Goal: Task Accomplishment & Management: Use online tool/utility

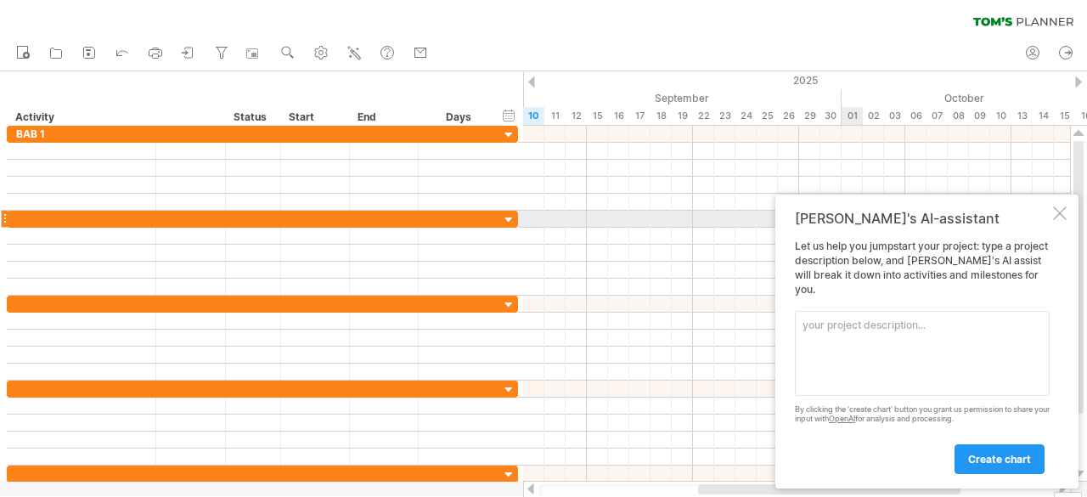
click at [1059, 220] on div at bounding box center [1060, 213] width 14 height 14
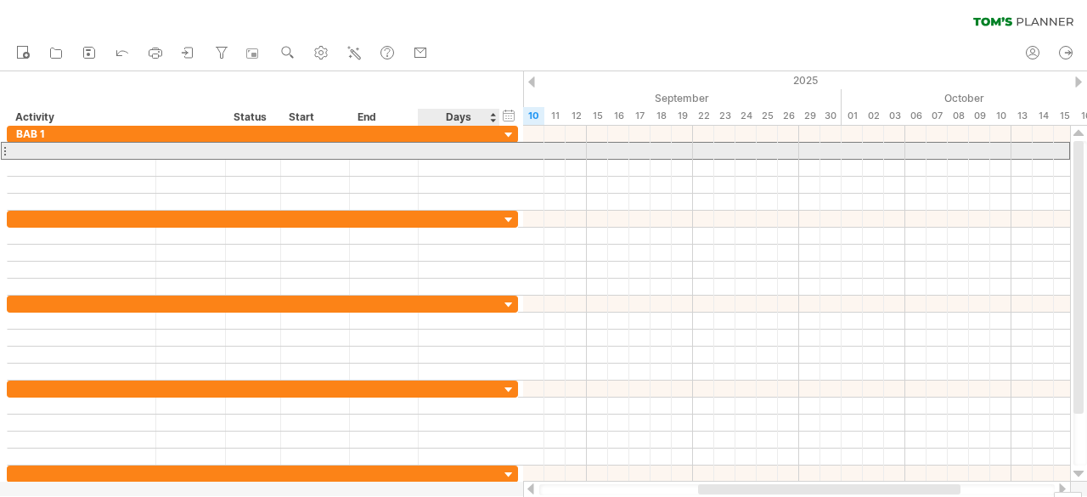
click at [466, 149] on div at bounding box center [459, 151] width 64 height 16
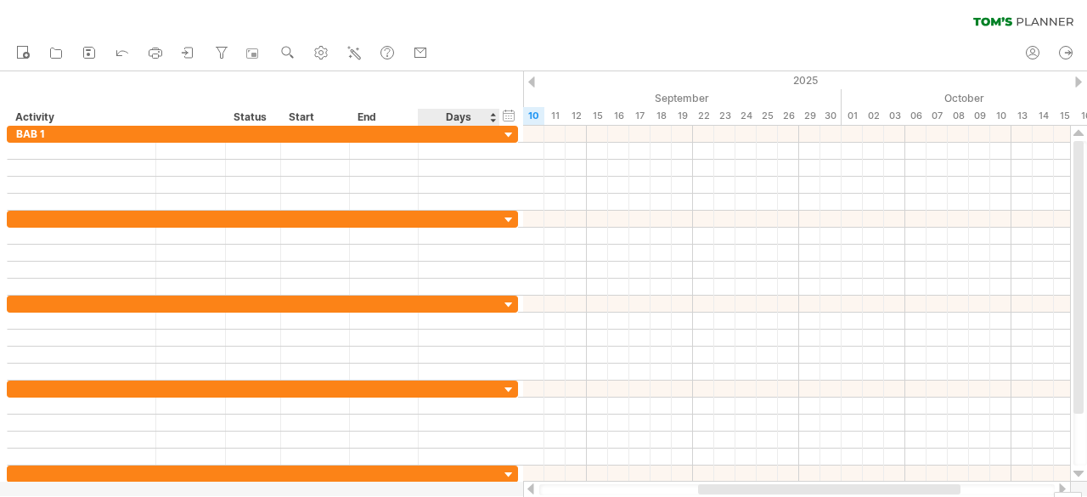
click at [489, 123] on div "Days" at bounding box center [458, 117] width 81 height 17
click at [493, 120] on div "Days" at bounding box center [458, 117] width 81 height 17
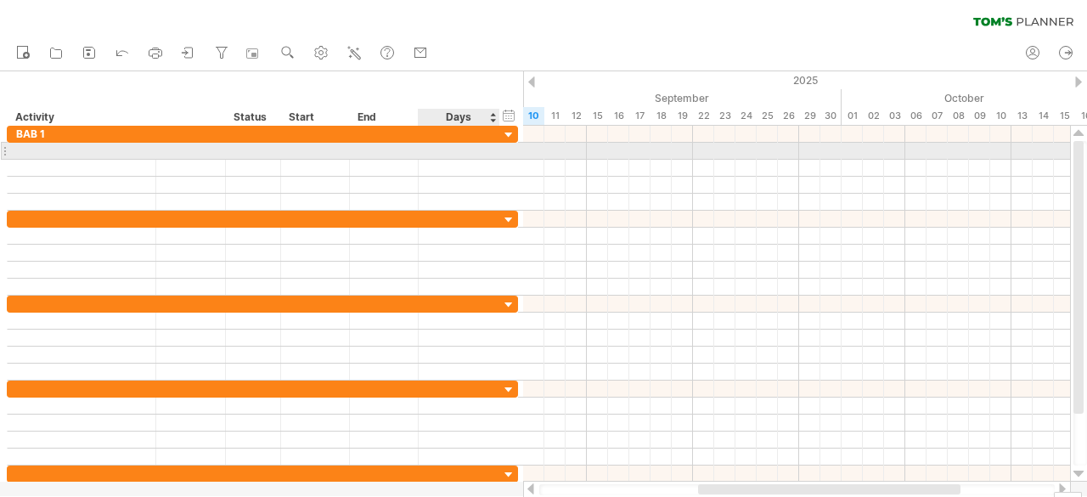
drag, startPoint x: 491, startPoint y: 112, endPoint x: 478, endPoint y: 147, distance: 37.1
click at [478, 147] on div "Trying to reach [DOMAIN_NAME] Connected again... 0% clear filter new" at bounding box center [543, 248] width 1087 height 497
click at [478, 147] on div at bounding box center [459, 151] width 64 height 16
type input "******"
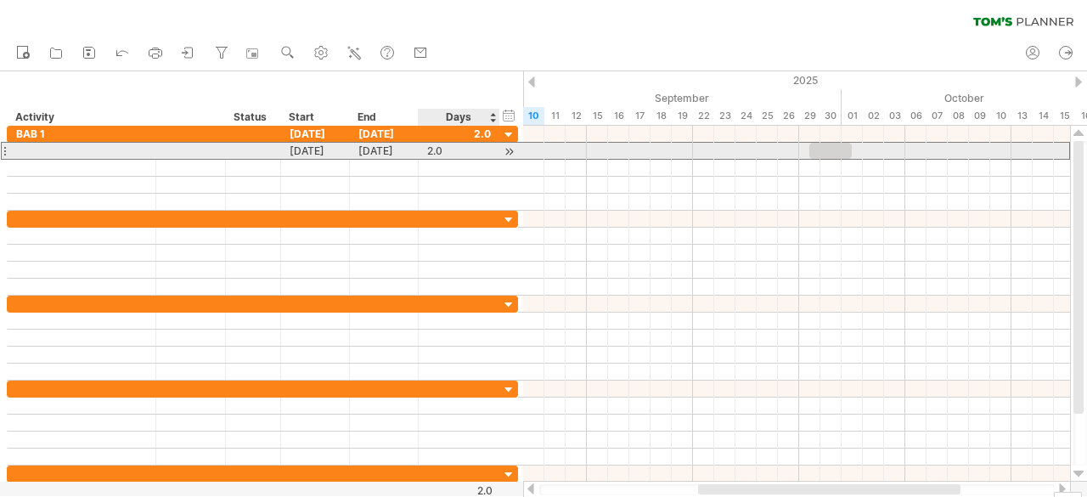
click at [449, 150] on div "2.0" at bounding box center [459, 151] width 64 height 16
type input "**"
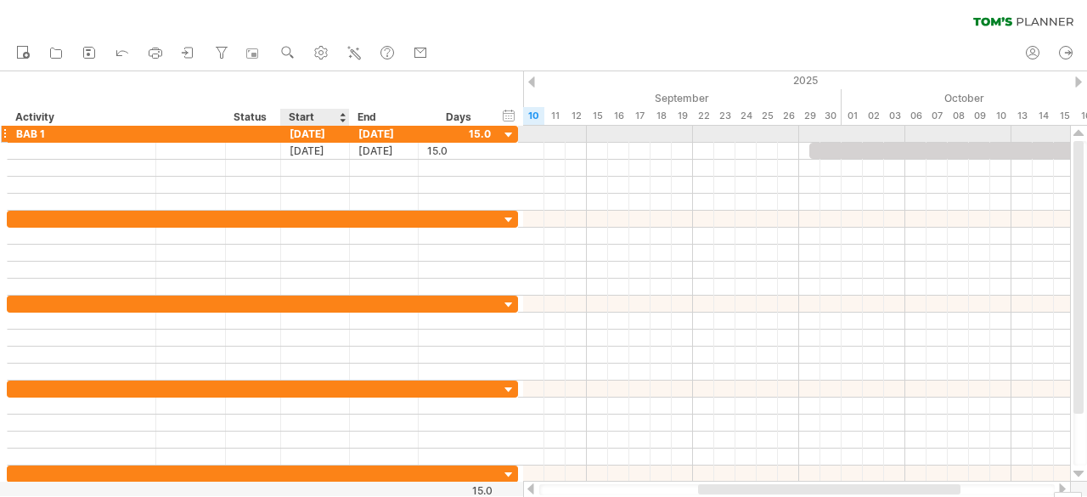
click at [315, 132] on div "[DATE]" at bounding box center [315, 134] width 69 height 16
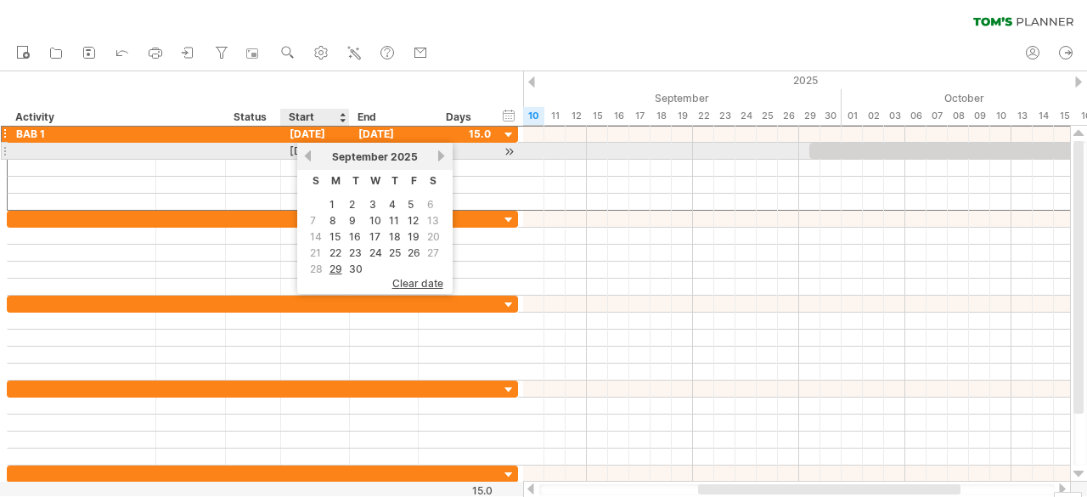
click at [311, 156] on link "previous" at bounding box center [308, 155] width 13 height 13
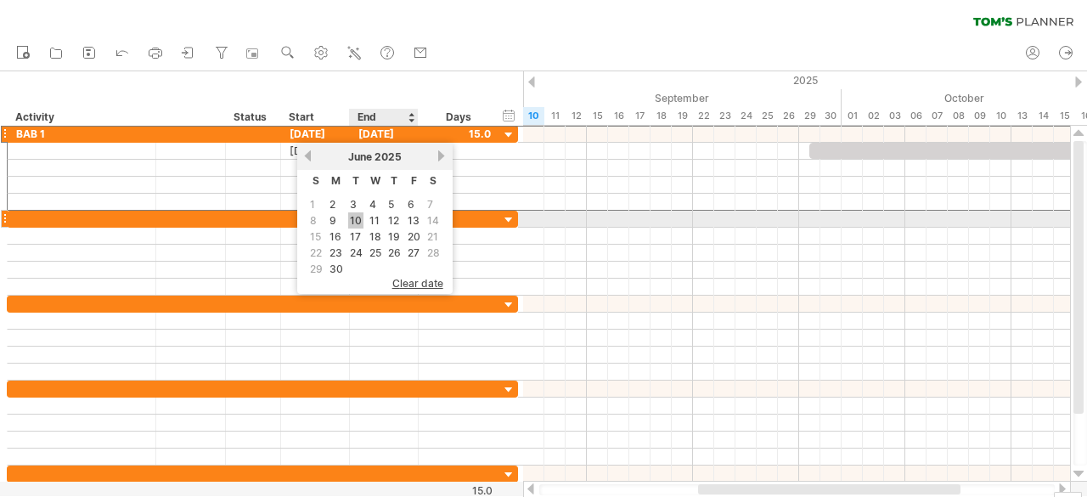
click at [354, 220] on link "10" at bounding box center [355, 220] width 15 height 16
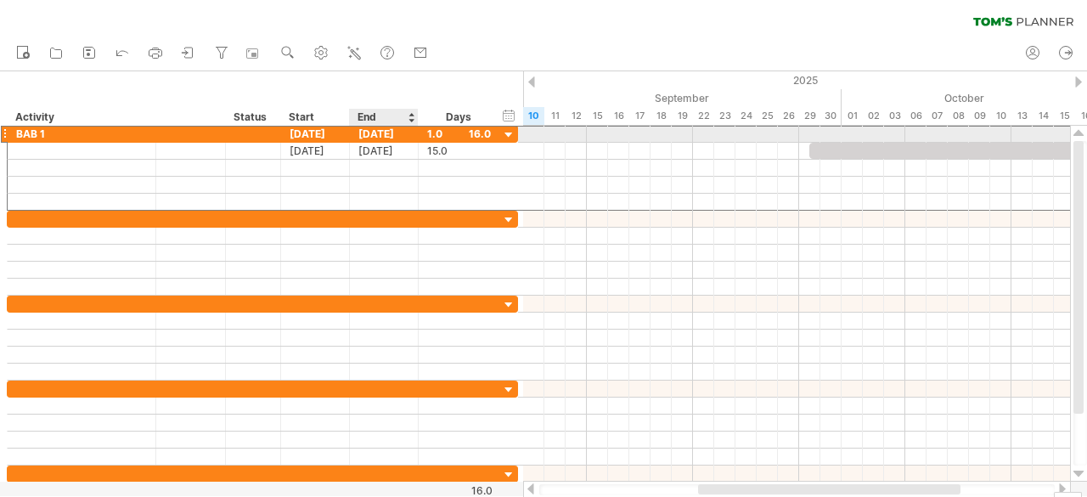
click at [386, 132] on div "[DATE]" at bounding box center [384, 134] width 69 height 16
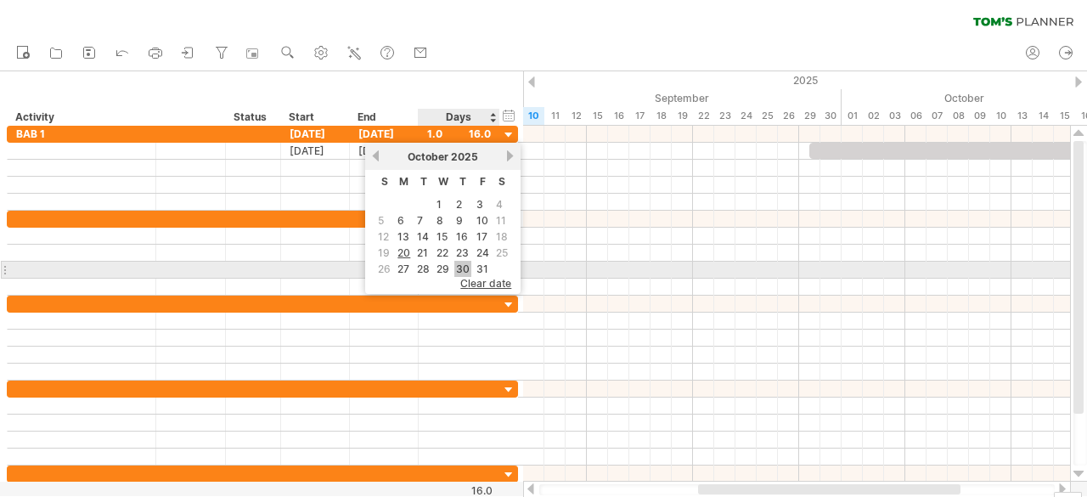
click at [465, 266] on link "30" at bounding box center [462, 269] width 17 height 16
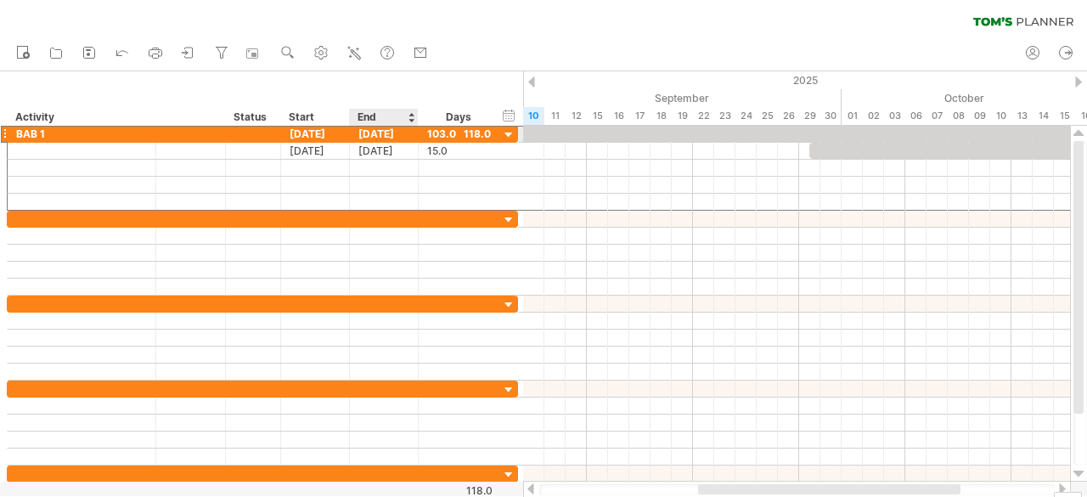
click at [387, 133] on div "[DATE]" at bounding box center [384, 134] width 69 height 16
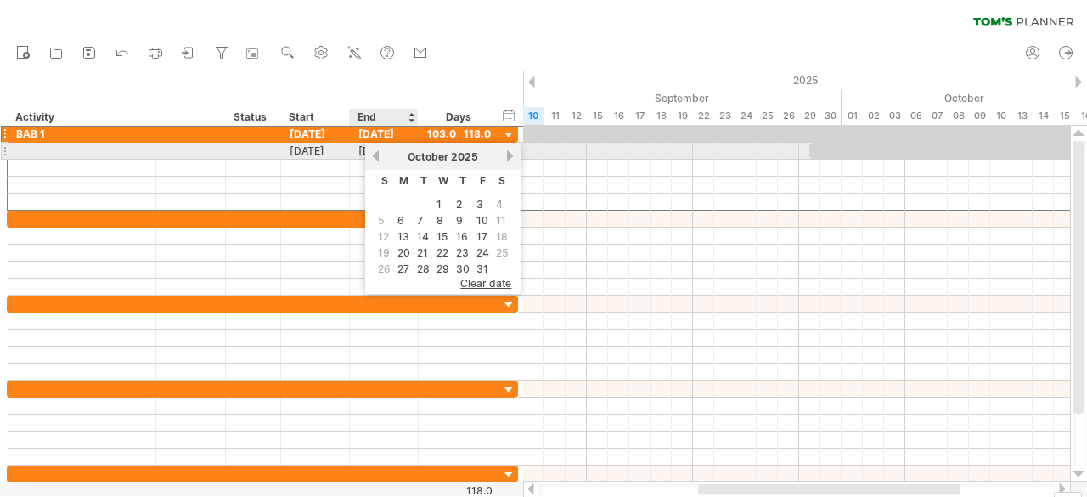
click at [375, 154] on link "previous" at bounding box center [375, 155] width 13 height 13
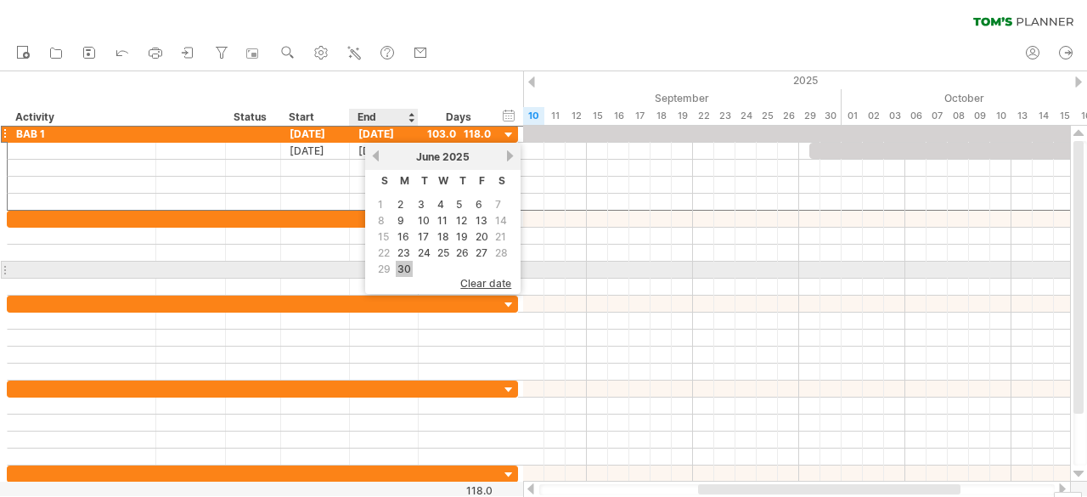
click at [406, 262] on link "30" at bounding box center [404, 269] width 17 height 16
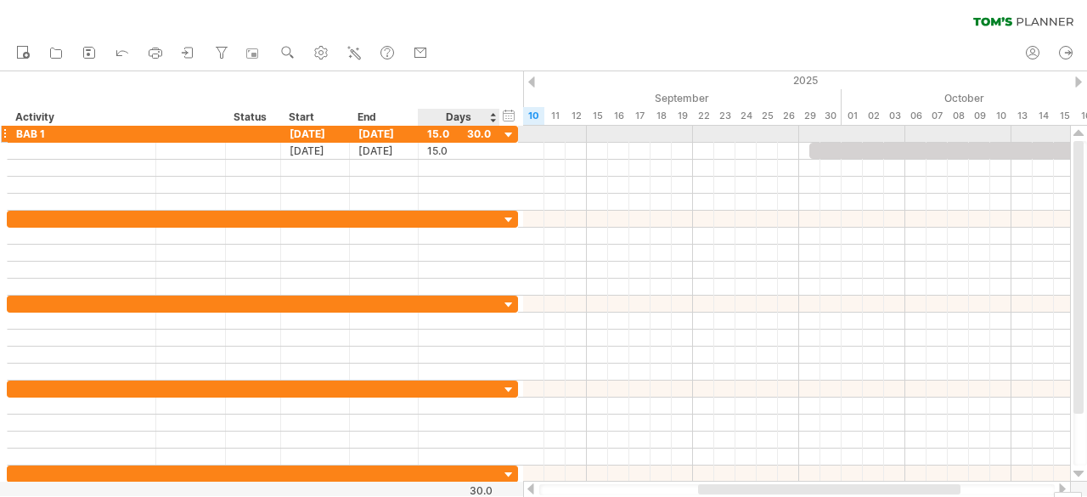
click at [510, 133] on div at bounding box center [509, 135] width 16 height 16
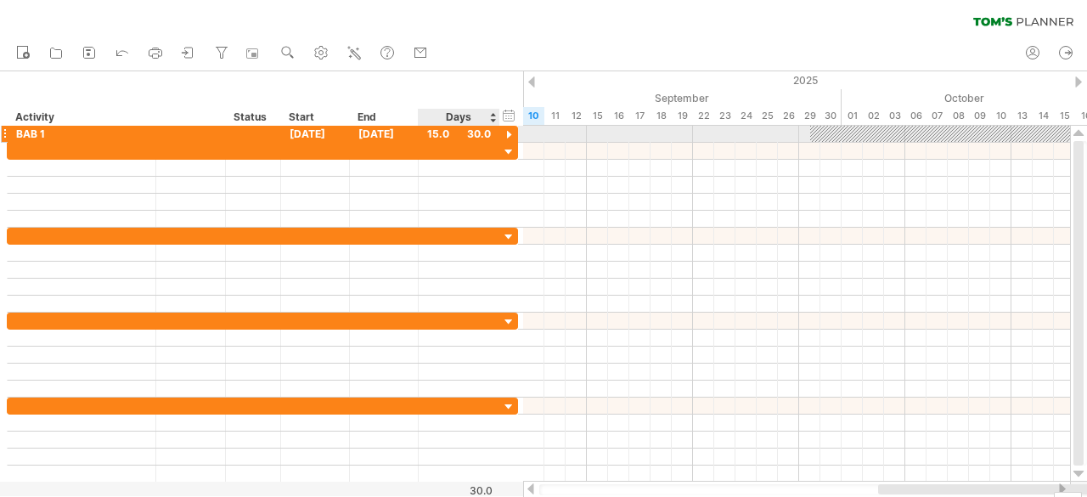
click at [511, 132] on div at bounding box center [509, 135] width 16 height 16
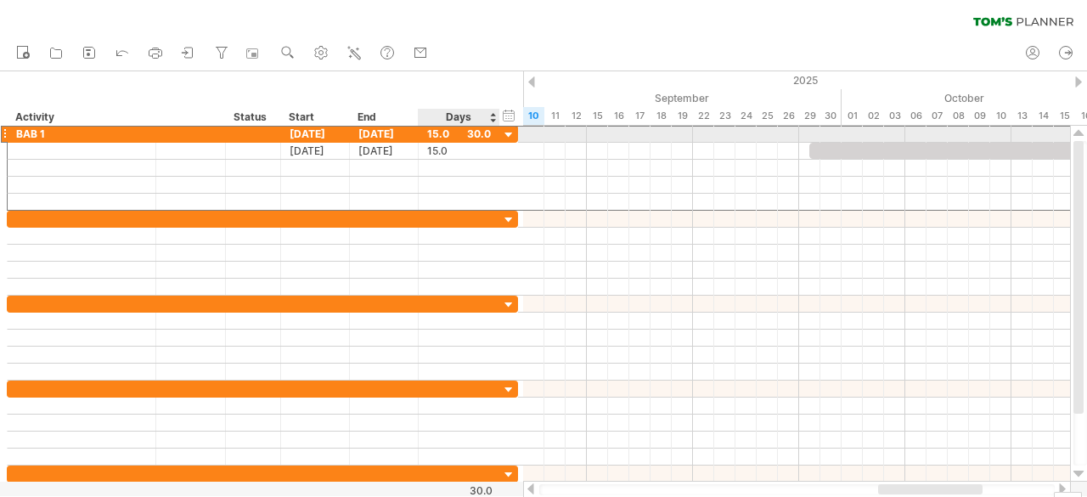
click at [448, 133] on div "15.0" at bounding box center [459, 134] width 64 height 16
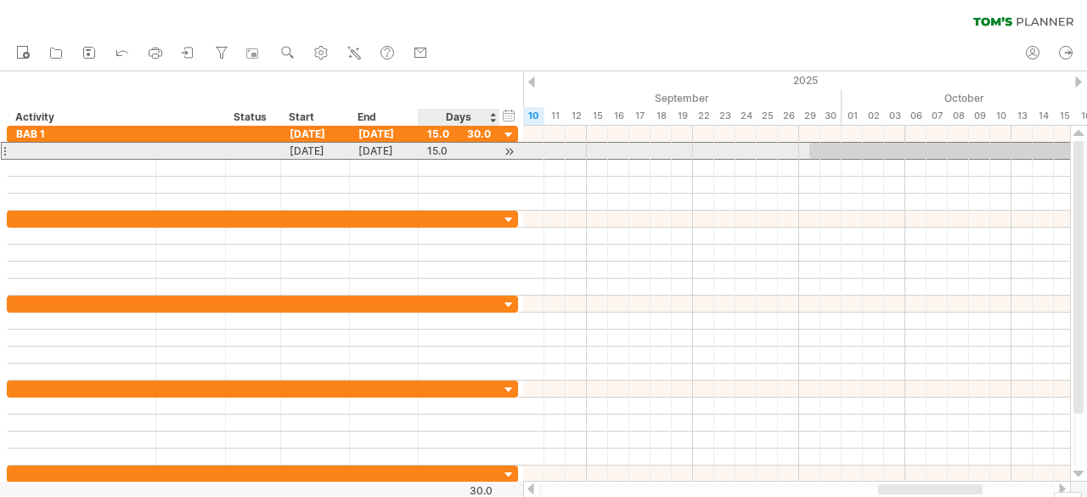
click at [452, 149] on div "15.0" at bounding box center [459, 151] width 64 height 16
click at [452, 149] on input "****" at bounding box center [443, 152] width 32 height 16
type input "**"
click at [108, 156] on div at bounding box center [81, 151] width 131 height 16
type input "**********"
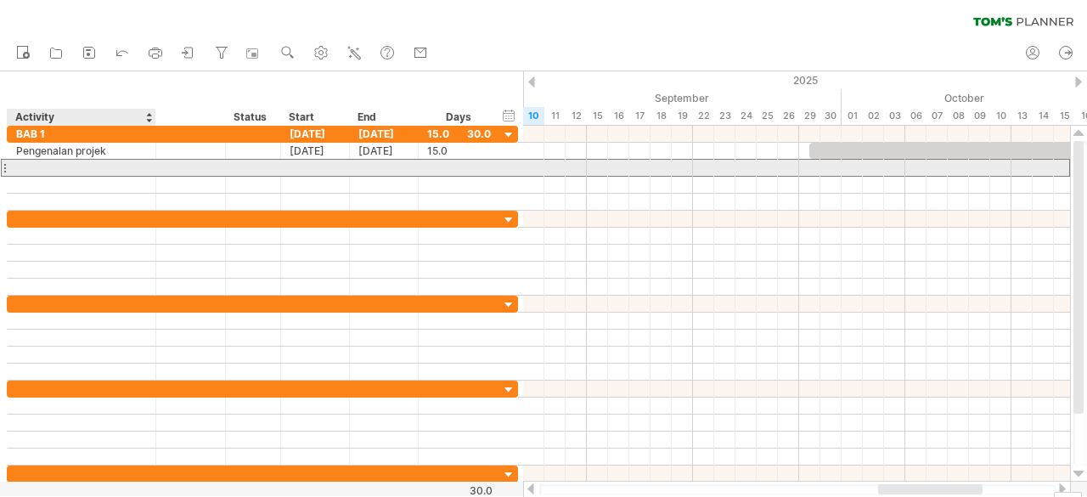
click at [82, 170] on div at bounding box center [81, 168] width 131 height 16
type input "**********"
type input "******"
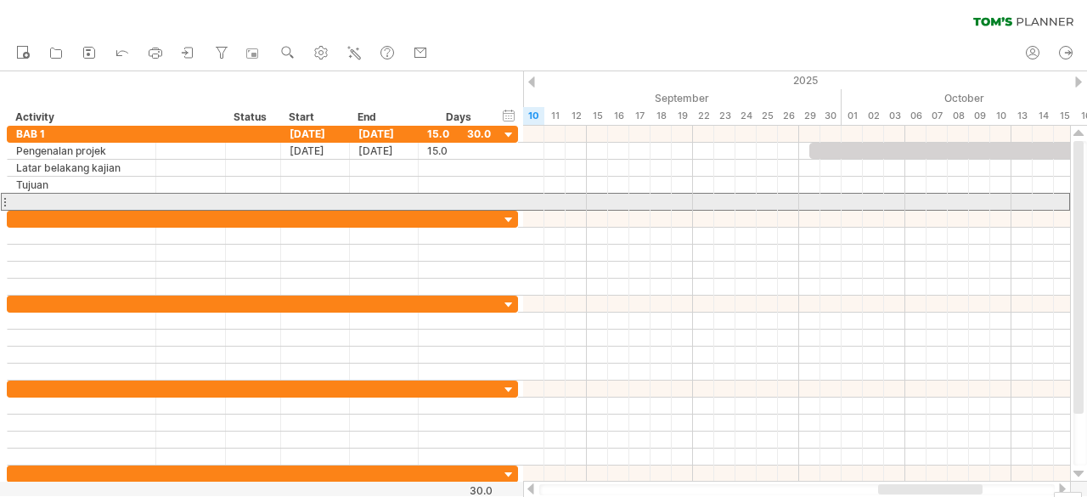
click at [3, 201] on div at bounding box center [4, 202] width 7 height 18
click at [61, 201] on div at bounding box center [81, 202] width 131 height 16
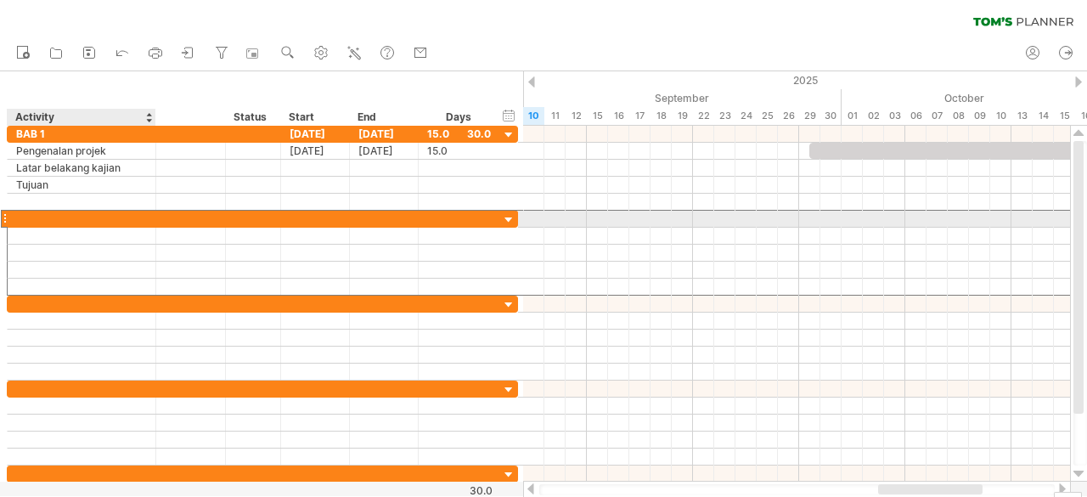
click at [61, 215] on div at bounding box center [81, 219] width 131 height 16
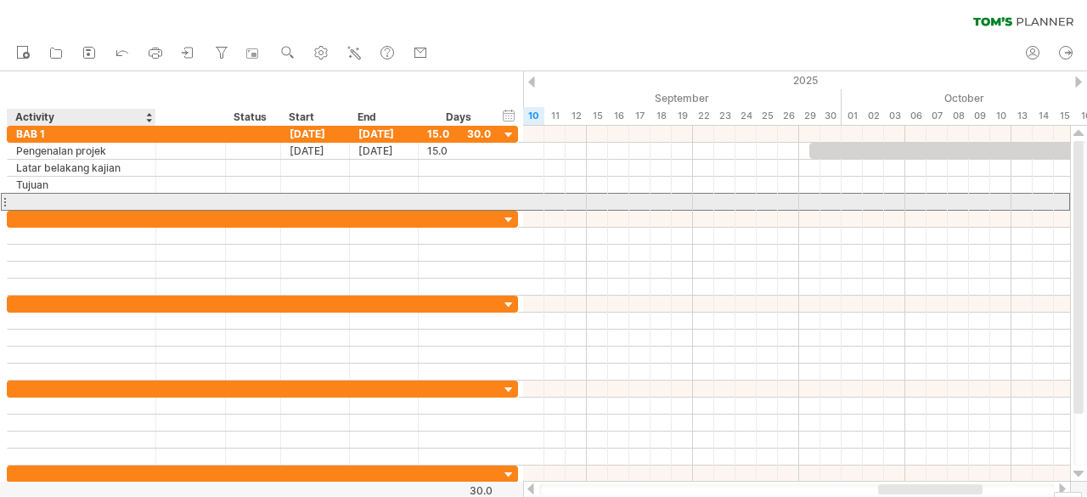
click at [34, 203] on div at bounding box center [81, 202] width 131 height 16
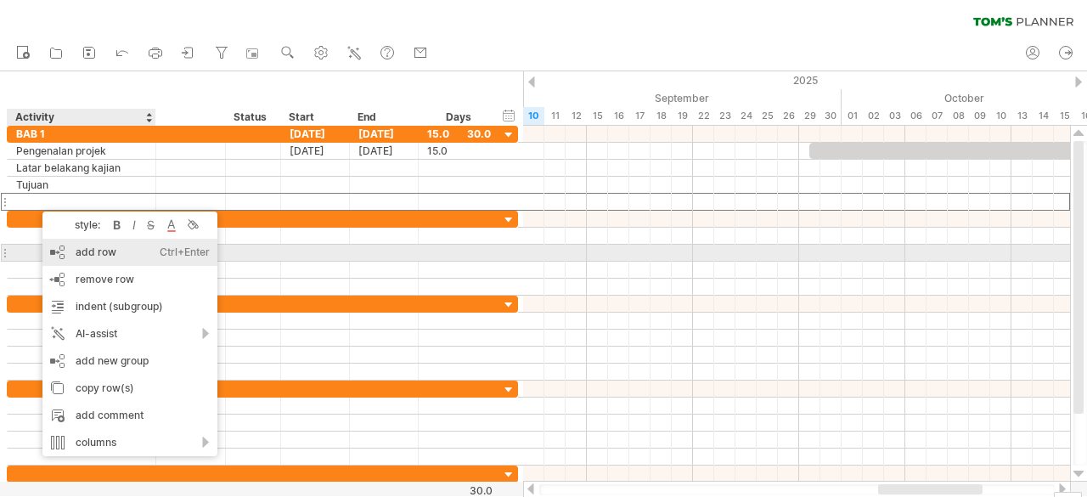
click at [68, 257] on div "add row Ctrl+Enter Cmd+Enter" at bounding box center [129, 252] width 175 height 27
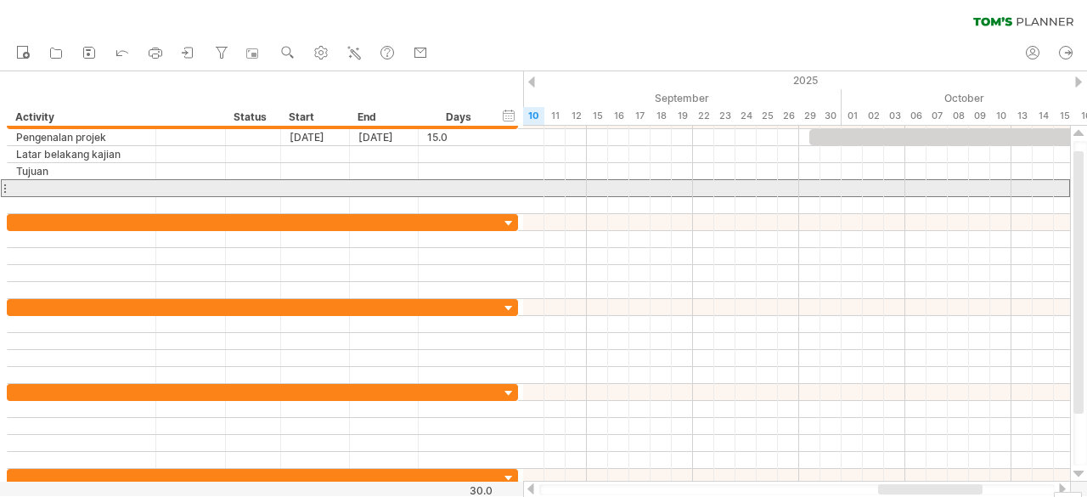
click at [5, 187] on div at bounding box center [4, 188] width 7 height 18
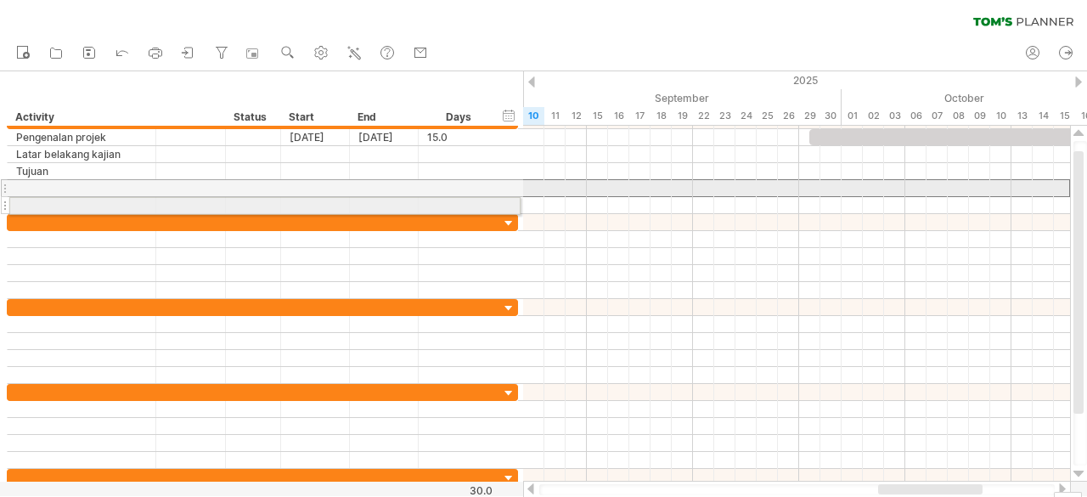
drag, startPoint x: 5, startPoint y: 187, endPoint x: 2, endPoint y: 203, distance: 16.5
click at [7, 203] on div "**********" at bounding box center [262, 163] width 511 height 102
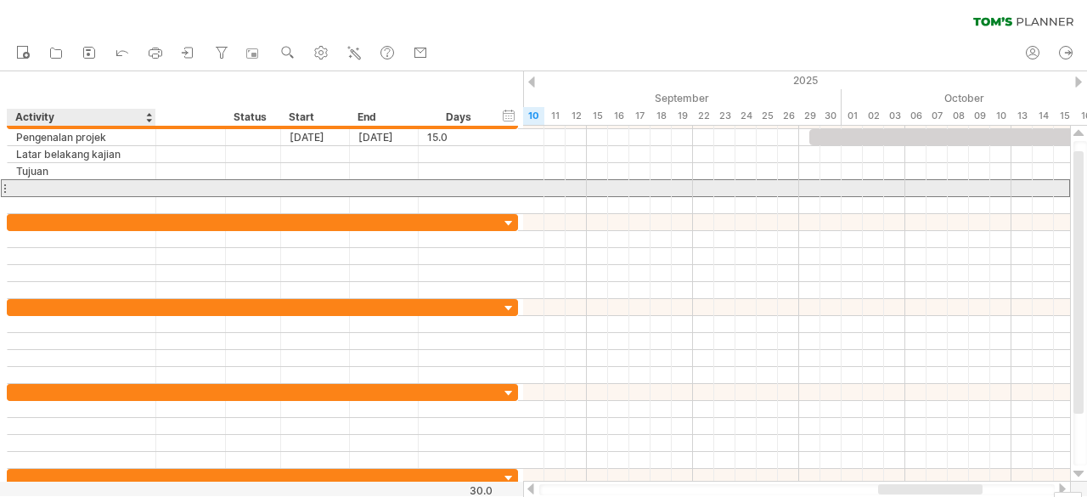
click at [29, 184] on div at bounding box center [81, 188] width 131 height 16
click at [67, 182] on div at bounding box center [81, 188] width 131 height 16
type input "**********"
type input "********"
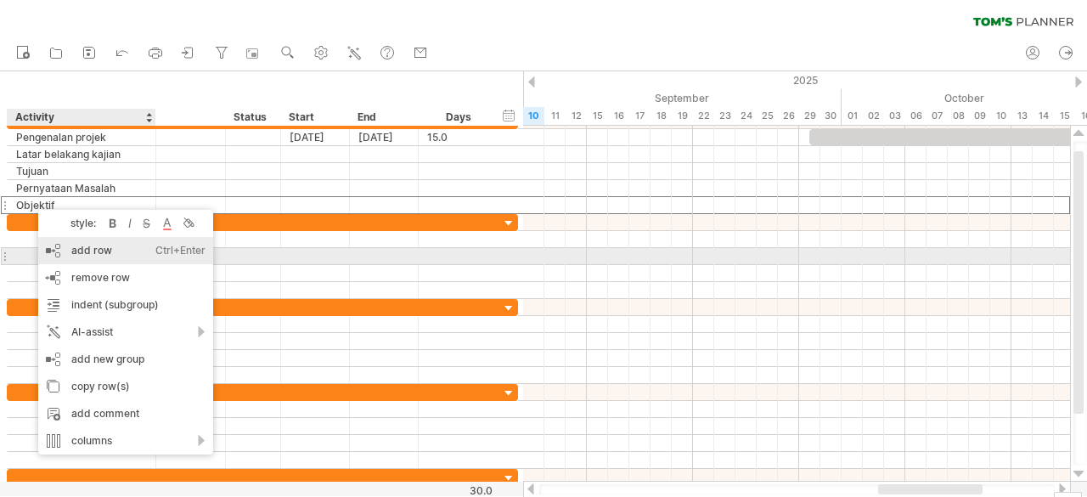
click at [58, 250] on div "add row Ctrl+Enter Cmd+Enter" at bounding box center [125, 250] width 175 height 27
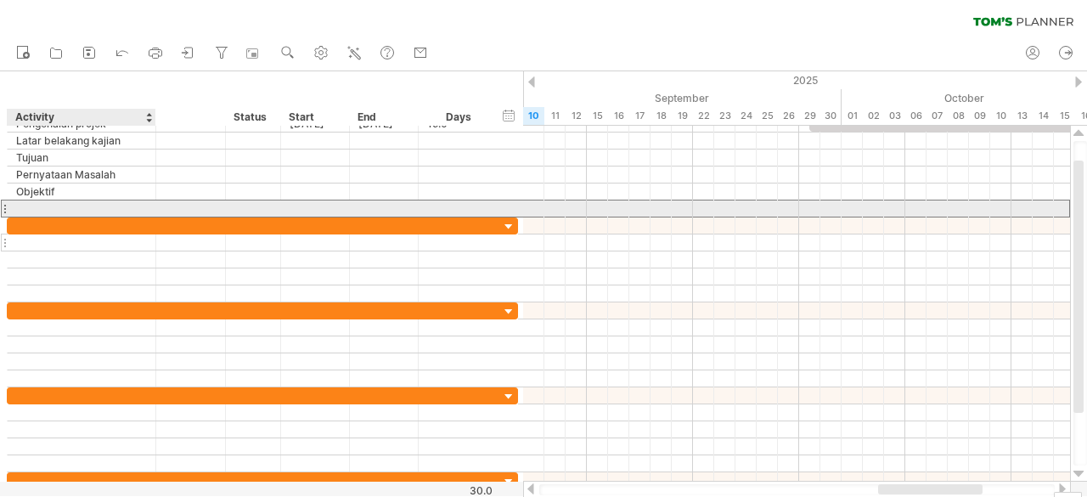
drag, startPoint x: 32, startPoint y: 204, endPoint x: 75, endPoint y: 242, distance: 57.1
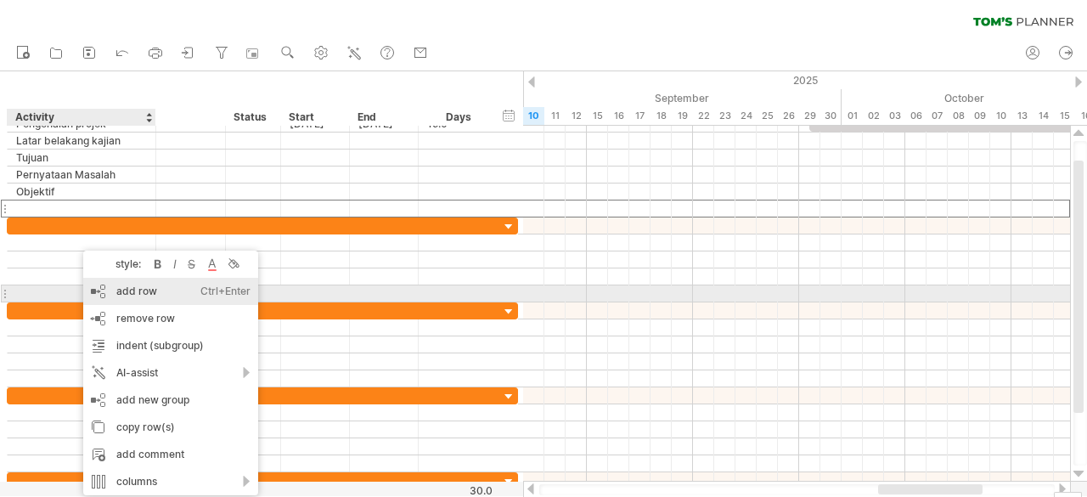
click at [134, 301] on div "add row Ctrl+Enter Cmd+Enter" at bounding box center [170, 291] width 175 height 27
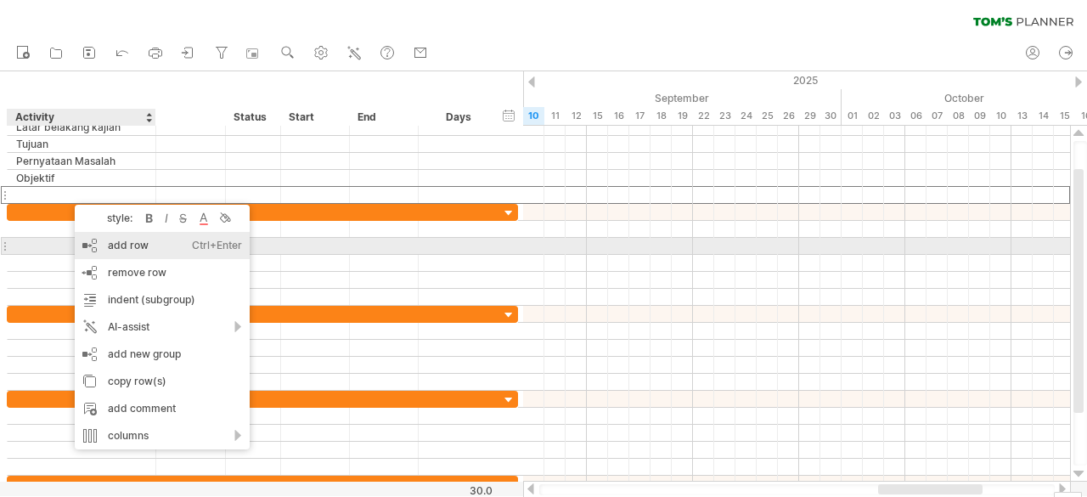
click at [96, 253] on div "add row Ctrl+Enter Cmd+Enter" at bounding box center [162, 245] width 175 height 27
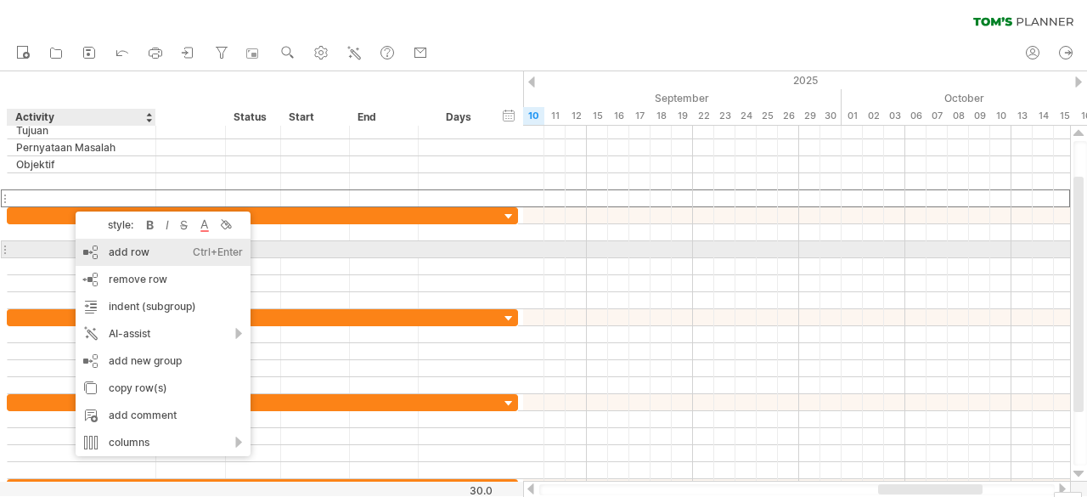
click at [93, 254] on div "add row Ctrl+Enter Cmd+Enter" at bounding box center [163, 252] width 175 height 27
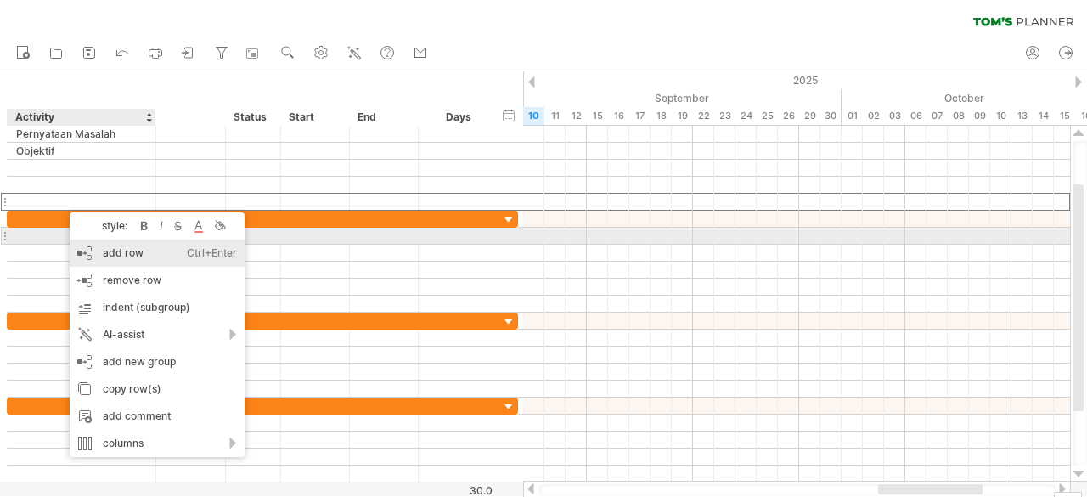
click at [83, 243] on div "add row Ctrl+Enter Cmd+Enter" at bounding box center [157, 253] width 175 height 27
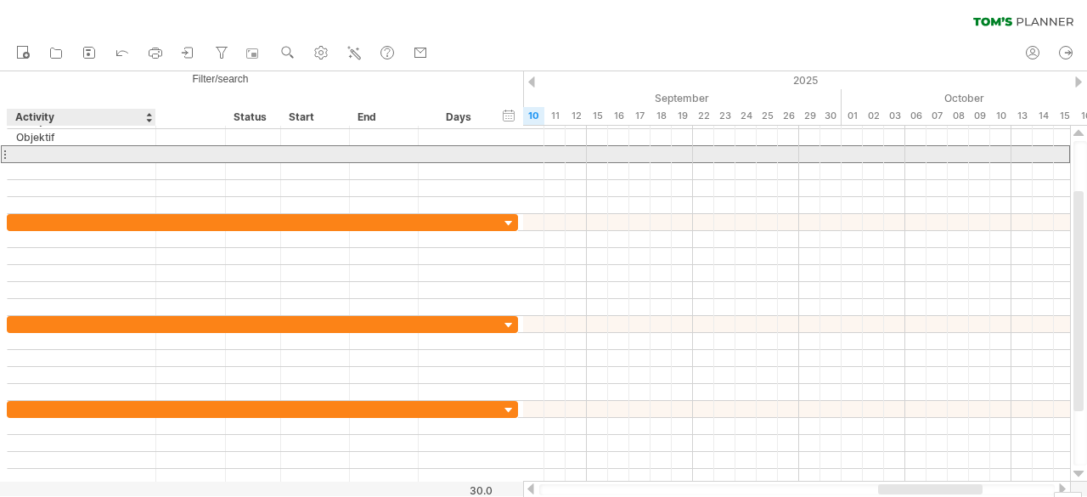
click at [126, 149] on div at bounding box center [81, 154] width 131 height 16
type input "**********"
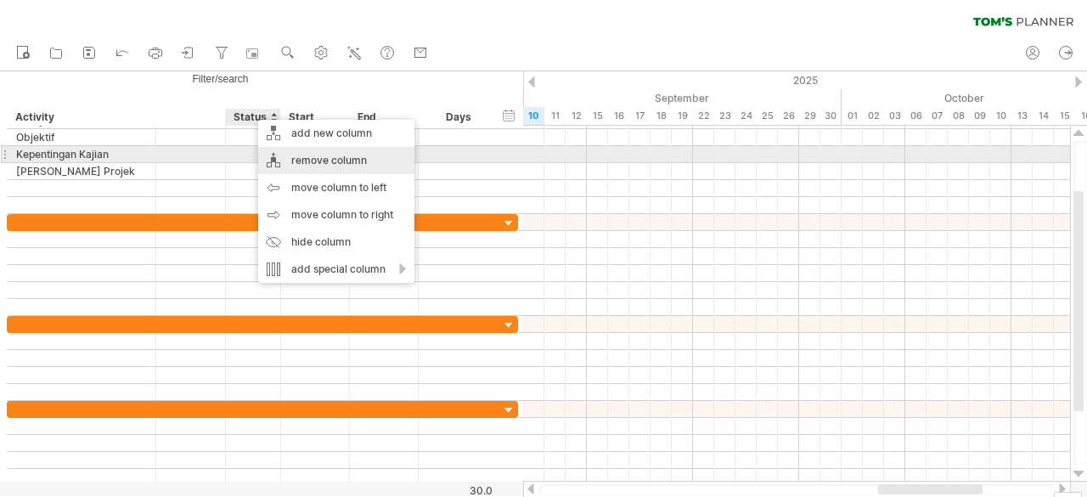
click at [293, 161] on div "remove column" at bounding box center [336, 160] width 156 height 27
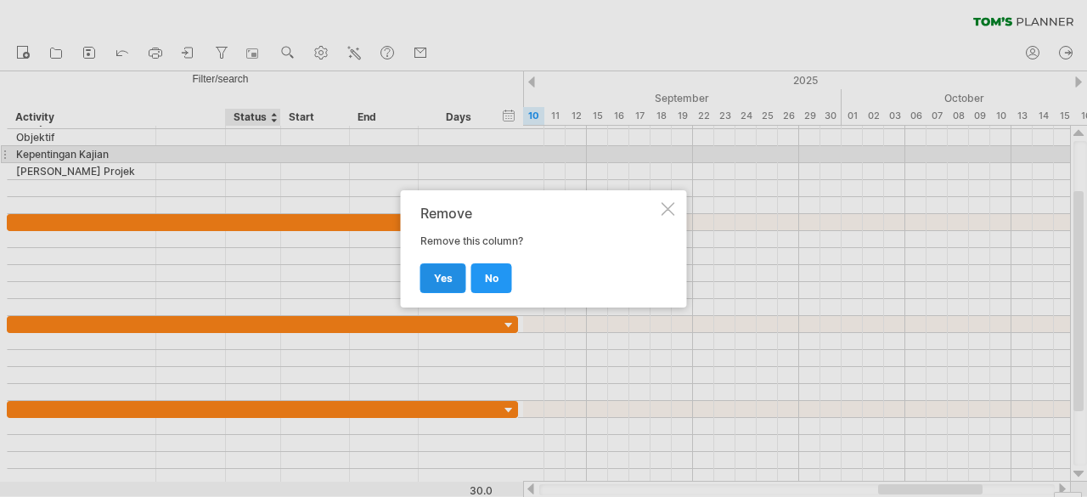
click at [436, 273] on span "yes" at bounding box center [443, 278] width 19 height 13
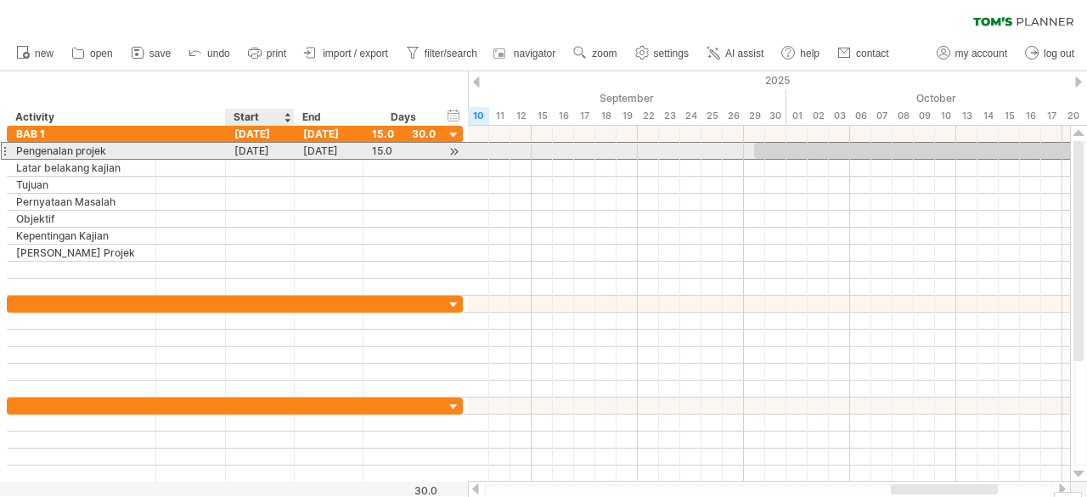
click at [251, 149] on div "[DATE]" at bounding box center [260, 151] width 69 height 16
click at [403, 145] on div "15.0" at bounding box center [404, 151] width 64 height 16
click at [267, 150] on div "[DATE]" at bounding box center [260, 151] width 69 height 16
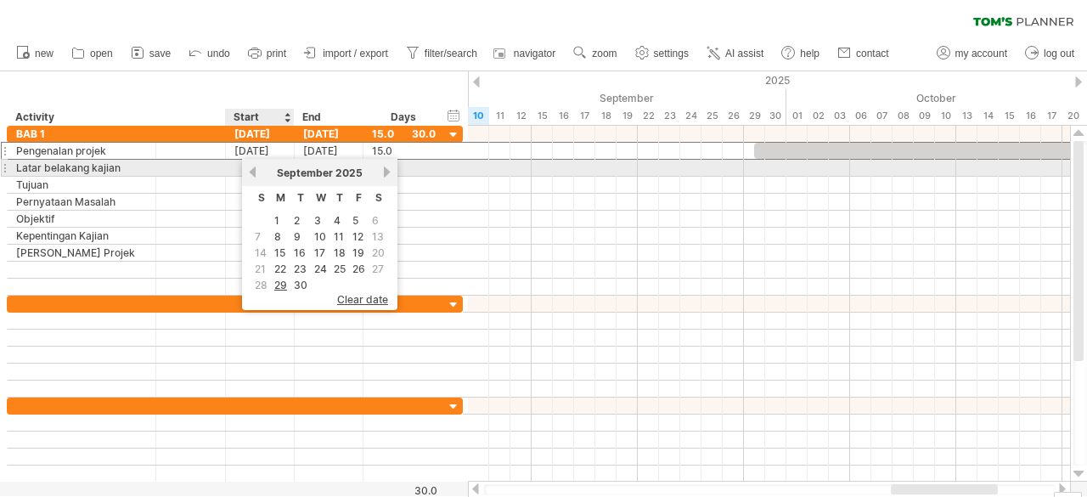
click at [250, 171] on link "previous" at bounding box center [252, 172] width 13 height 13
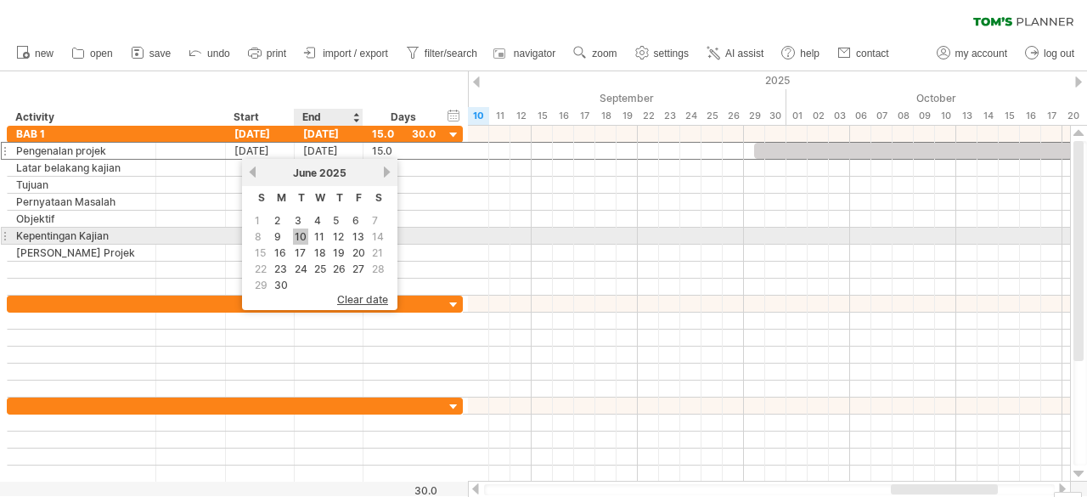
click at [299, 234] on link "10" at bounding box center [300, 236] width 15 height 16
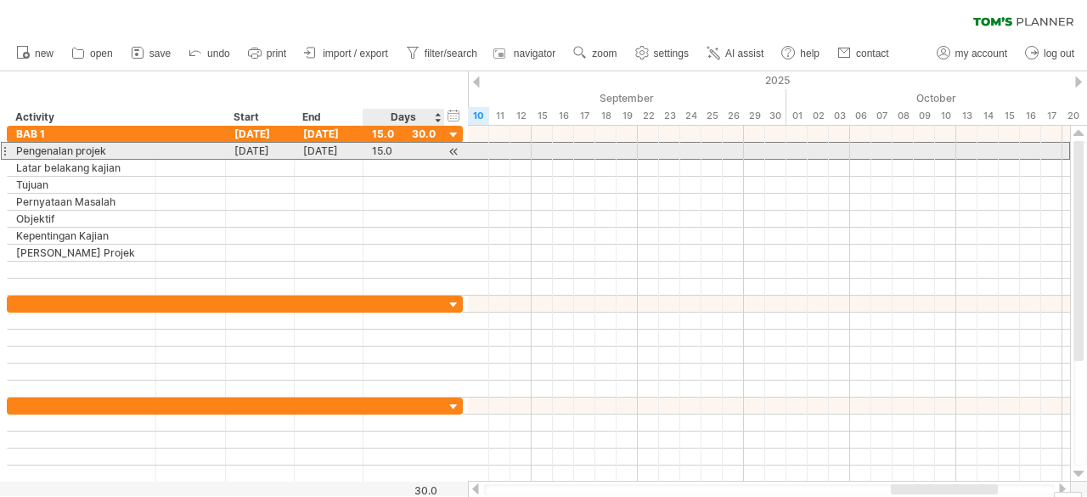
click at [394, 146] on div "15.0" at bounding box center [404, 151] width 64 height 16
click at [381, 149] on input "****" at bounding box center [388, 152] width 32 height 16
type input "***"
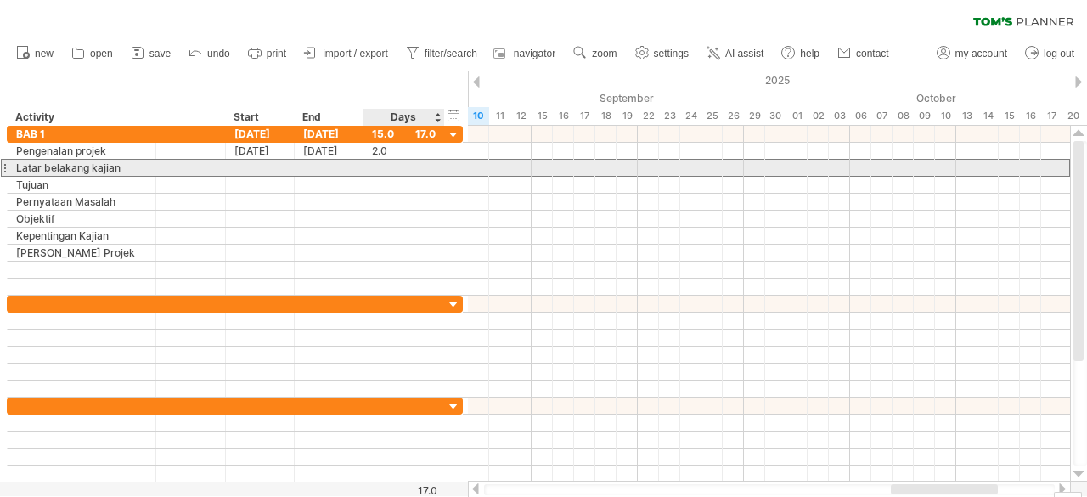
click at [382, 164] on div at bounding box center [404, 168] width 64 height 16
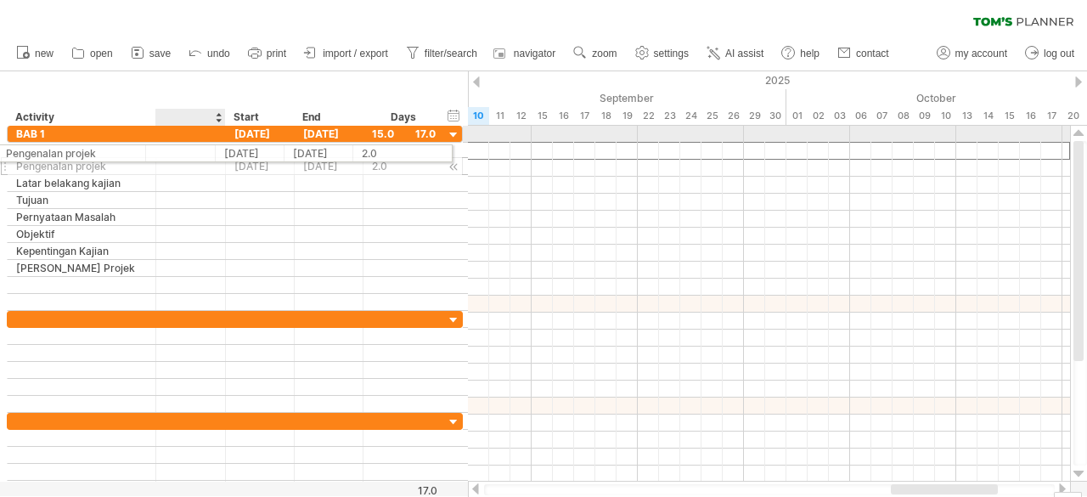
drag, startPoint x: 233, startPoint y: 149, endPoint x: 219, endPoint y: 150, distance: 13.7
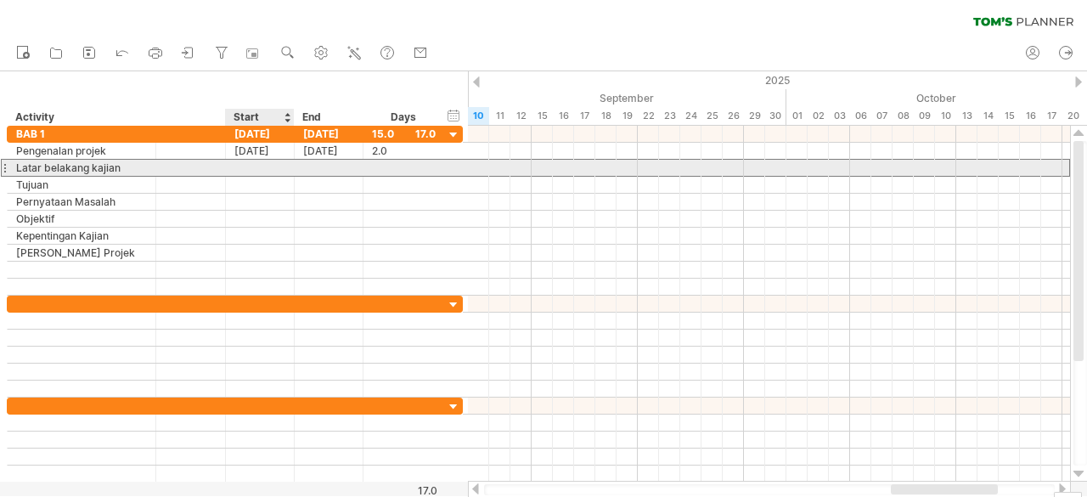
click at [234, 171] on div at bounding box center [260, 168] width 69 height 16
click at [381, 161] on div at bounding box center [404, 168] width 64 height 16
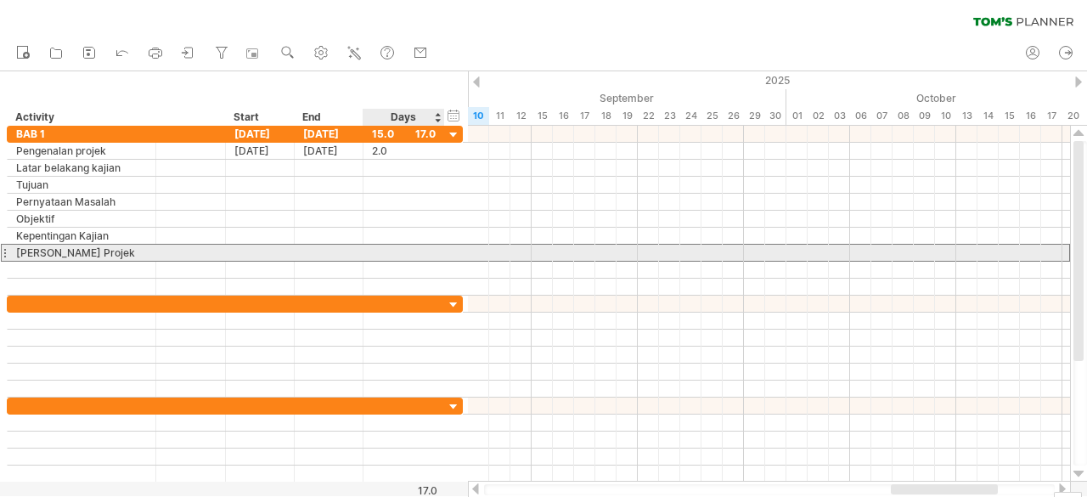
click at [374, 252] on div at bounding box center [404, 253] width 64 height 16
type input "*"
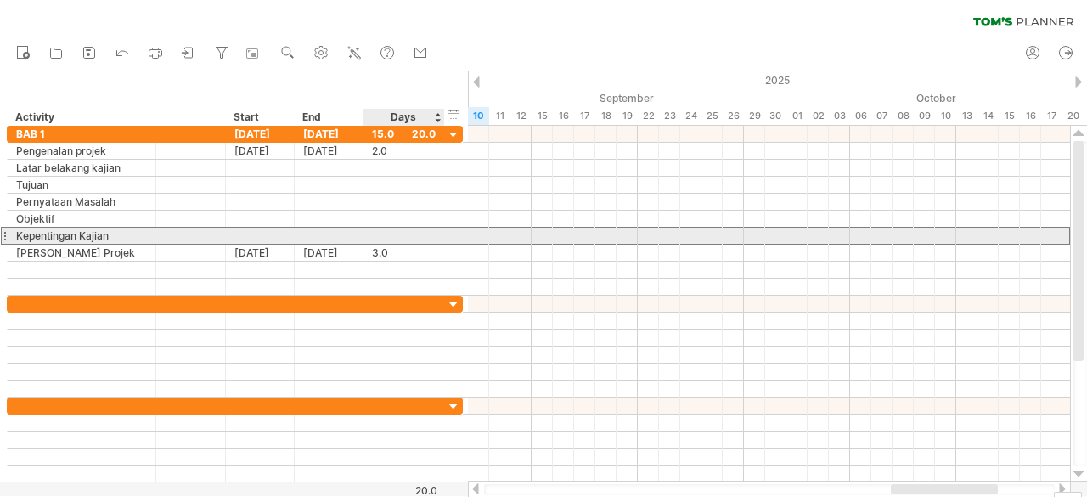
click at [369, 232] on div at bounding box center [405, 236] width 82 height 16
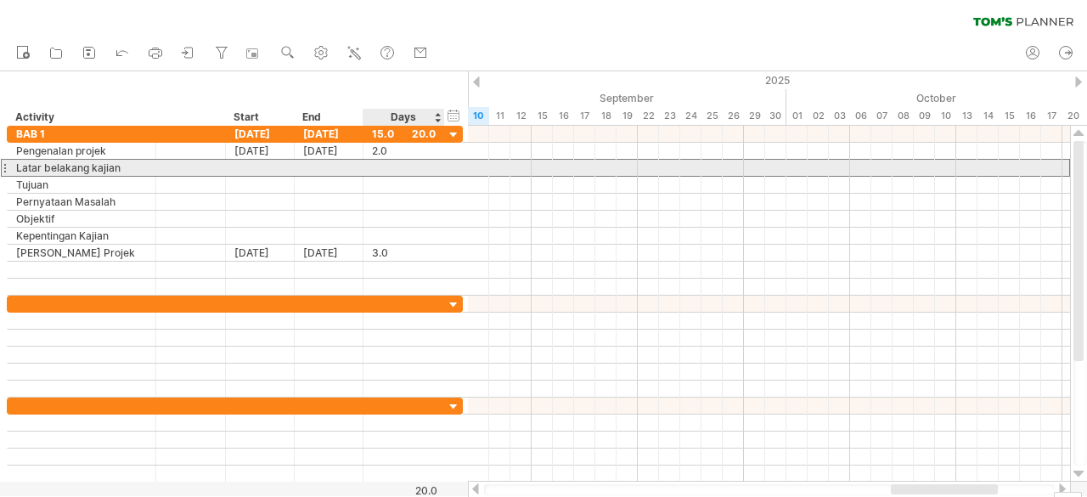
click at [372, 170] on div at bounding box center [404, 168] width 64 height 16
type input "*"
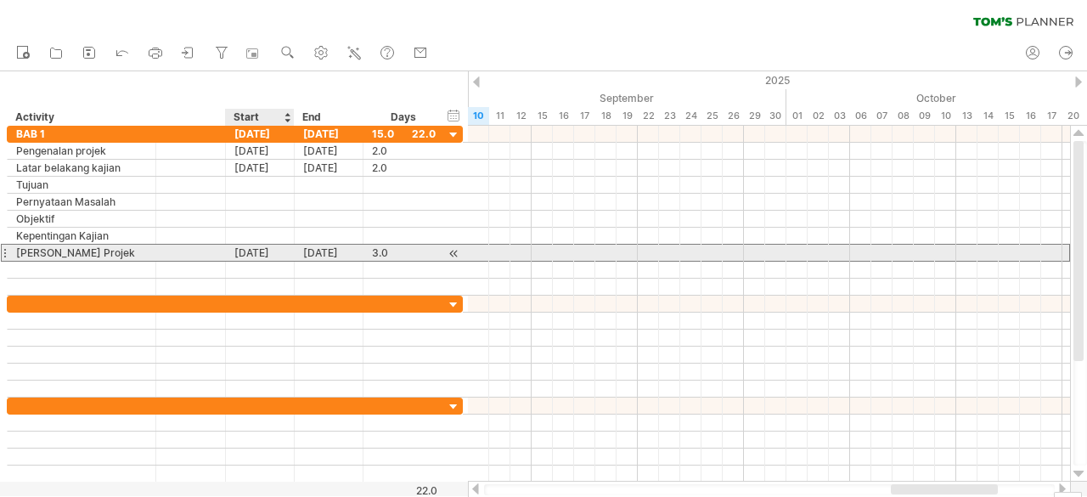
click at [241, 256] on div "[DATE]" at bounding box center [260, 253] width 69 height 16
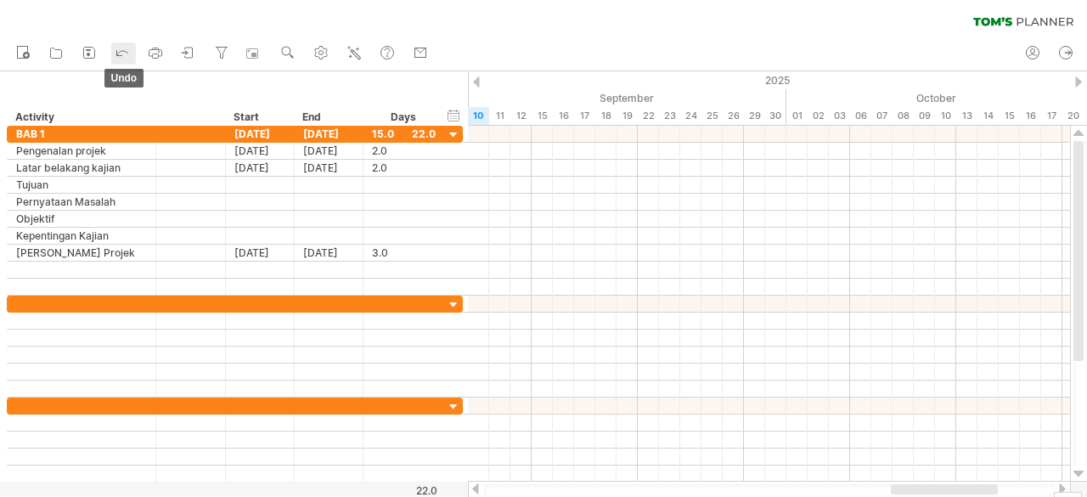
click at [127, 54] on icon at bounding box center [122, 51] width 17 height 17
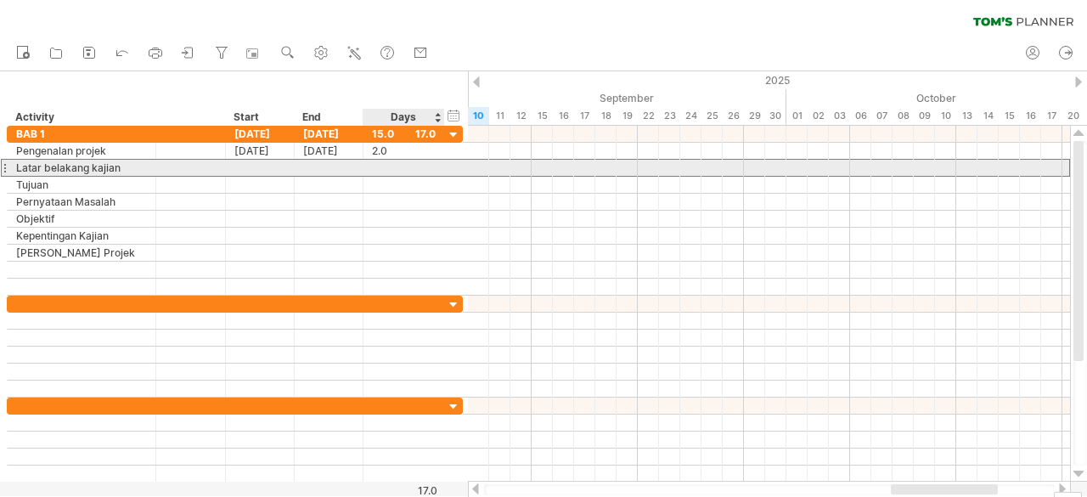
click at [375, 166] on div at bounding box center [404, 168] width 64 height 16
type input "*"
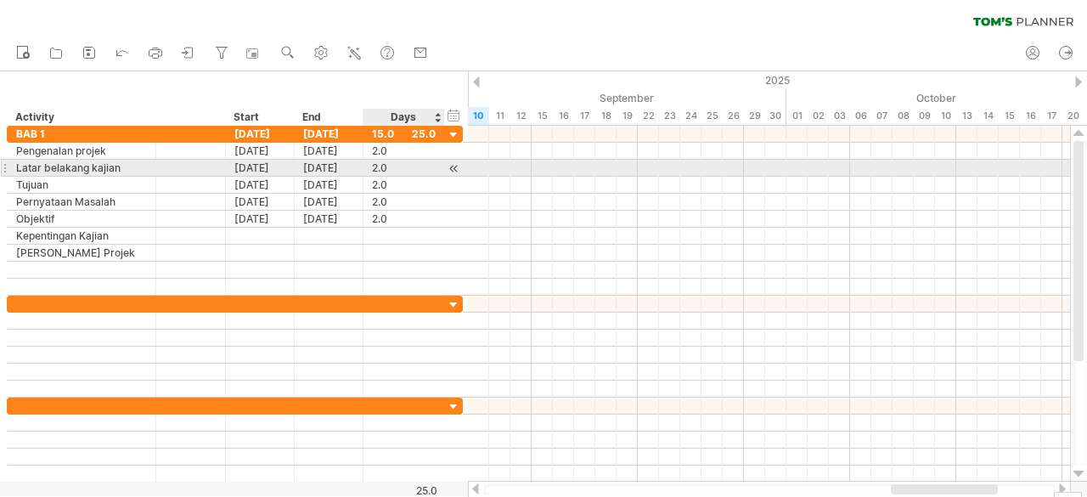
type input "*"
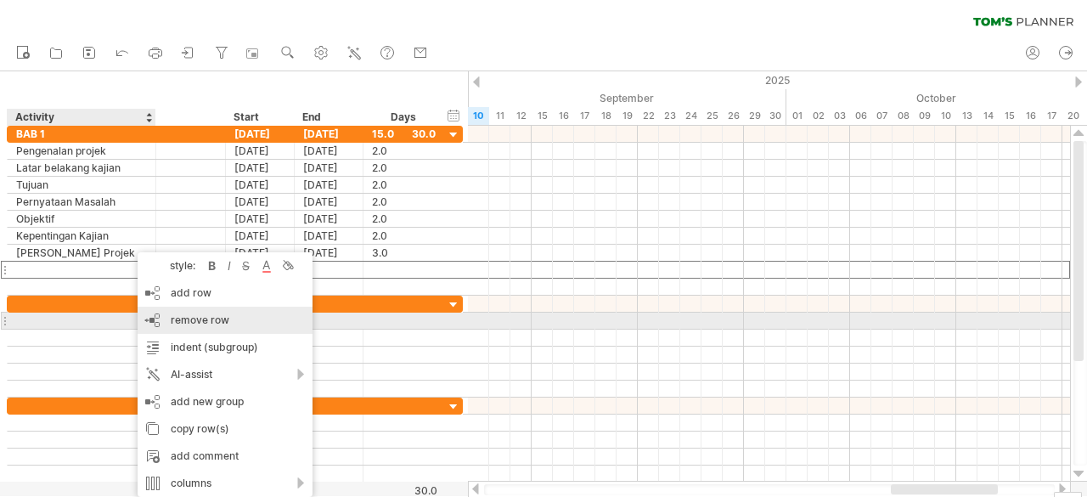
click at [170, 316] on div "remove row remove selected rows" at bounding box center [225, 320] width 175 height 27
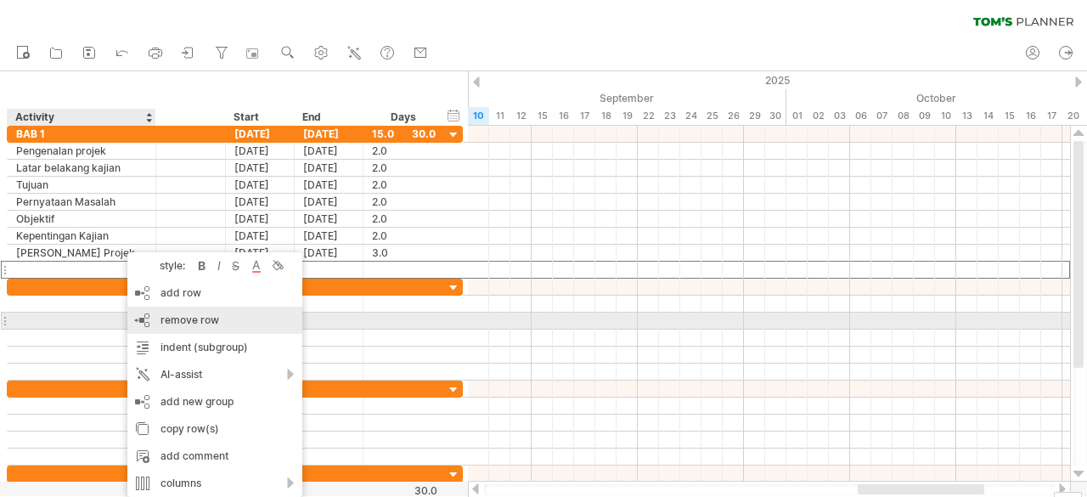
click at [162, 329] on div "remove row remove selected rows" at bounding box center [214, 320] width 175 height 27
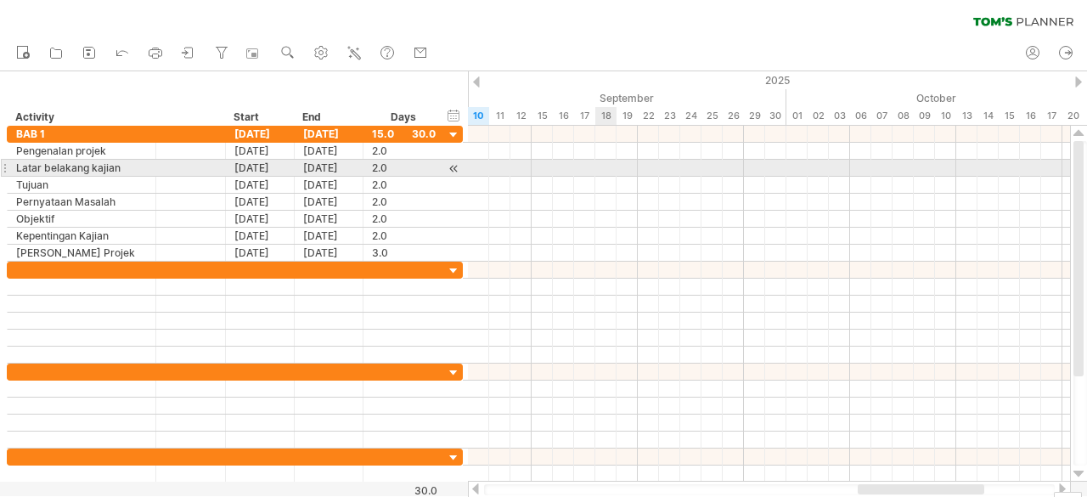
click at [598, 163] on div at bounding box center [769, 168] width 602 height 17
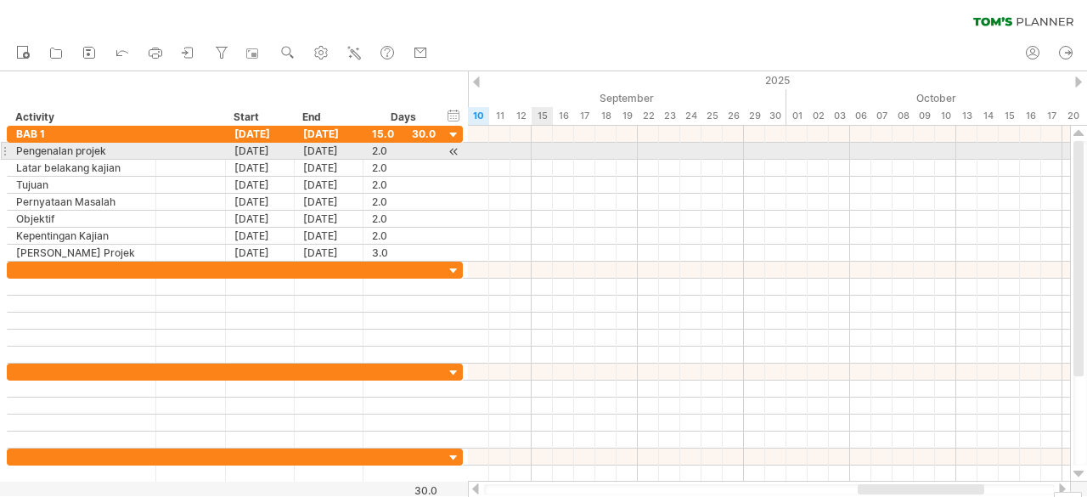
click at [537, 151] on div at bounding box center [769, 151] width 602 height 17
drag, startPoint x: 489, startPoint y: 149, endPoint x: 605, endPoint y: 145, distance: 115.6
click at [605, 145] on div at bounding box center [769, 151] width 602 height 17
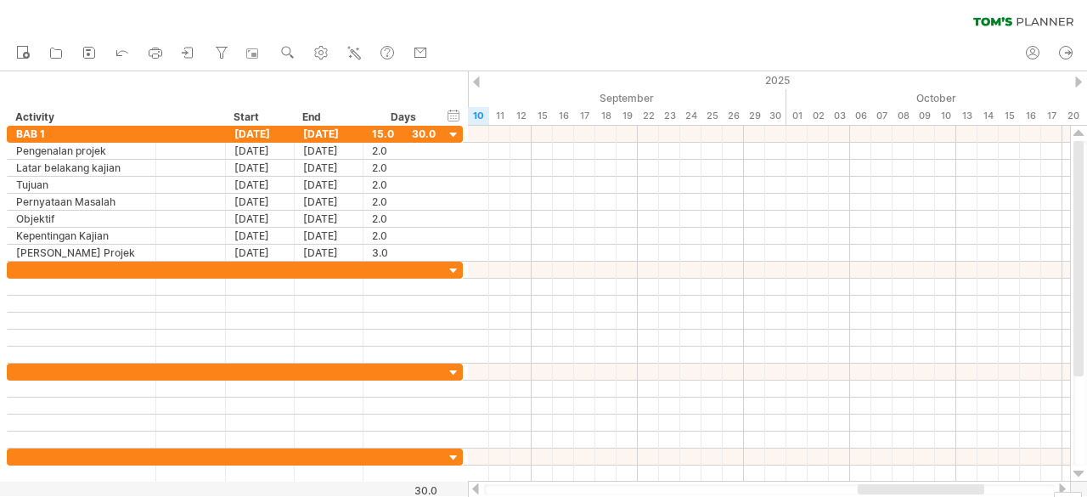
click at [477, 86] on div at bounding box center [476, 81] width 7 height 11
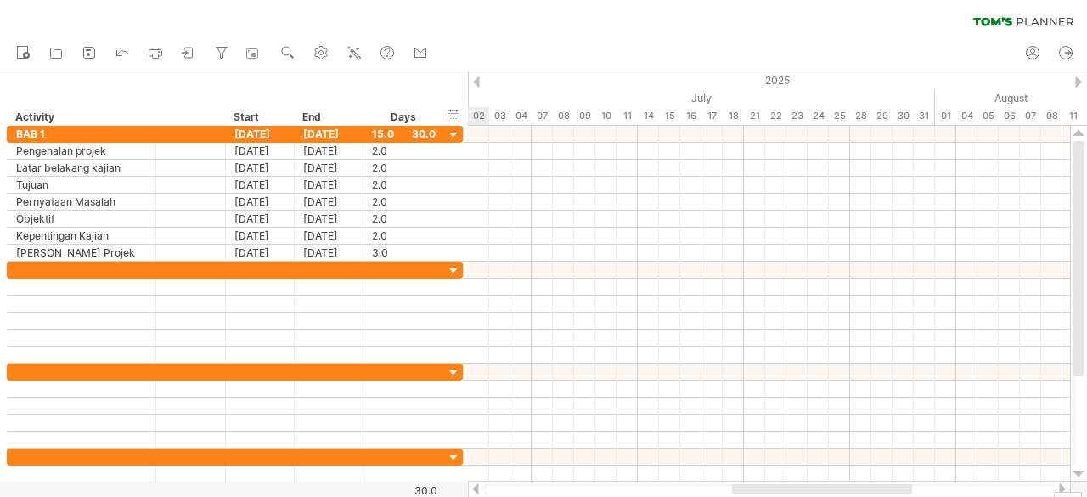
click at [477, 86] on div at bounding box center [476, 81] width 7 height 11
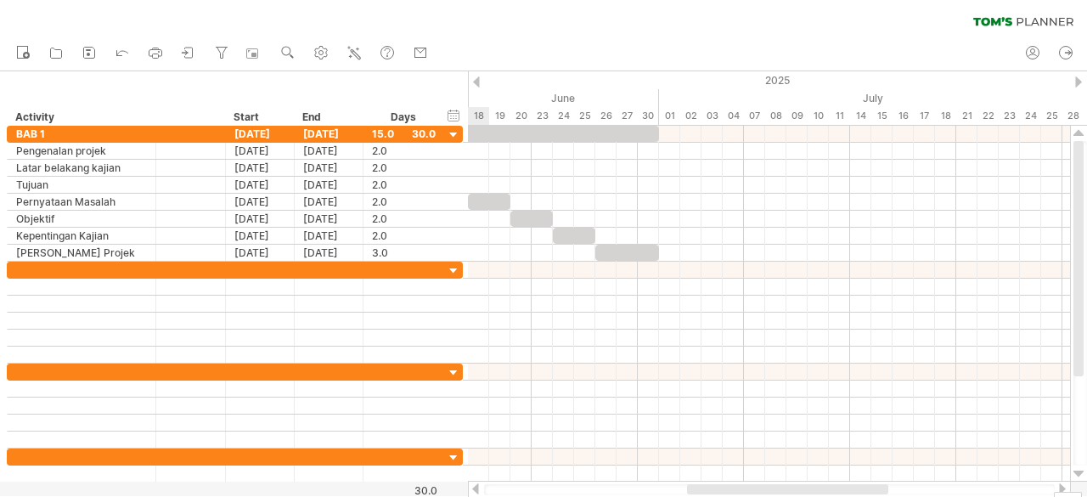
click at [477, 86] on div at bounding box center [476, 81] width 7 height 11
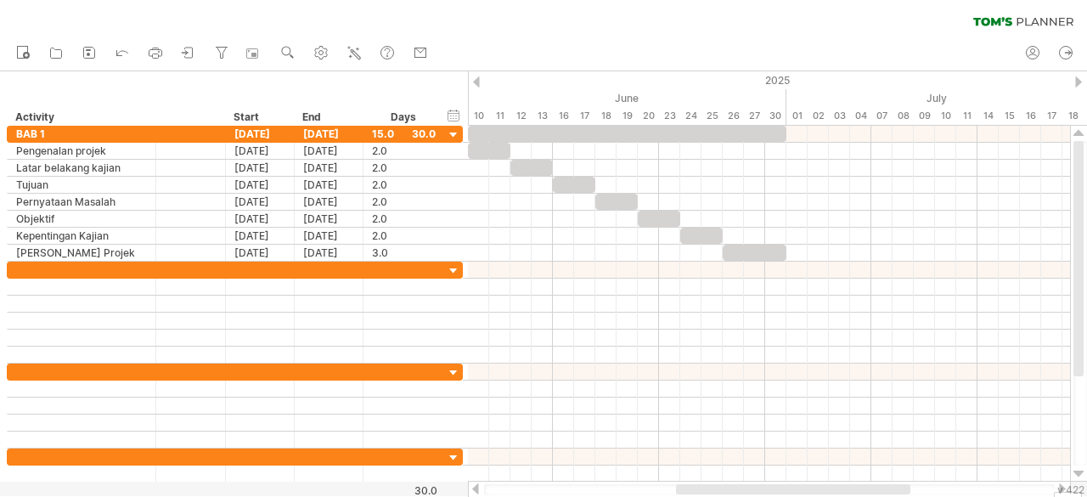
drag, startPoint x: 819, startPoint y: 488, endPoint x: 850, endPoint y: 493, distance: 31.7
click at [850, 493] on div at bounding box center [793, 489] width 234 height 10
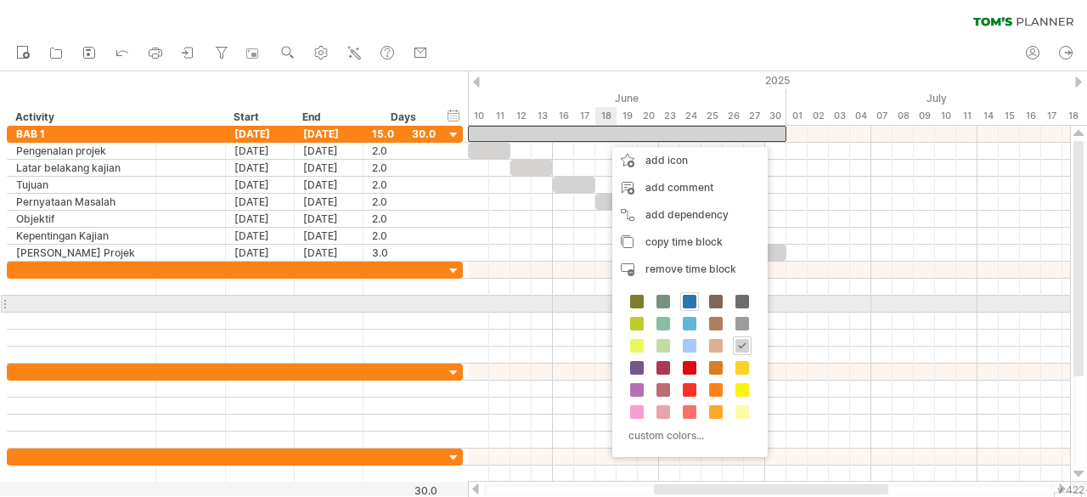
click at [686, 300] on span at bounding box center [690, 302] width 14 height 14
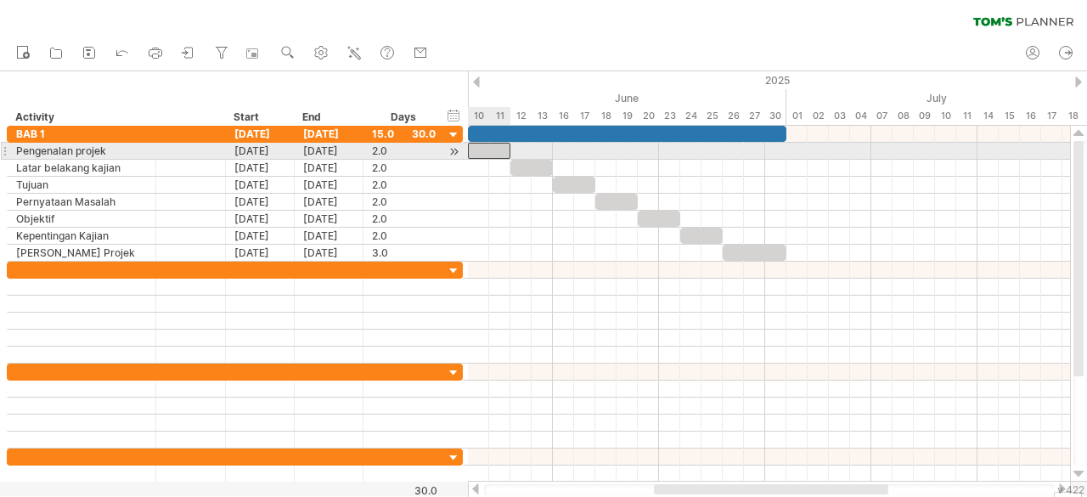
click at [498, 151] on div at bounding box center [489, 151] width 42 height 16
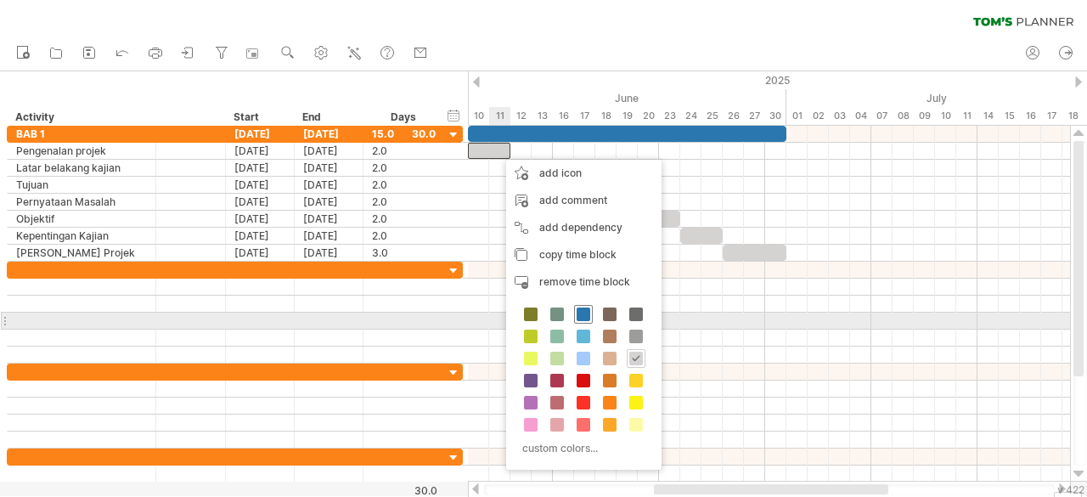
click at [580, 313] on span at bounding box center [584, 314] width 14 height 14
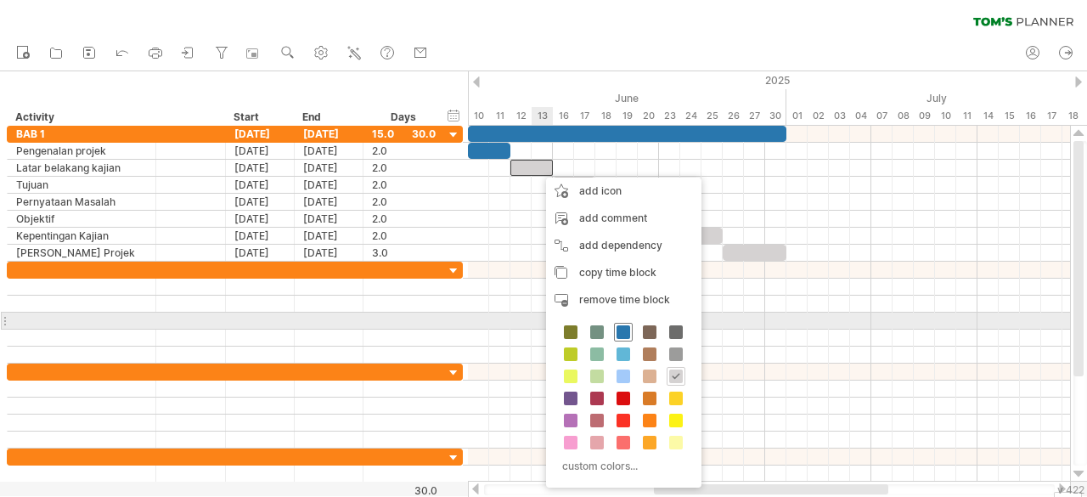
click at [620, 327] on span at bounding box center [624, 332] width 14 height 14
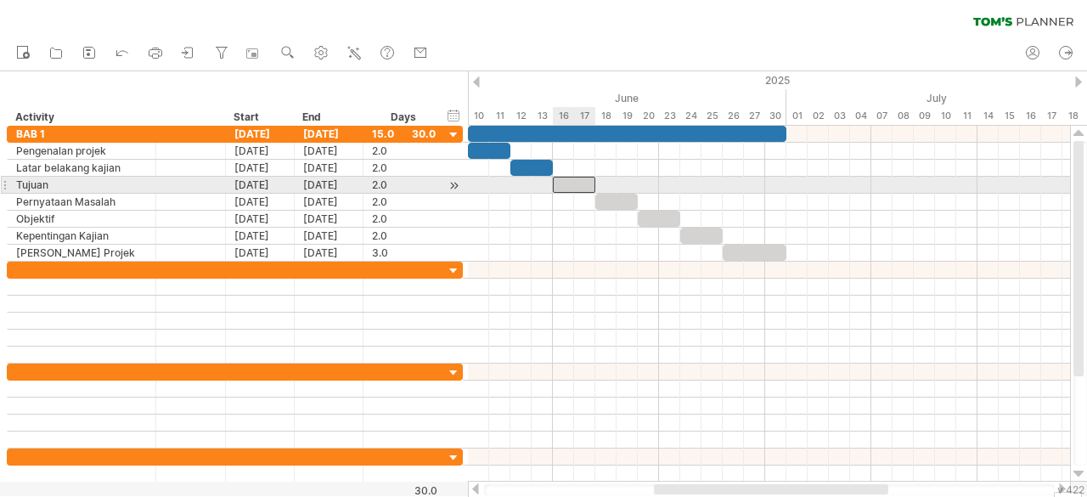
click at [582, 189] on div at bounding box center [574, 185] width 42 height 16
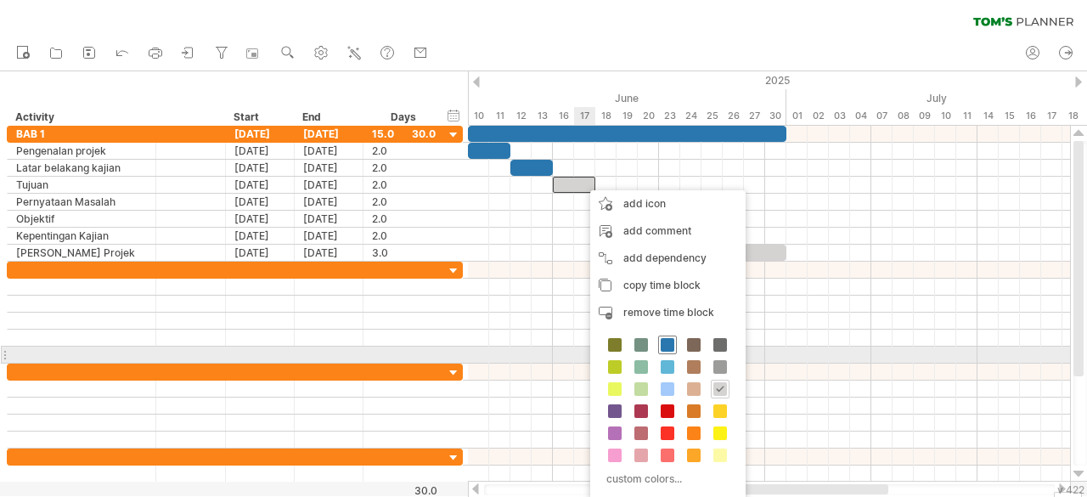
click at [668, 349] on span at bounding box center [668, 345] width 14 height 14
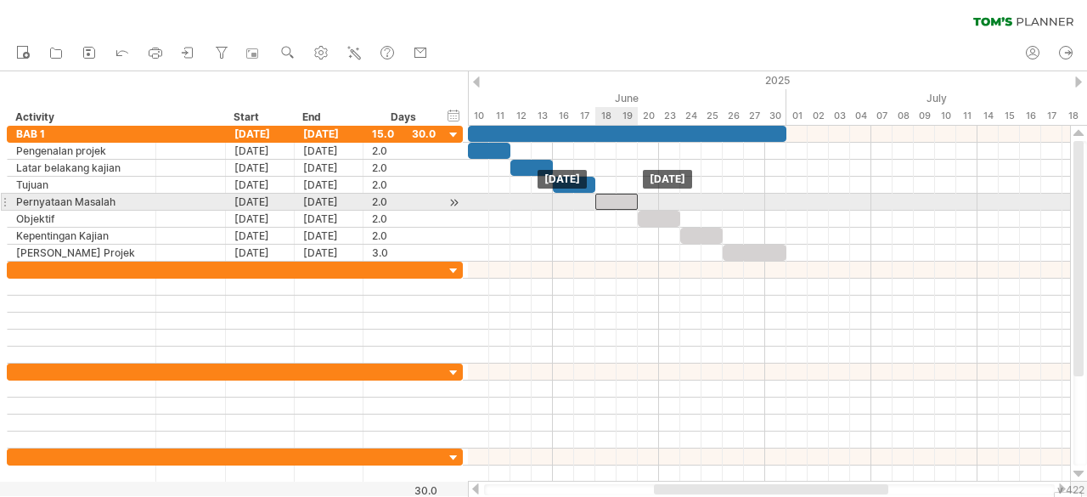
click at [623, 206] on div at bounding box center [616, 202] width 42 height 16
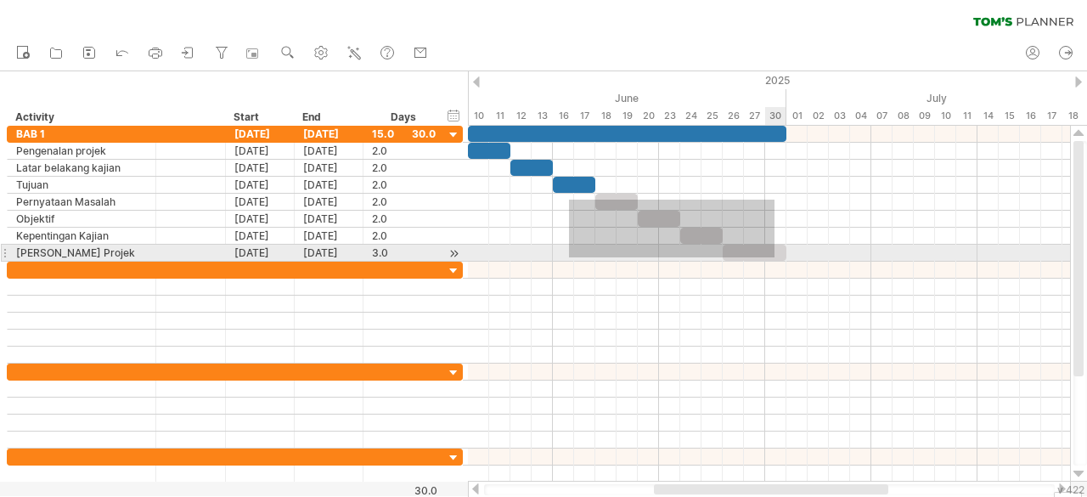
drag, startPoint x: 569, startPoint y: 200, endPoint x: 775, endPoint y: 257, distance: 213.5
click at [775, 257] on div "[DATE] [DATE]" at bounding box center [769, 304] width 602 height 356
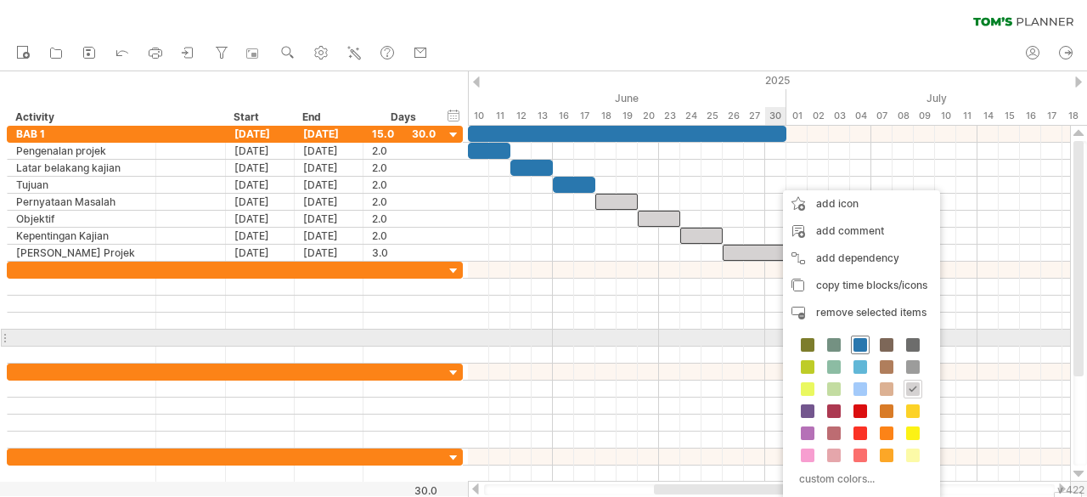
click at [860, 340] on span at bounding box center [861, 345] width 14 height 14
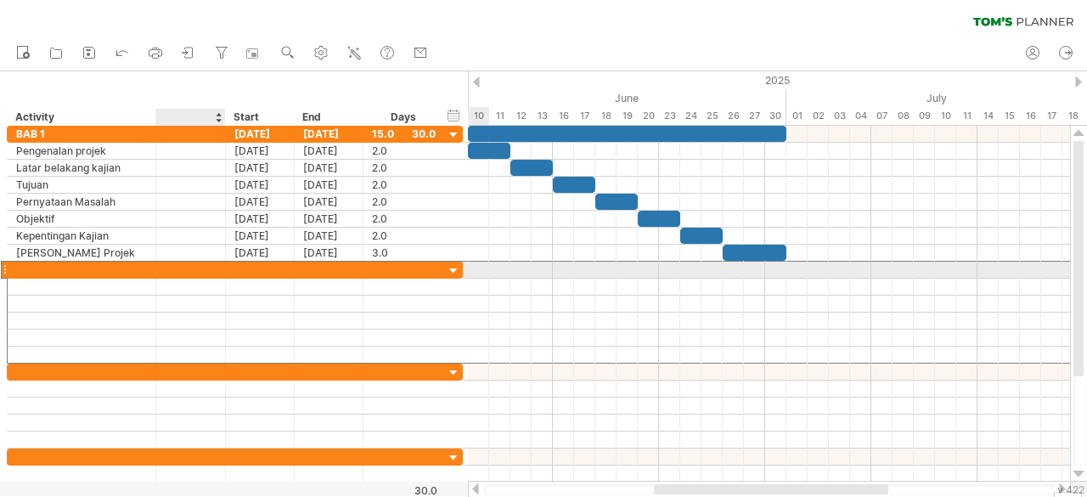
click at [168, 273] on div at bounding box center [191, 270] width 52 height 16
click at [459, 268] on div at bounding box center [454, 271] width 16 height 16
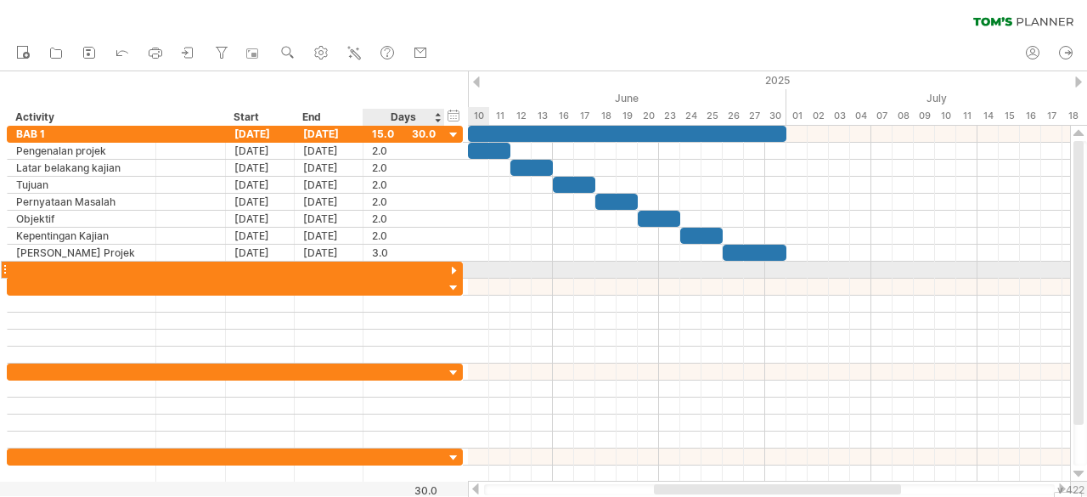
click at [459, 268] on div at bounding box center [454, 271] width 16 height 16
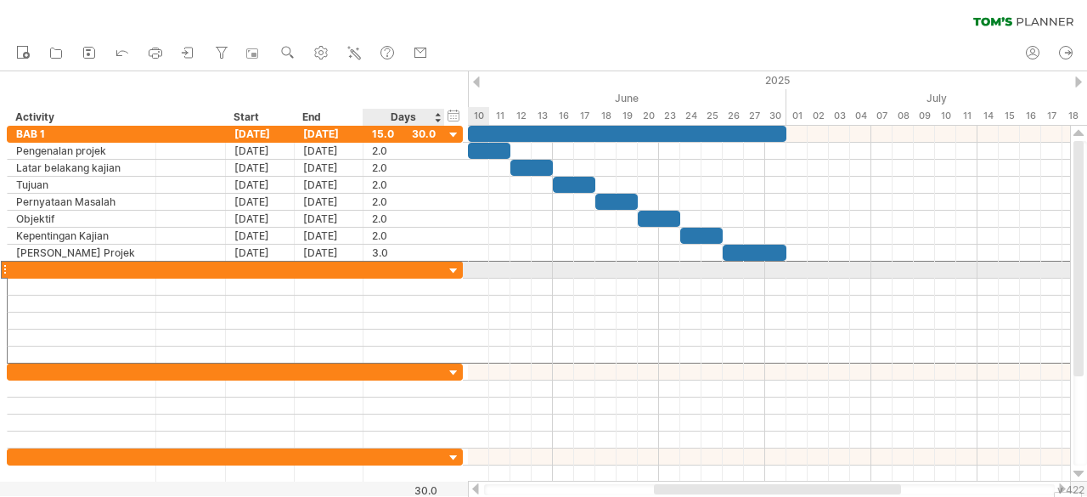
click at [421, 270] on div at bounding box center [404, 270] width 64 height 16
click at [75, 268] on div at bounding box center [81, 270] width 131 height 16
type input "*****"
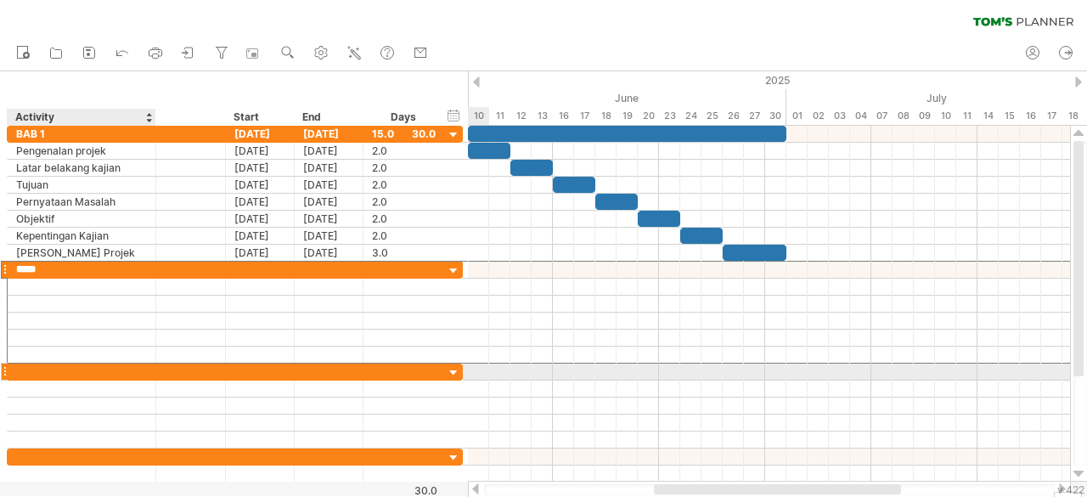
click at [54, 367] on div at bounding box center [81, 372] width 131 height 16
type input "*****"
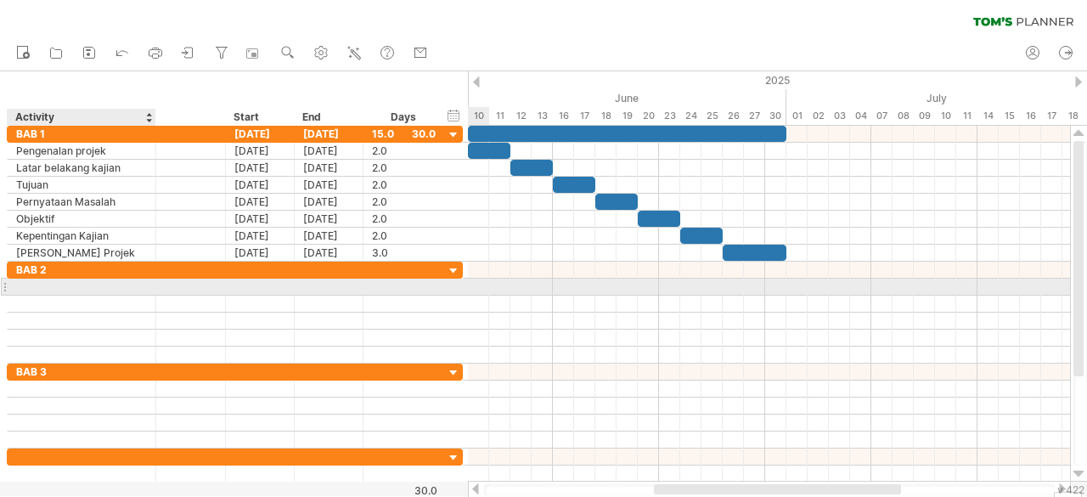
click at [77, 287] on div at bounding box center [81, 287] width 131 height 16
click at [77, 287] on input "text" at bounding box center [81, 287] width 131 height 16
type input "**********"
type input "*"
type input "**********"
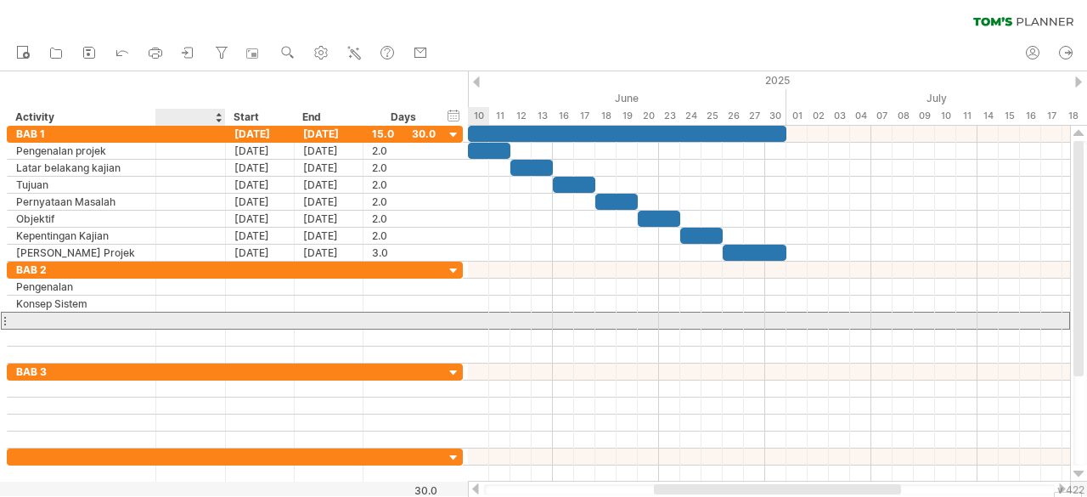
click at [207, 313] on div at bounding box center [191, 321] width 52 height 16
click at [165, 317] on input "text" at bounding box center [191, 321] width 52 height 16
click at [134, 317] on div at bounding box center [81, 321] width 131 height 16
click at [143, 319] on div "Konsep Pengetahuan [PERSON_NAME]" at bounding box center [81, 321] width 131 height 16
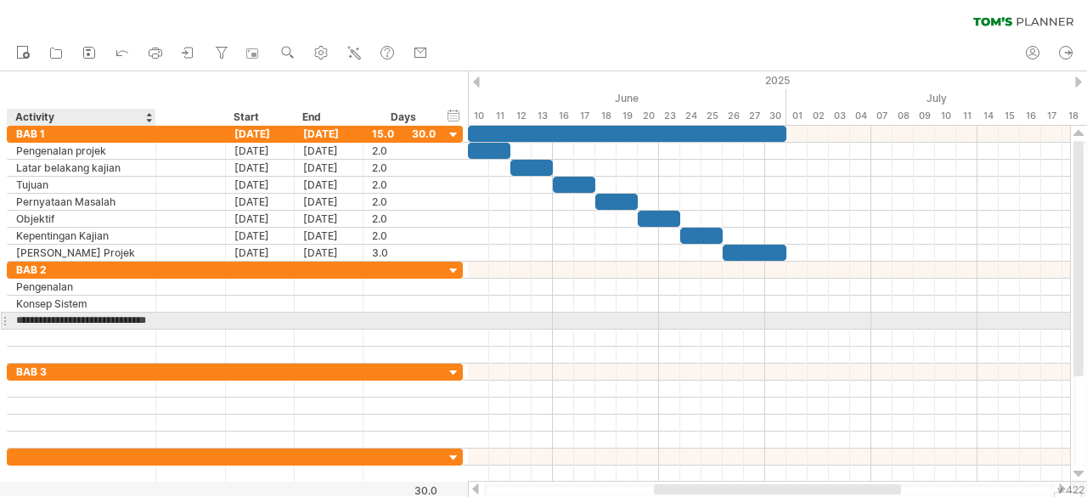
type input "**********"
click at [143, 330] on input "text" at bounding box center [81, 338] width 131 height 16
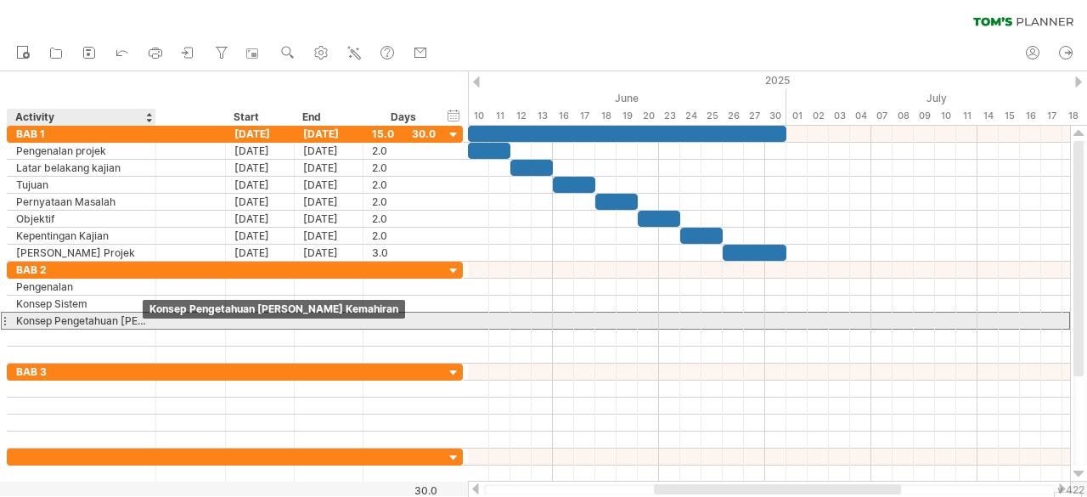
click at [143, 323] on div "Konsep Pengetahuan [PERSON_NAME] Kemahiran" at bounding box center [81, 321] width 131 height 16
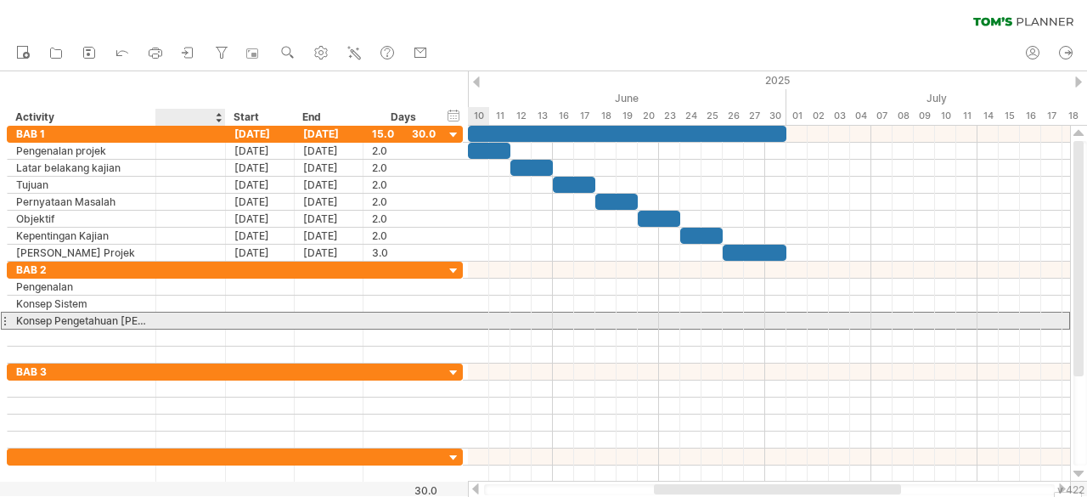
click at [448, 314] on div "**********" at bounding box center [235, 321] width 456 height 18
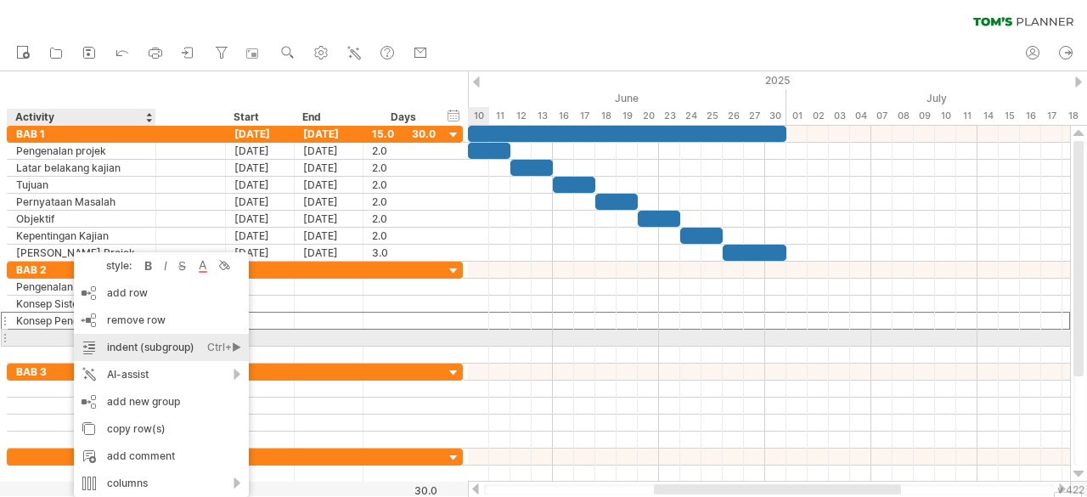
click at [190, 337] on div "indent (subgroup) Ctrl+► Cmd+►" at bounding box center [161, 347] width 175 height 27
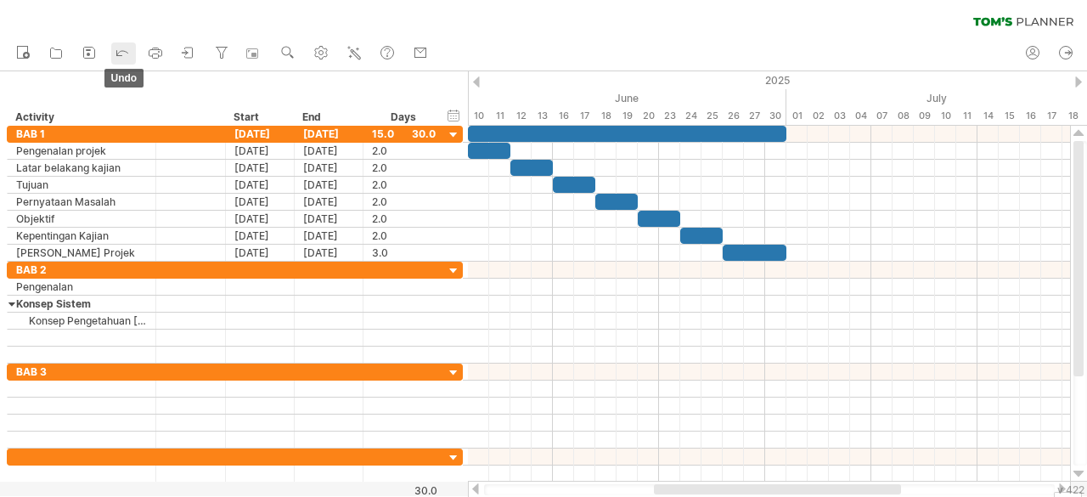
click at [118, 46] on icon at bounding box center [122, 51] width 17 height 17
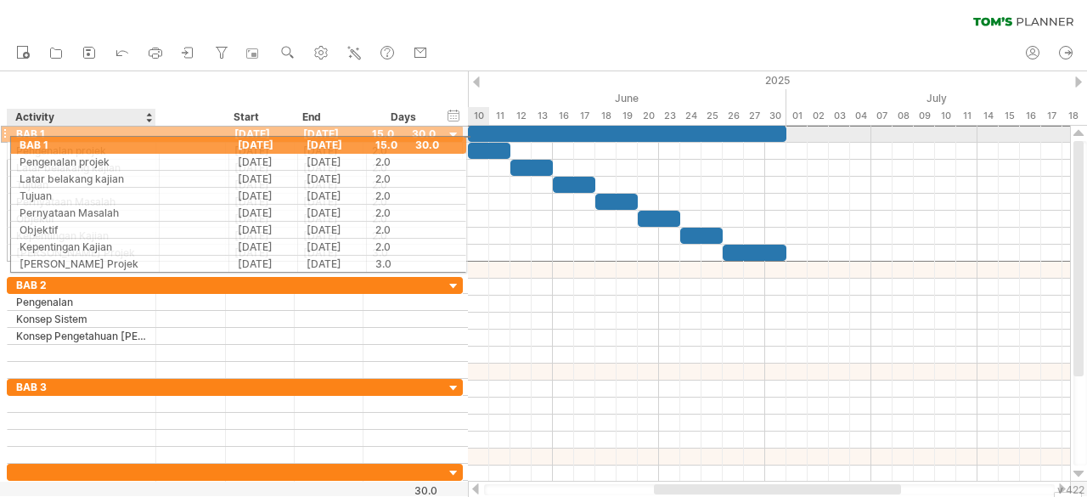
click at [10, 136] on div "***** BAB 1" at bounding box center [82, 134] width 149 height 16
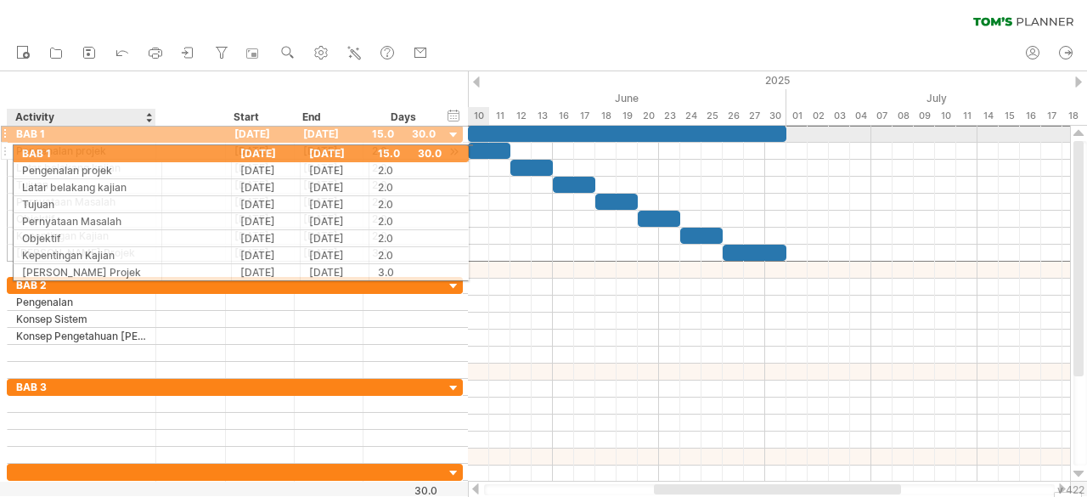
click at [14, 144] on div "**********" at bounding box center [235, 193] width 456 height 137
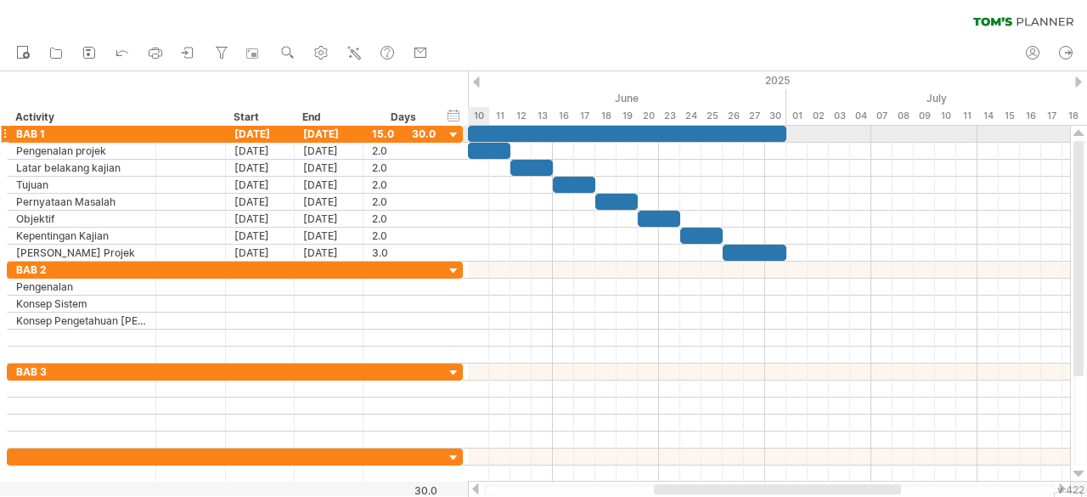
click at [0, 128] on div "Trying to reach [DOMAIN_NAME] Connected again... 0% clear filter new" at bounding box center [543, 248] width 1087 height 497
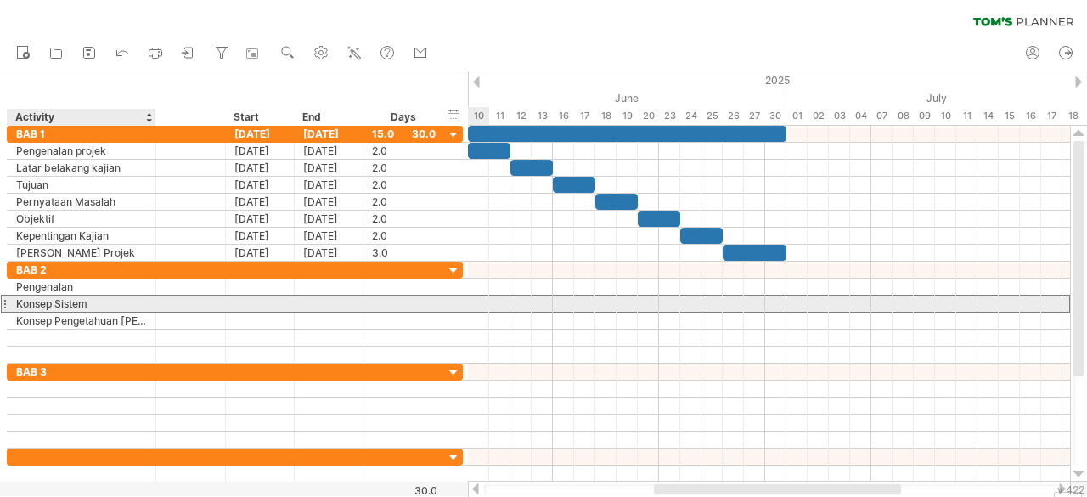
click at [450, 303] on div "**********" at bounding box center [235, 304] width 456 height 18
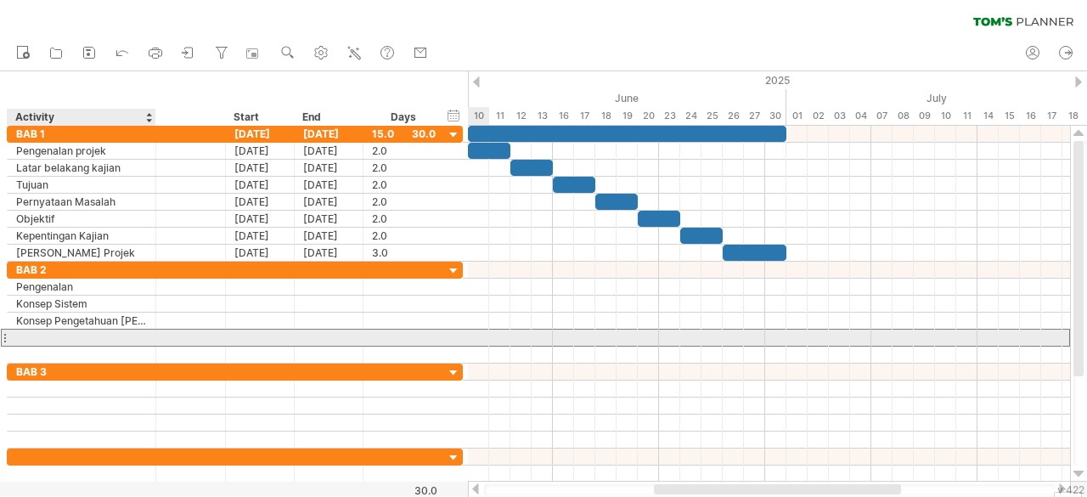
click at [136, 334] on div at bounding box center [81, 338] width 131 height 16
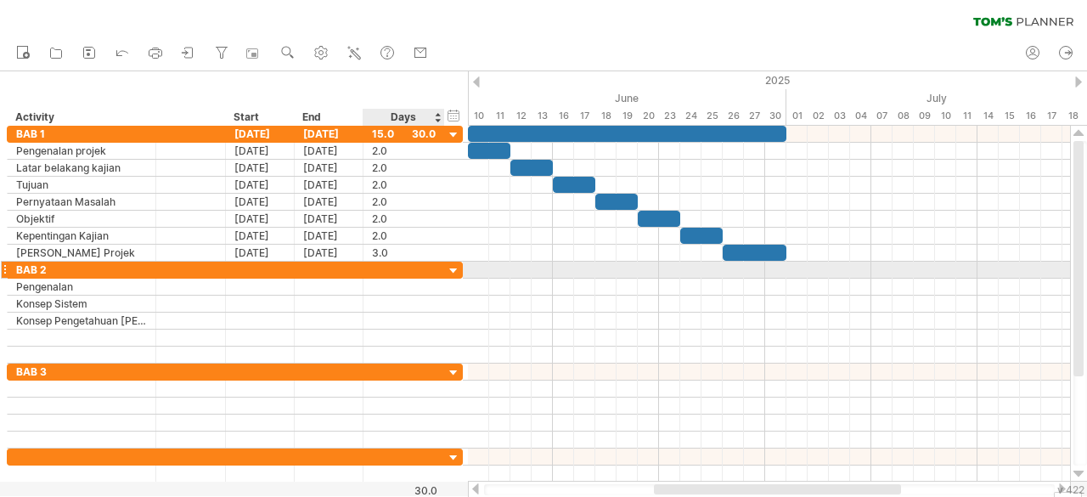
click at [447, 265] on div at bounding box center [454, 271] width 16 height 16
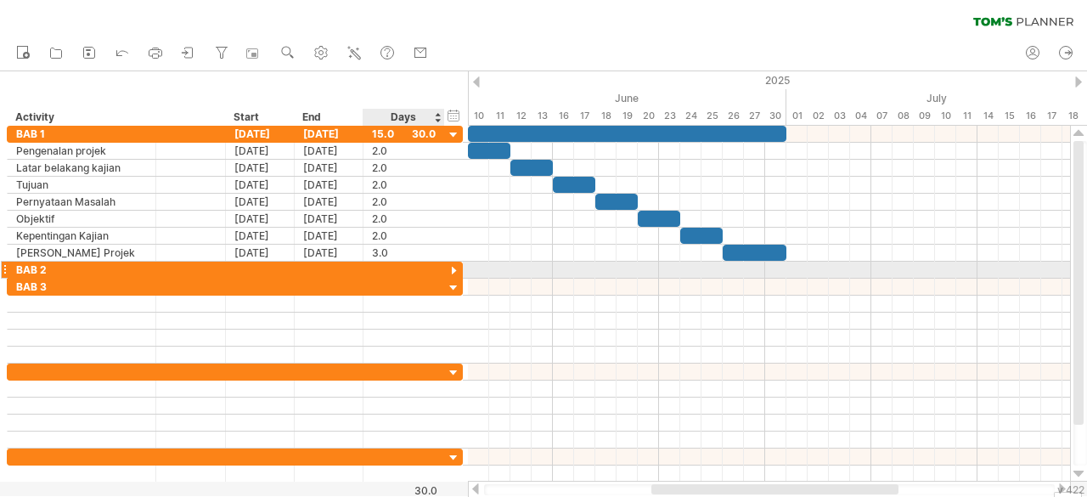
click at [452, 268] on div at bounding box center [454, 271] width 16 height 16
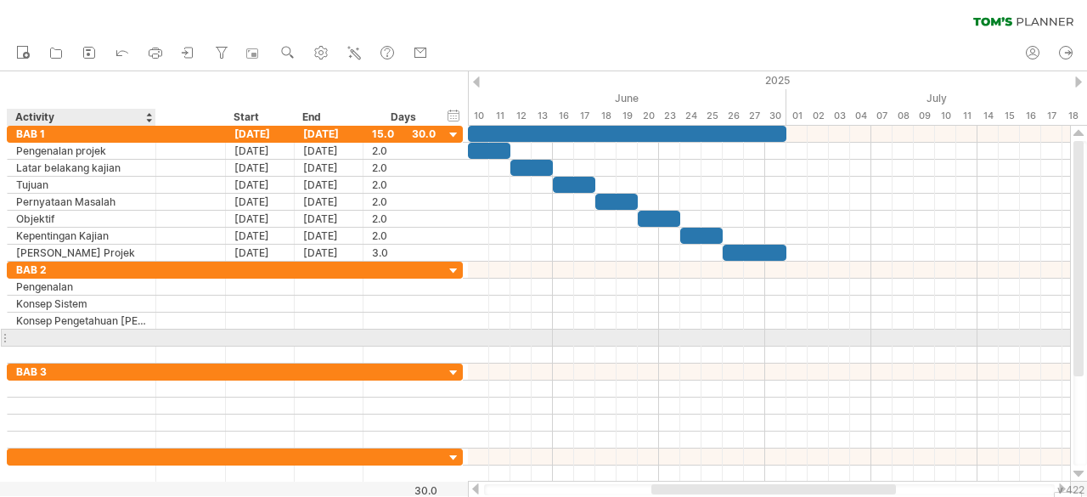
click at [55, 331] on div at bounding box center [81, 338] width 131 height 16
click at [55, 331] on input "text" at bounding box center [81, 338] width 131 height 16
type input "**********"
type input "*******"
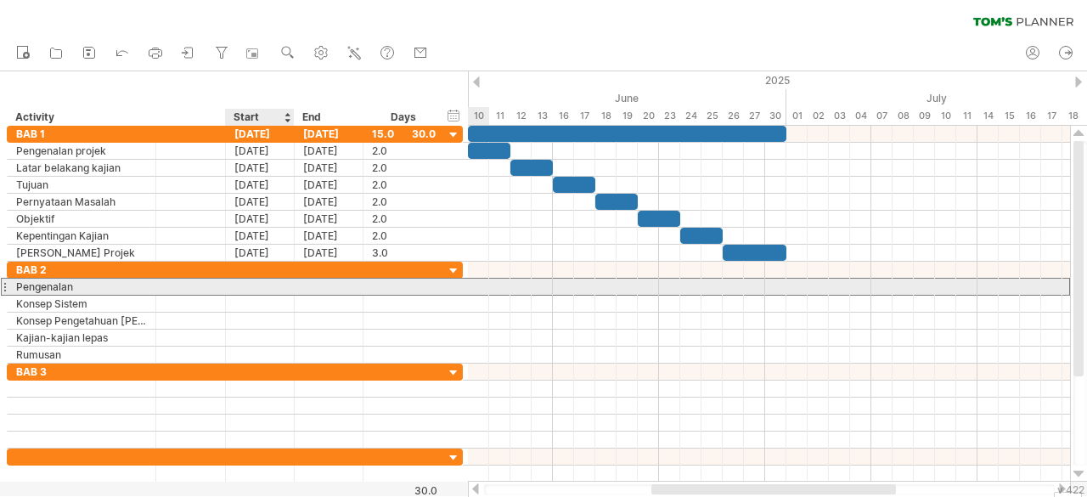
click at [246, 283] on div at bounding box center [260, 287] width 69 height 16
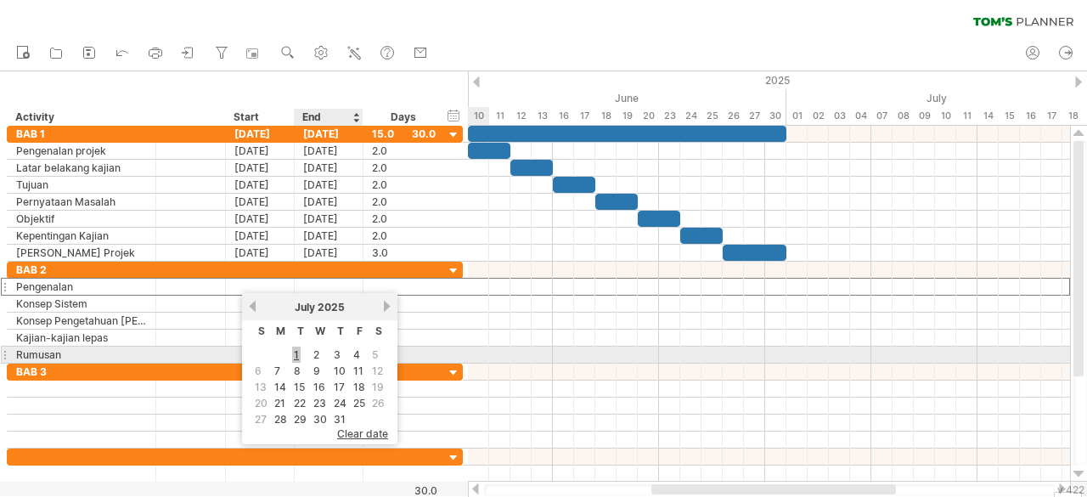
click at [297, 354] on link "1" at bounding box center [296, 355] width 8 height 16
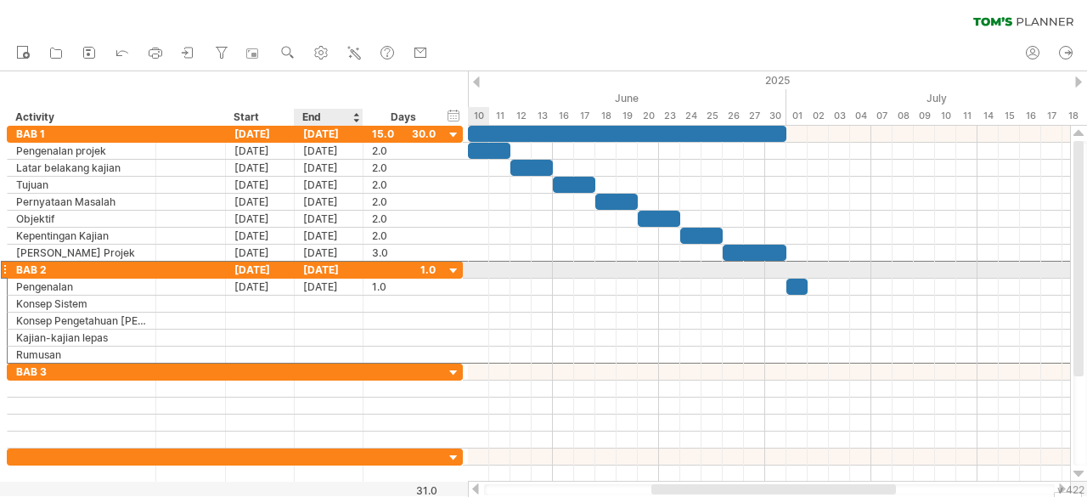
click at [335, 267] on div "[DATE]" at bounding box center [329, 270] width 69 height 16
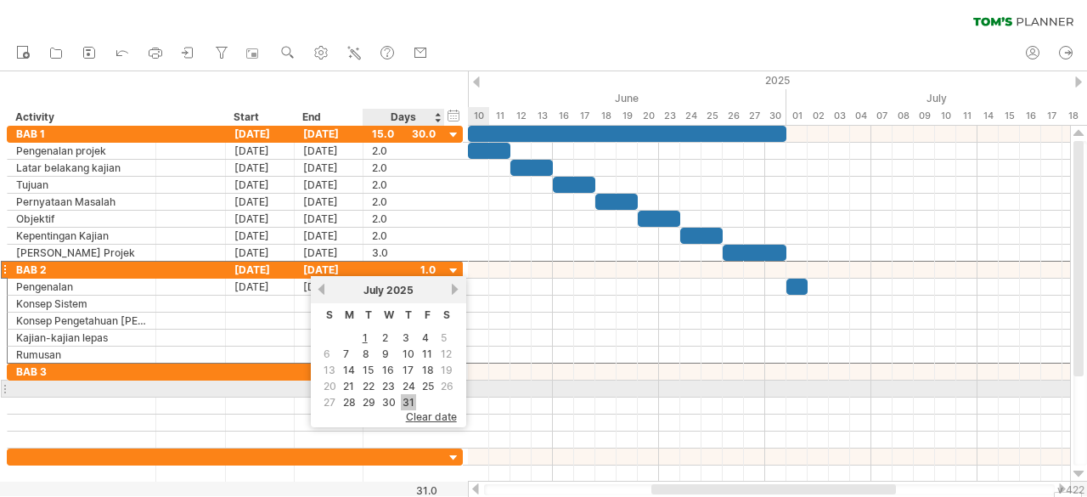
click at [403, 394] on link "31" at bounding box center [408, 402] width 15 height 16
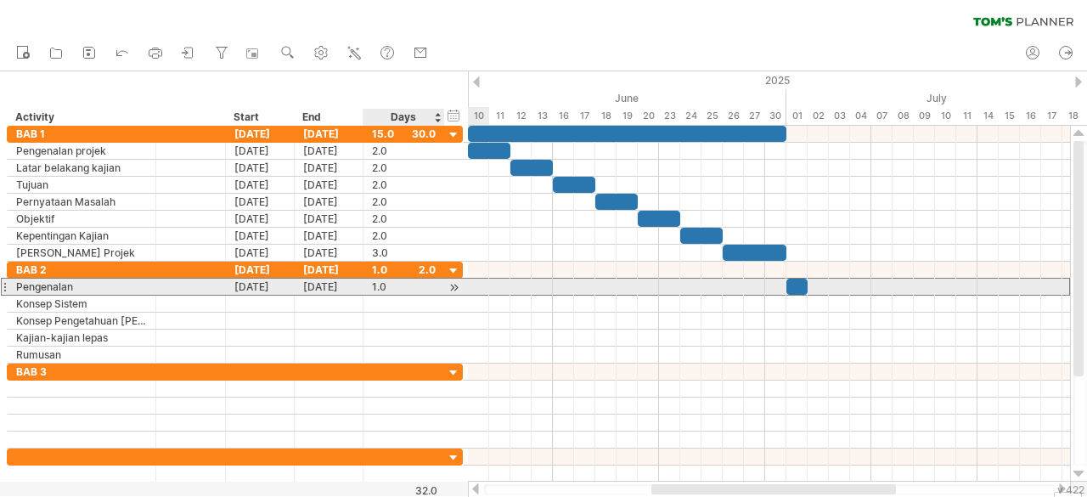
click at [402, 286] on div "1.0" at bounding box center [404, 287] width 64 height 16
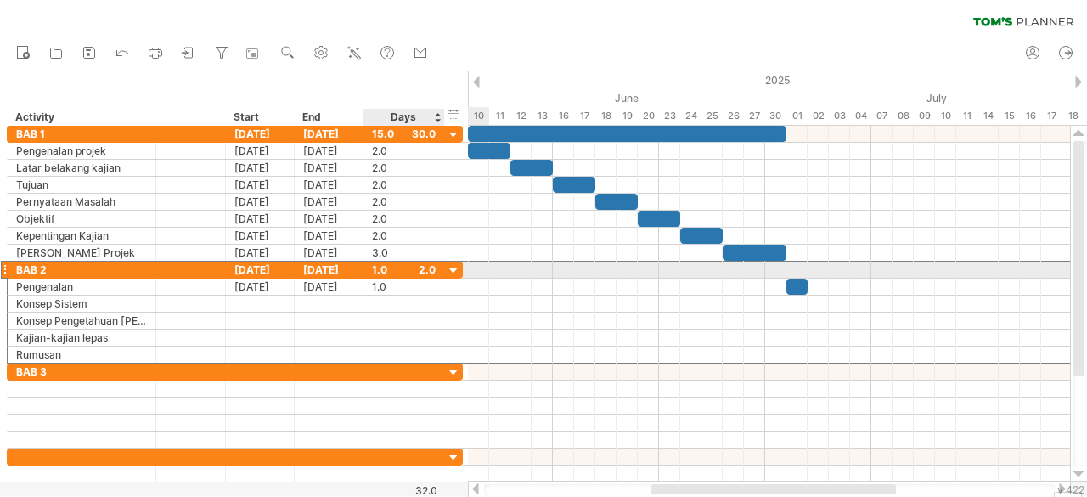
click at [394, 272] on div "1.0" at bounding box center [404, 270] width 64 height 16
click at [423, 266] on div "1.0" at bounding box center [404, 270] width 64 height 16
type input "**"
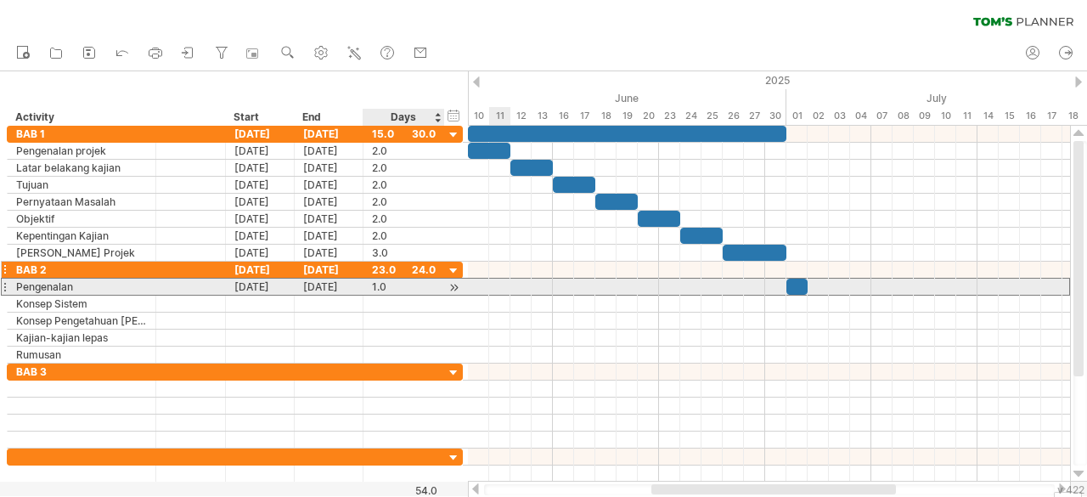
click at [376, 283] on div "1.0" at bounding box center [404, 287] width 64 height 16
type input "*"
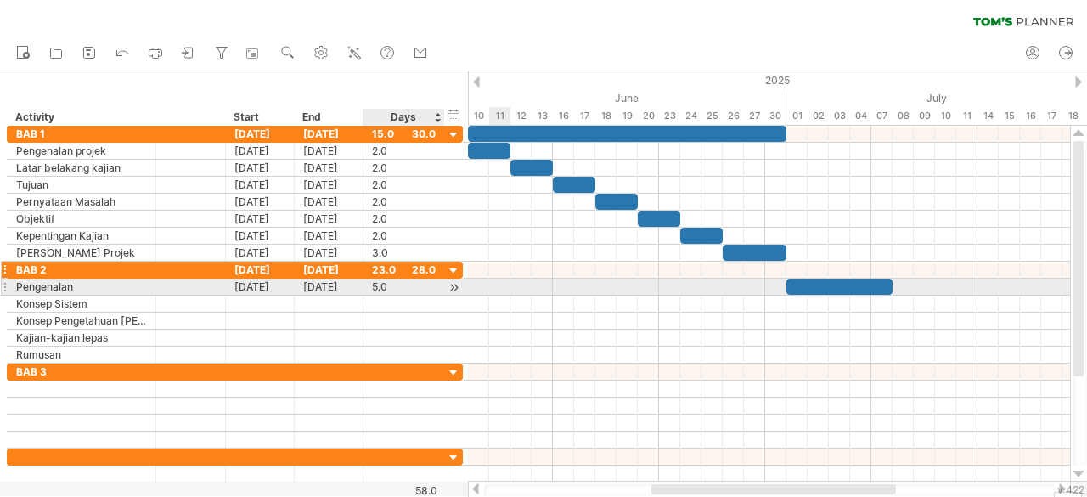
type input "*"
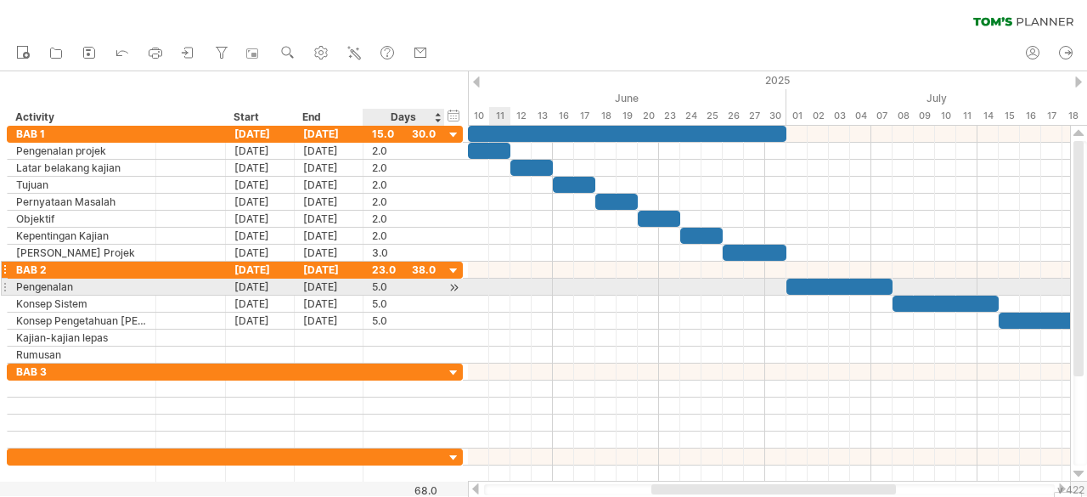
type input "*"
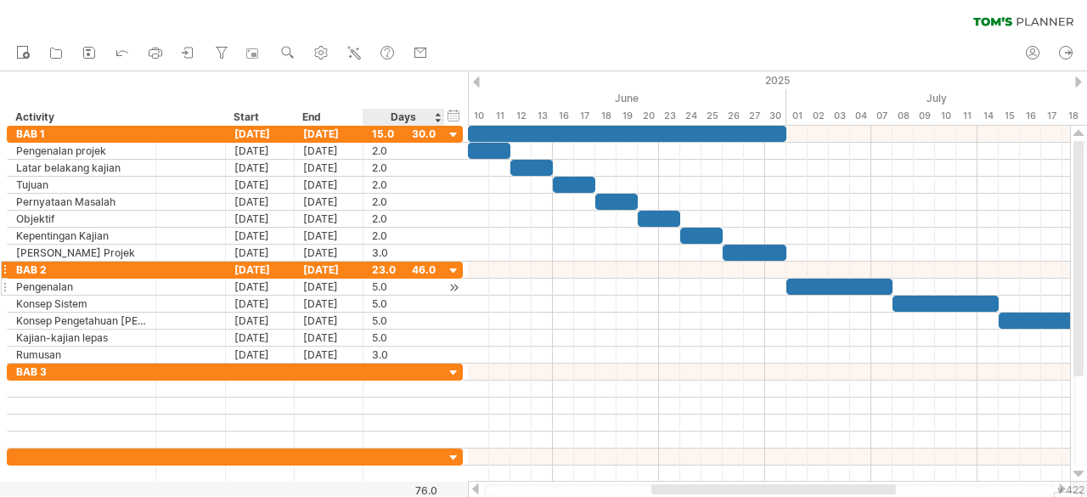
click at [431, 120] on div "Days" at bounding box center [403, 117] width 81 height 17
click at [431, 131] on div "15.0" at bounding box center [404, 134] width 64 height 16
click at [425, 132] on div "15.0" at bounding box center [404, 134] width 64 height 16
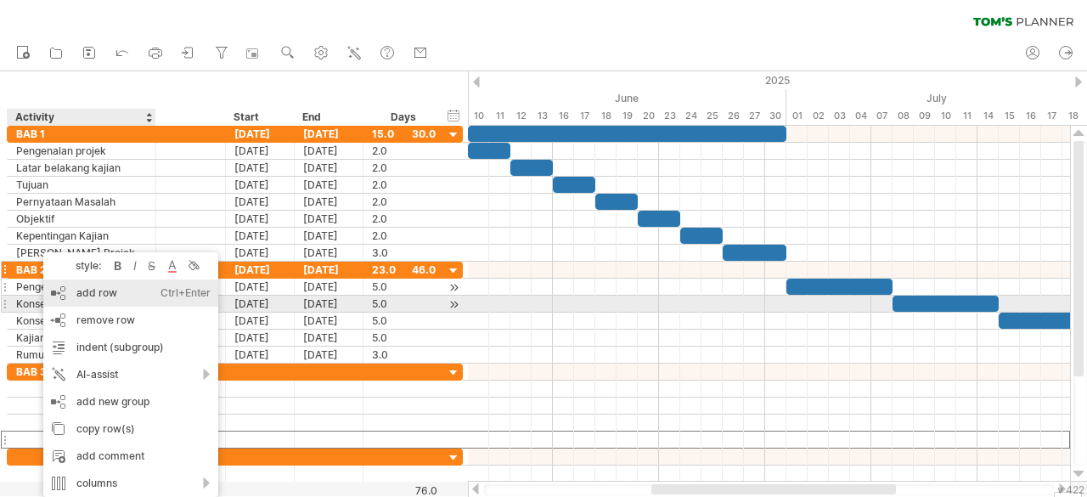
click at [91, 302] on div "add row Ctrl+Enter Cmd+Enter" at bounding box center [130, 292] width 175 height 27
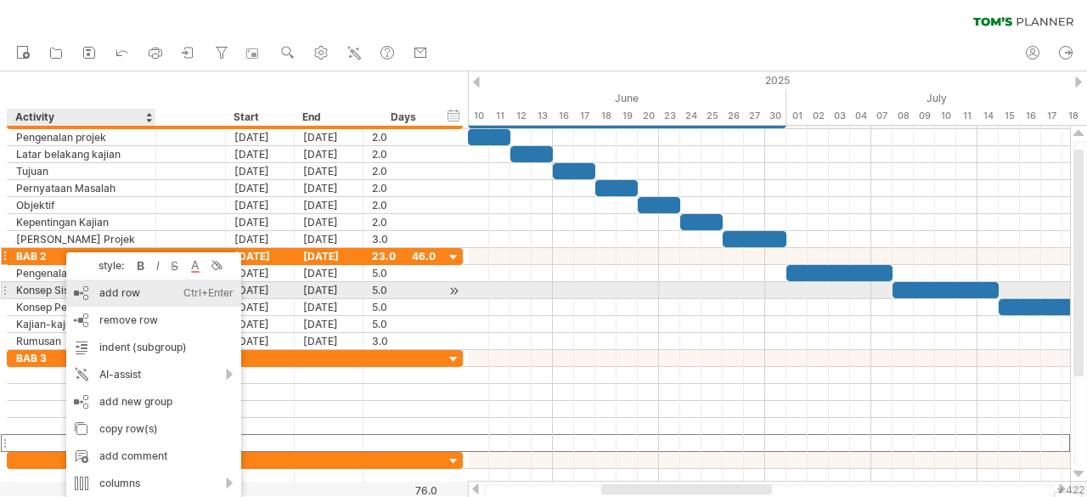
click at [97, 292] on div "add row Ctrl+Enter Cmd+Enter" at bounding box center [153, 292] width 175 height 27
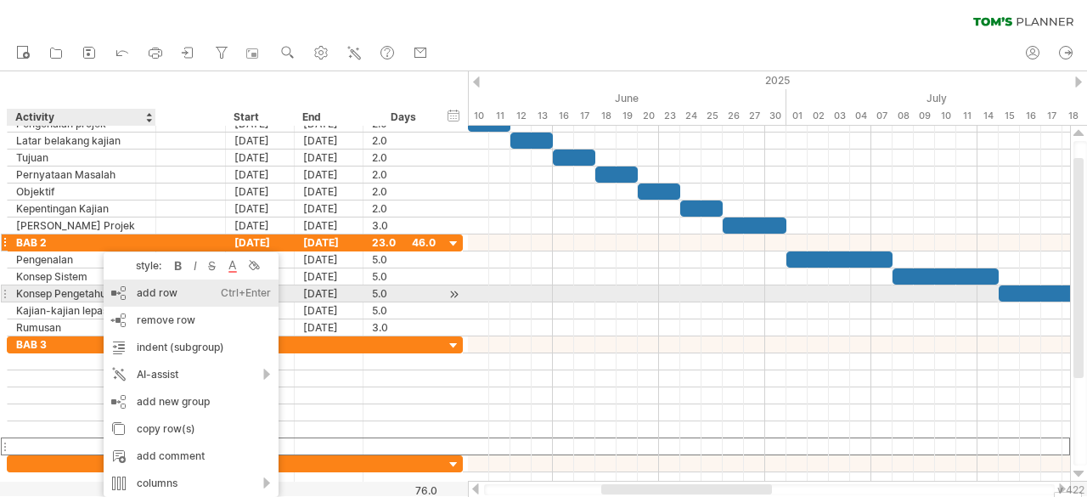
click at [112, 293] on div "add row Ctrl+Enter Cmd+Enter" at bounding box center [191, 292] width 175 height 27
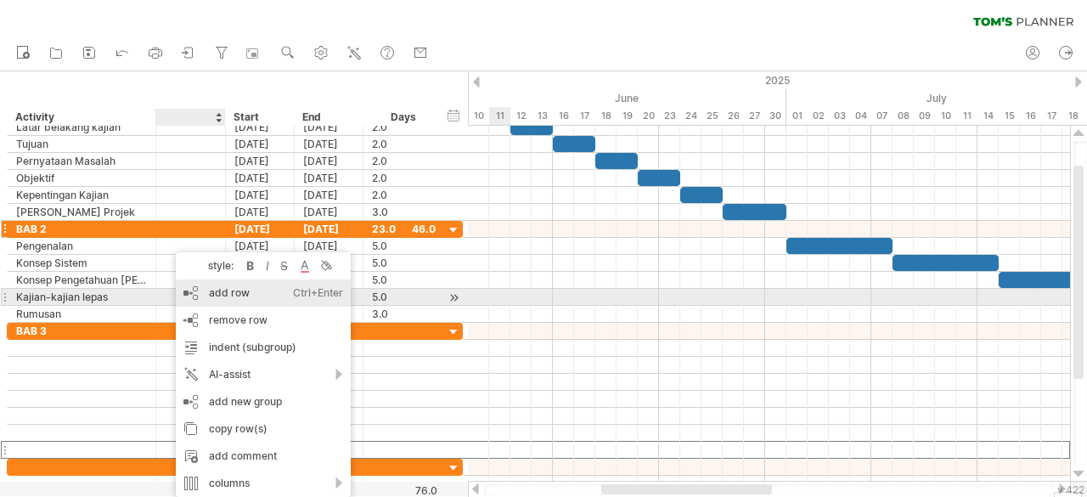
click at [215, 302] on div "add row Ctrl+Enter Cmd+Enter" at bounding box center [263, 292] width 175 height 27
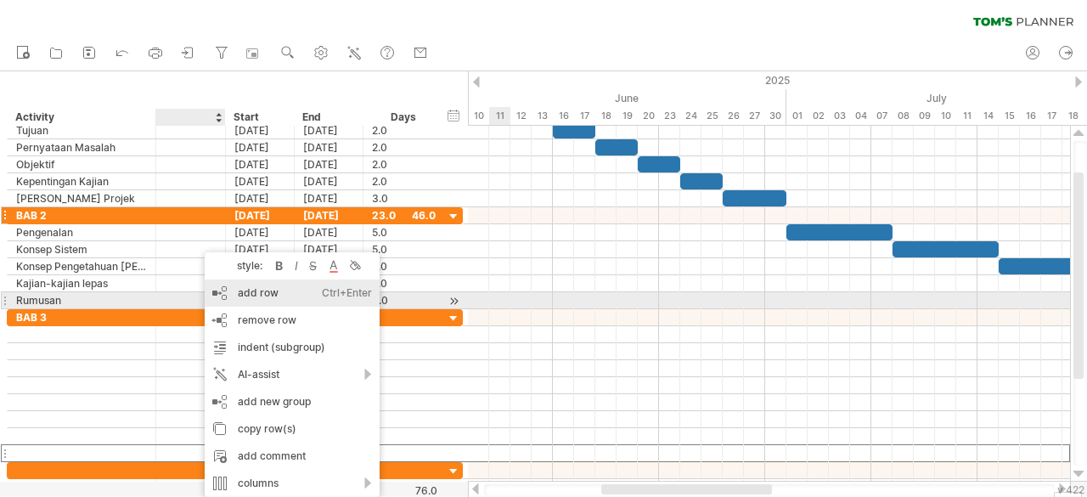
click at [243, 302] on div "add row Ctrl+Enter Cmd+Enter" at bounding box center [292, 292] width 175 height 27
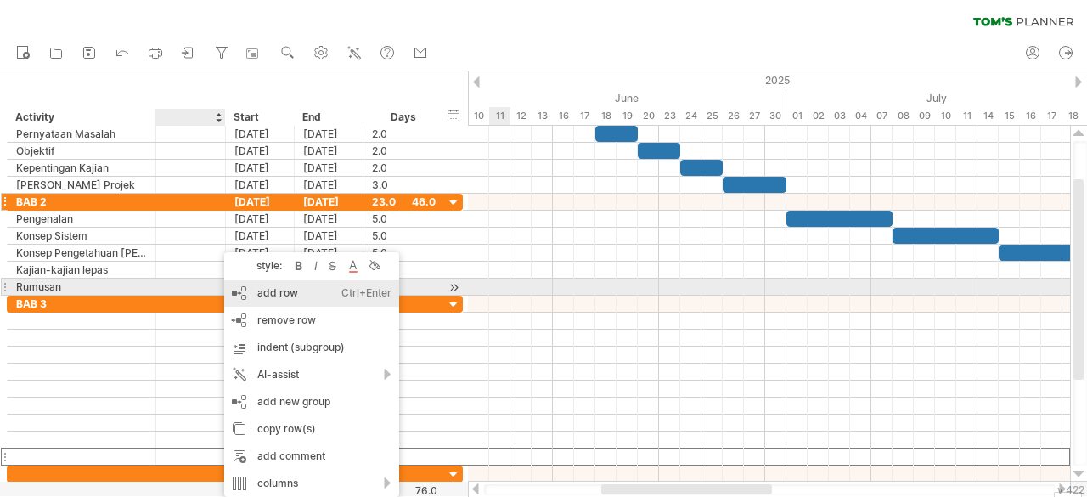
click at [259, 295] on div "add row Ctrl+Enter Cmd+Enter" at bounding box center [311, 292] width 175 height 27
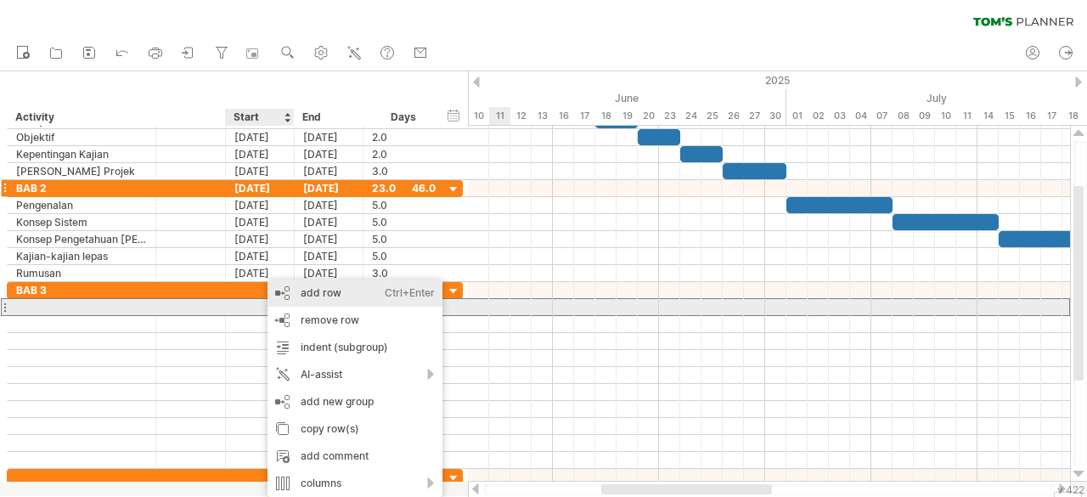
click at [294, 300] on div "add row Ctrl+Enter Cmd+Enter" at bounding box center [355, 292] width 175 height 27
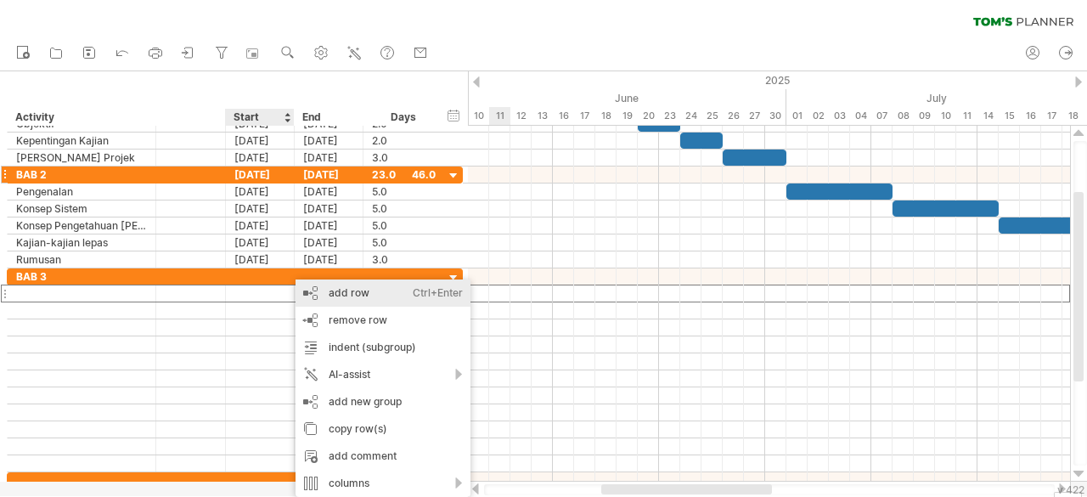
click at [307, 293] on div "add row Ctrl+Enter Cmd+Enter" at bounding box center [383, 292] width 175 height 27
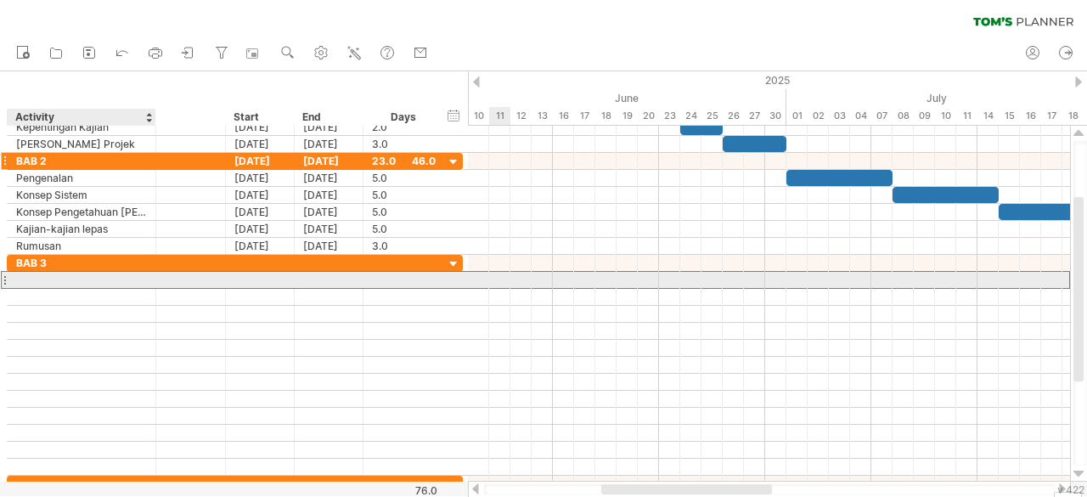
click at [88, 279] on div at bounding box center [81, 280] width 131 height 16
click at [88, 281] on div at bounding box center [81, 280] width 131 height 16
type input "**********"
type input "**"
click at [129, 279] on div "Pengenalan projek" at bounding box center [81, 280] width 131 height 16
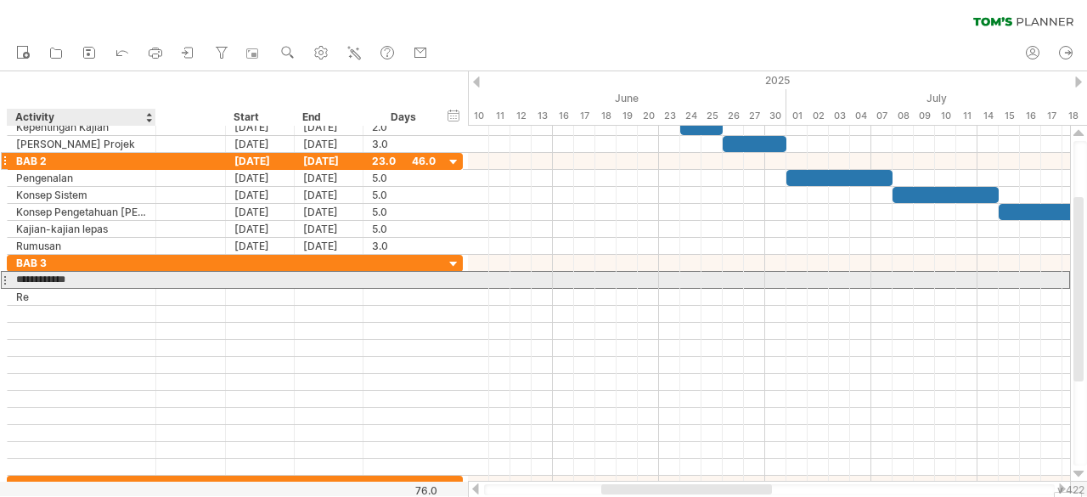
type input "**********"
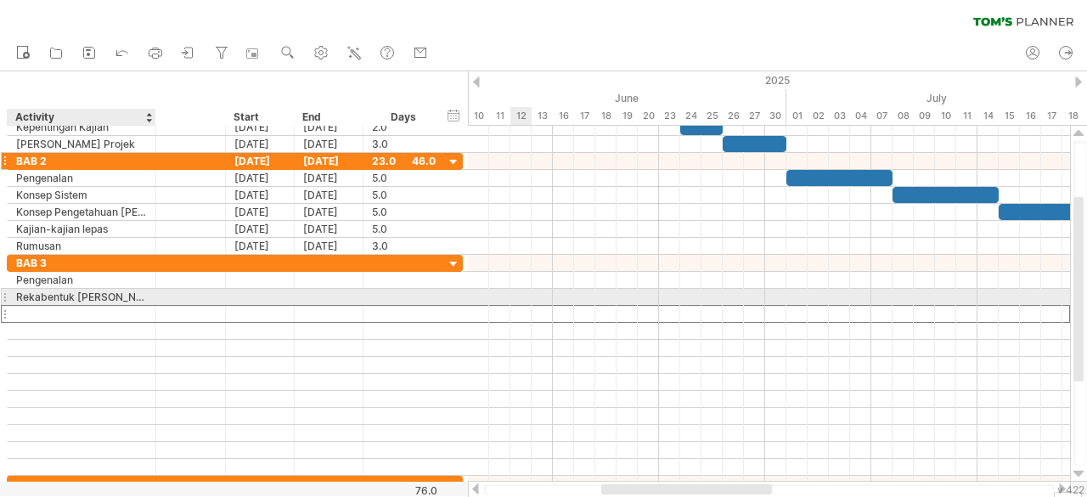
click at [138, 306] on div at bounding box center [81, 314] width 131 height 16
click at [134, 297] on div "Rekabentuk [PERSON_NAME]" at bounding box center [81, 297] width 131 height 16
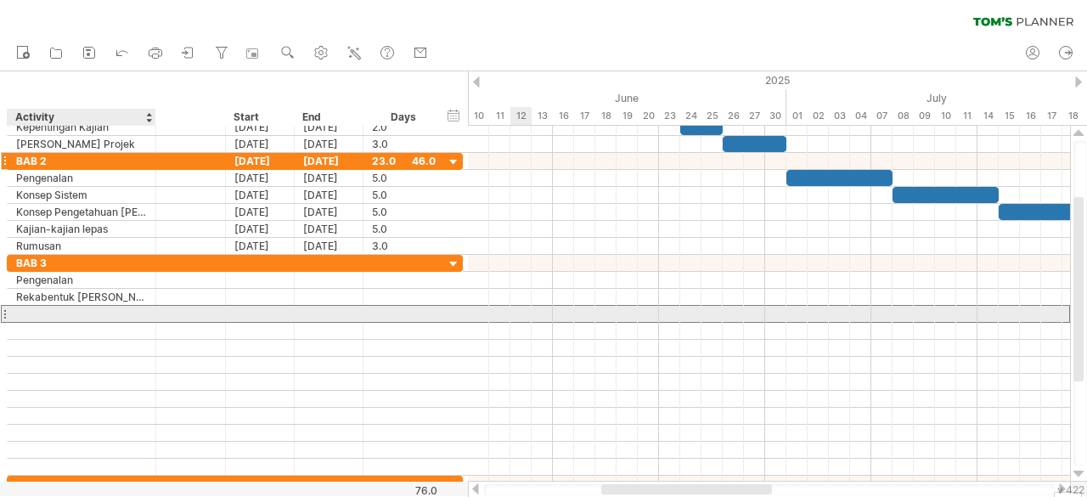
click at [109, 312] on div at bounding box center [81, 314] width 131 height 16
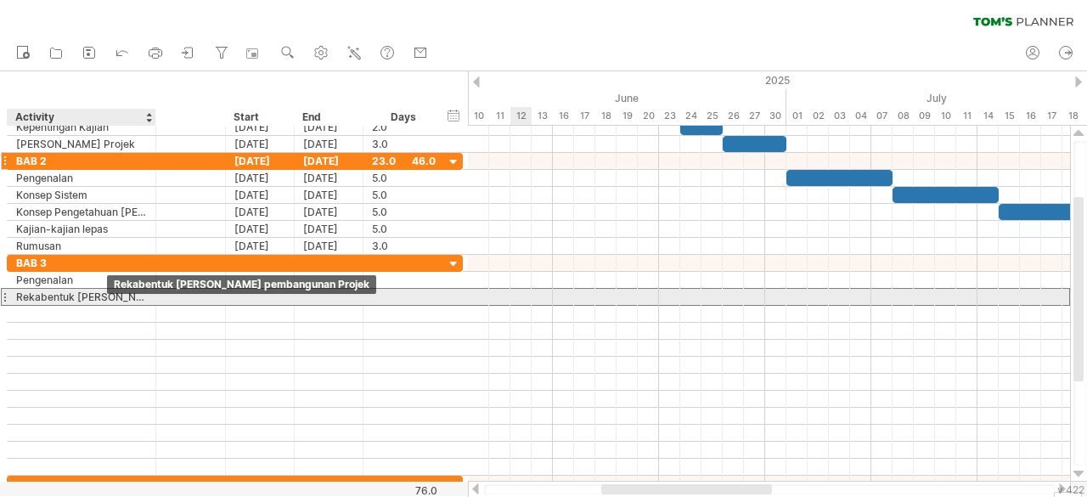
click at [100, 297] on div "Rekabentuk [PERSON_NAME] pembangunan Projek" at bounding box center [81, 297] width 131 height 16
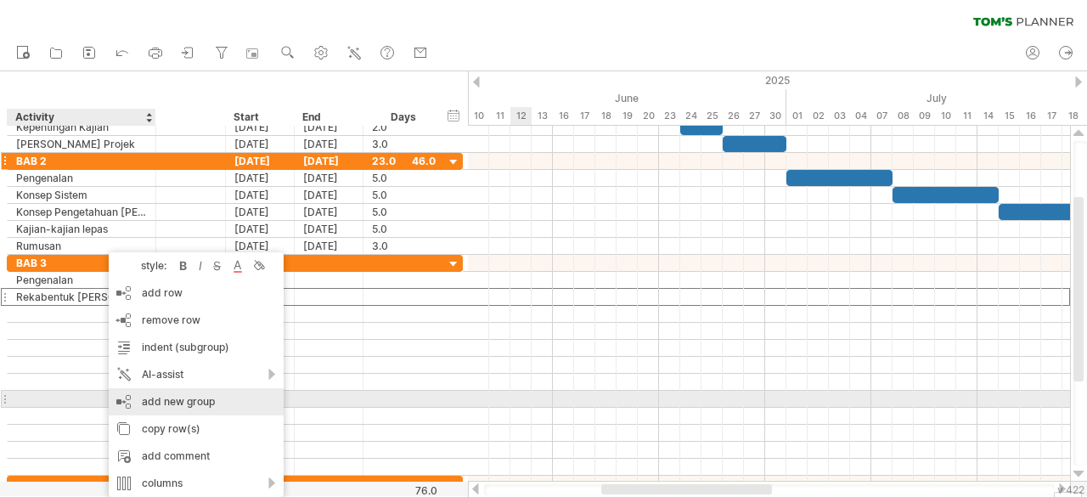
click at [228, 406] on div "add new group" at bounding box center [196, 401] width 175 height 27
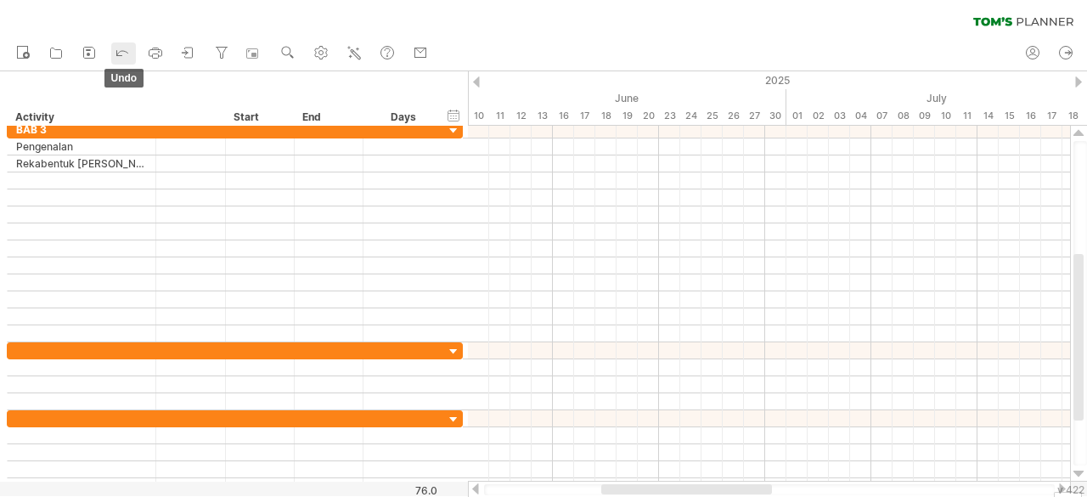
click at [114, 47] on icon at bounding box center [122, 51] width 17 height 17
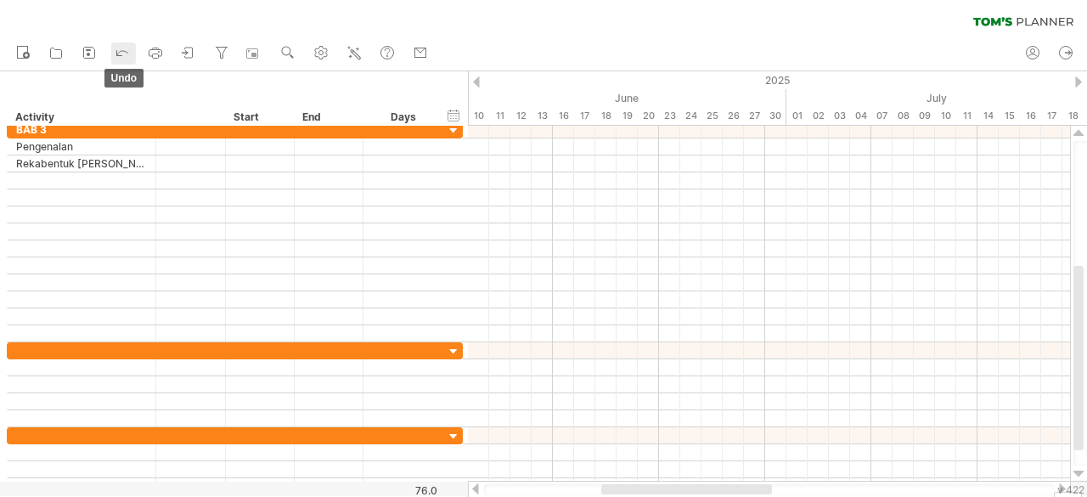
click at [122, 49] on icon at bounding box center [122, 51] width 17 height 17
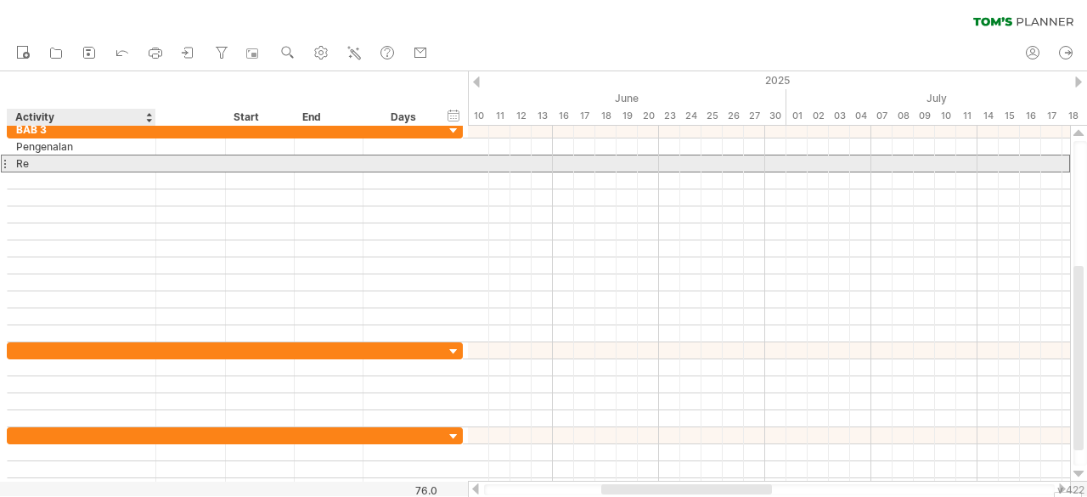
click at [71, 167] on div "Re" at bounding box center [81, 163] width 131 height 16
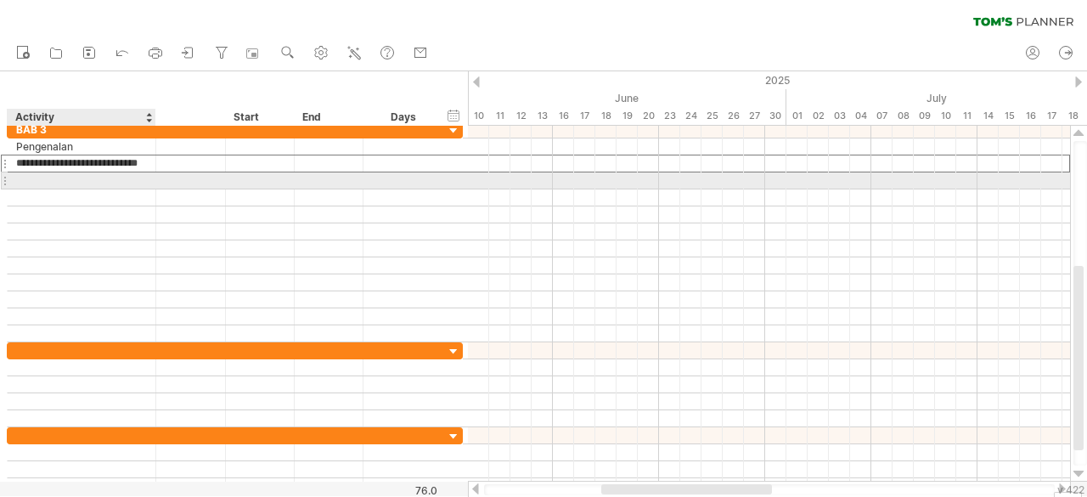
scroll to position [0, 39]
type input "**********"
click at [147, 178] on div at bounding box center [82, 180] width 149 height 16
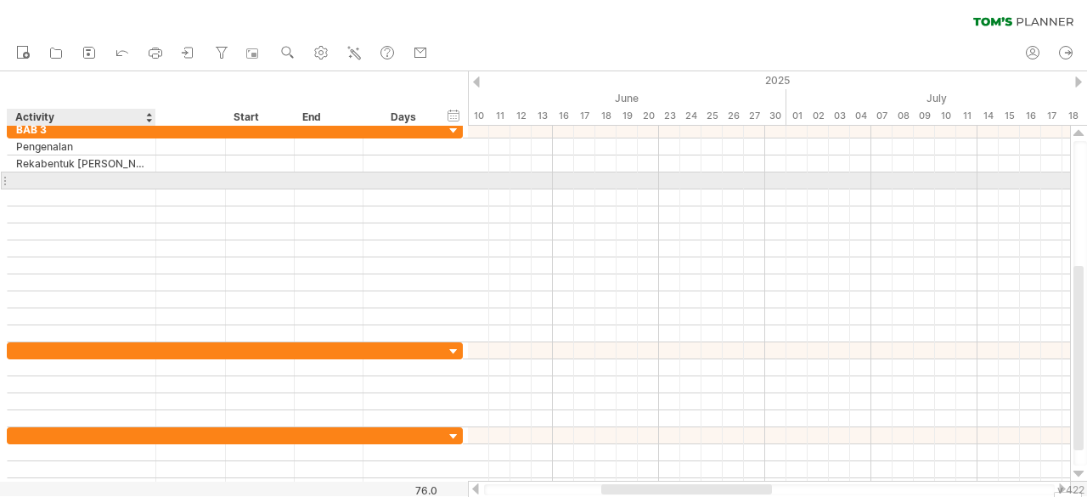
click at [141, 179] on div at bounding box center [81, 180] width 131 height 16
type input "**********"
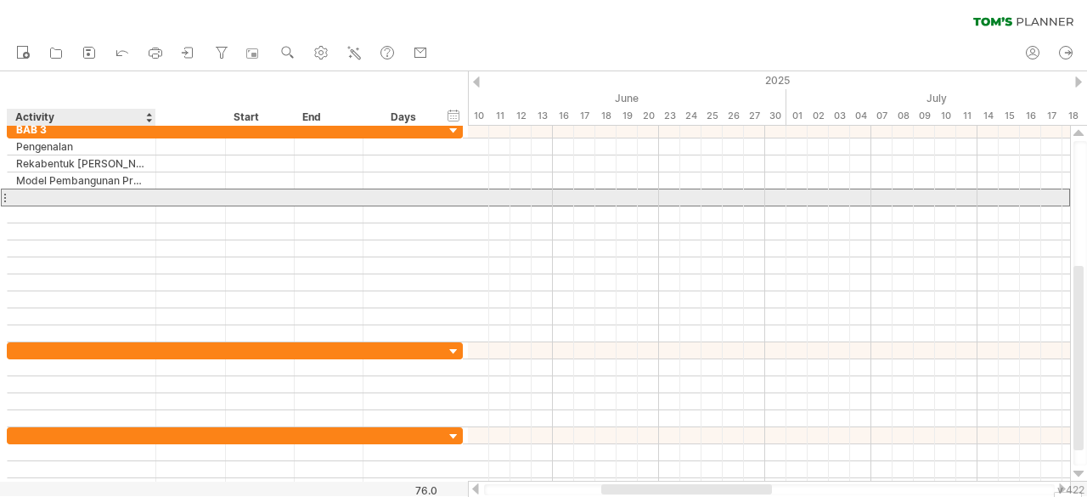
click at [121, 197] on div at bounding box center [81, 197] width 131 height 16
click at [123, 192] on div at bounding box center [81, 197] width 131 height 16
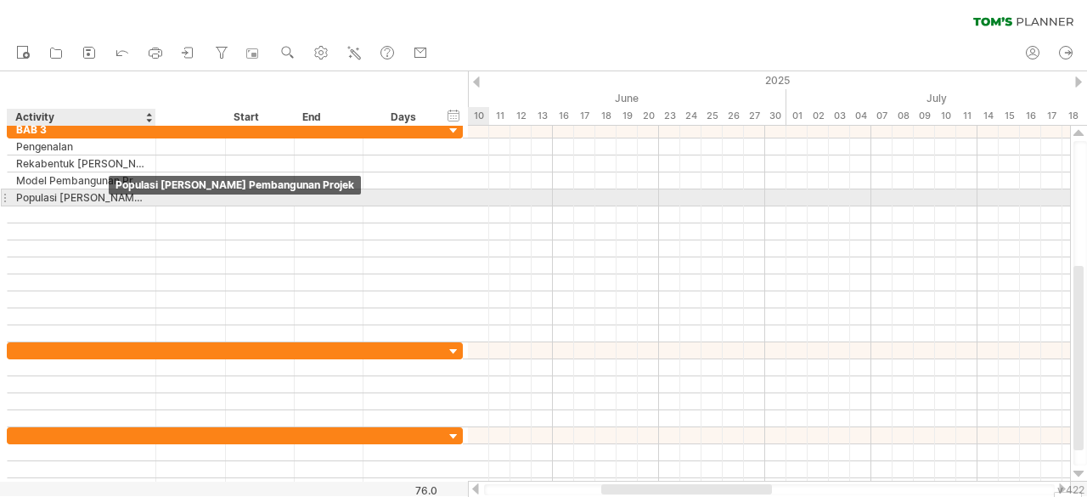
click at [105, 194] on div "Populasi [PERSON_NAME] Pembangunan Projek" at bounding box center [81, 197] width 131 height 16
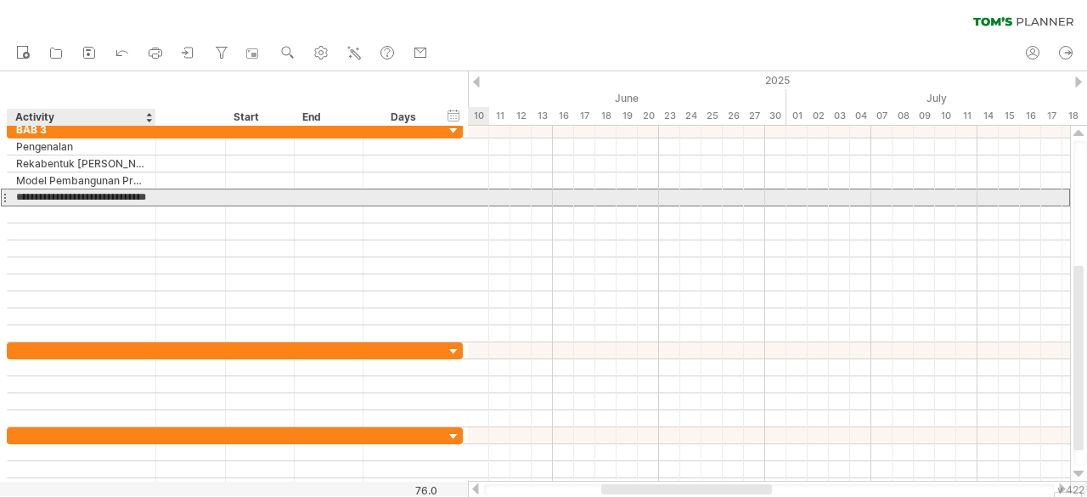
click at [105, 194] on input "**********" at bounding box center [81, 197] width 131 height 16
paste input "**********"
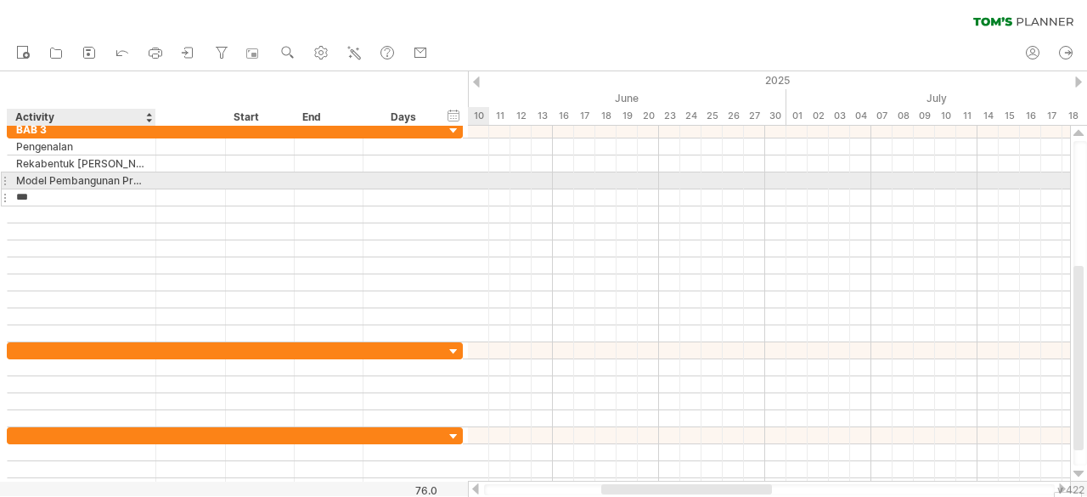
type input "*"
paste input "**********"
type input "**********"
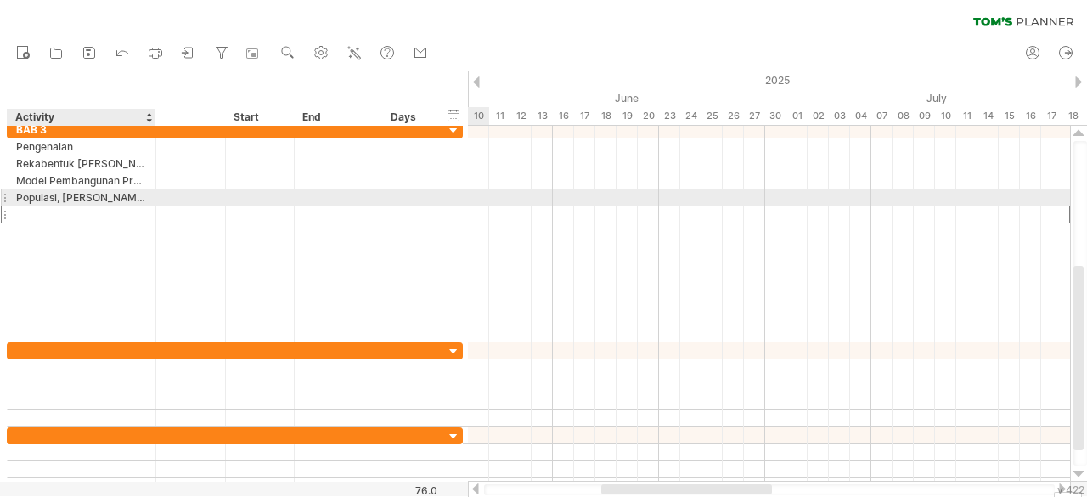
click at [142, 206] on div at bounding box center [81, 214] width 131 height 16
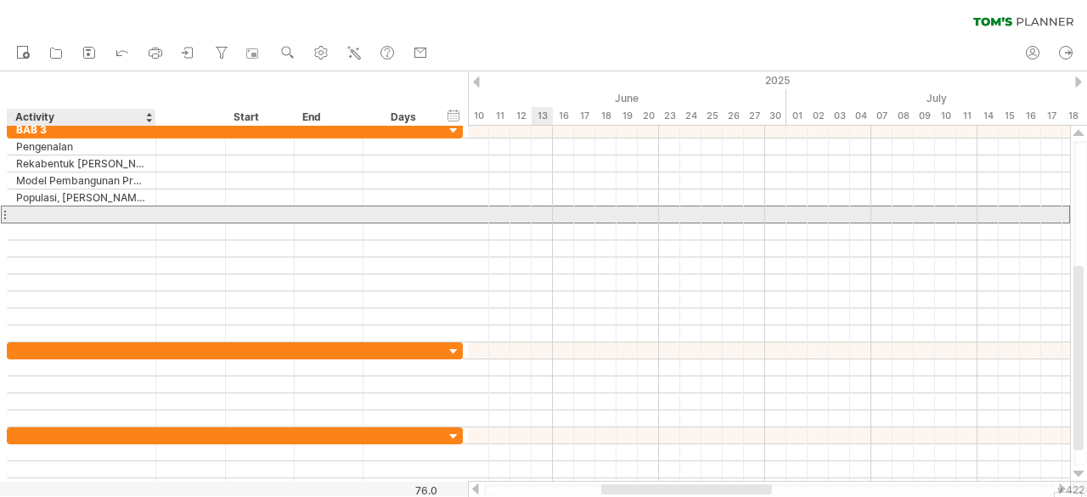
click at [131, 210] on div at bounding box center [81, 214] width 131 height 16
paste input "**********"
type input "**********"
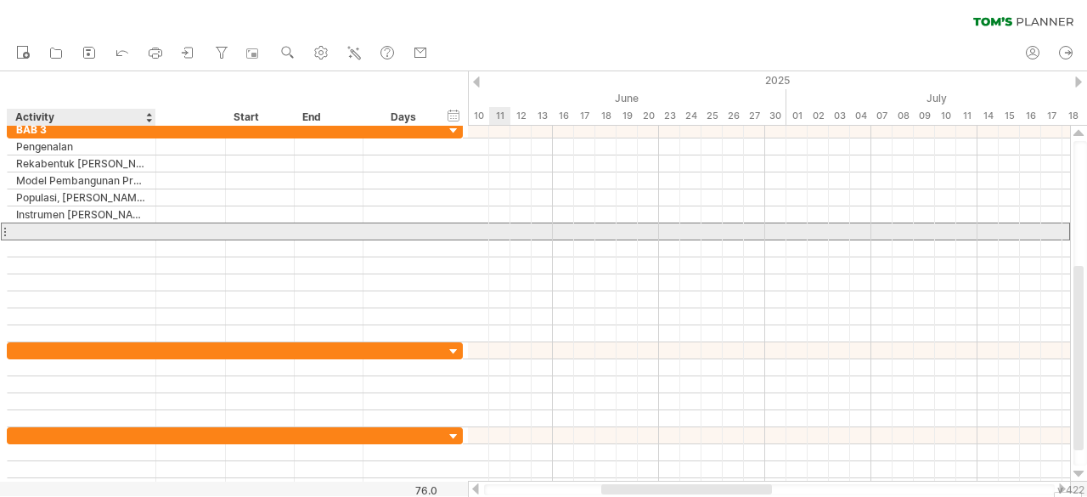
click at [105, 225] on div at bounding box center [81, 231] width 131 height 16
click at [126, 233] on div at bounding box center [81, 231] width 131 height 16
click at [126, 233] on input "text" at bounding box center [81, 231] width 131 height 16
paste input "**********"
type input "**********"
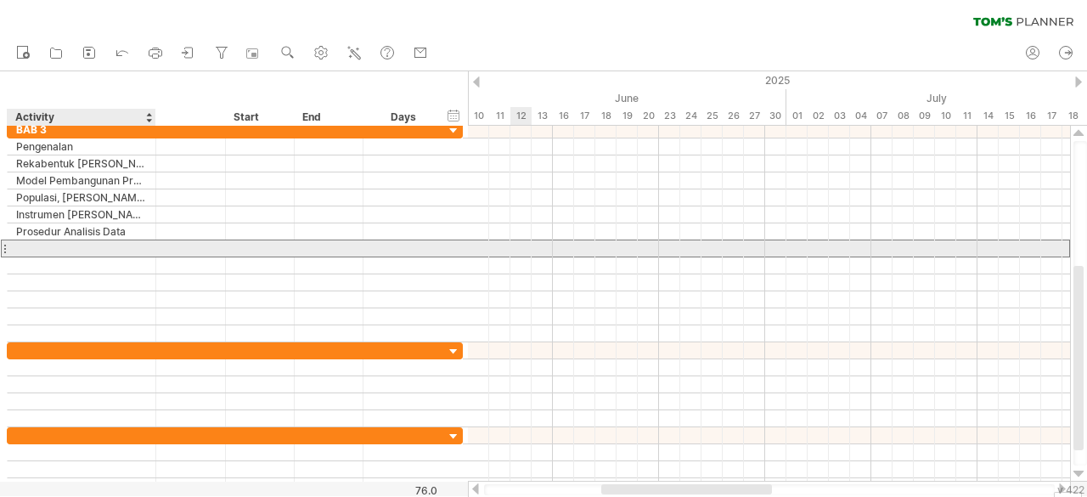
click at [113, 243] on div at bounding box center [81, 248] width 131 height 16
click at [0, 0] on input "text" at bounding box center [0, 0] width 0 height 0
click at [108, 247] on div at bounding box center [81, 248] width 131 height 16
paste input "**********"
type input "**********"
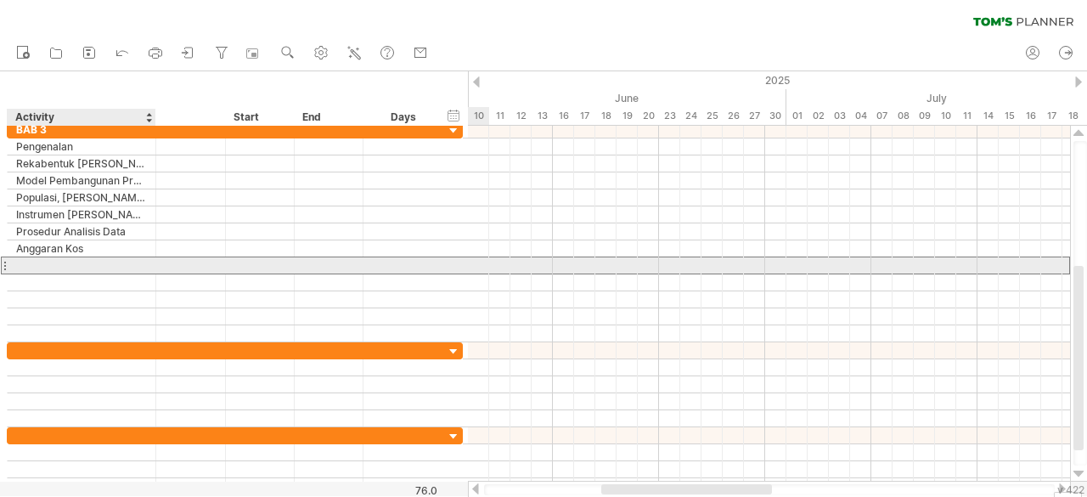
click at [104, 259] on div at bounding box center [81, 265] width 131 height 16
click at [99, 265] on div at bounding box center [81, 265] width 131 height 16
paste input "**********"
click at [149, 274] on div at bounding box center [153, 282] width 8 height 17
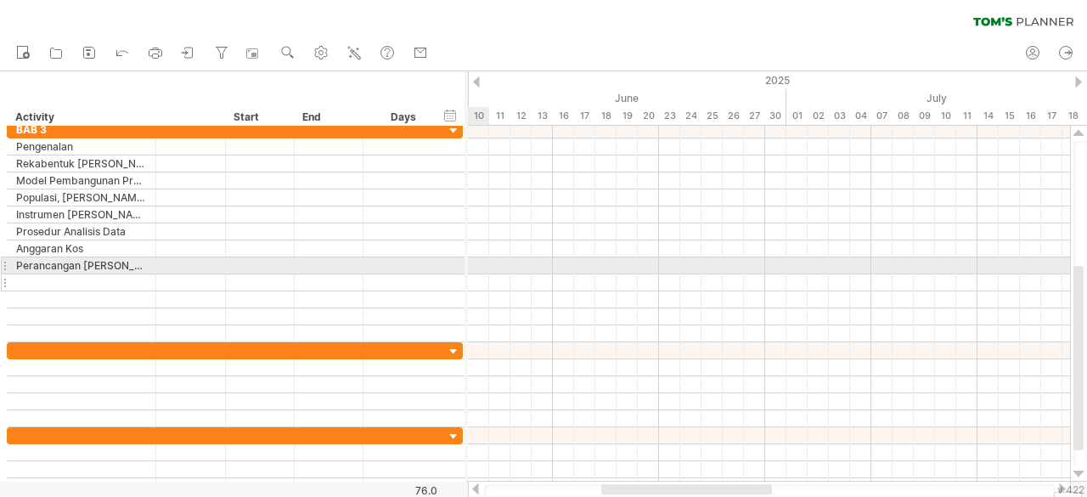
click at [149, 274] on div at bounding box center [153, 282] width 8 height 17
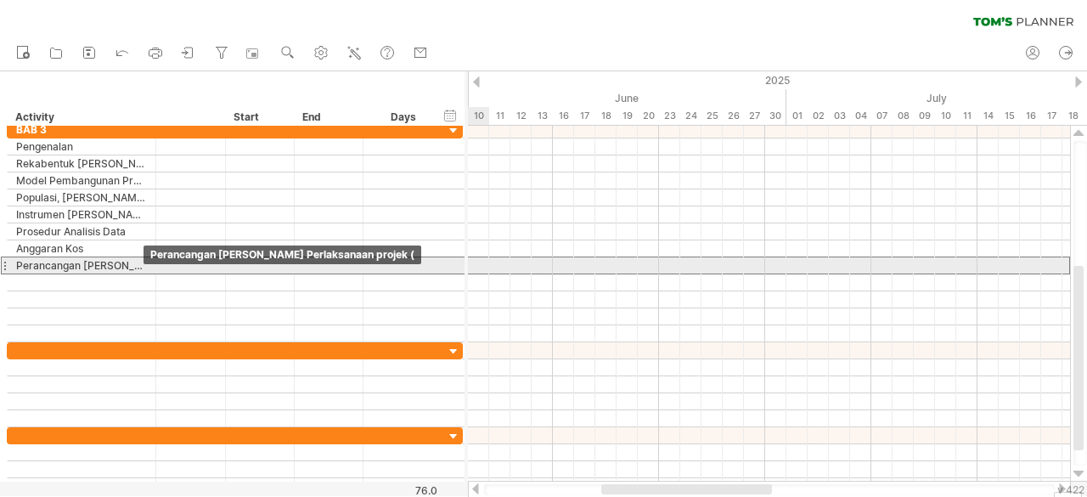
click at [142, 269] on div "Perancangan [PERSON_NAME] Perlaksanaan projek (" at bounding box center [81, 265] width 131 height 16
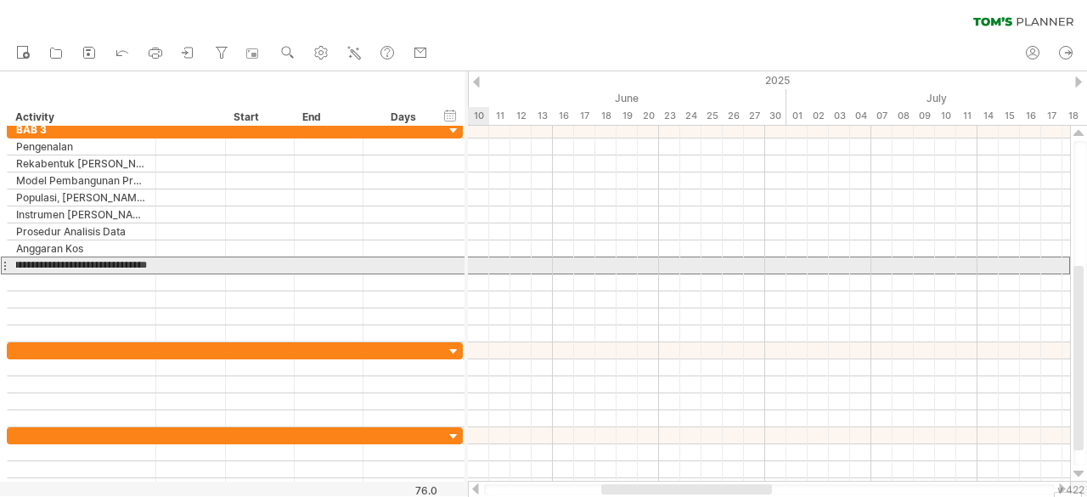
click at [142, 269] on input "**********" at bounding box center [81, 265] width 131 height 16
click at [148, 265] on div "**********" at bounding box center [82, 265] width 149 height 16
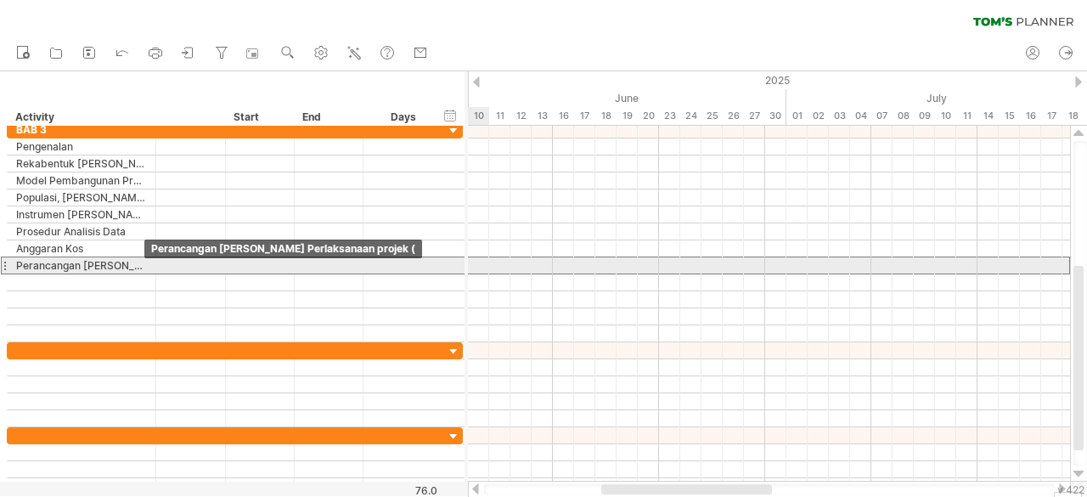
click at [138, 263] on div "Perancangan [PERSON_NAME] Perlaksanaan projek (" at bounding box center [81, 265] width 131 height 16
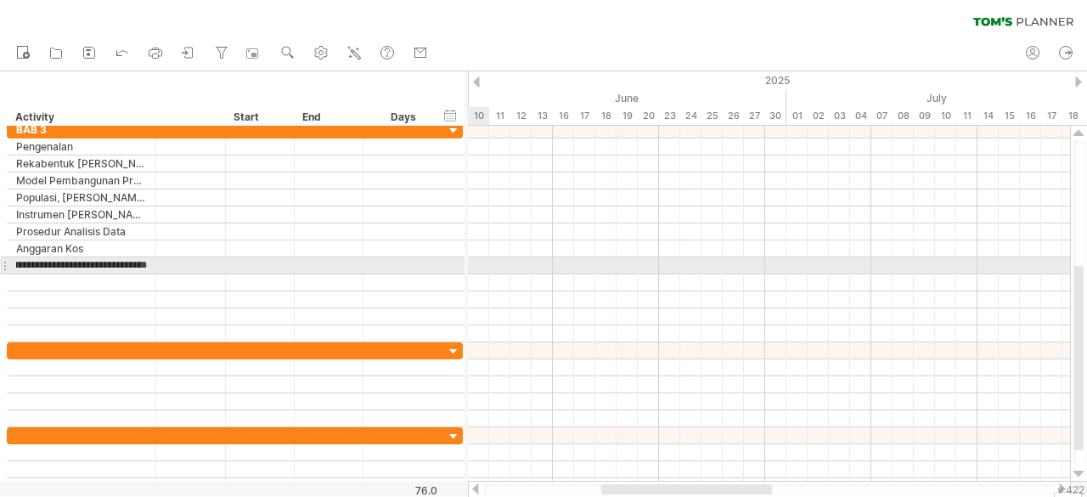
scroll to position [0, 109]
type input "**********"
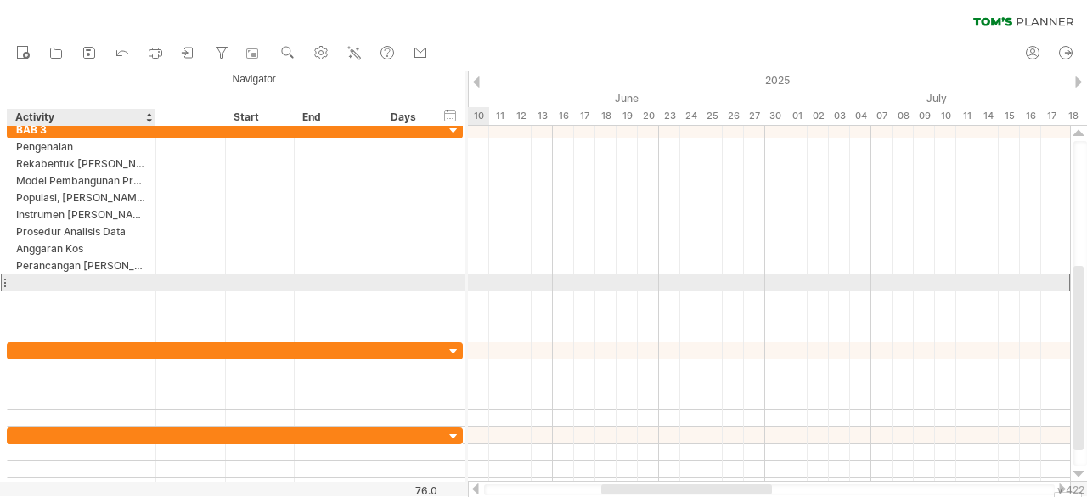
click at [74, 284] on div at bounding box center [81, 282] width 131 height 16
type input "**********"
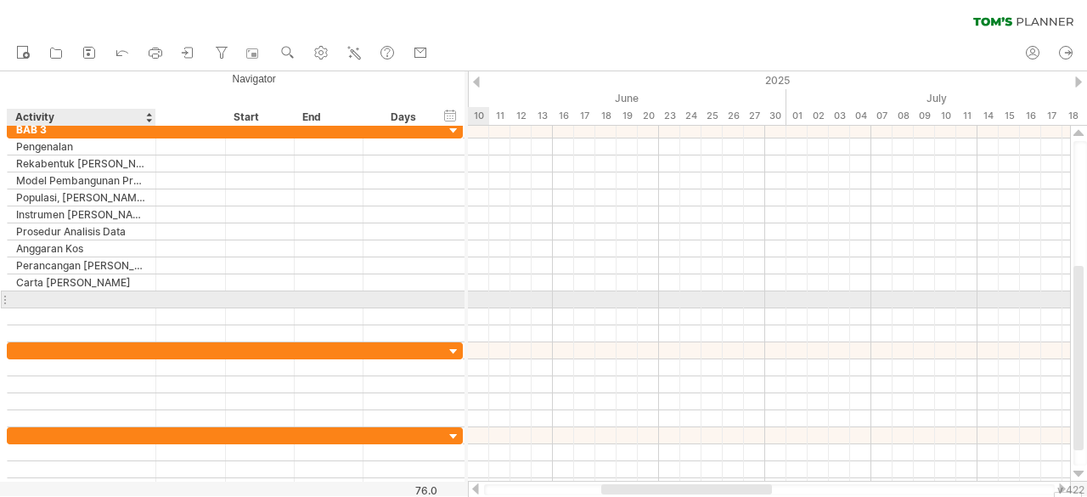
click at [70, 298] on div at bounding box center [81, 299] width 131 height 16
click at [70, 298] on input "text" at bounding box center [81, 299] width 131 height 16
type input "**********"
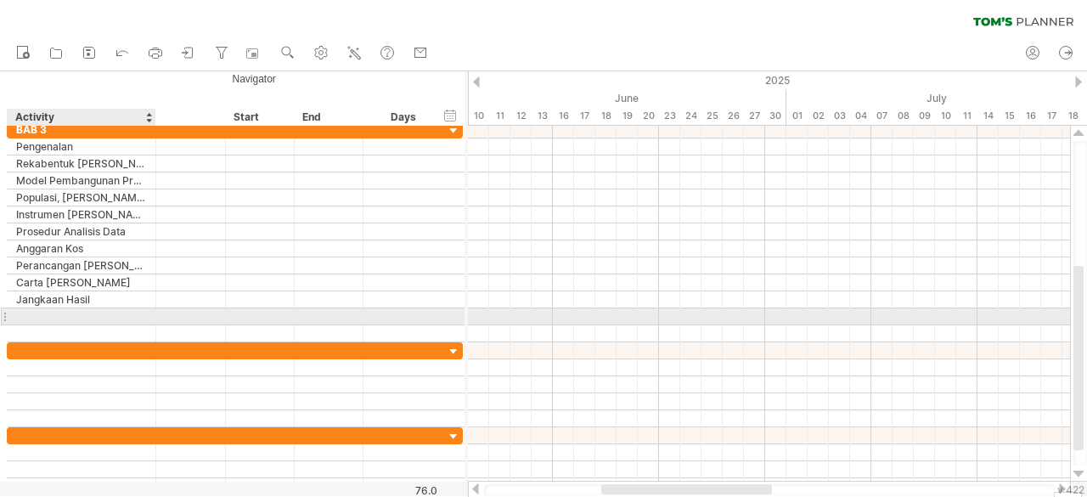
click at [97, 313] on div at bounding box center [81, 316] width 131 height 16
click at [97, 313] on input "text" at bounding box center [81, 316] width 131 height 16
type input "*******"
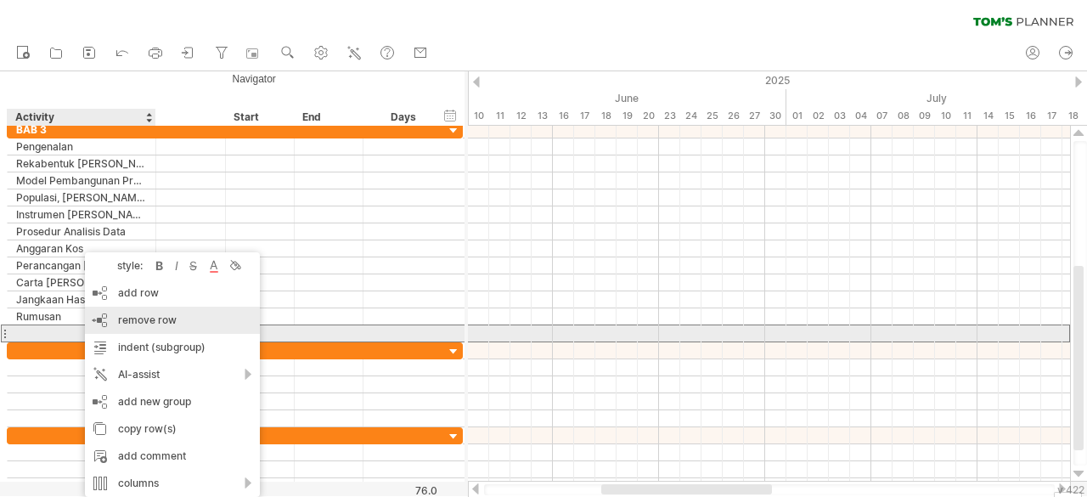
click at [140, 328] on div "remove row remove selected rows" at bounding box center [172, 320] width 175 height 27
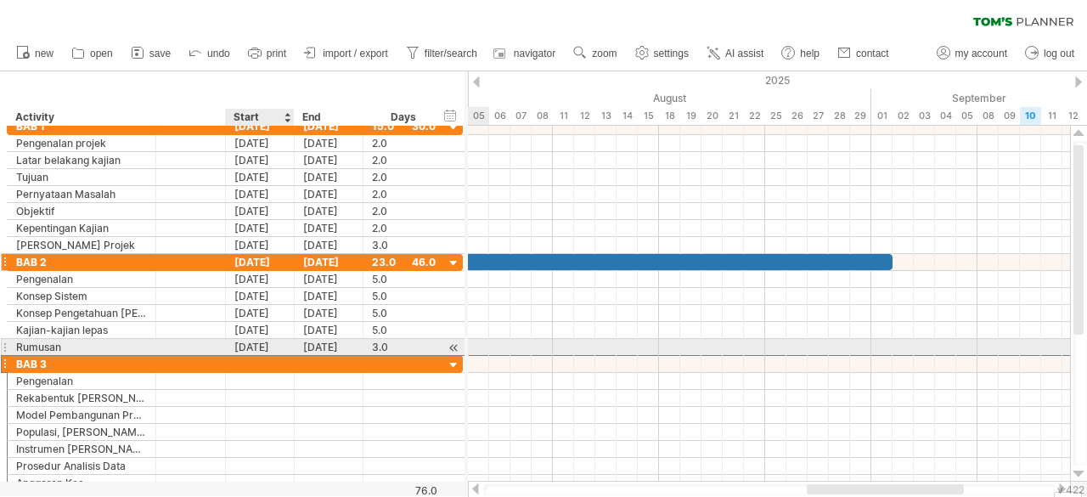
click at [241, 356] on div at bounding box center [260, 364] width 69 height 16
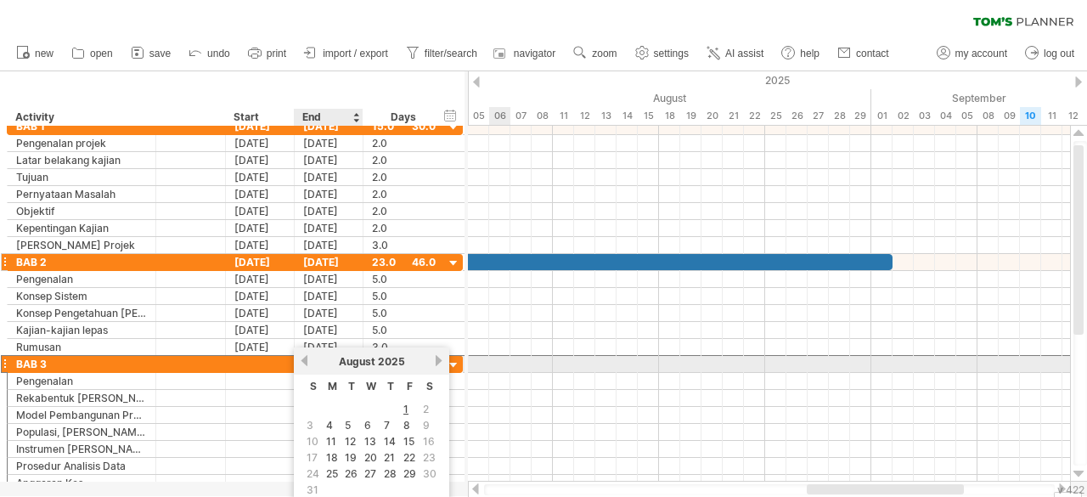
click at [310, 360] on div "[DATE]" at bounding box center [371, 361] width 123 height 13
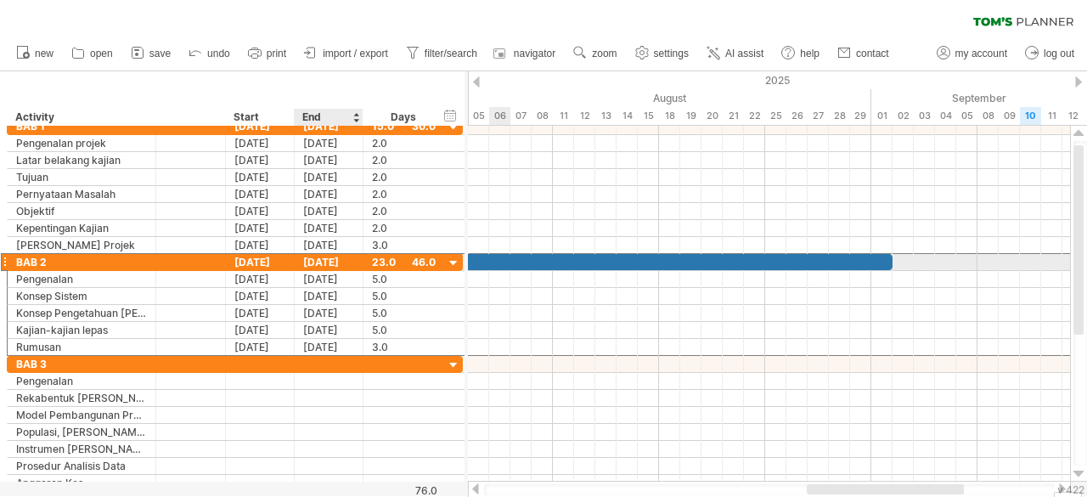
click at [309, 259] on div "[DATE]" at bounding box center [329, 262] width 69 height 16
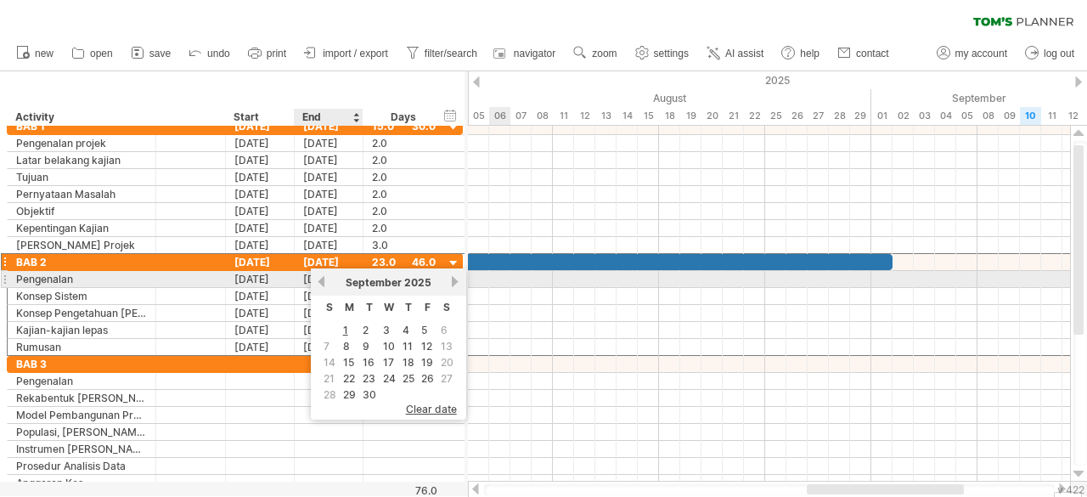
click at [319, 280] on link "previous" at bounding box center [321, 281] width 13 height 13
click at [323, 280] on link "previous" at bounding box center [321, 281] width 13 height 13
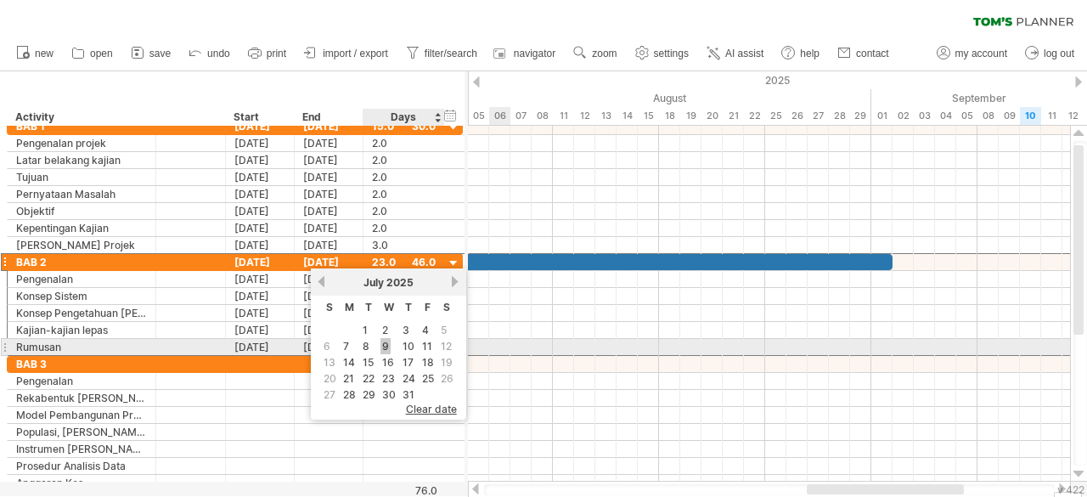
click at [384, 343] on link "9" at bounding box center [386, 346] width 10 height 16
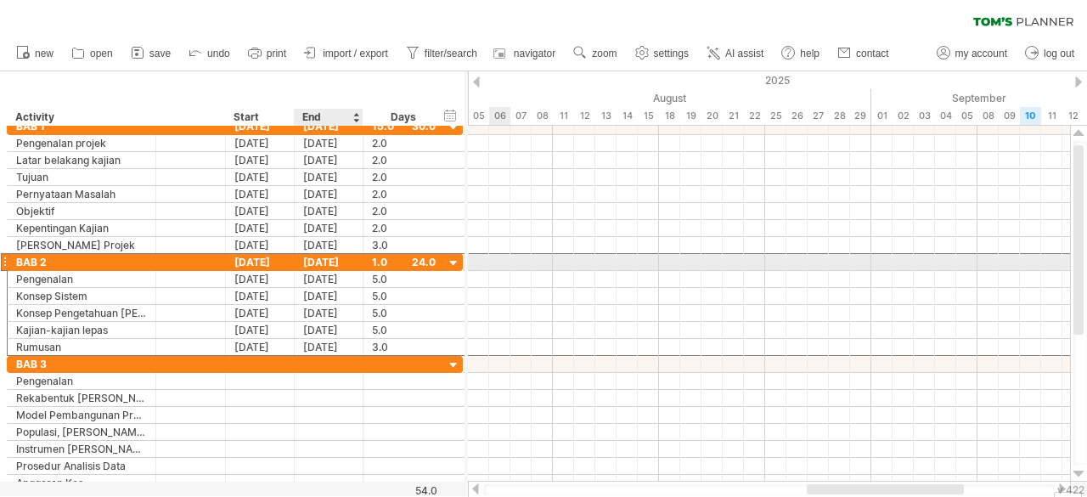
click at [313, 261] on div "[DATE]" at bounding box center [329, 262] width 69 height 16
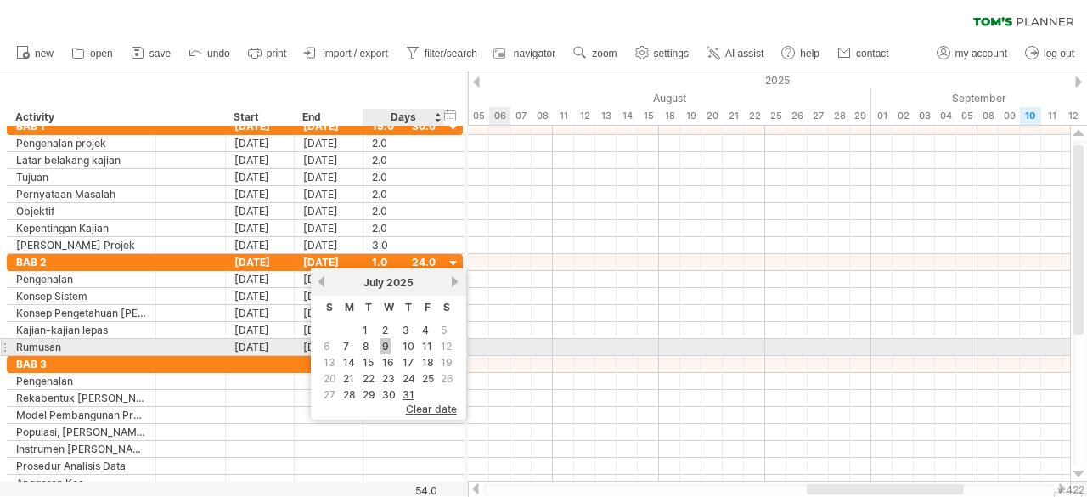
click at [385, 343] on link "9" at bounding box center [386, 346] width 10 height 16
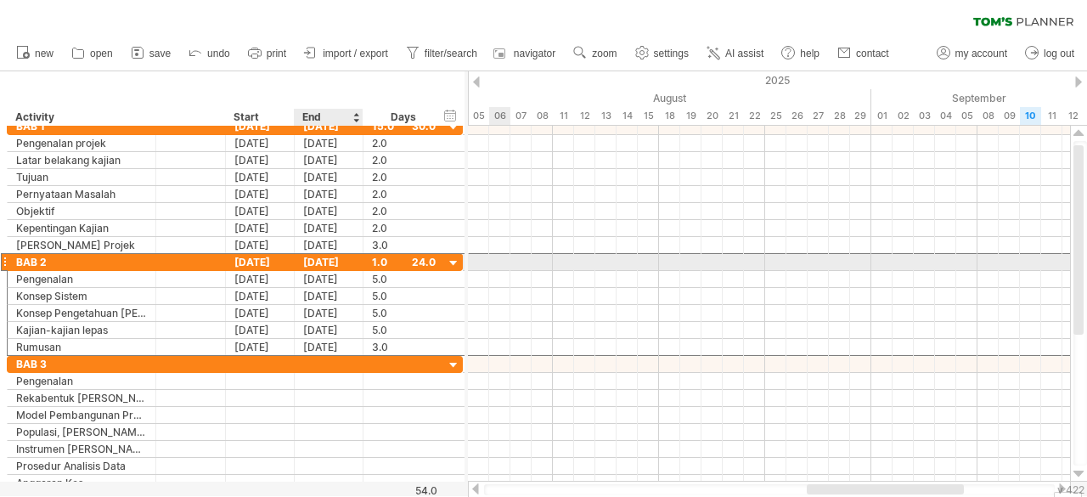
click at [323, 258] on div "[DATE]" at bounding box center [329, 262] width 69 height 16
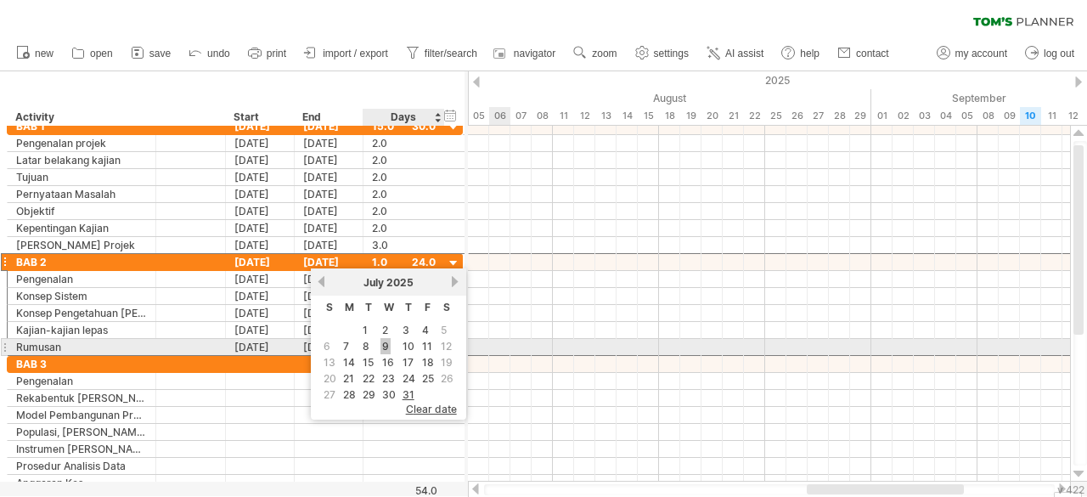
click at [383, 341] on link "9" at bounding box center [386, 346] width 10 height 16
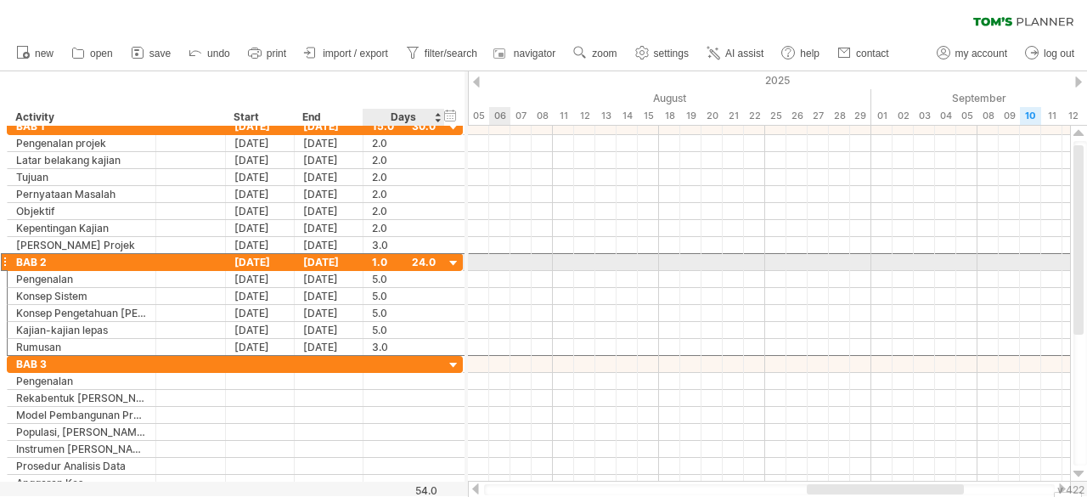
click at [375, 262] on div "1.0" at bounding box center [404, 262] width 64 height 16
click at [375, 262] on input "***" at bounding box center [388, 263] width 32 height 16
click at [372, 256] on div "1.0" at bounding box center [404, 262] width 64 height 16
click at [372, 256] on input "***" at bounding box center [388, 263] width 32 height 16
type input "***"
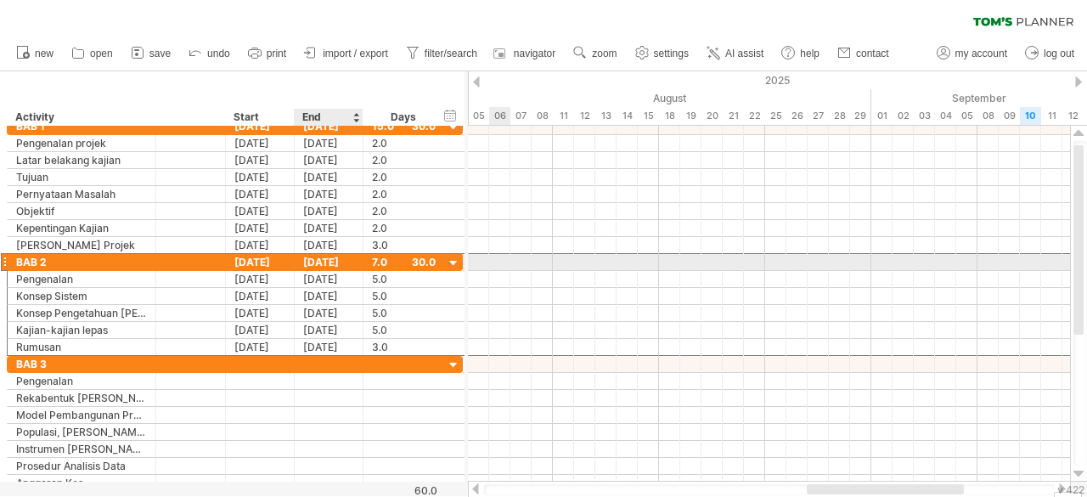
click at [313, 263] on div "[DATE]" at bounding box center [329, 262] width 69 height 16
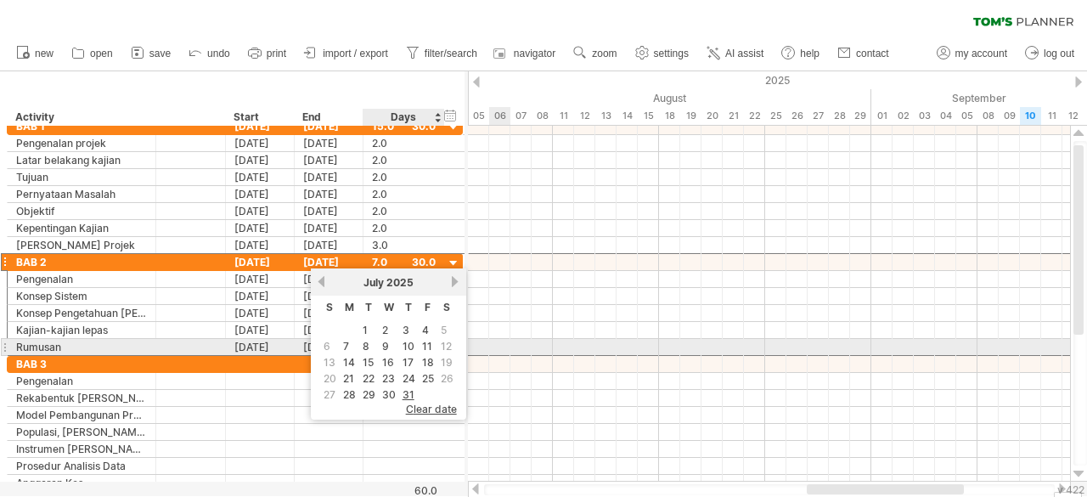
click at [380, 345] on td "9" at bounding box center [389, 346] width 19 height 14
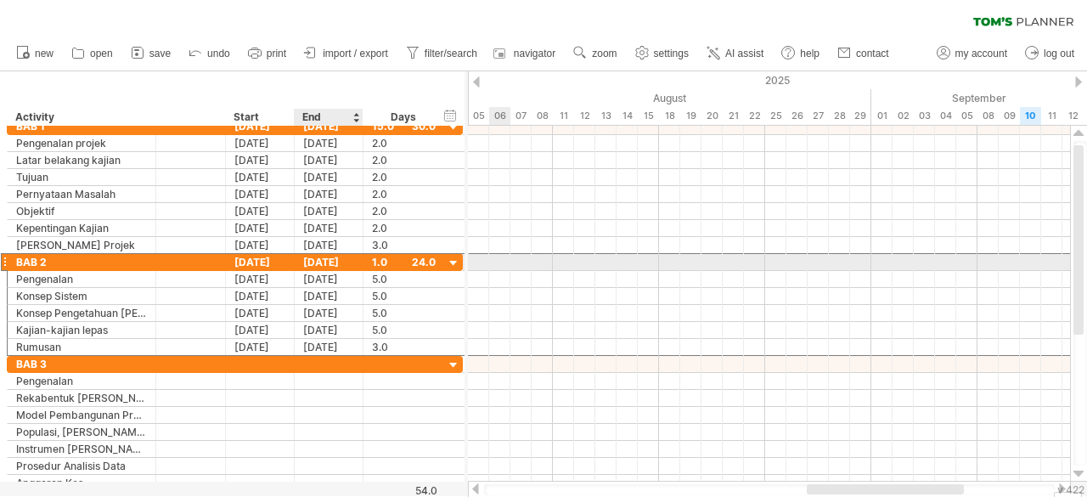
click at [302, 256] on div "[DATE]" at bounding box center [329, 262] width 69 height 16
click at [321, 263] on div "[DATE]" at bounding box center [329, 262] width 69 height 16
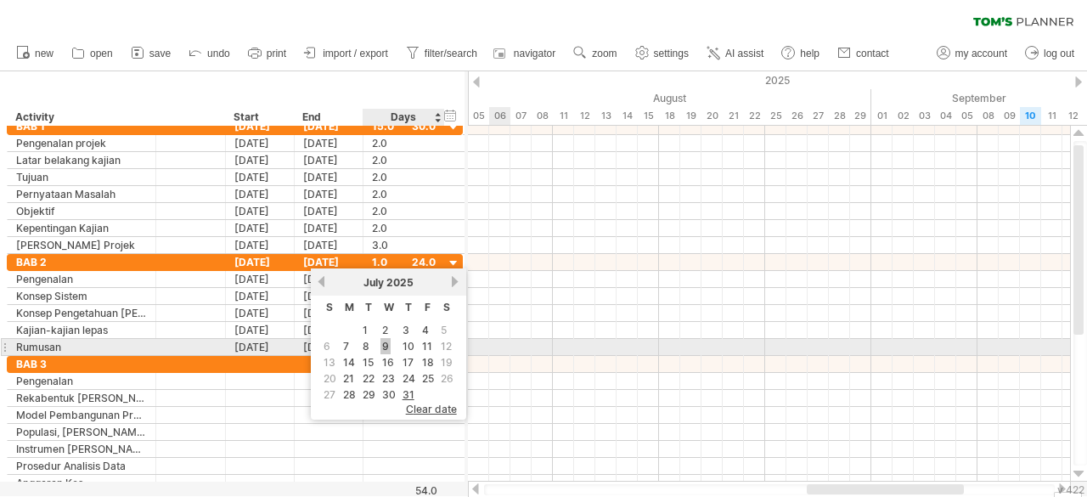
click at [381, 344] on link "9" at bounding box center [386, 346] width 10 height 16
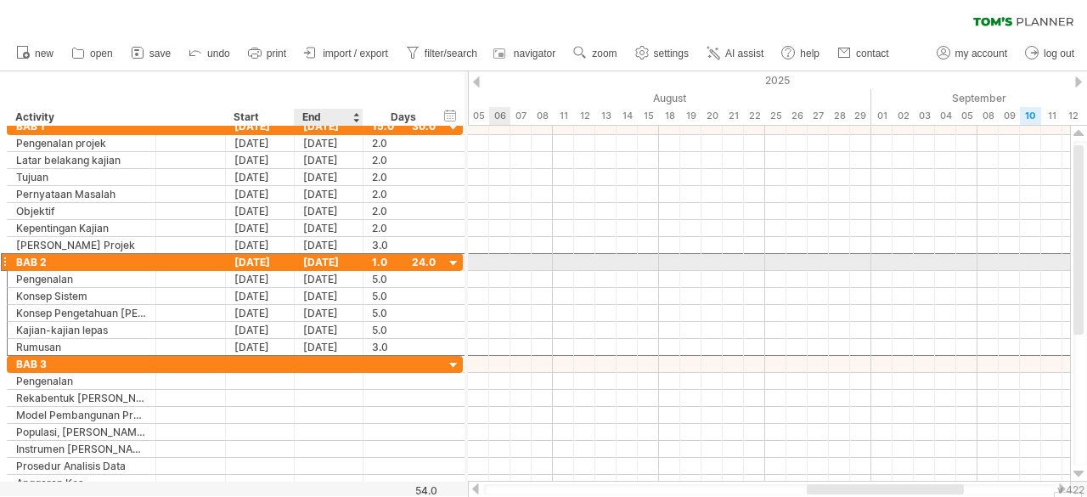
click at [340, 262] on div "[DATE]" at bounding box center [329, 262] width 69 height 16
click at [377, 257] on div "1.0" at bounding box center [404, 262] width 64 height 16
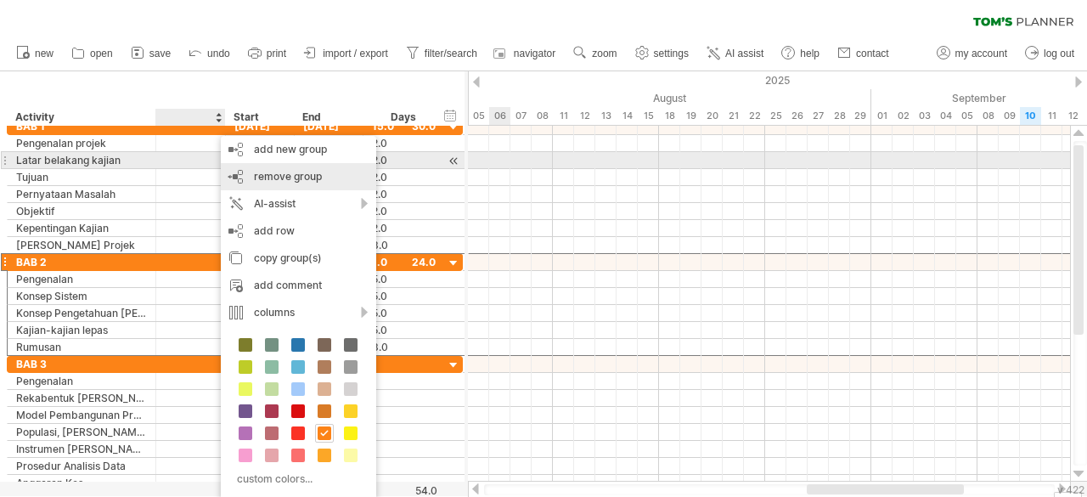
click at [280, 169] on div "remove group remove selected groups" at bounding box center [298, 176] width 155 height 27
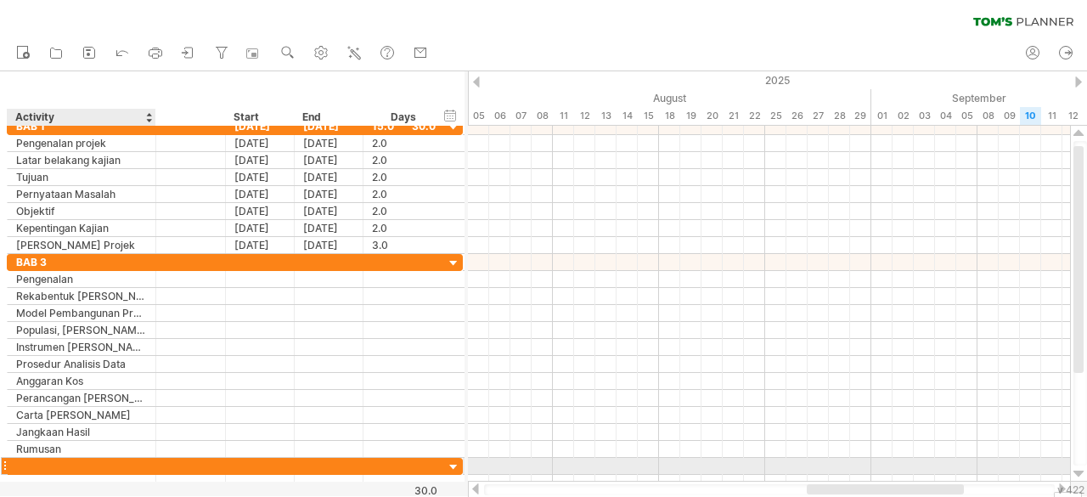
click at [22, 460] on div at bounding box center [81, 466] width 131 height 16
click at [22, 460] on input "text" at bounding box center [81, 466] width 131 height 16
type input "*****"
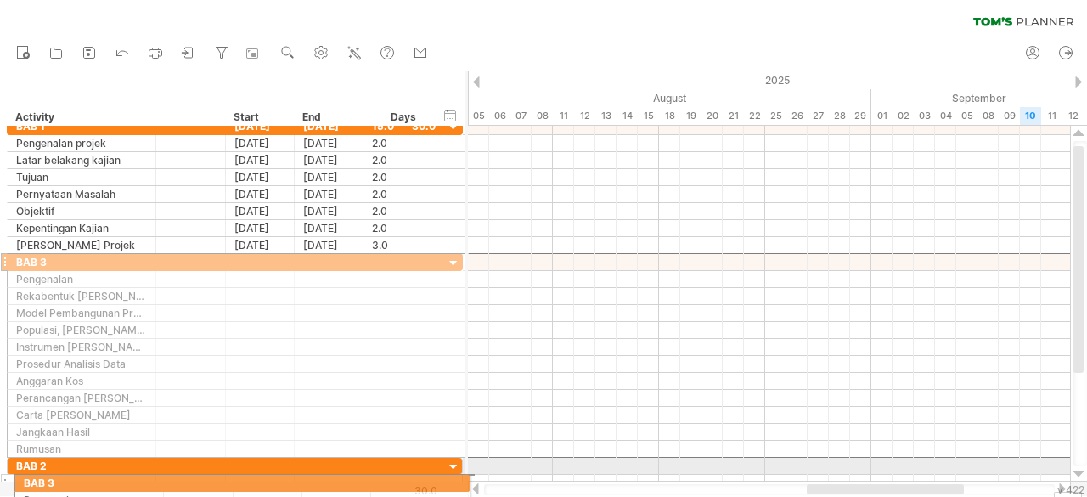
drag, startPoint x: 5, startPoint y: 254, endPoint x: 10, endPoint y: 480, distance: 226.0
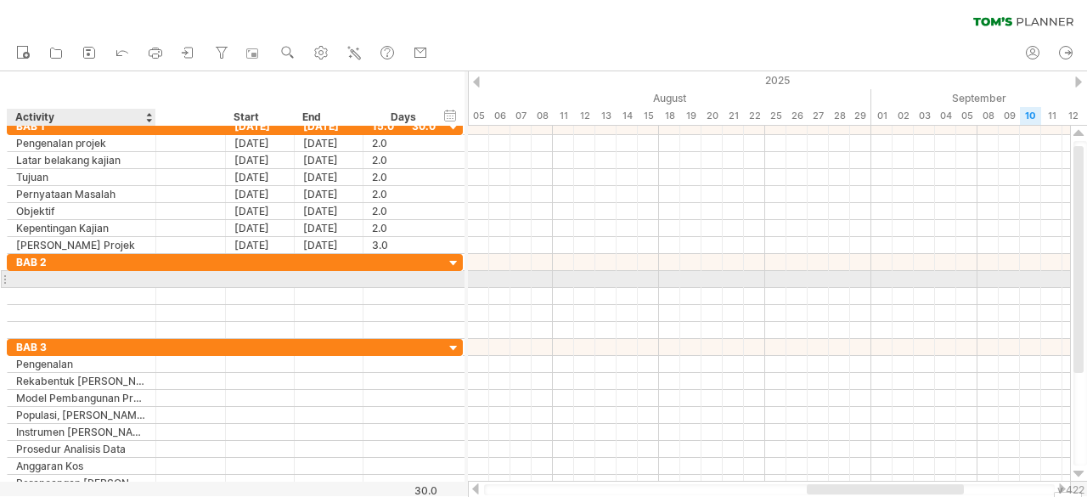
click at [36, 276] on div at bounding box center [81, 279] width 131 height 16
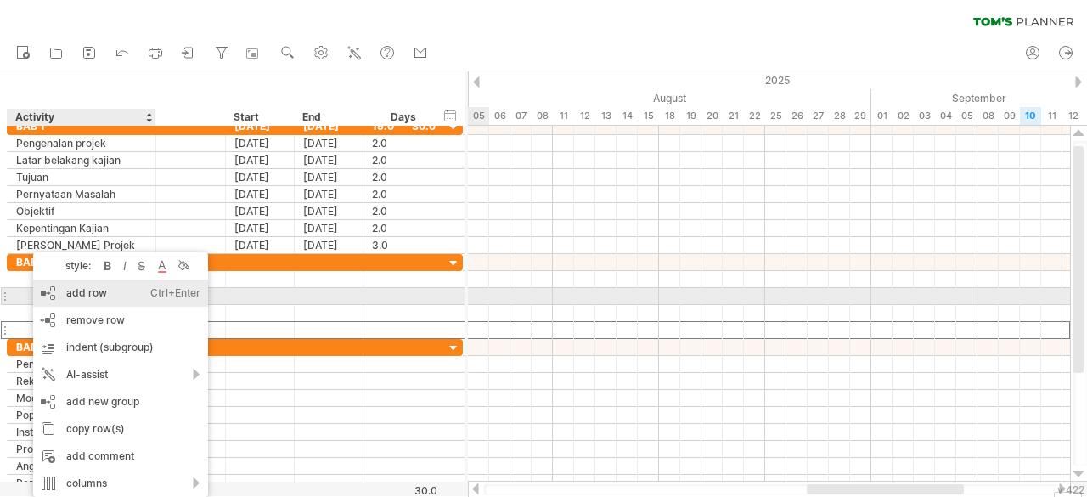
click at [69, 302] on div "add row Ctrl+Enter Cmd+Enter" at bounding box center [120, 292] width 175 height 27
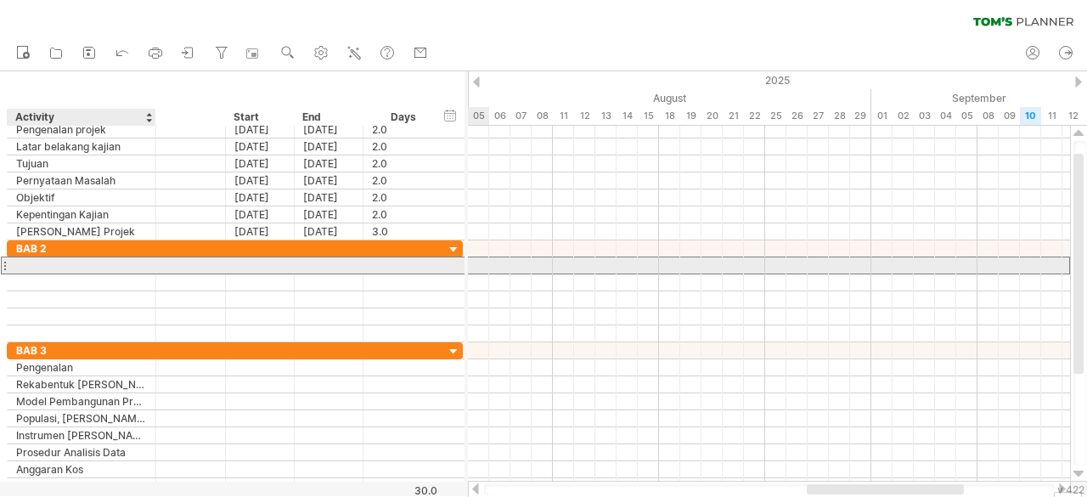
click at [67, 261] on div at bounding box center [81, 265] width 131 height 16
click at [128, 264] on div at bounding box center [81, 265] width 131 height 16
click at [128, 264] on input "text" at bounding box center [81, 265] width 131 height 16
type input "*"
type input "**********"
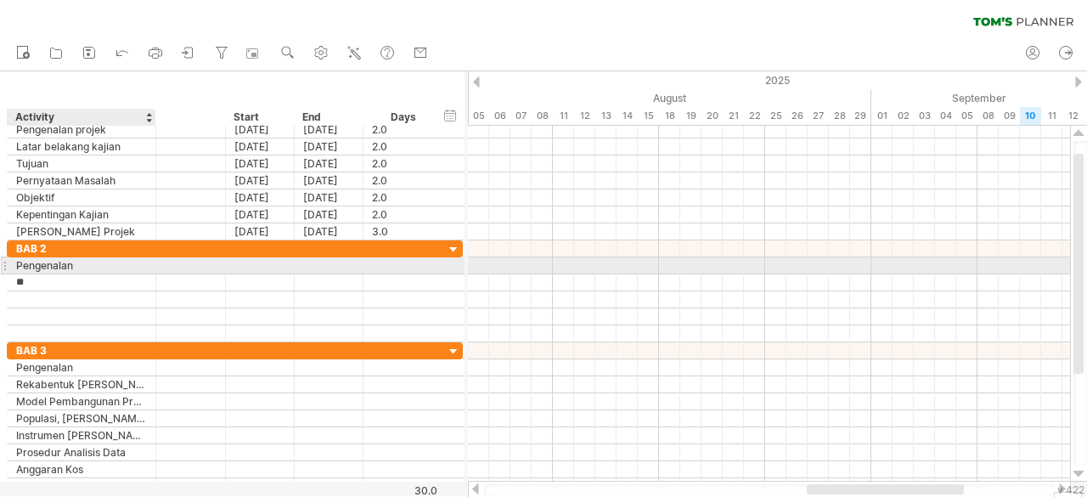
type input "**********"
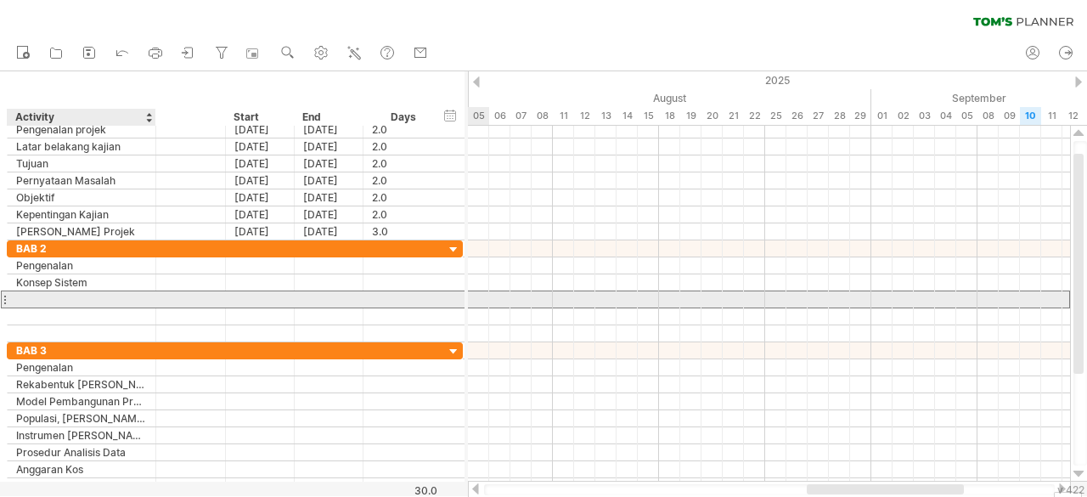
click at [117, 293] on div at bounding box center [81, 299] width 131 height 16
click at [121, 295] on div at bounding box center [81, 299] width 131 height 16
click at [104, 299] on div "Konsep Pengetahuan [PERSON_NAME]" at bounding box center [81, 299] width 131 height 16
click at [147, 291] on div "**********" at bounding box center [82, 299] width 149 height 16
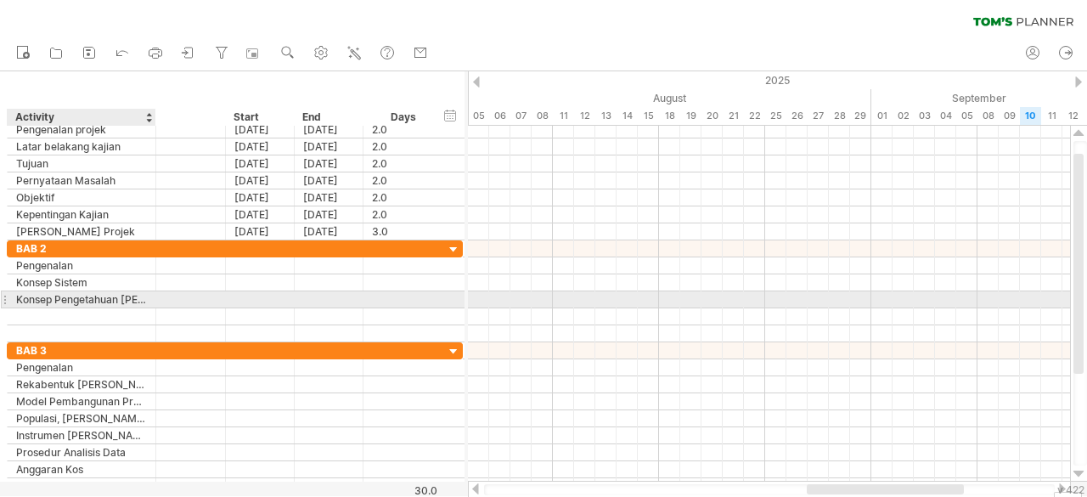
click at [139, 294] on div "Konsep Pengetahuan [PERSON_NAME]" at bounding box center [81, 299] width 131 height 16
click at [139, 294] on input "**********" at bounding box center [81, 299] width 131 height 16
click at [127, 296] on div "Konsep Pengetahuan [PERSON_NAME] Pe" at bounding box center [81, 299] width 131 height 16
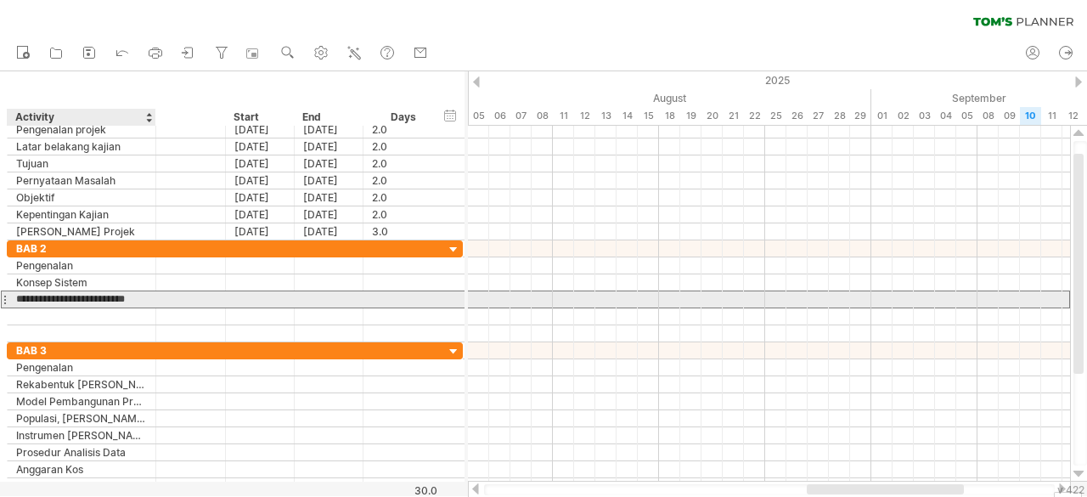
click at [127, 296] on input "**********" at bounding box center [81, 299] width 131 height 16
type input "**********"
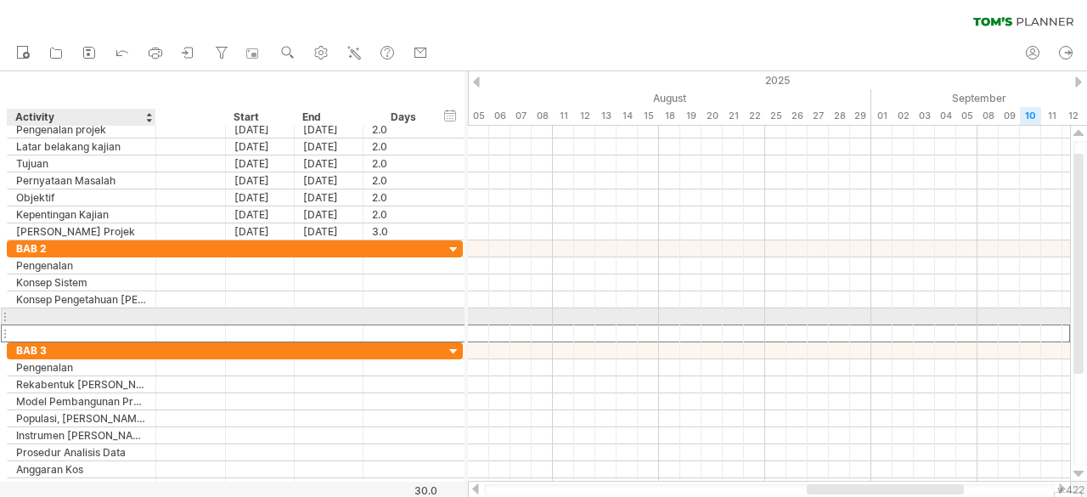
click at [73, 325] on div at bounding box center [81, 333] width 131 height 16
click at [70, 318] on div at bounding box center [81, 316] width 131 height 16
click at [70, 318] on input "text" at bounding box center [81, 316] width 131 height 16
type input "**********"
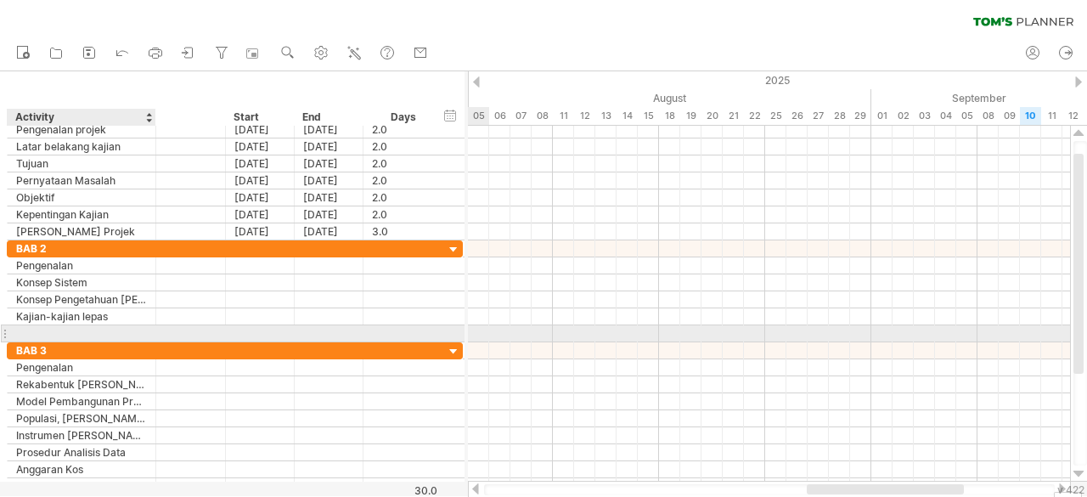
click at [55, 332] on div at bounding box center [81, 333] width 131 height 16
type input "*******"
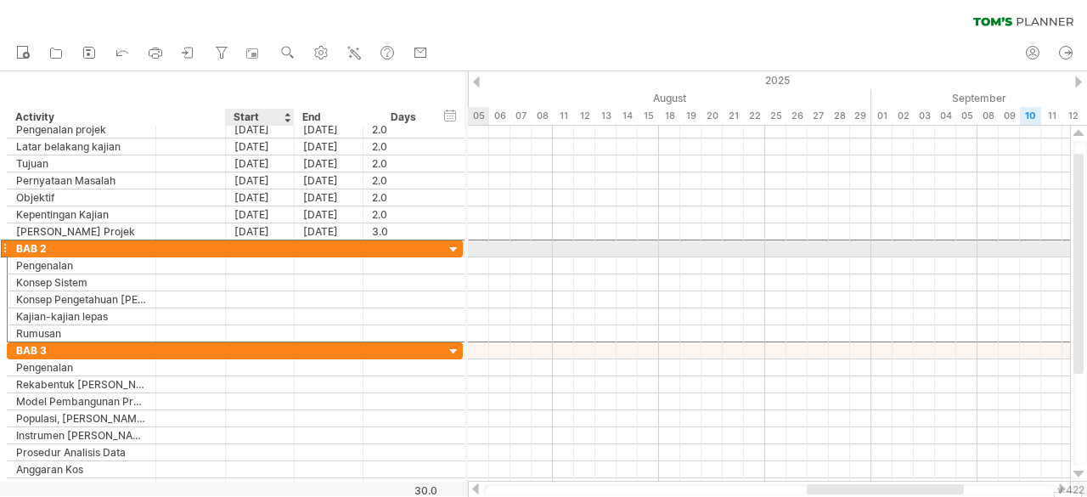
click at [264, 244] on div at bounding box center [260, 248] width 69 height 16
click at [268, 240] on div at bounding box center [260, 248] width 69 height 16
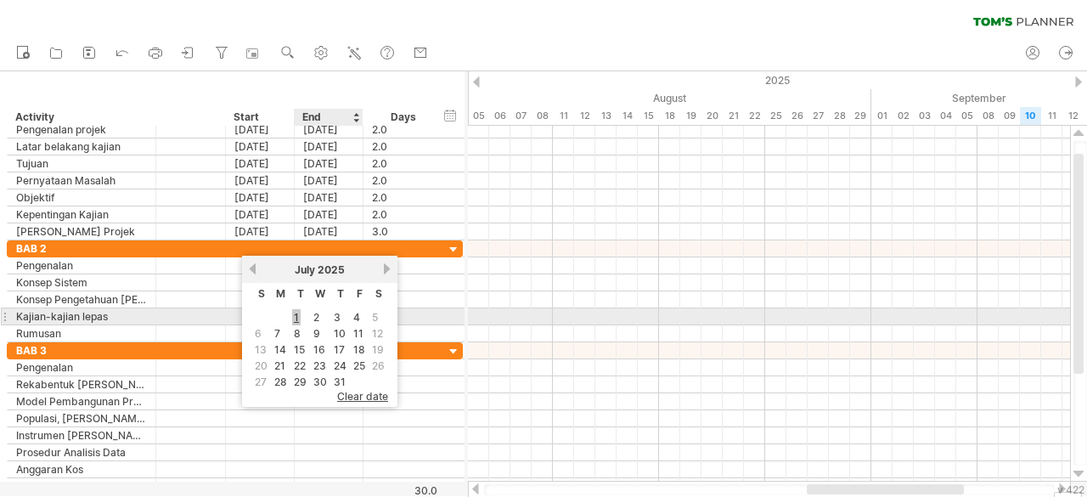
click at [297, 313] on link "1" at bounding box center [296, 317] width 8 height 16
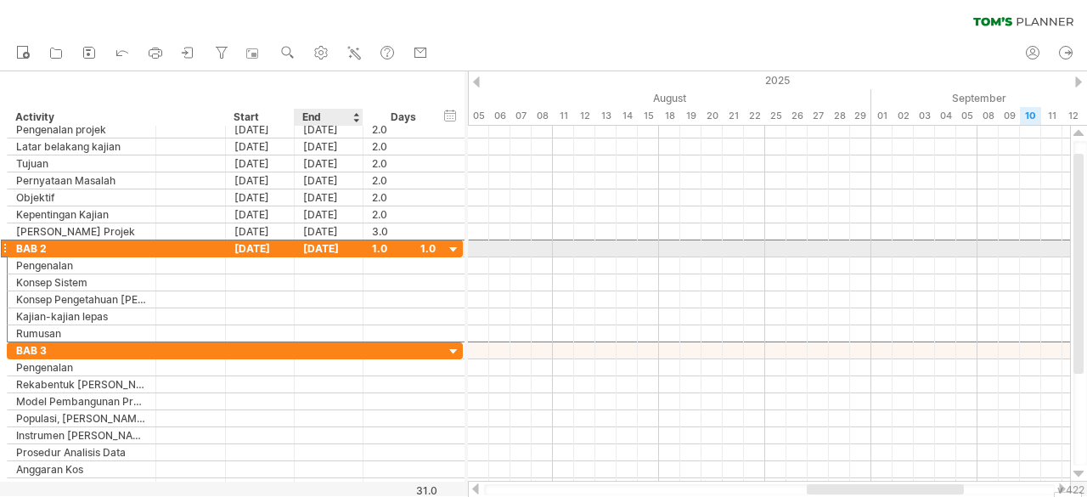
click at [328, 244] on div "[DATE]" at bounding box center [329, 248] width 69 height 16
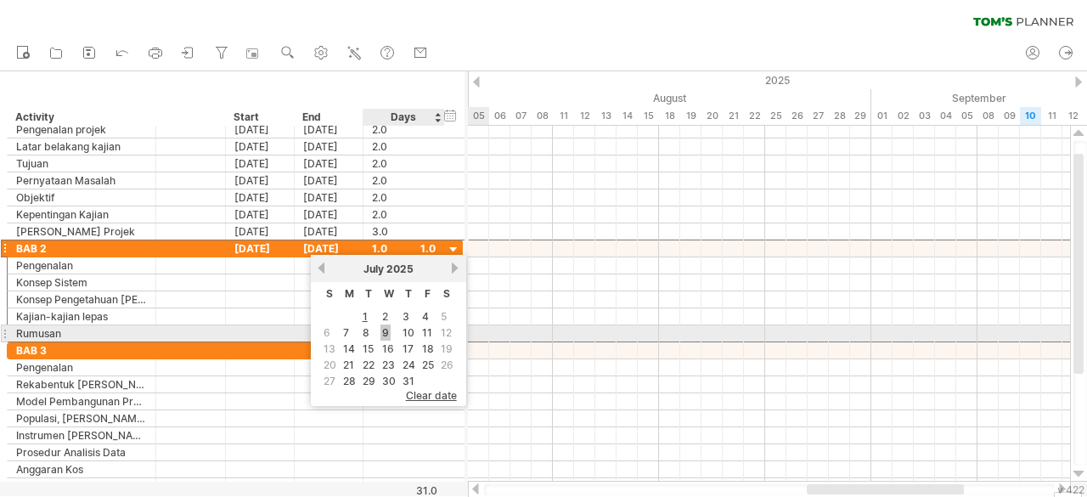
click at [386, 330] on link "9" at bounding box center [386, 332] width 10 height 16
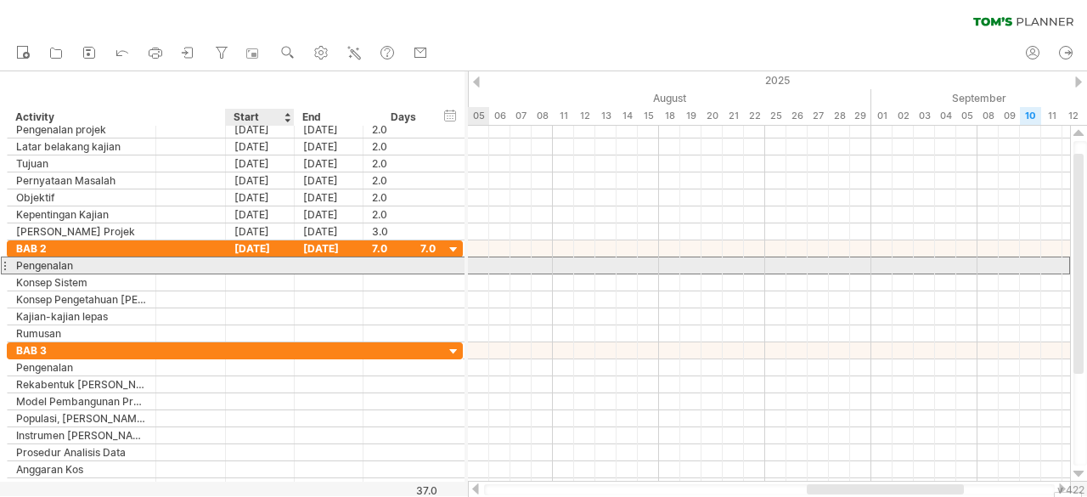
click at [284, 258] on div at bounding box center [260, 265] width 69 height 16
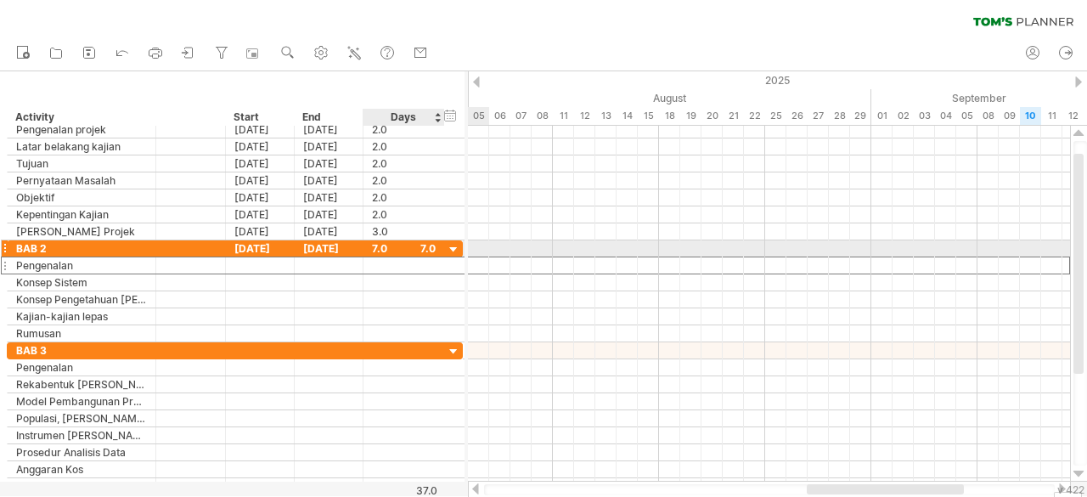
click at [389, 257] on div at bounding box center [404, 265] width 64 height 16
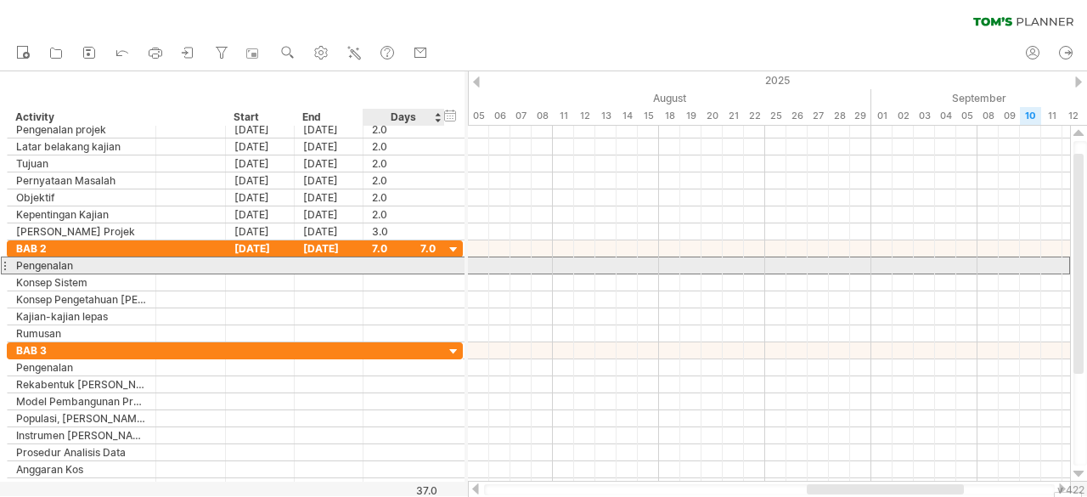
click at [365, 264] on div at bounding box center [405, 265] width 82 height 16
click at [375, 264] on div at bounding box center [404, 265] width 64 height 16
click at [375, 264] on input "text" at bounding box center [388, 266] width 32 height 16
type input "*"
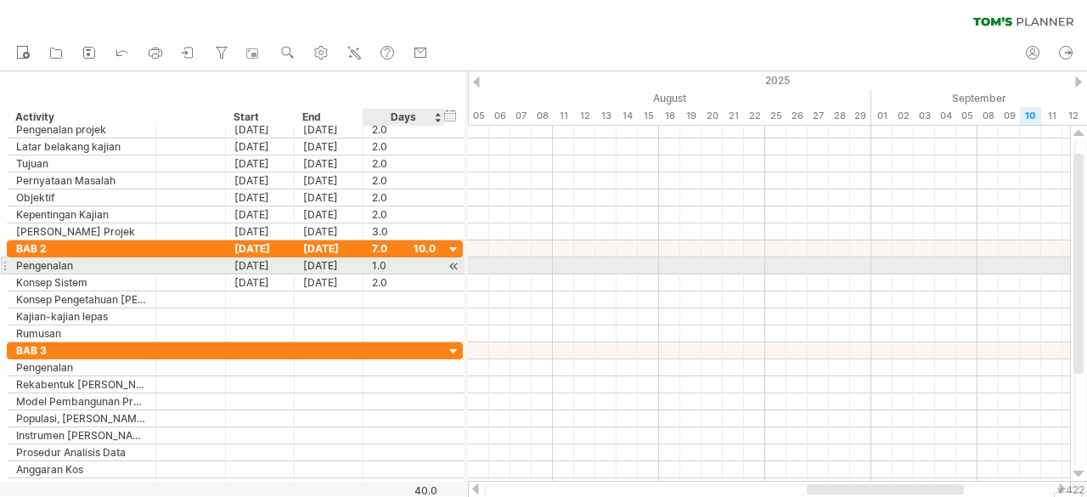
type input "*"
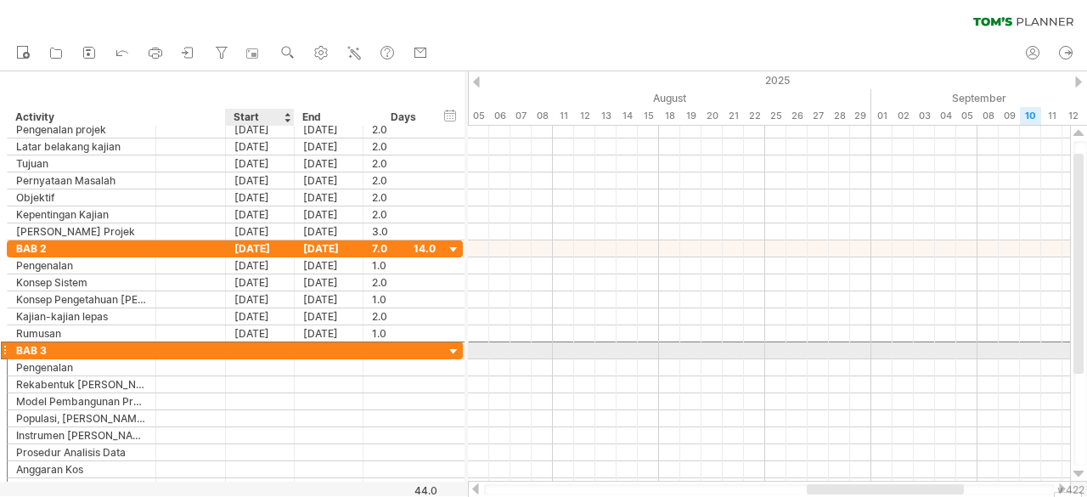
click at [258, 352] on div at bounding box center [260, 350] width 69 height 16
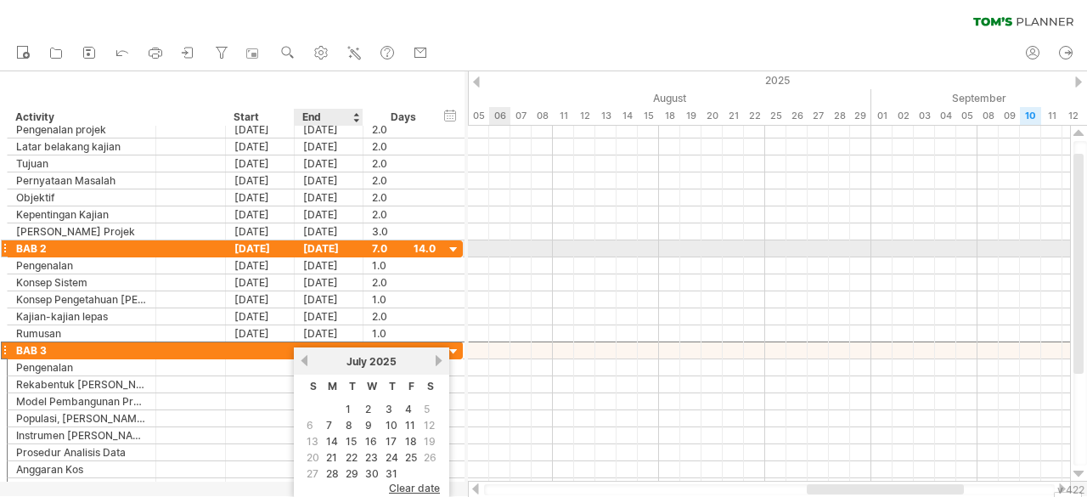
click at [330, 246] on div "[DATE]" at bounding box center [329, 248] width 69 height 16
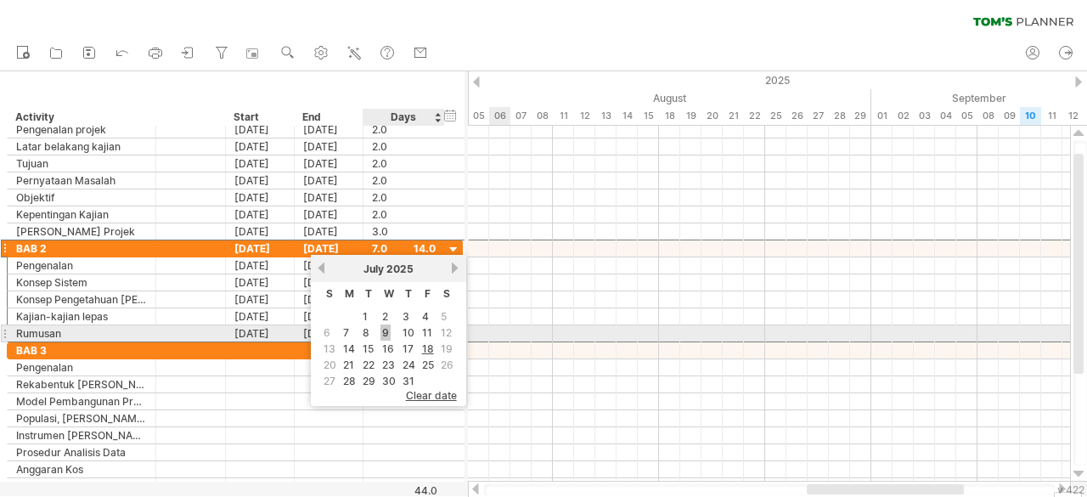
click at [386, 331] on link "9" at bounding box center [386, 332] width 10 height 16
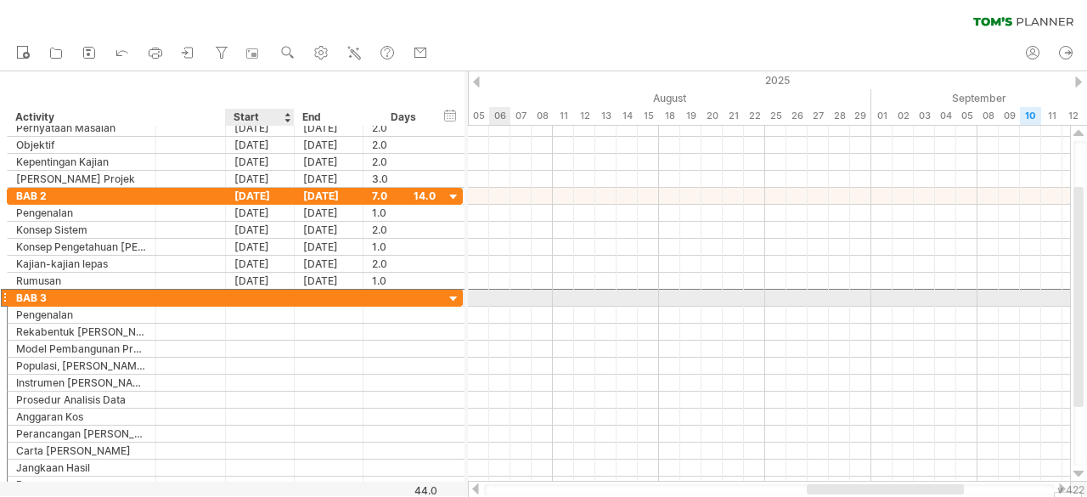
click at [237, 302] on div at bounding box center [260, 298] width 69 height 16
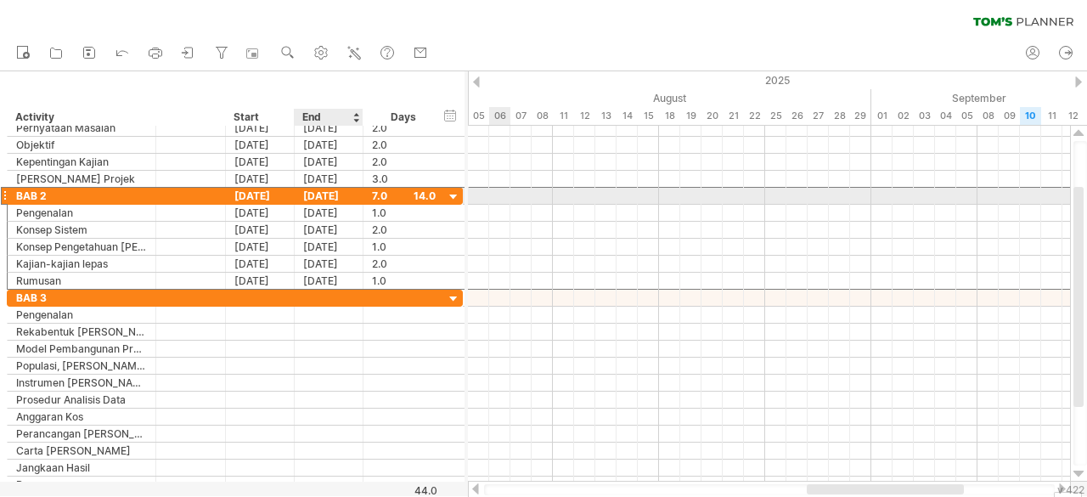
click at [330, 195] on div "[DATE]" at bounding box center [329, 196] width 69 height 16
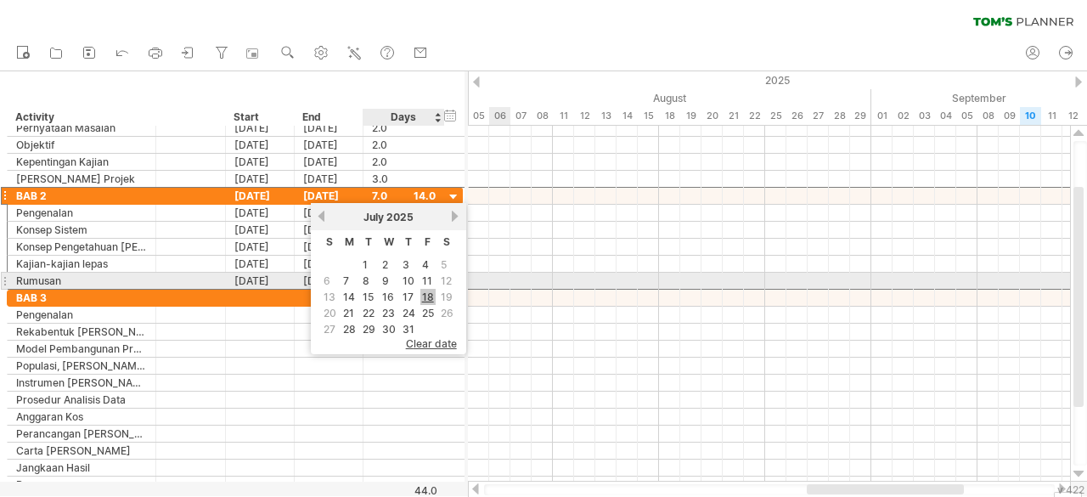
click at [425, 290] on link "18" at bounding box center [427, 297] width 15 height 16
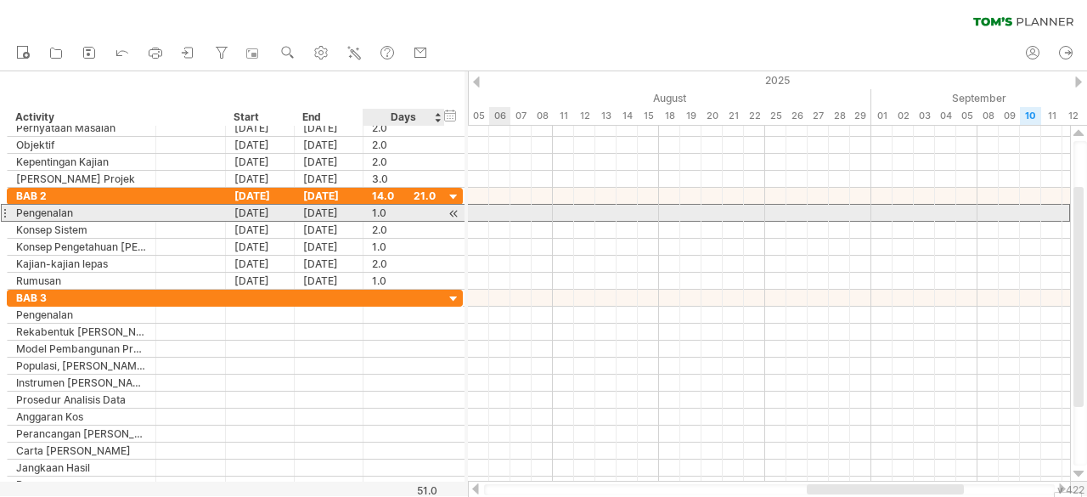
click at [391, 216] on div "1.0" at bounding box center [404, 213] width 64 height 16
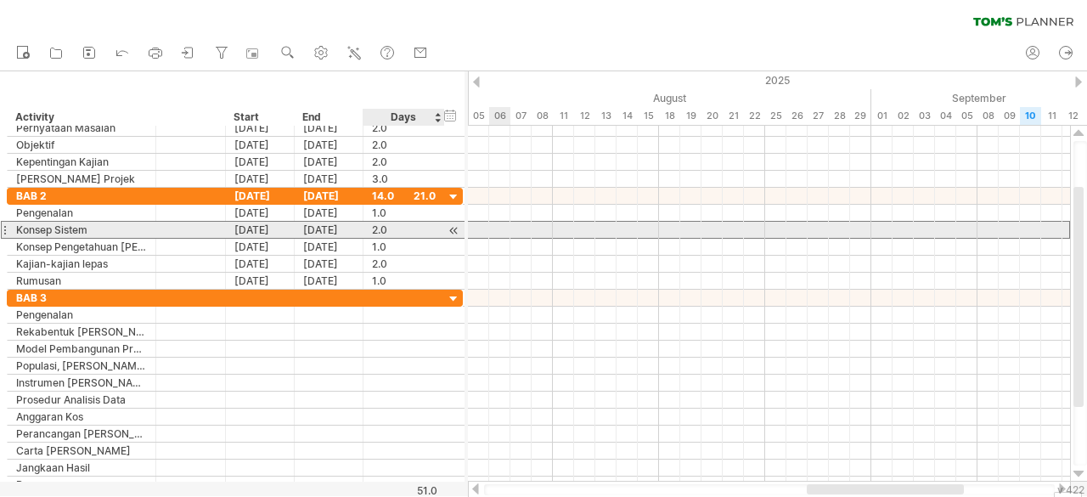
click at [390, 225] on div "2.0" at bounding box center [404, 230] width 64 height 16
type input "*"
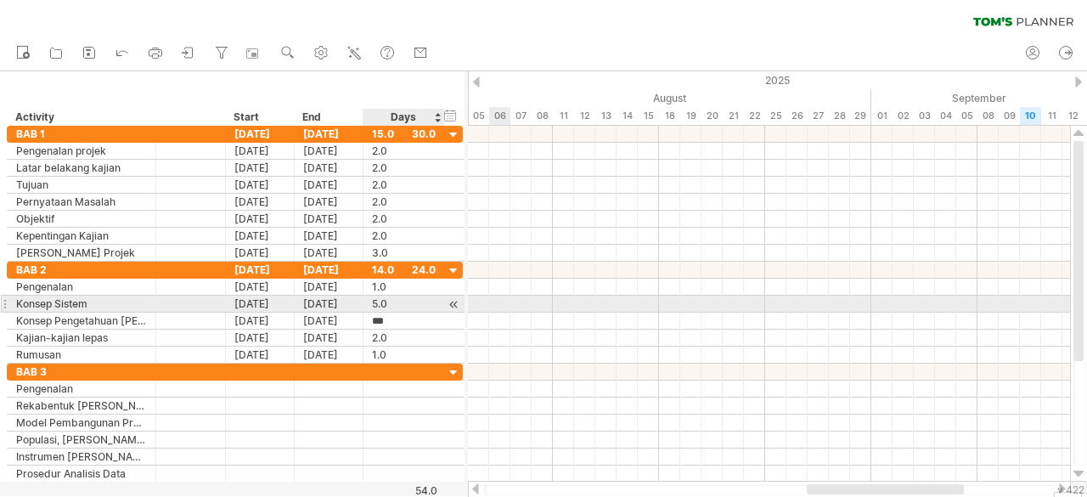
type input "*"
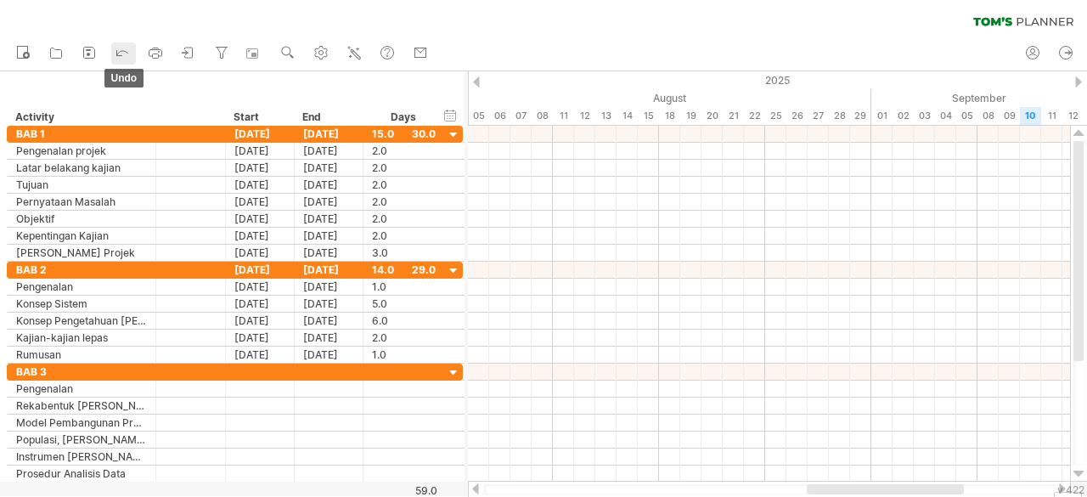
click at [127, 52] on icon at bounding box center [122, 53] width 11 height 5
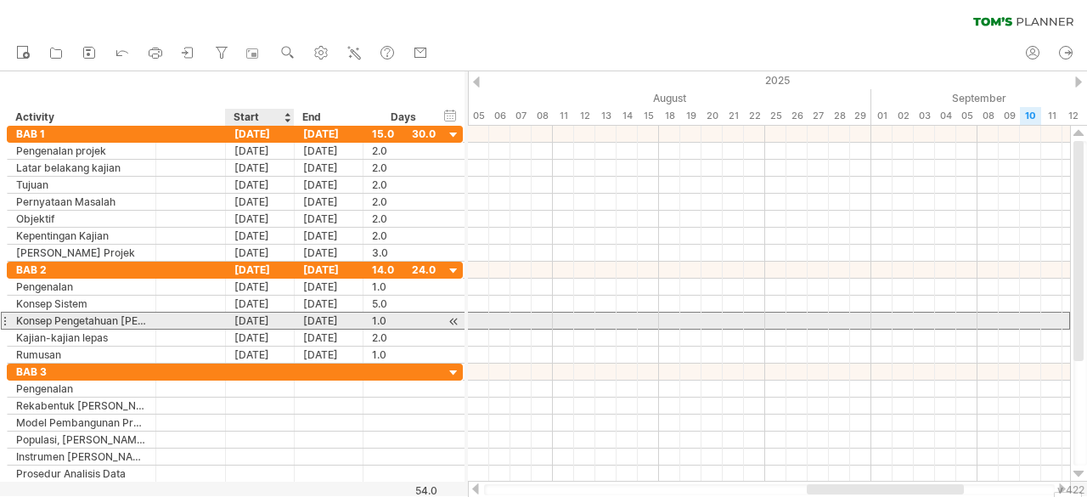
click at [270, 316] on div "[DATE]" at bounding box center [260, 321] width 69 height 16
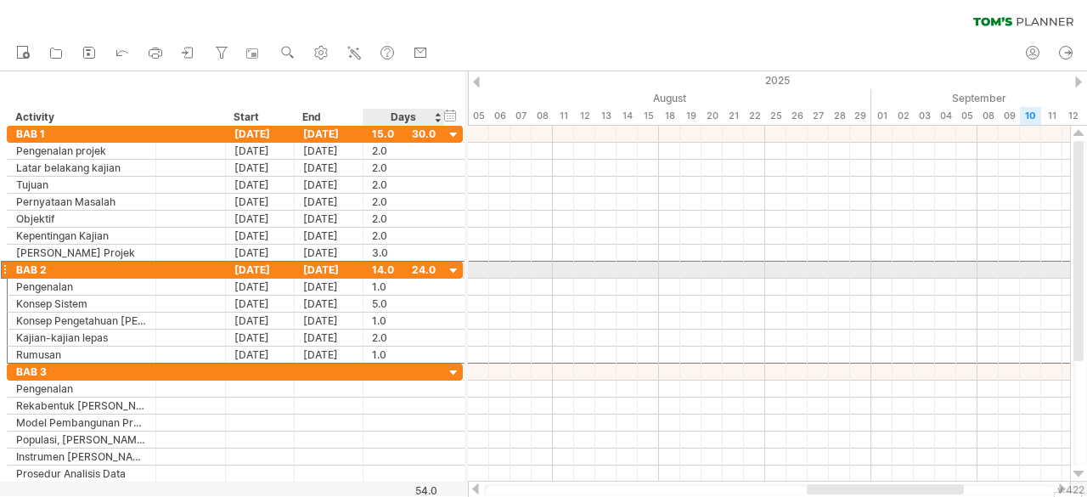
click at [377, 264] on div "14.0" at bounding box center [404, 270] width 64 height 16
click at [318, 267] on div "[DATE]" at bounding box center [329, 270] width 69 height 16
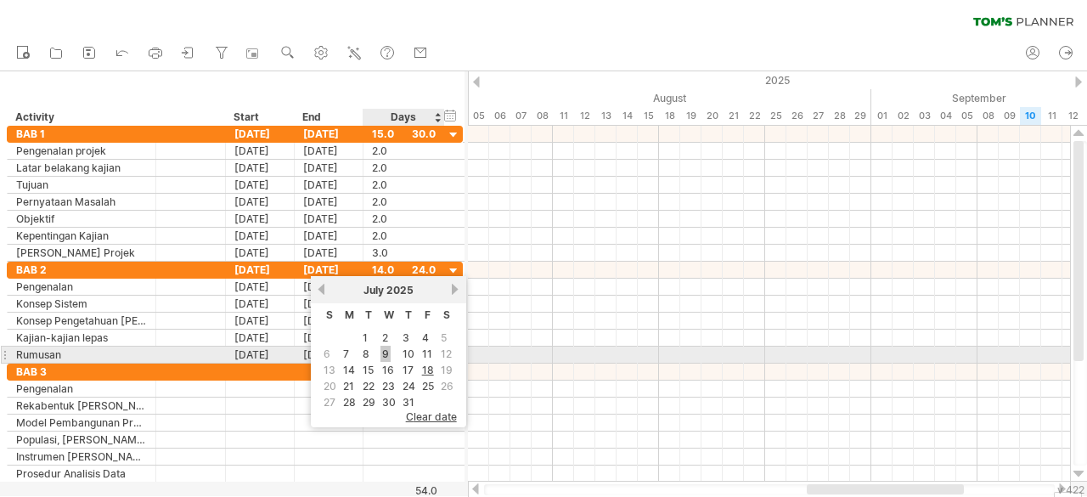
click at [386, 351] on link "9" at bounding box center [386, 354] width 10 height 16
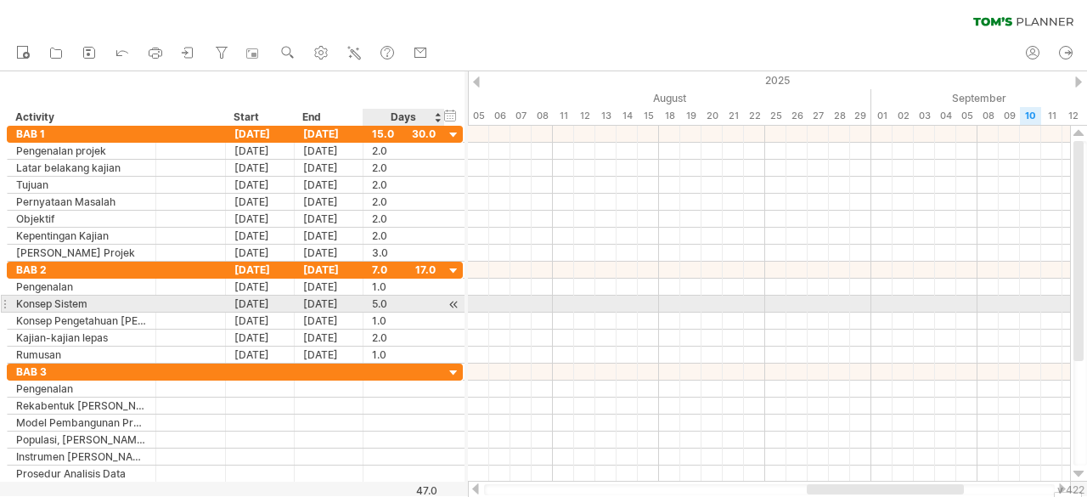
click at [393, 298] on div "5.0" at bounding box center [404, 304] width 64 height 16
type input "*"
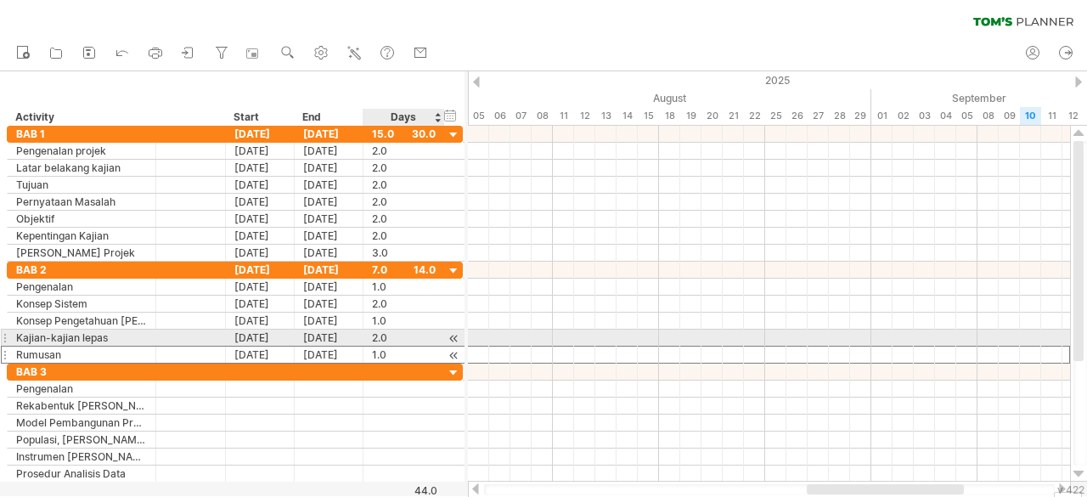
click at [396, 347] on div "1.0" at bounding box center [404, 355] width 64 height 16
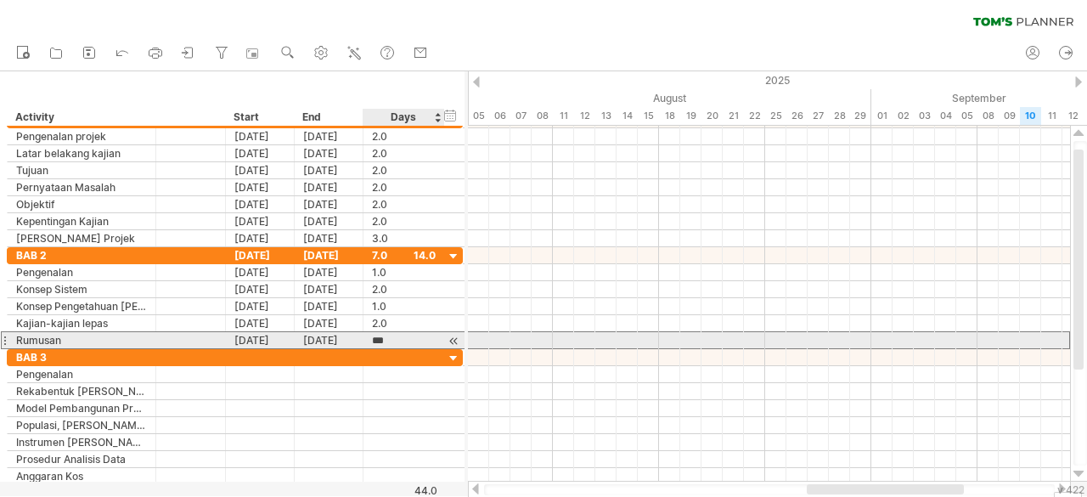
type input "*"
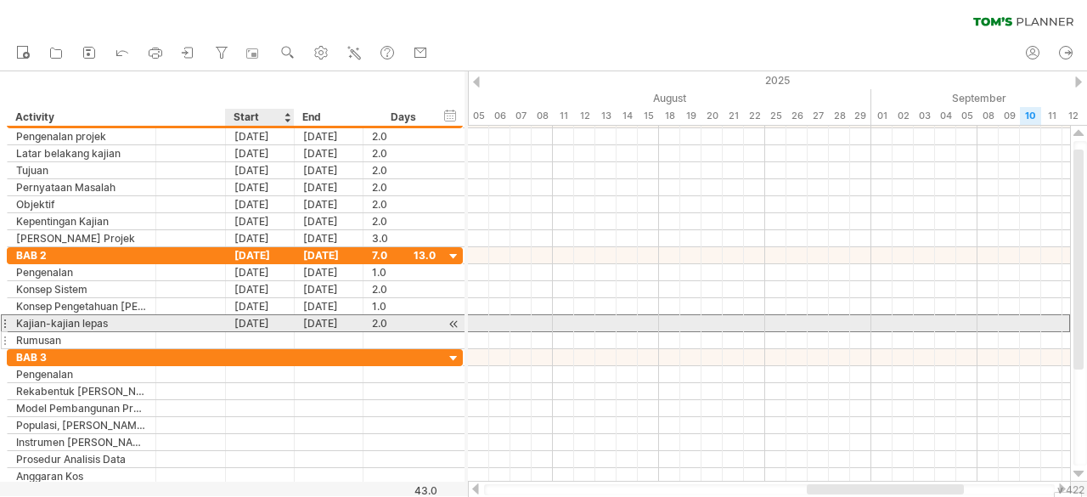
click at [262, 318] on div "[DATE]" at bounding box center [260, 323] width 69 height 16
click at [381, 320] on div "2.0" at bounding box center [404, 323] width 64 height 16
type input "*"
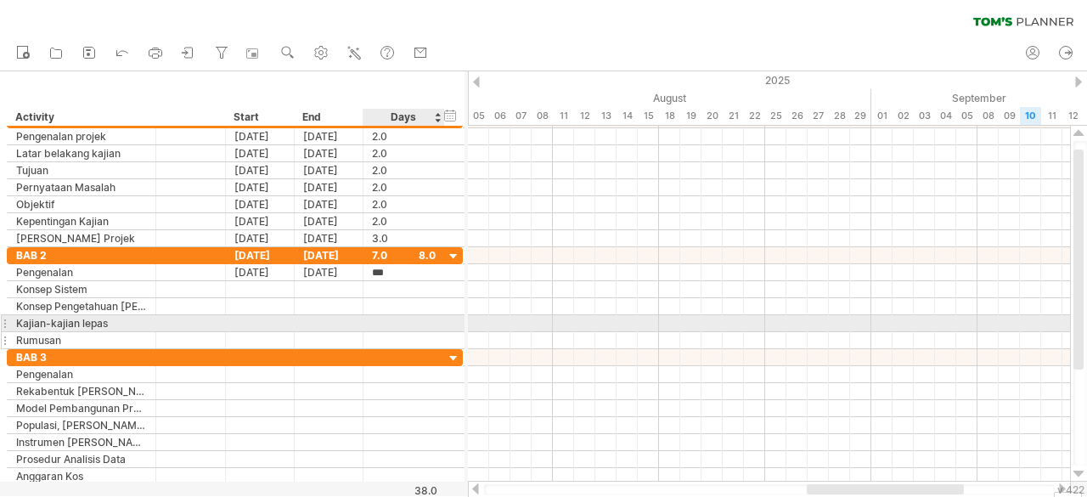
type input "*"
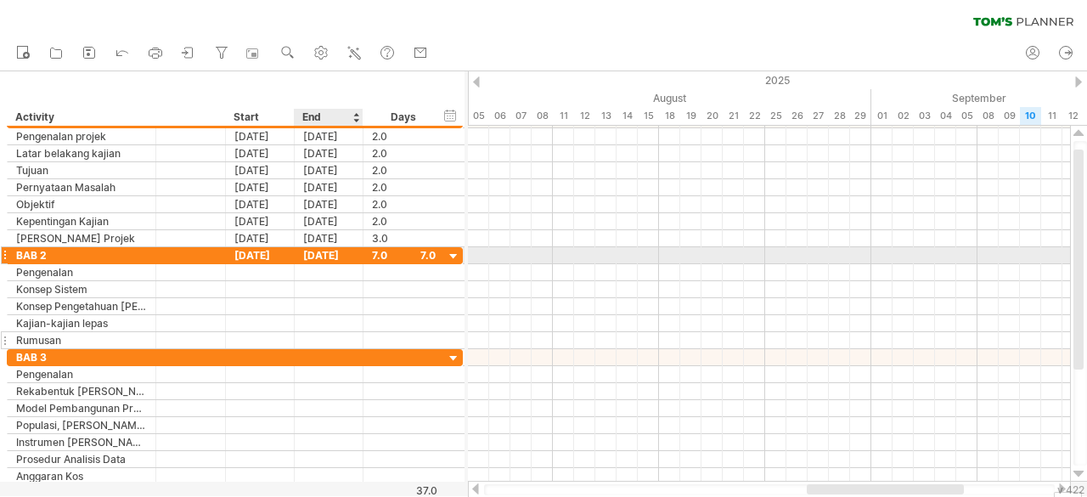
click at [321, 252] on div "[DATE]" at bounding box center [329, 255] width 69 height 16
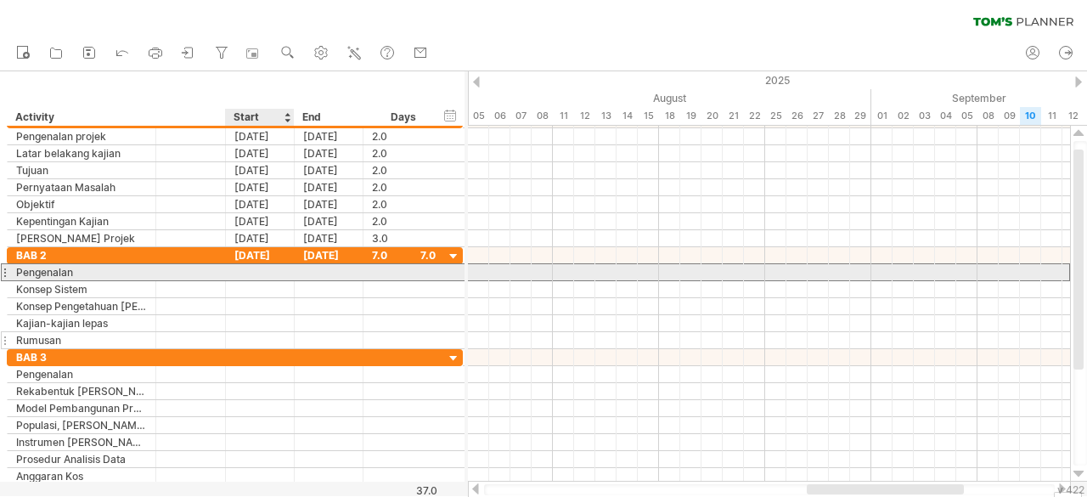
click at [262, 273] on div at bounding box center [260, 272] width 69 height 16
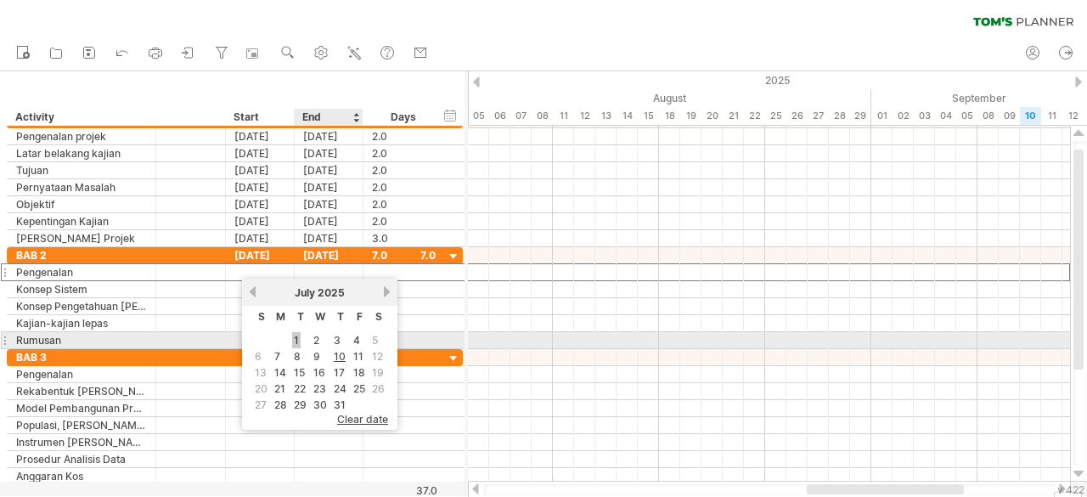
click at [296, 335] on link "1" at bounding box center [296, 340] width 8 height 16
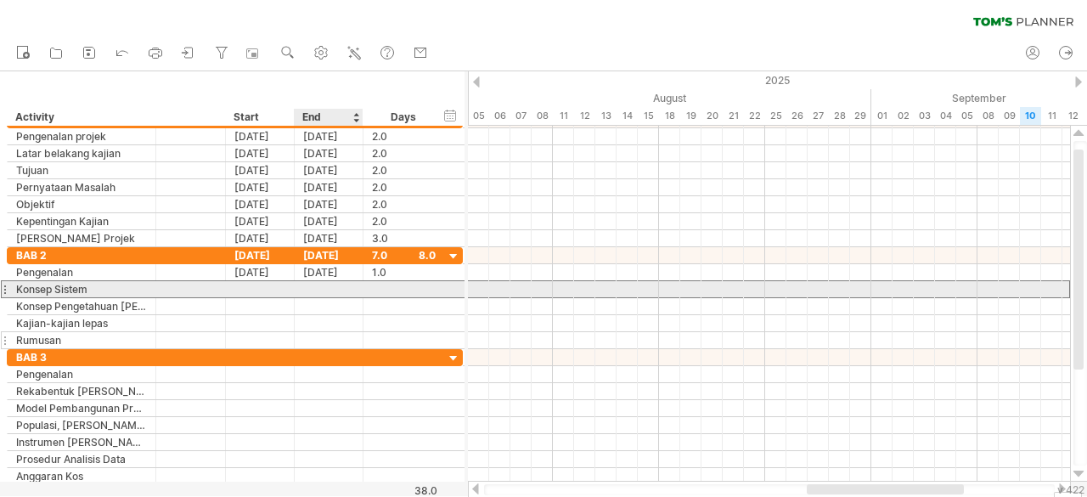
click at [325, 290] on div at bounding box center [329, 289] width 69 height 16
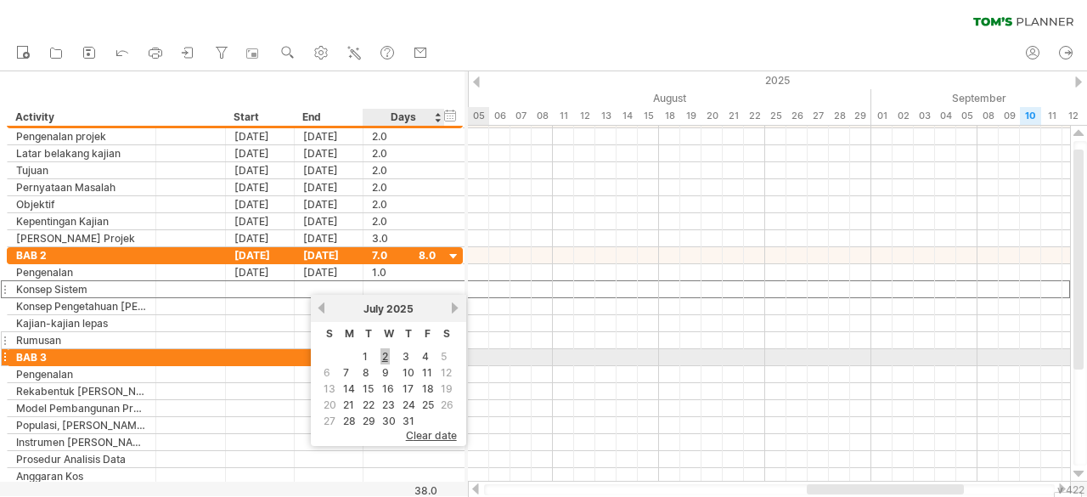
click at [384, 356] on link "2" at bounding box center [385, 356] width 9 height 16
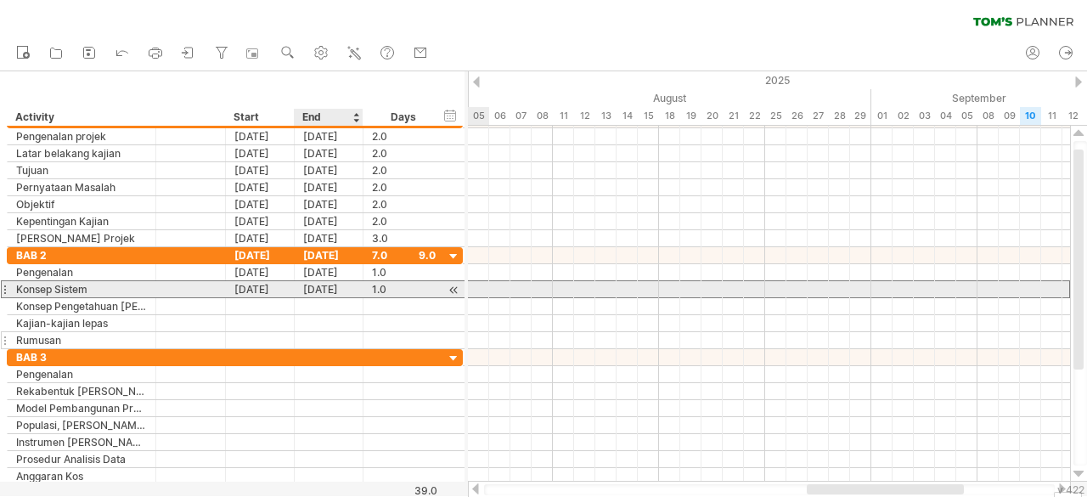
click at [326, 288] on div "[DATE]" at bounding box center [329, 289] width 69 height 16
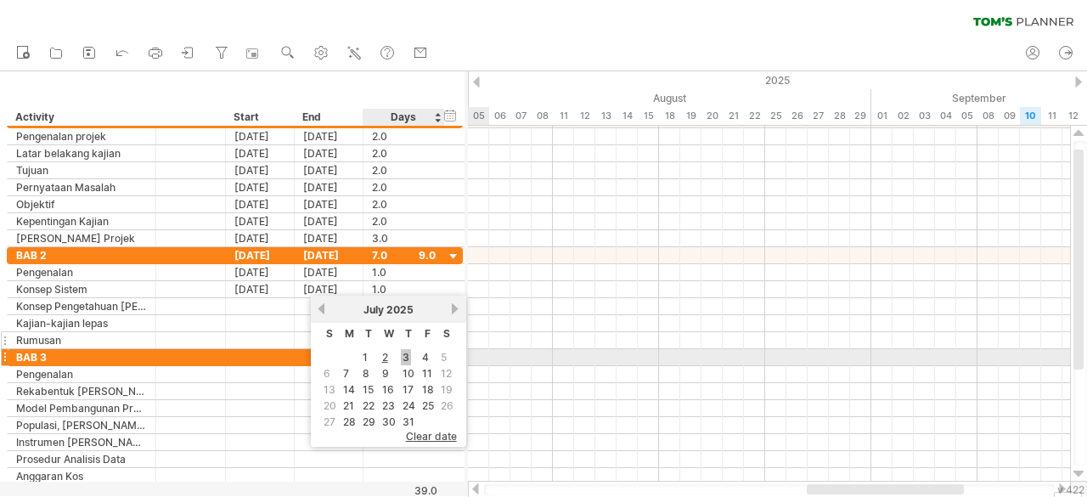
click at [403, 357] on link "3" at bounding box center [406, 357] width 10 height 16
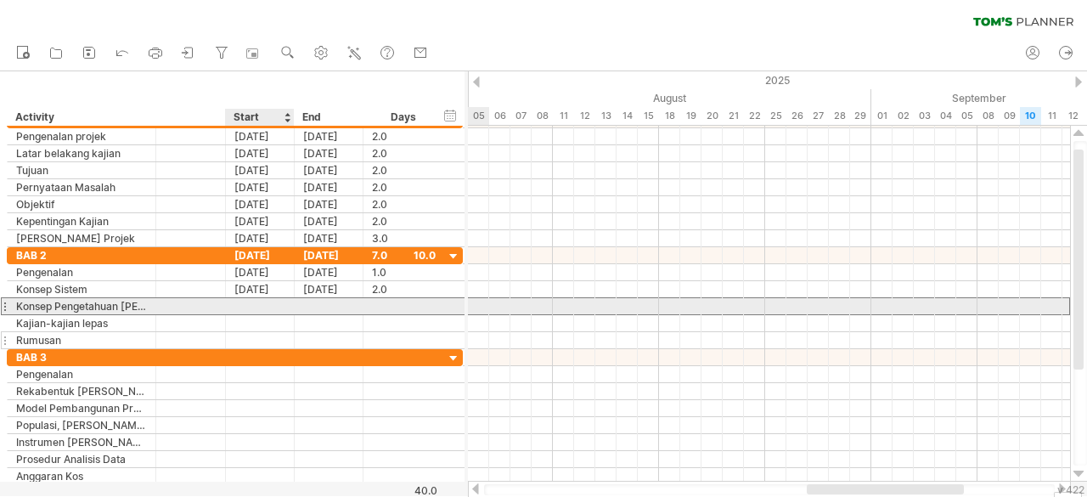
click at [276, 305] on div at bounding box center [260, 306] width 69 height 16
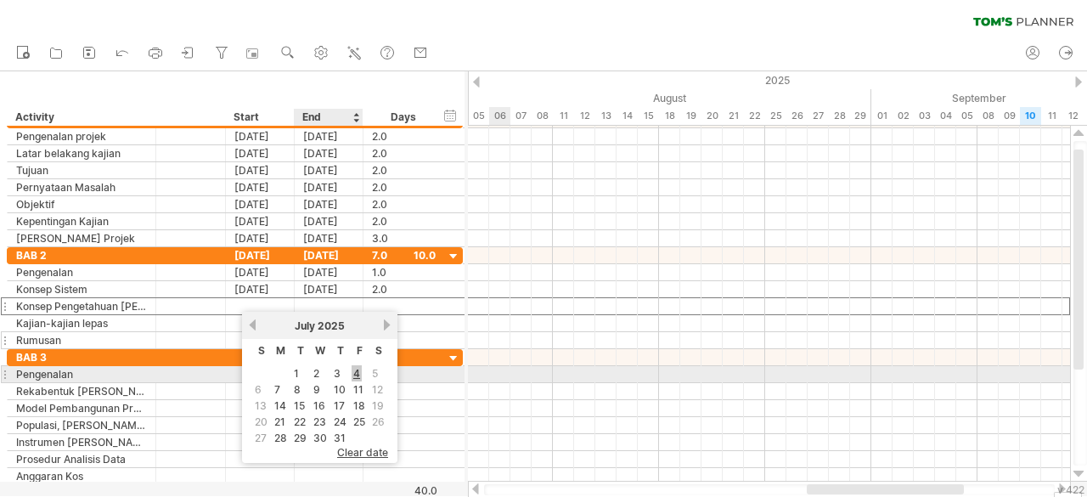
click at [355, 372] on link "4" at bounding box center [357, 373] width 10 height 16
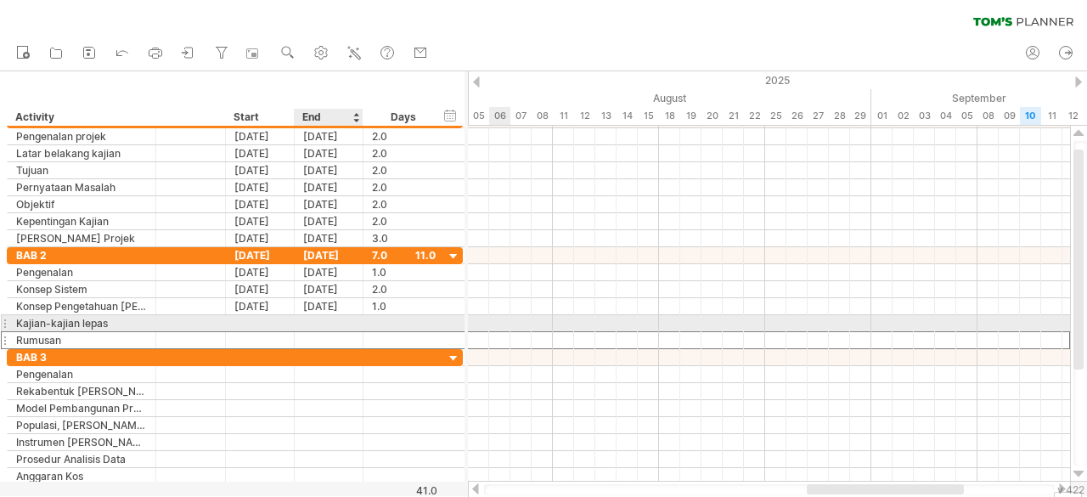
click at [336, 332] on div at bounding box center [329, 340] width 69 height 16
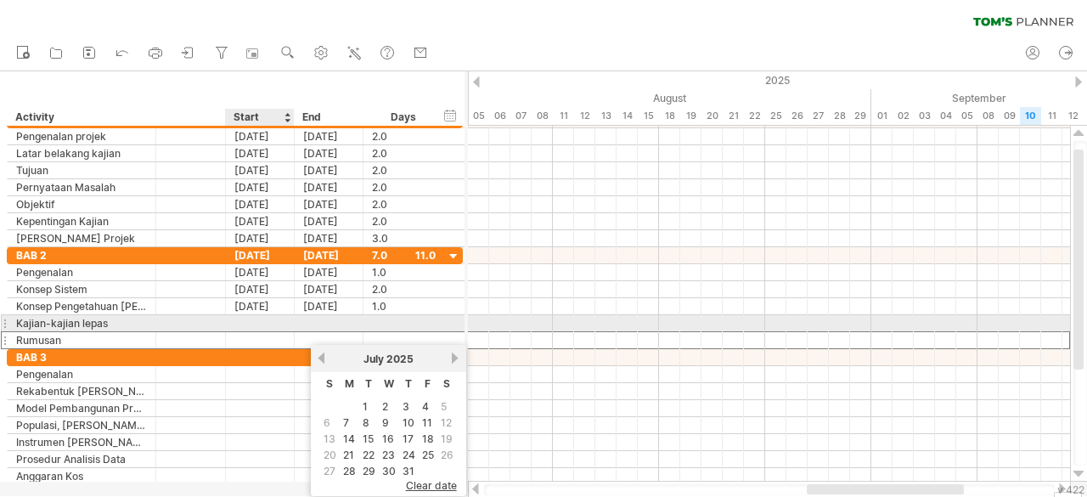
click at [241, 315] on div at bounding box center [260, 323] width 69 height 16
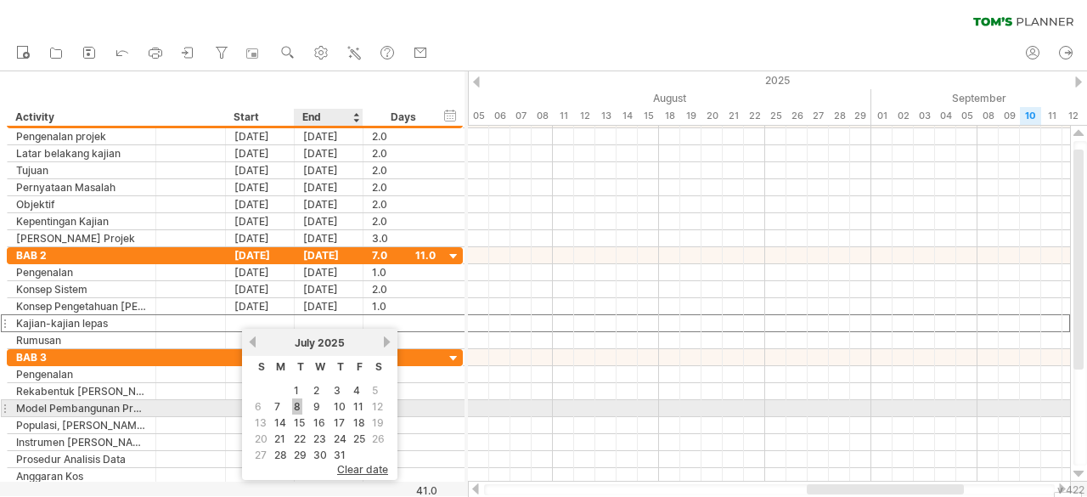
click at [300, 406] on link "8" at bounding box center [297, 406] width 10 height 16
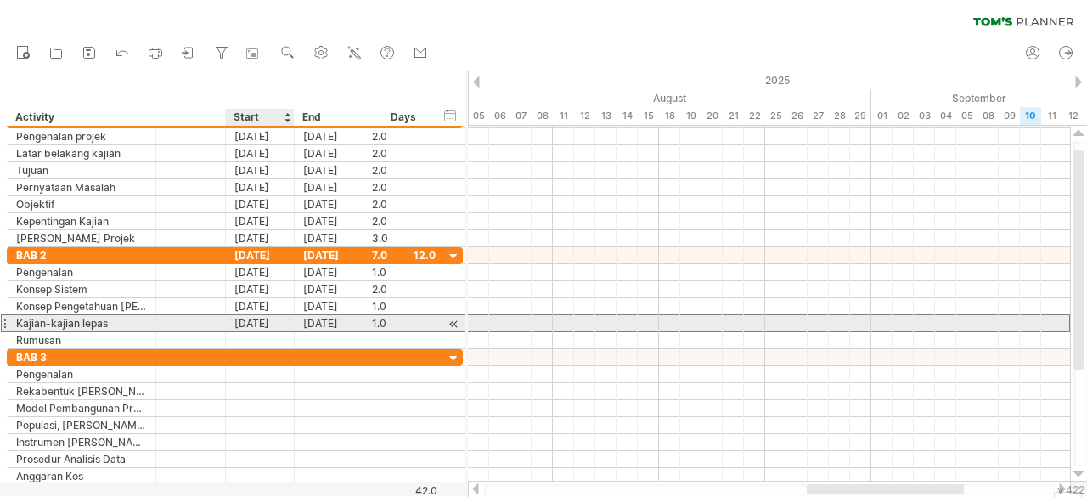
click at [250, 324] on div "[DATE]" at bounding box center [260, 323] width 69 height 16
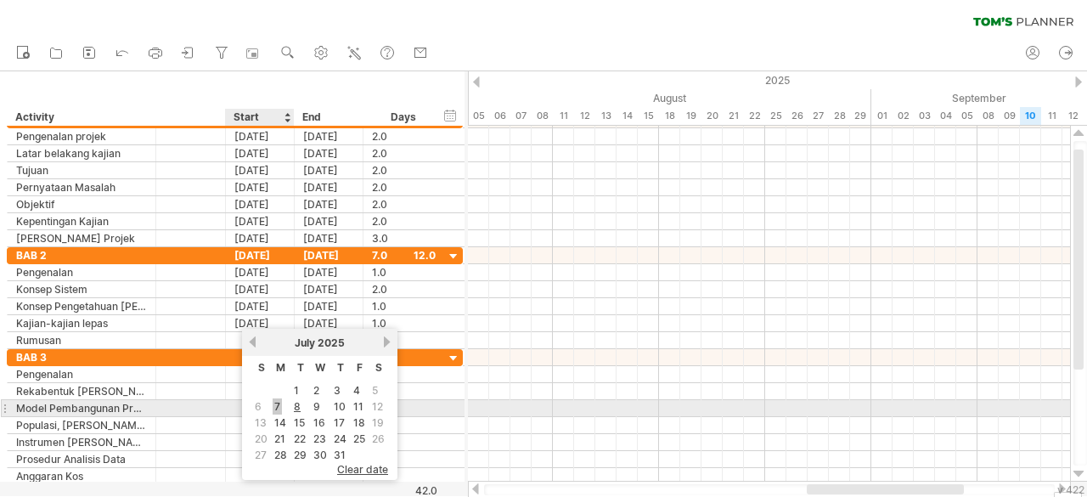
click at [275, 409] on link "7" at bounding box center [277, 406] width 9 height 16
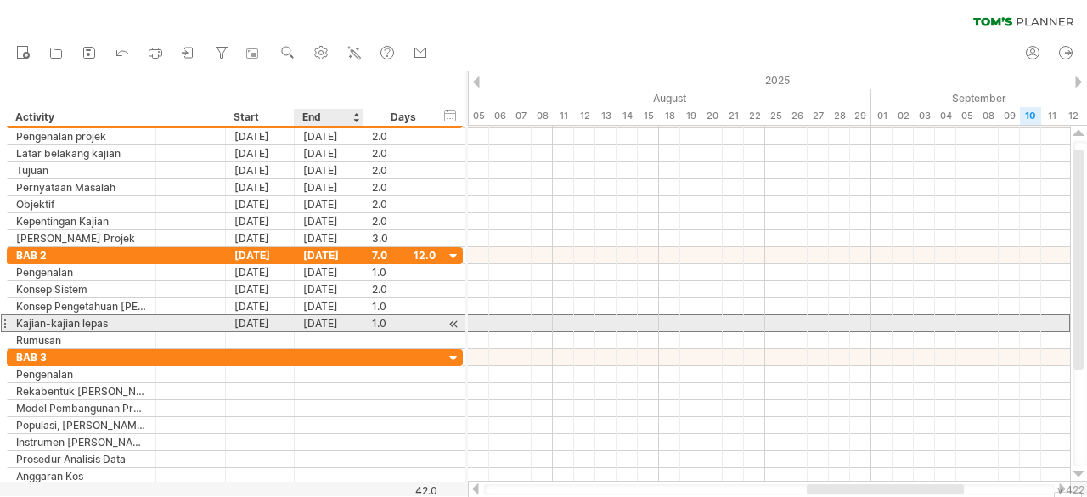
click at [318, 318] on div "[DATE]" at bounding box center [329, 323] width 69 height 16
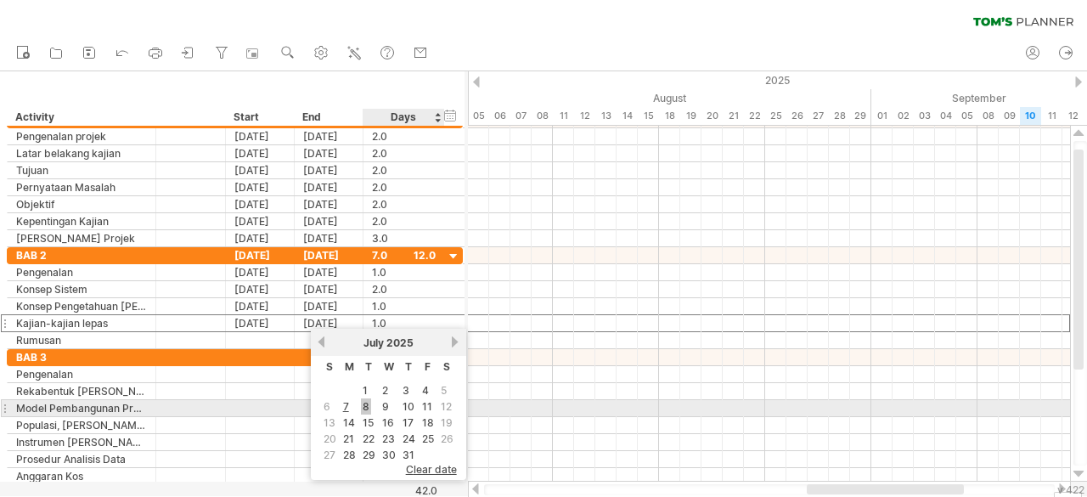
click at [368, 403] on link "8" at bounding box center [366, 406] width 10 height 16
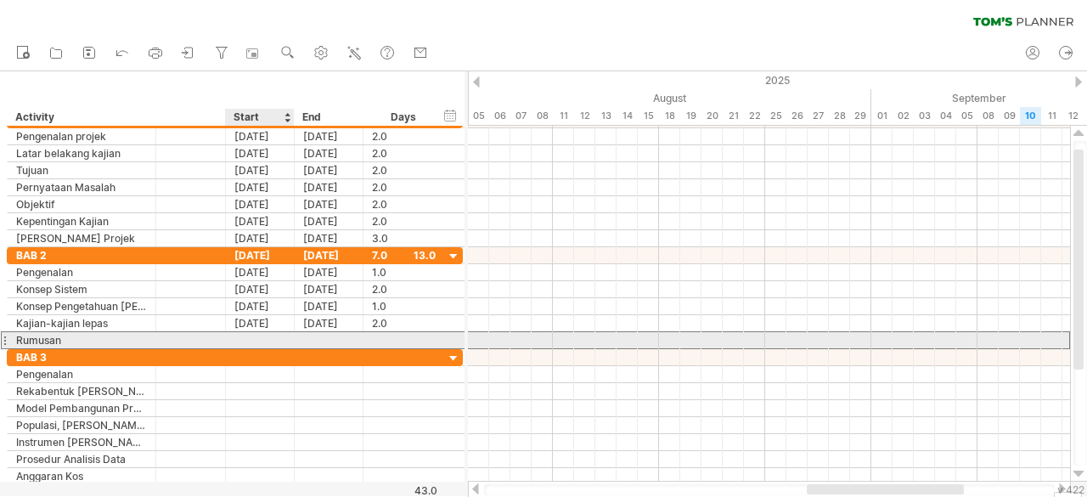
click at [280, 339] on div at bounding box center [260, 340] width 69 height 16
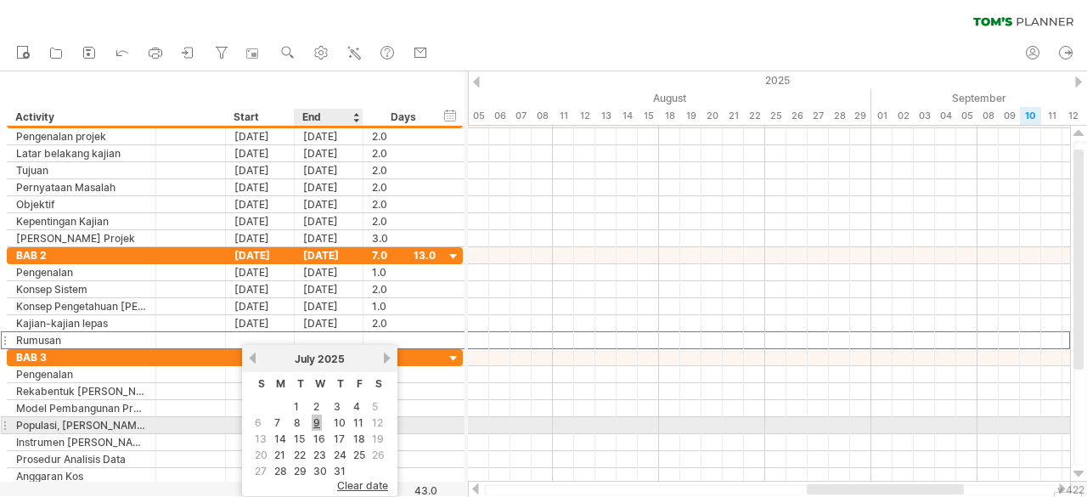
click at [319, 422] on link "9" at bounding box center [317, 422] width 10 height 16
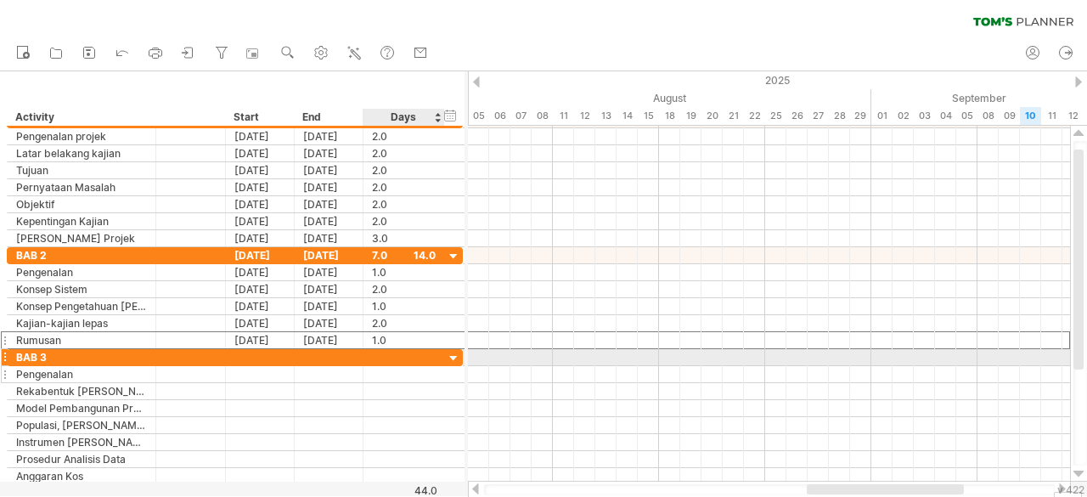
click at [397, 366] on div at bounding box center [404, 374] width 64 height 16
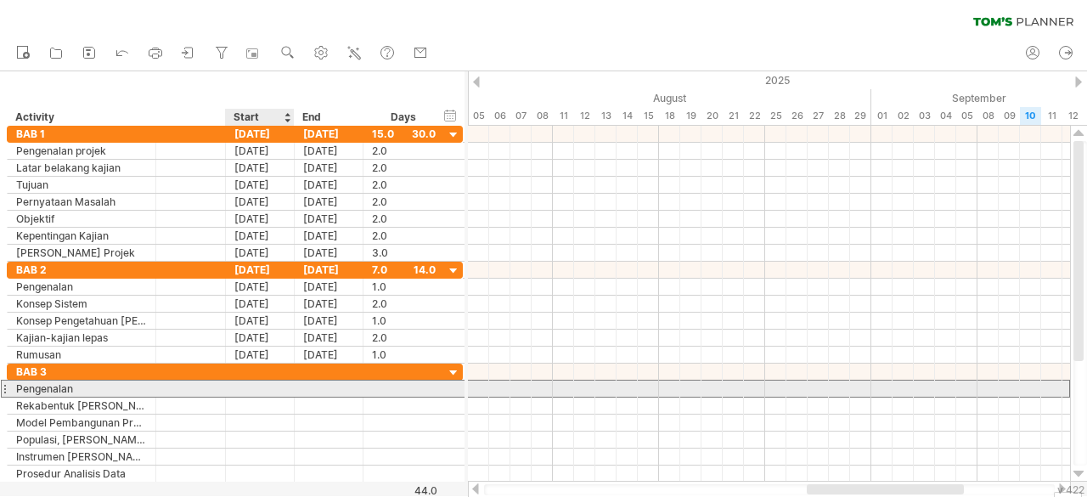
click at [246, 381] on div at bounding box center [260, 389] width 69 height 16
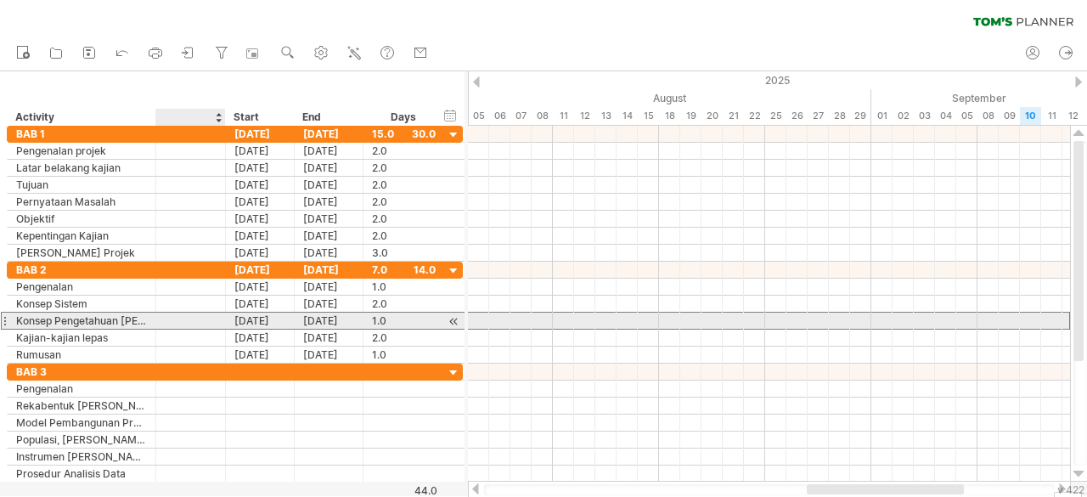
click at [158, 324] on div at bounding box center [191, 321] width 70 height 16
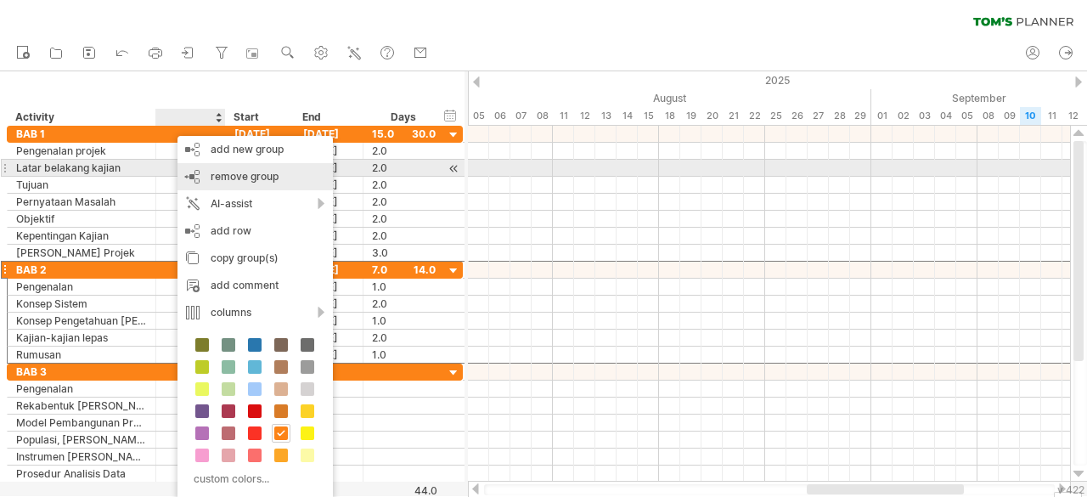
click at [240, 167] on div "remove group remove selected groups" at bounding box center [255, 176] width 155 height 27
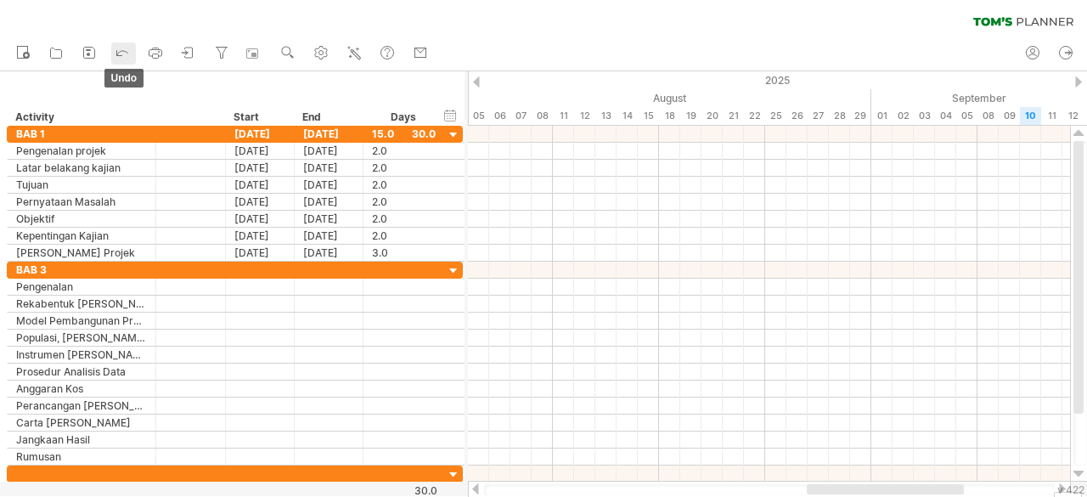
click at [123, 45] on icon at bounding box center [122, 51] width 17 height 17
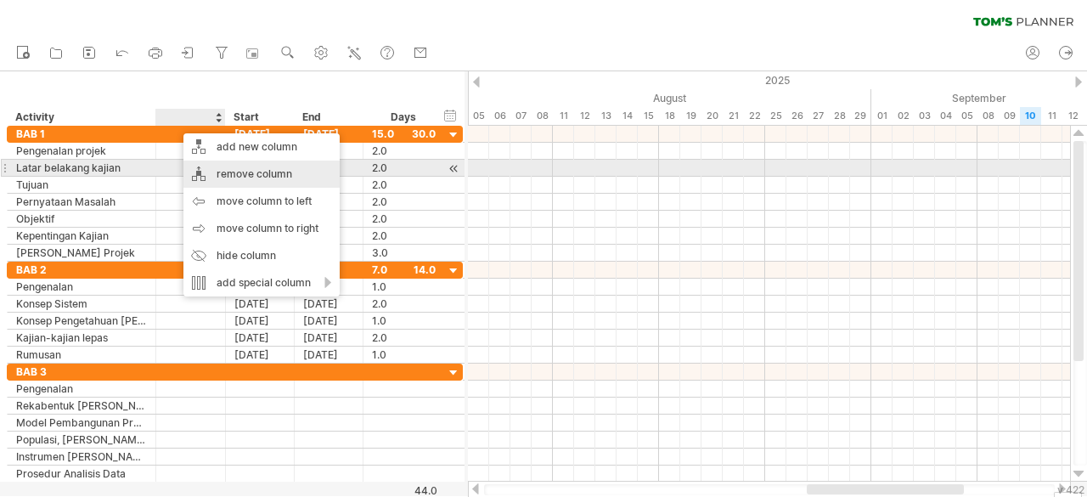
click at [209, 161] on div "remove column" at bounding box center [261, 174] width 156 height 27
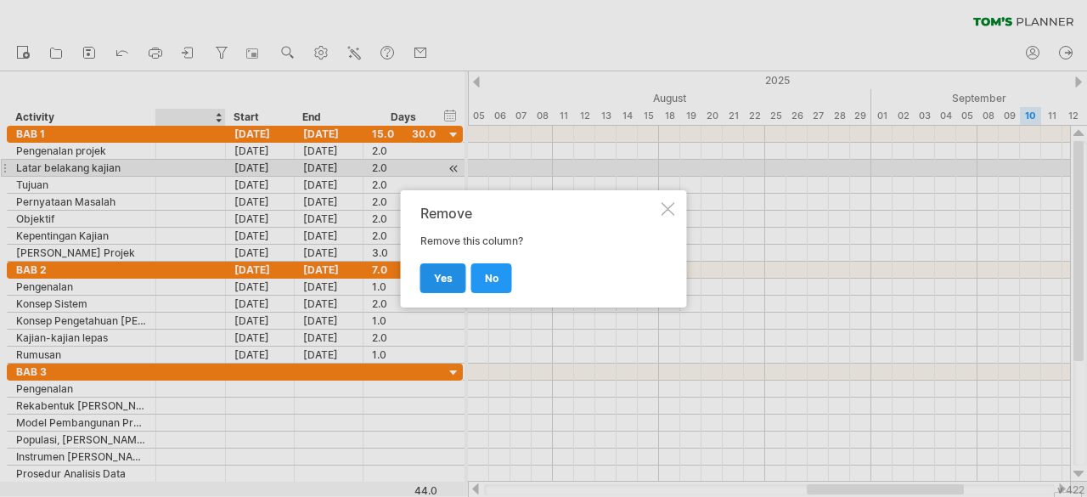
click at [438, 277] on span "yes" at bounding box center [443, 278] width 19 height 13
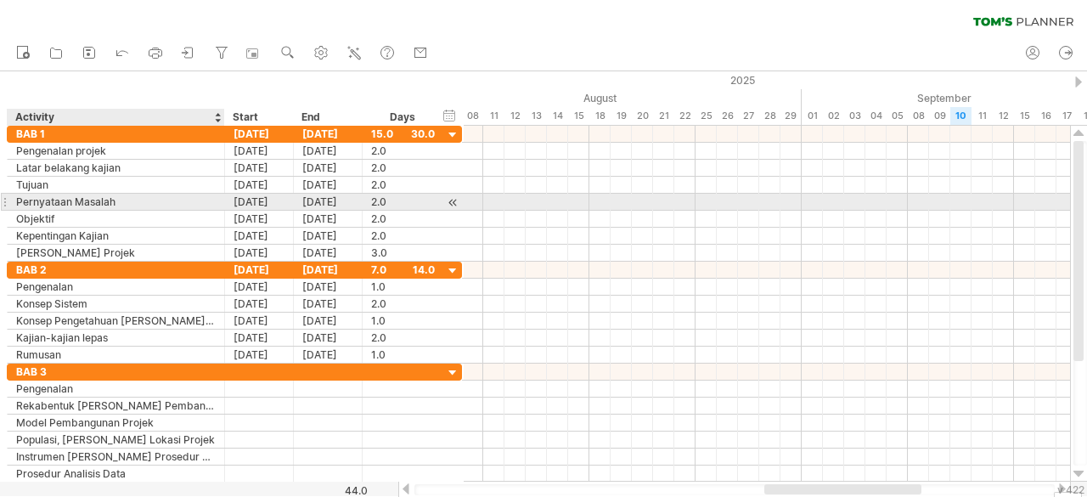
drag, startPoint x: 152, startPoint y: 206, endPoint x: 221, endPoint y: 207, distance: 68.8
click at [221, 207] on div at bounding box center [222, 202] width 8 height 17
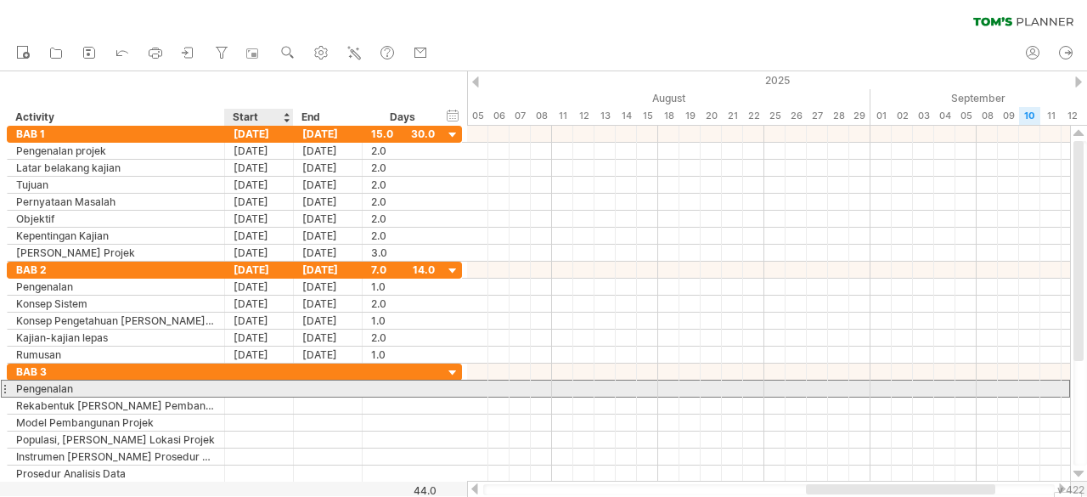
click at [246, 392] on div at bounding box center [259, 389] width 69 height 16
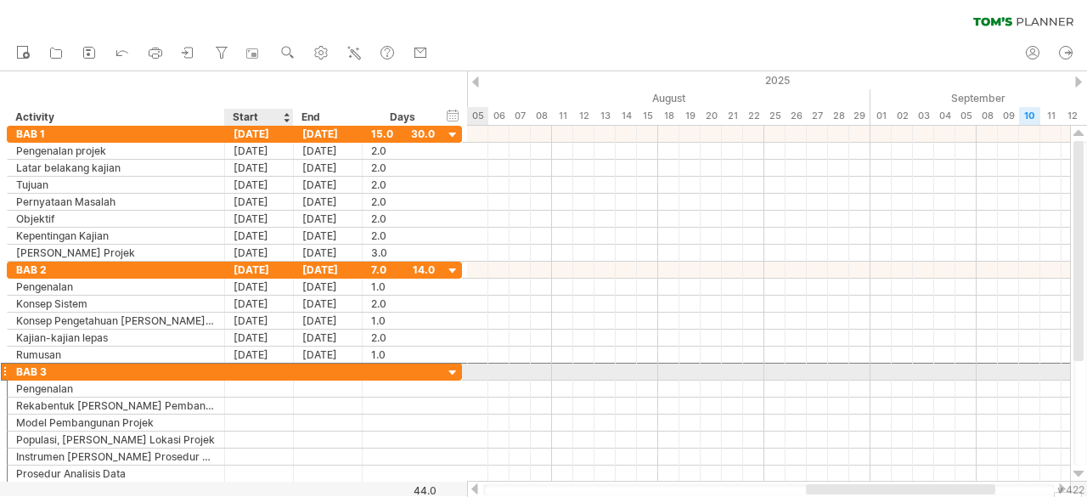
click at [257, 373] on div at bounding box center [259, 372] width 69 height 16
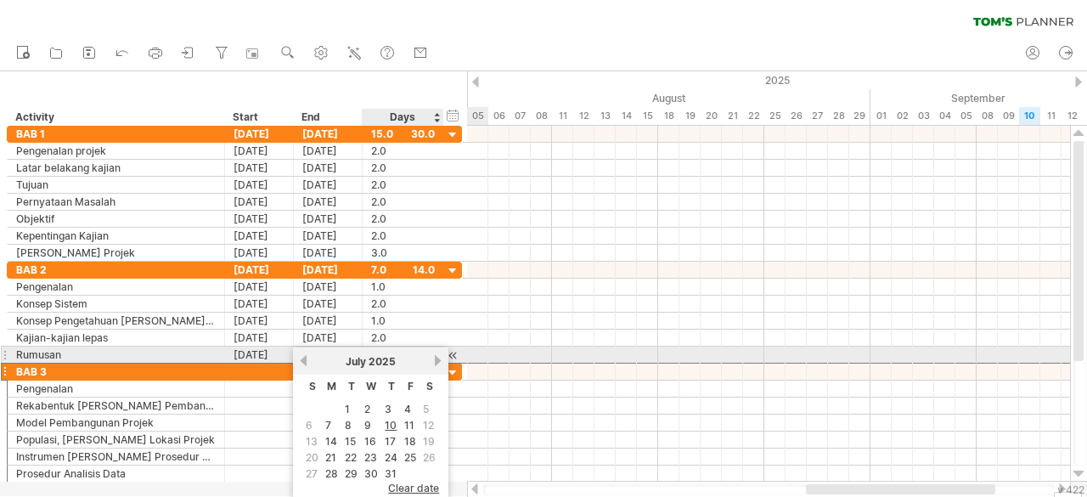
click at [440, 361] on link "next" at bounding box center [437, 360] width 13 height 13
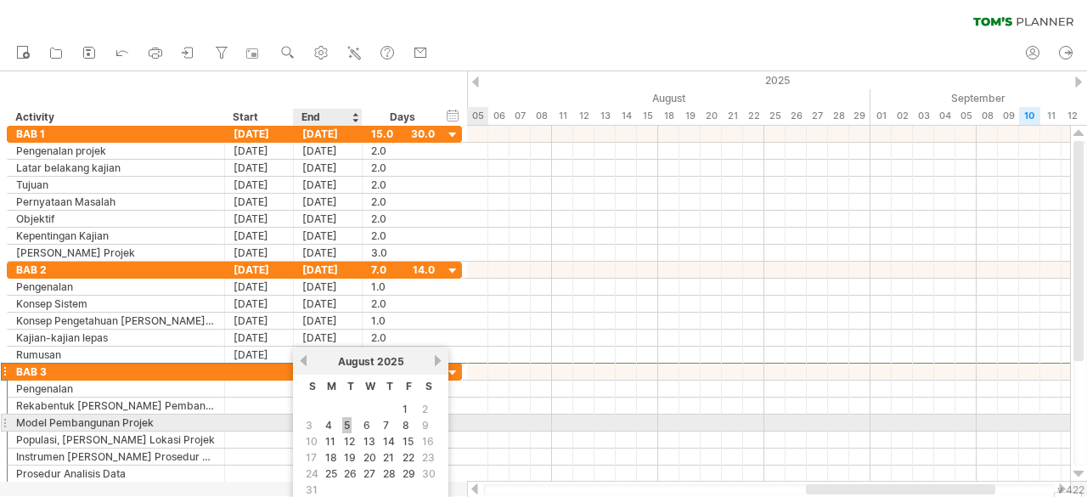
click at [346, 427] on link "5" at bounding box center [346, 425] width 9 height 16
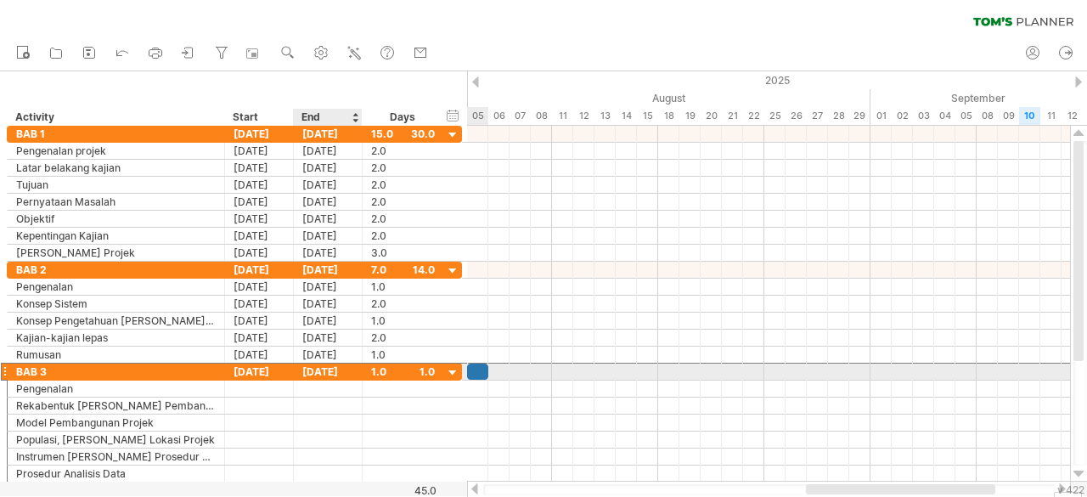
click at [327, 366] on div "[DATE]" at bounding box center [328, 372] width 69 height 16
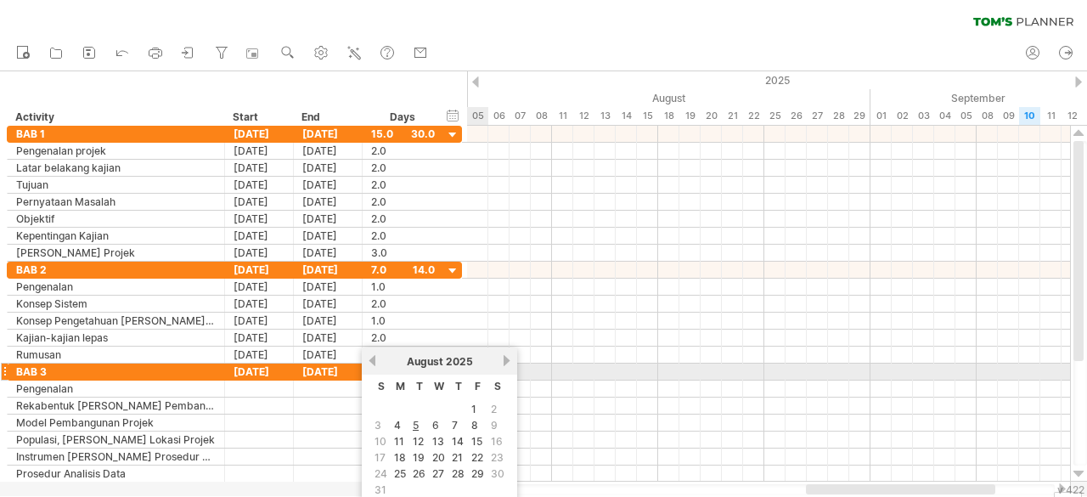
click at [499, 366] on div "[DATE]" at bounding box center [439, 361] width 123 height 13
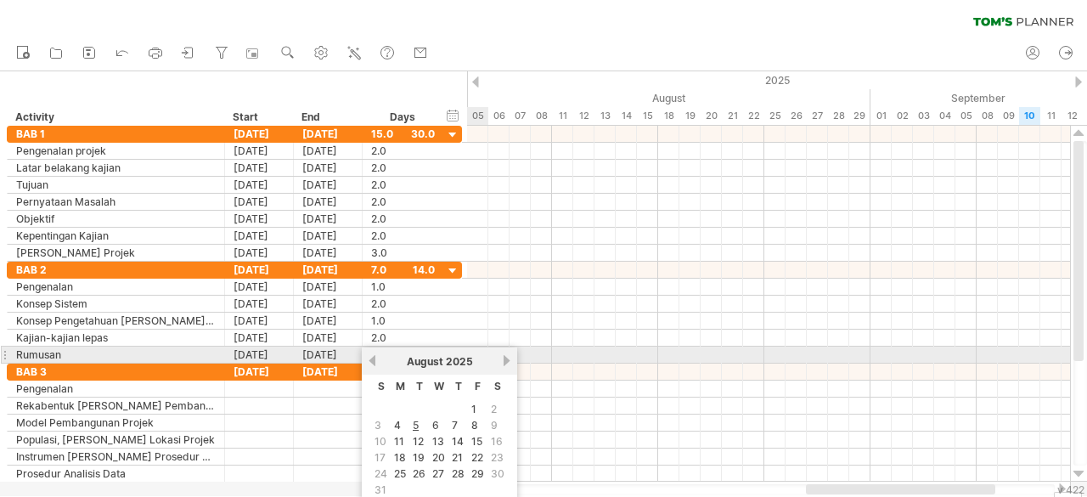
click at [507, 358] on link "next" at bounding box center [506, 360] width 13 height 13
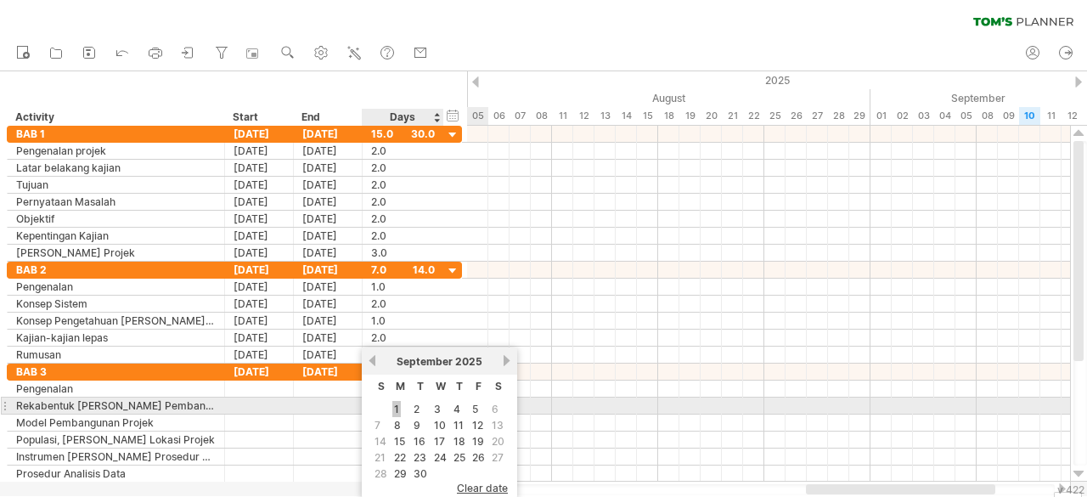
click at [397, 407] on link "1" at bounding box center [396, 409] width 8 height 16
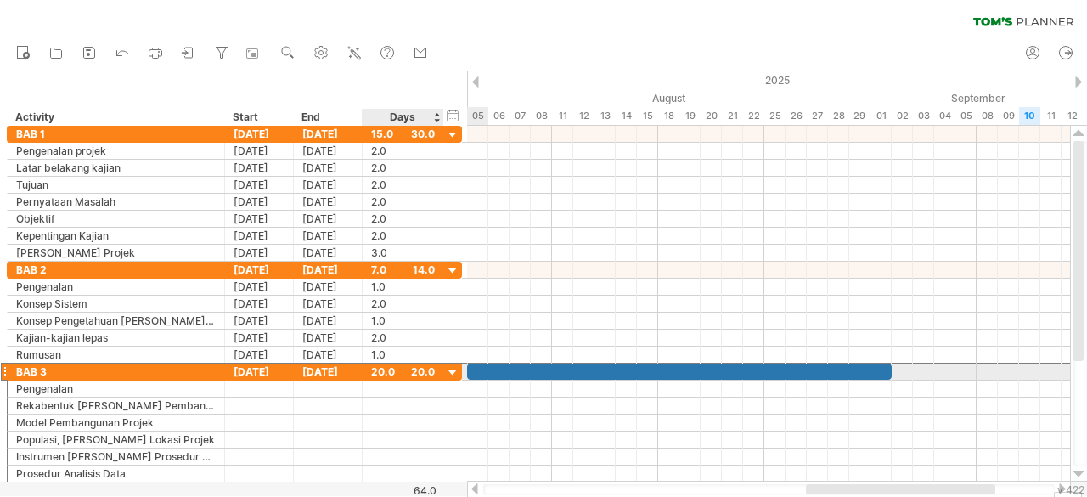
click at [397, 365] on div "20.0" at bounding box center [403, 372] width 64 height 16
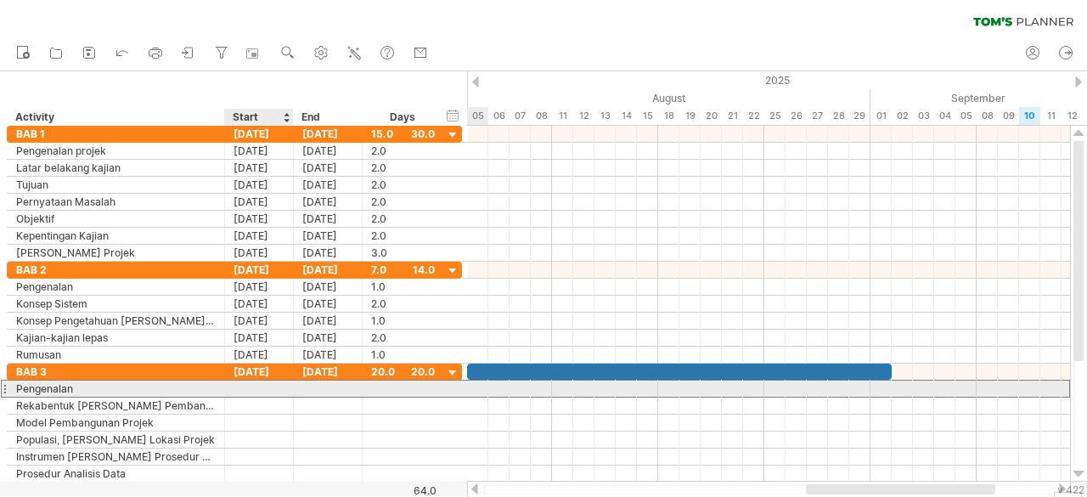
click at [235, 383] on div at bounding box center [259, 389] width 69 height 16
click at [261, 381] on div at bounding box center [259, 389] width 69 height 16
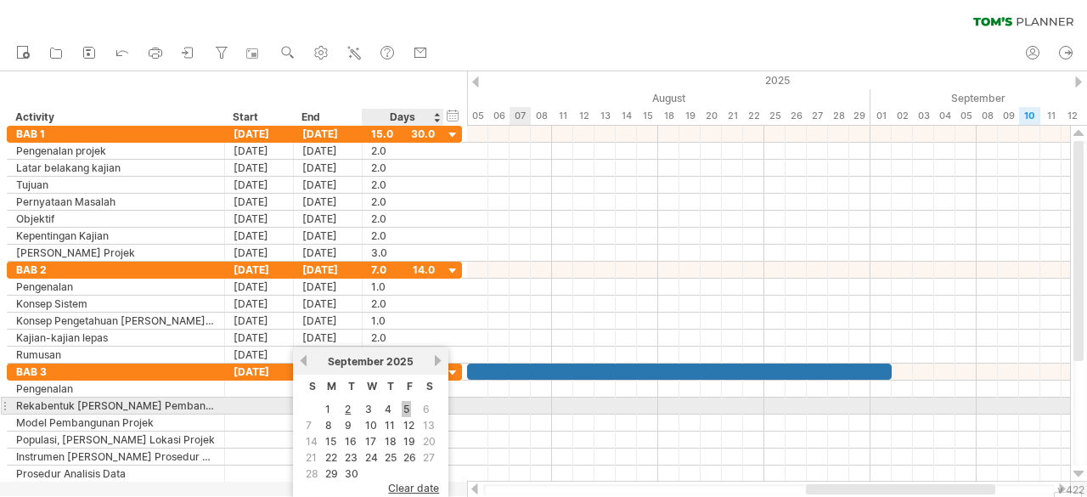
click at [407, 410] on link "5" at bounding box center [406, 409] width 9 height 16
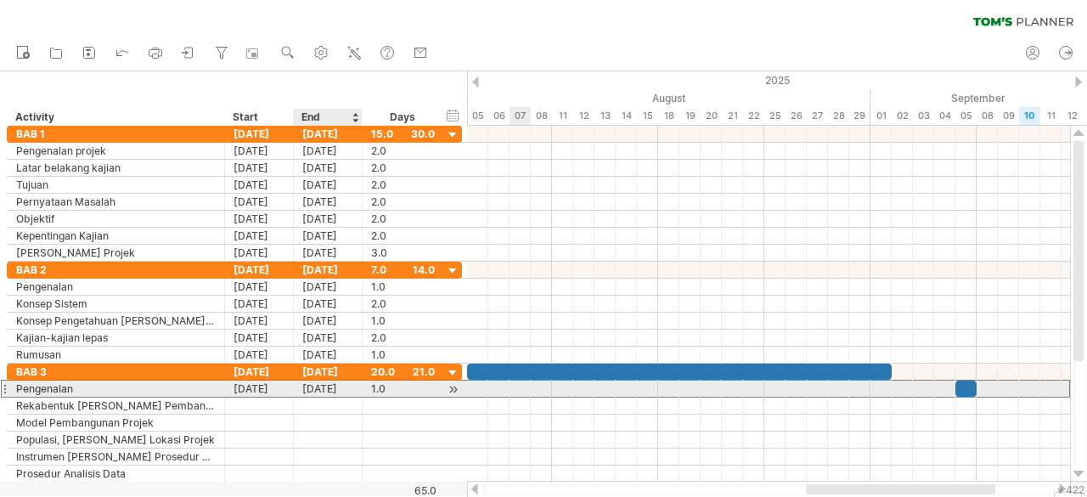
click at [318, 387] on div "[DATE]" at bounding box center [328, 389] width 69 height 16
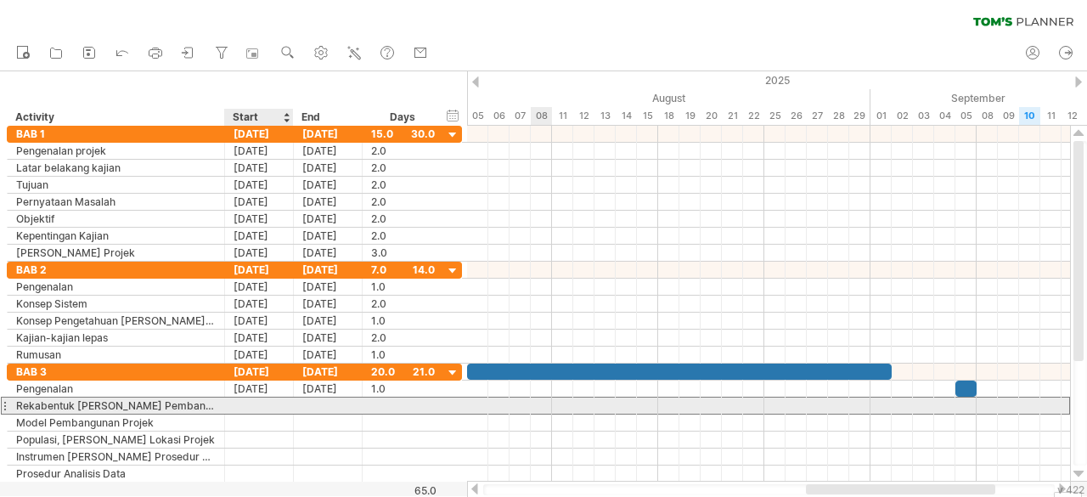
click at [282, 398] on div at bounding box center [259, 405] width 69 height 16
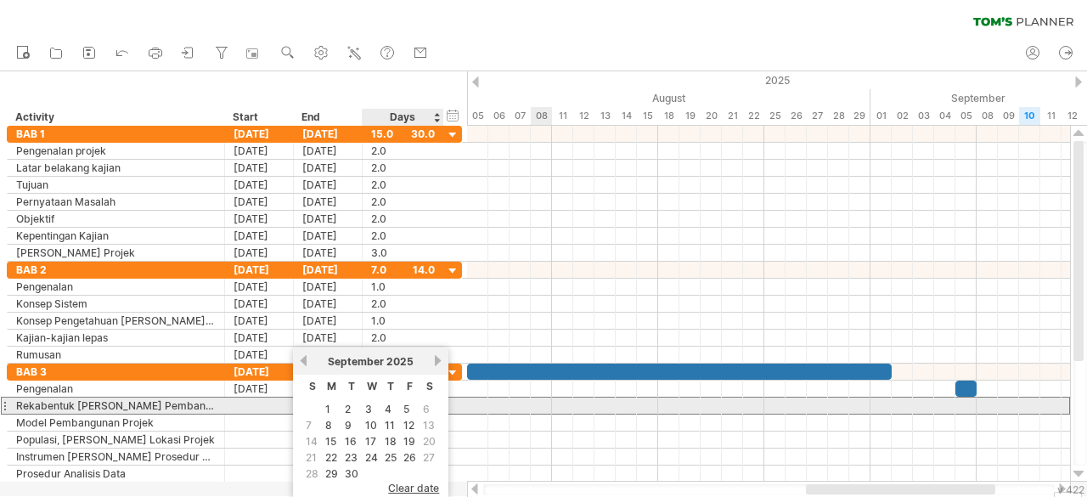
click at [428, 409] on span "6" at bounding box center [426, 409] width 10 height 16
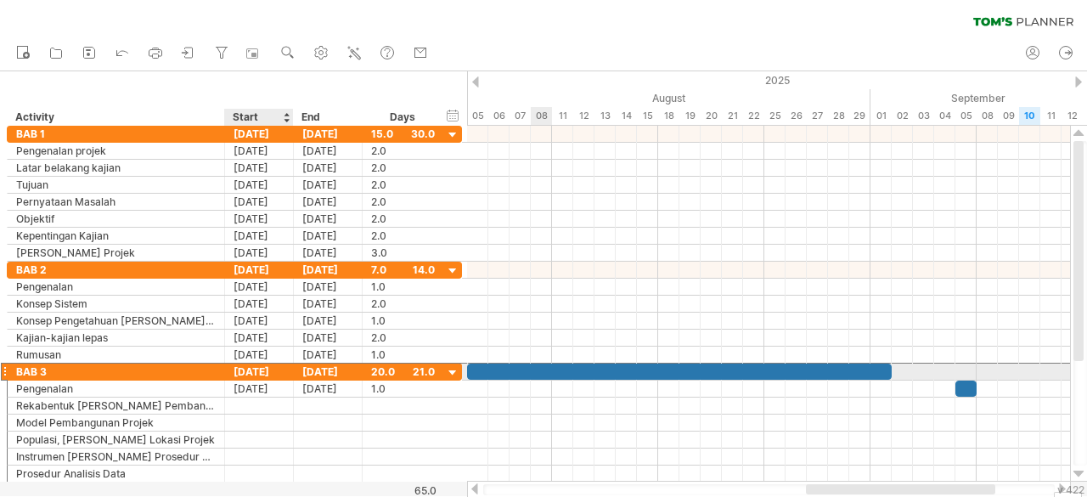
click at [255, 375] on div "[DATE]" at bounding box center [259, 372] width 69 height 16
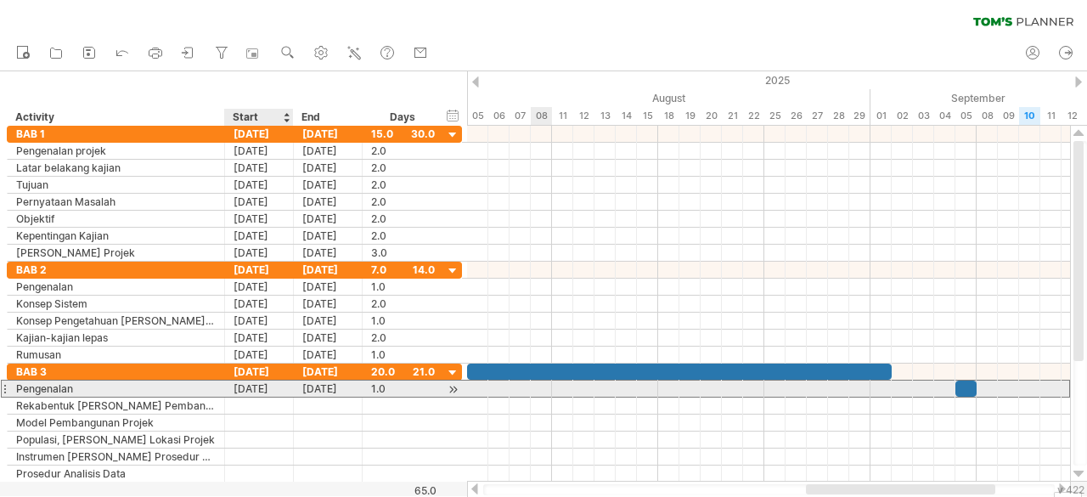
click at [262, 383] on div "[DATE]" at bounding box center [259, 389] width 69 height 16
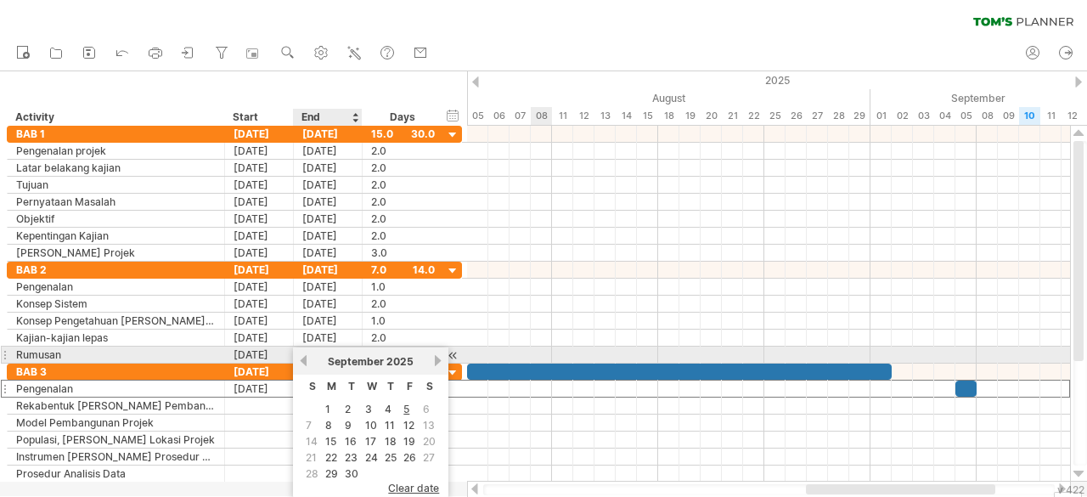
click at [304, 361] on link "previous" at bounding box center [303, 360] width 13 height 13
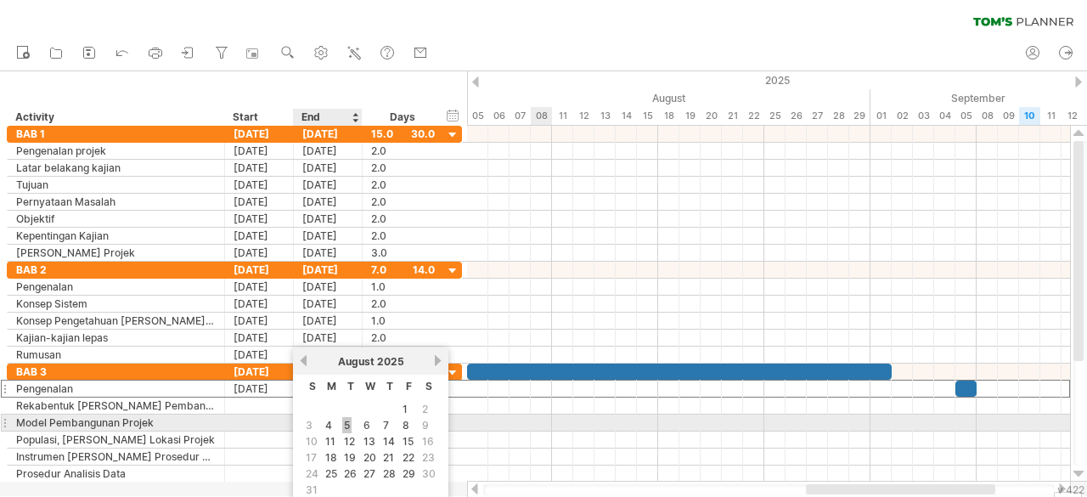
click at [347, 420] on link "5" at bounding box center [346, 425] width 9 height 16
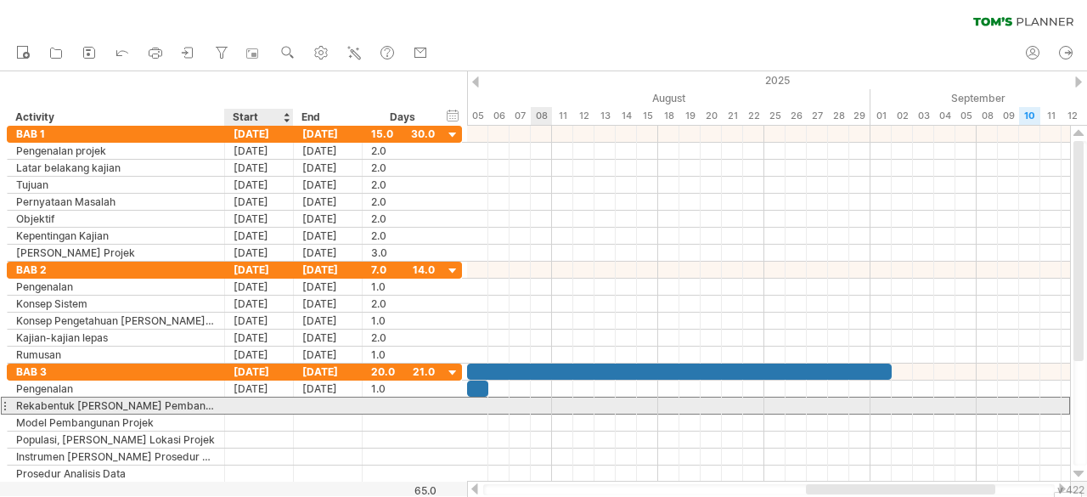
click at [267, 400] on div at bounding box center [259, 405] width 69 height 16
click at [268, 402] on div at bounding box center [259, 405] width 69 height 16
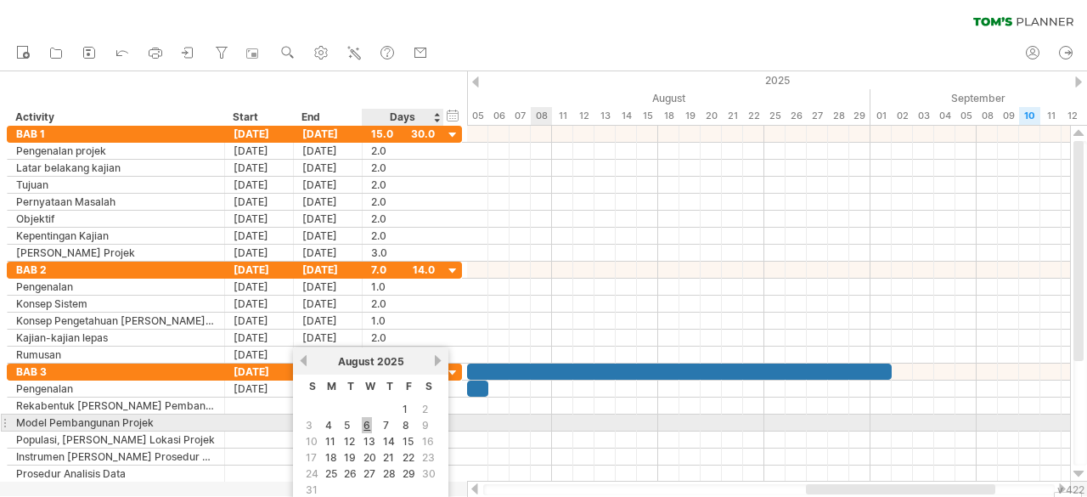
click at [369, 427] on link "6" at bounding box center [367, 425] width 10 height 16
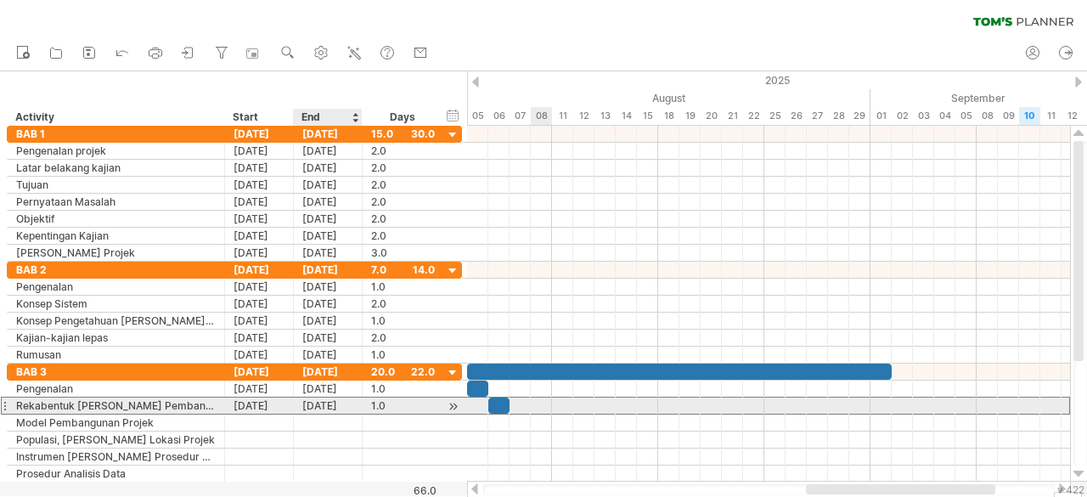
click at [338, 403] on div "[DATE]" at bounding box center [328, 405] width 69 height 16
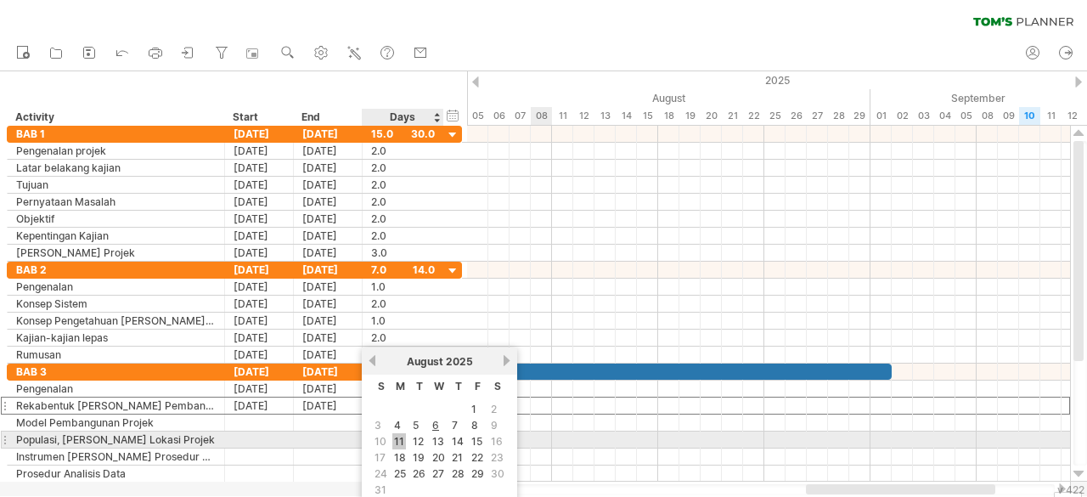
click at [403, 433] on link "11" at bounding box center [399, 441] width 14 height 16
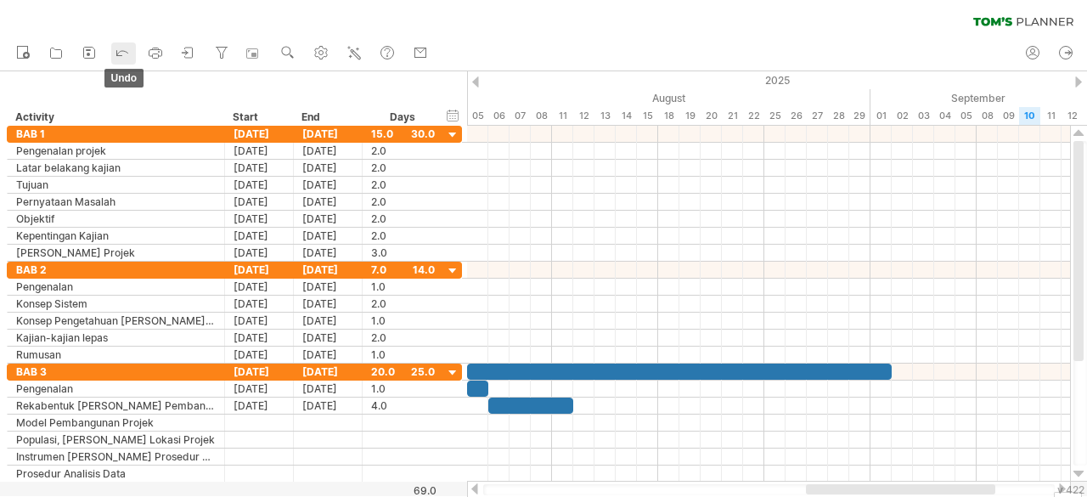
click at [121, 52] on icon at bounding box center [122, 51] width 17 height 17
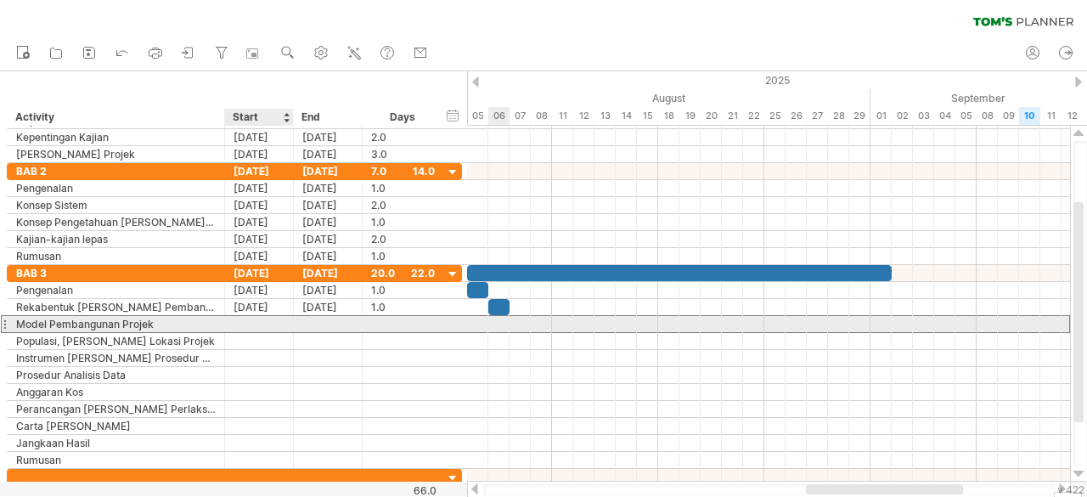
click at [259, 322] on div at bounding box center [259, 324] width 69 height 16
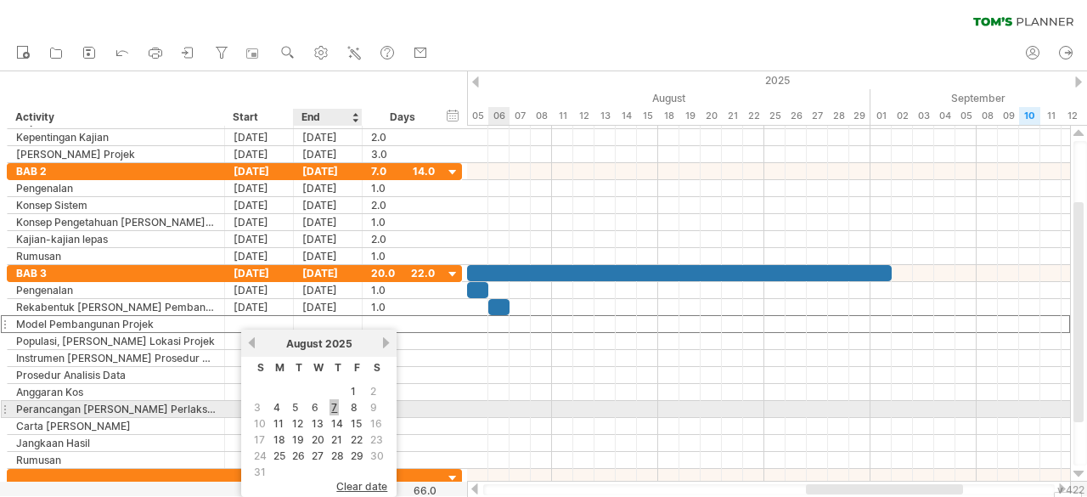
click at [333, 402] on link "7" at bounding box center [334, 407] width 9 height 16
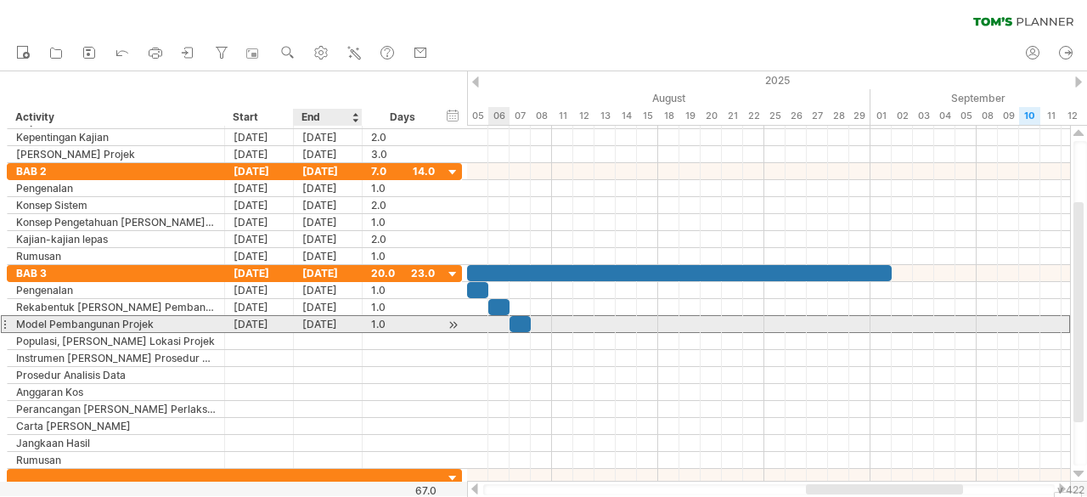
click at [334, 320] on div "[DATE]" at bounding box center [328, 324] width 69 height 16
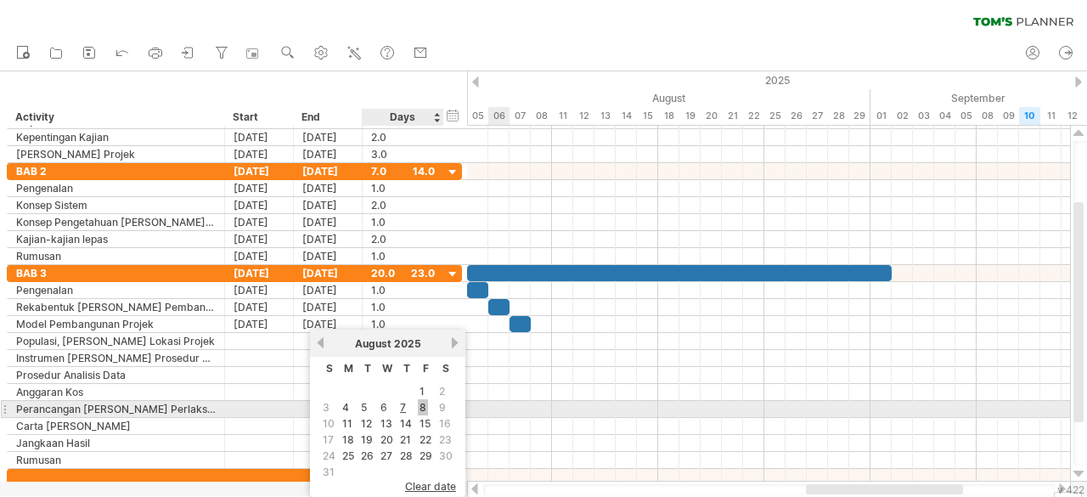
click at [427, 406] on link "8" at bounding box center [423, 407] width 10 height 16
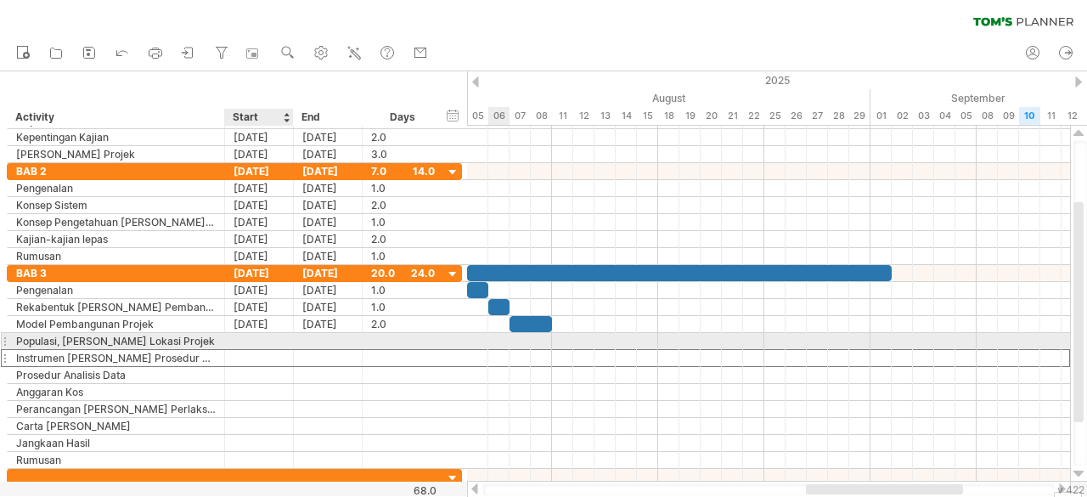
click at [233, 350] on div at bounding box center [259, 358] width 69 height 16
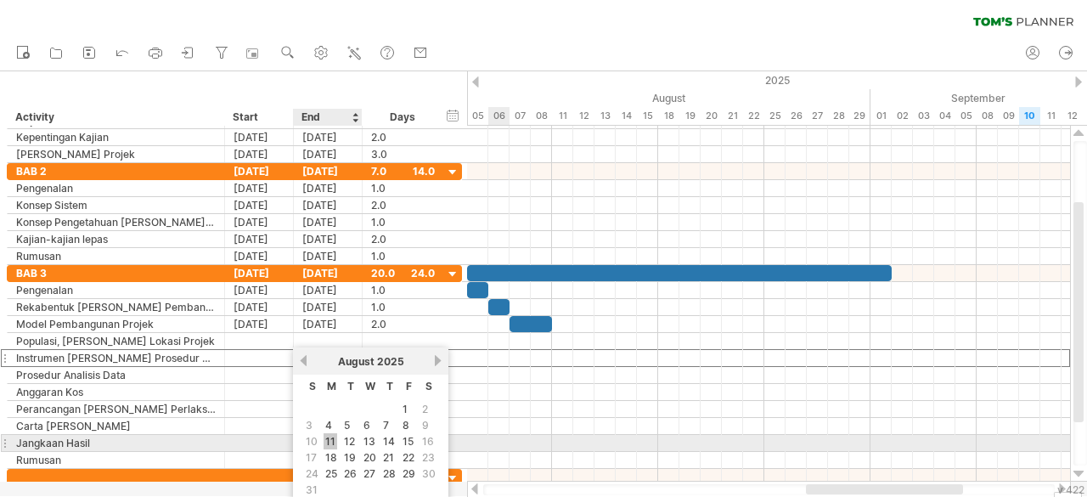
click at [332, 438] on link "11" at bounding box center [331, 441] width 14 height 16
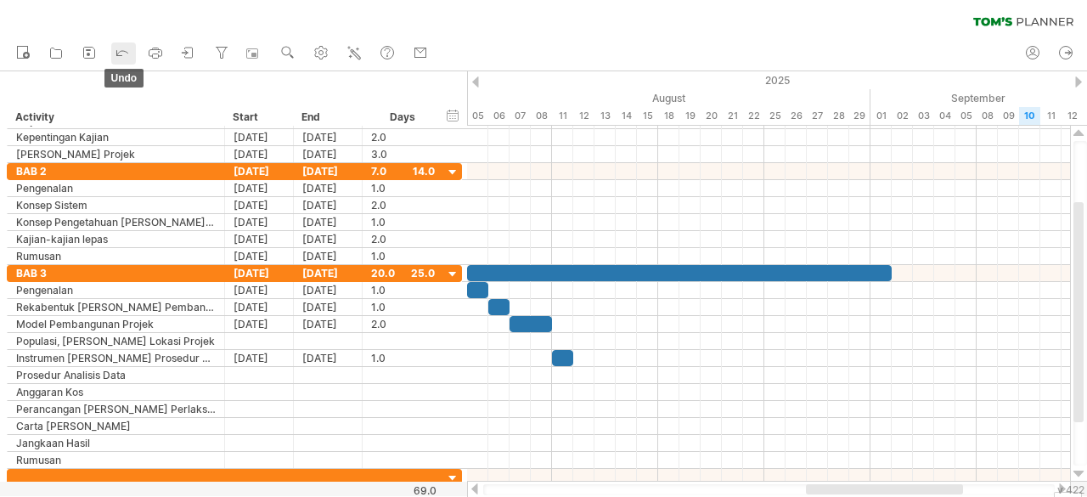
click at [121, 56] on icon at bounding box center [122, 51] width 17 height 17
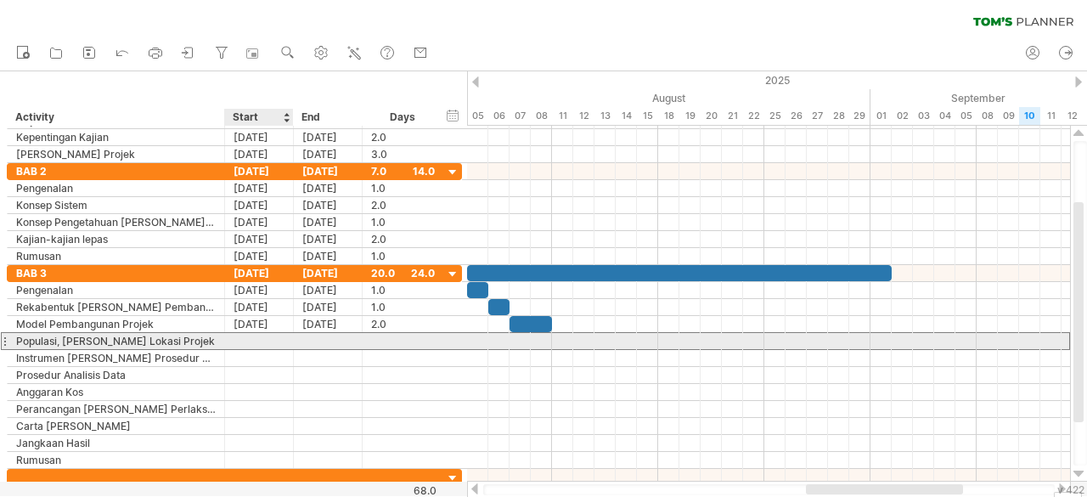
click at [258, 335] on div at bounding box center [259, 341] width 69 height 16
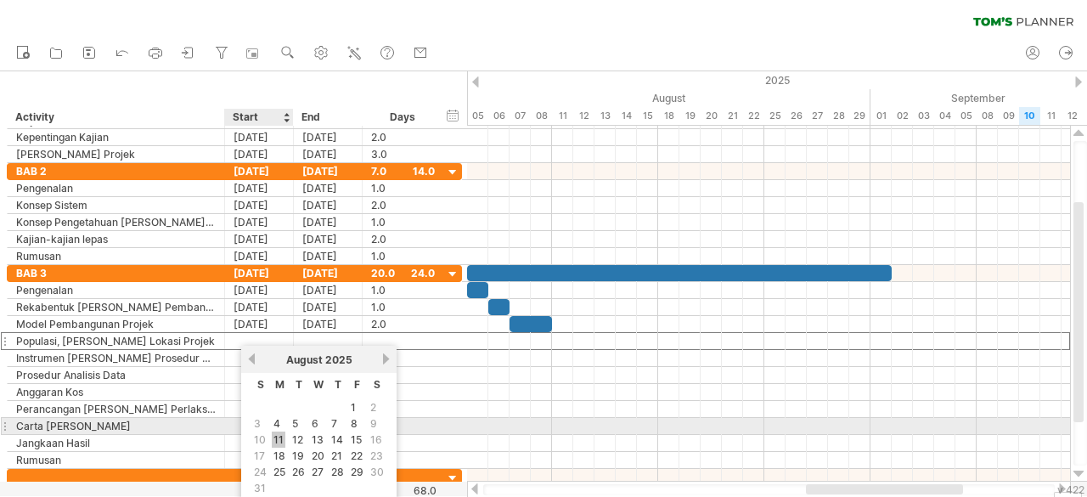
click at [281, 431] on link "11" at bounding box center [279, 439] width 14 height 16
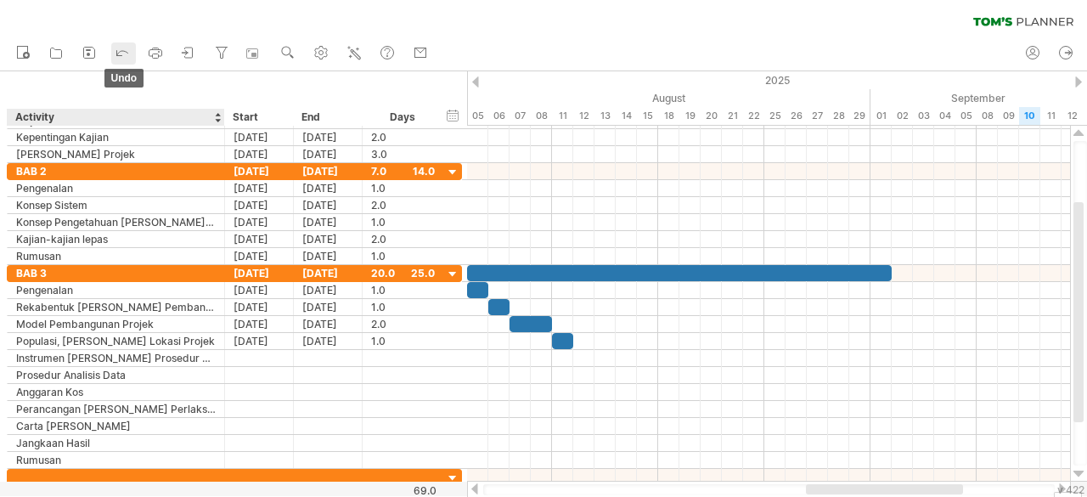
click at [117, 60] on div at bounding box center [122, 53] width 17 height 17
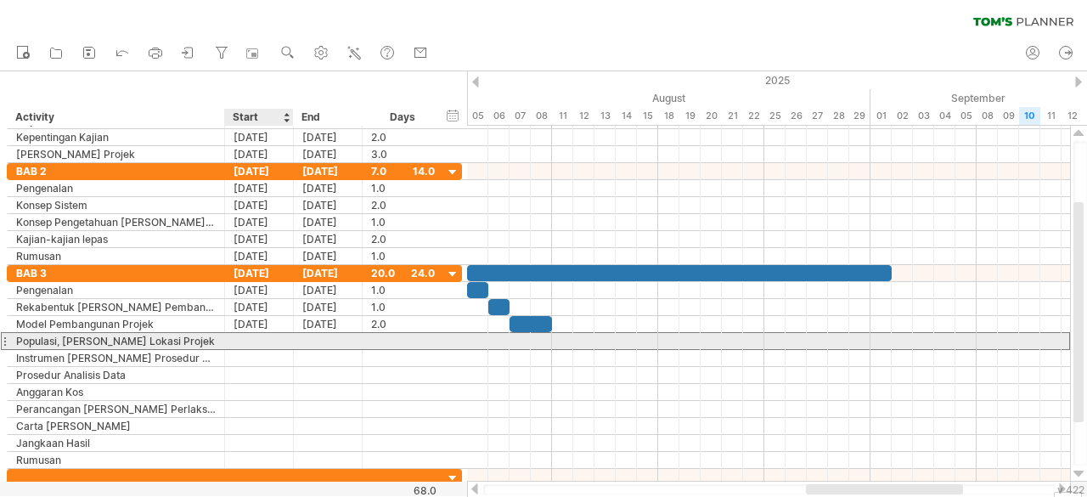
click at [251, 338] on div at bounding box center [259, 341] width 69 height 16
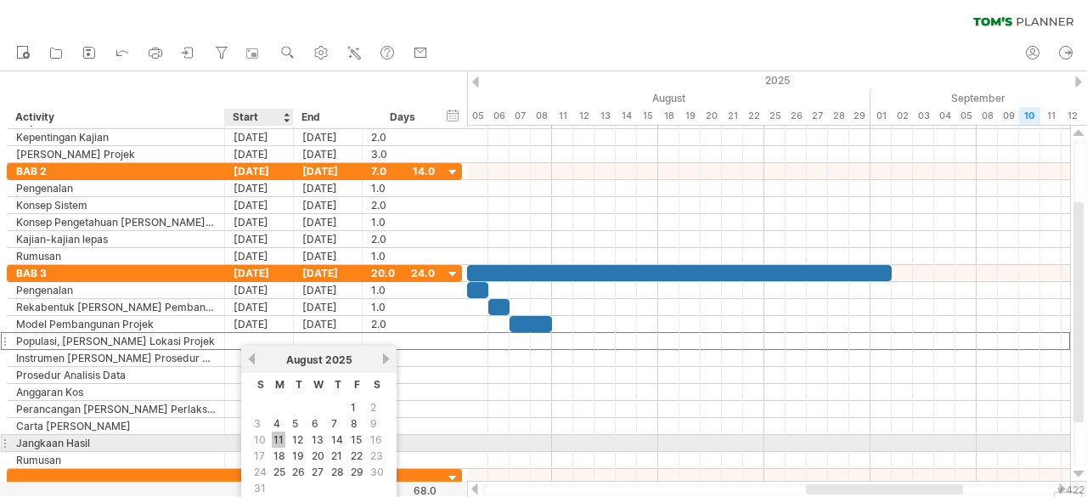
click at [279, 442] on link "11" at bounding box center [279, 439] width 14 height 16
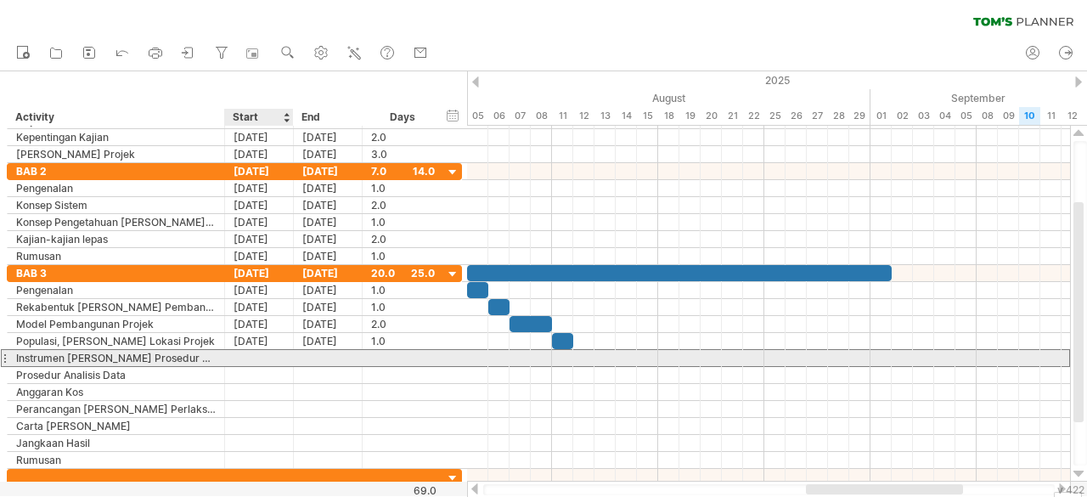
click at [248, 352] on div at bounding box center [259, 358] width 69 height 16
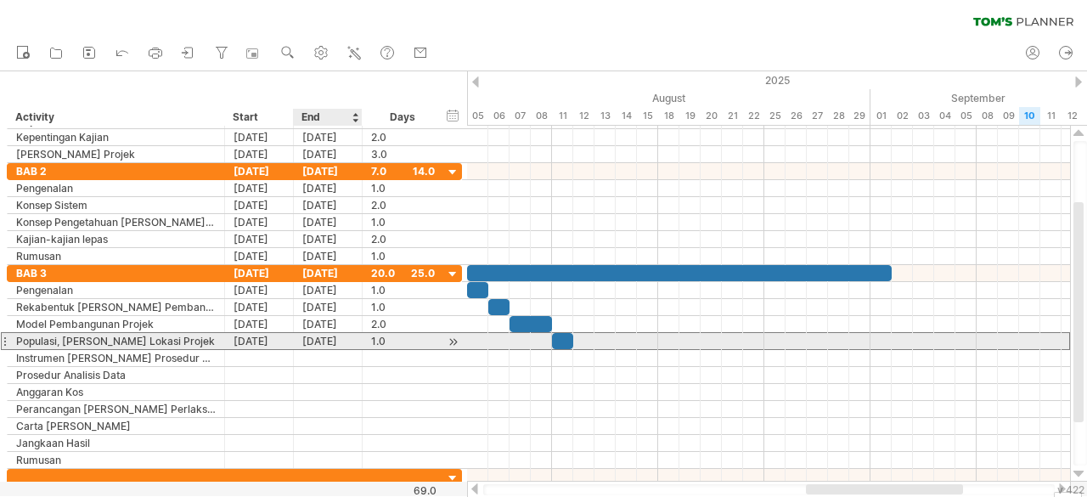
click at [306, 335] on div "[DATE]" at bounding box center [328, 341] width 69 height 16
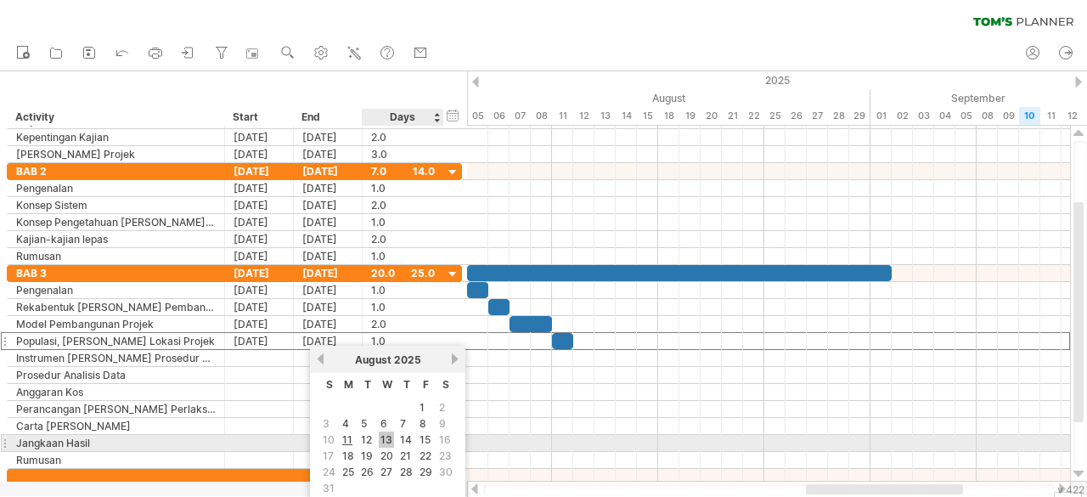
click at [386, 437] on link "13" at bounding box center [386, 439] width 15 height 16
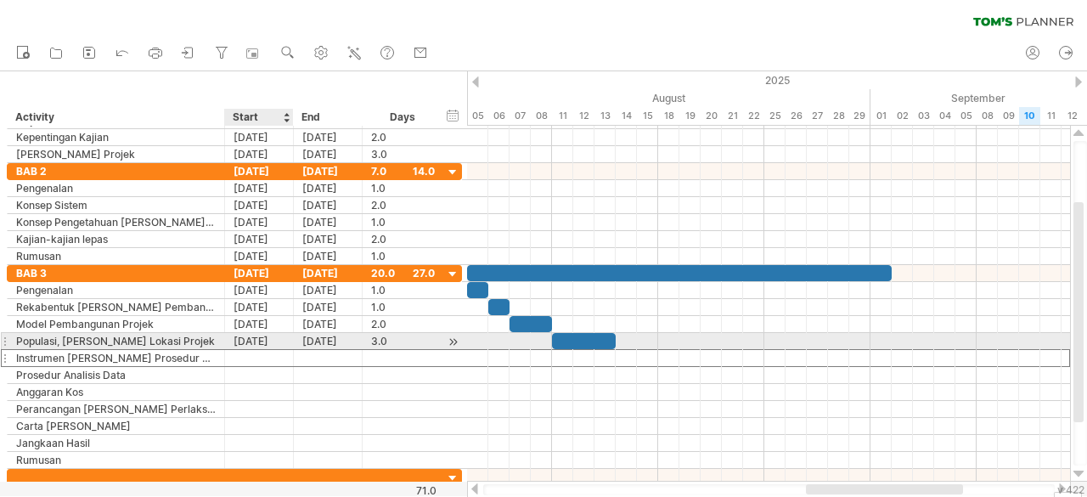
click at [290, 350] on div at bounding box center [259, 358] width 69 height 16
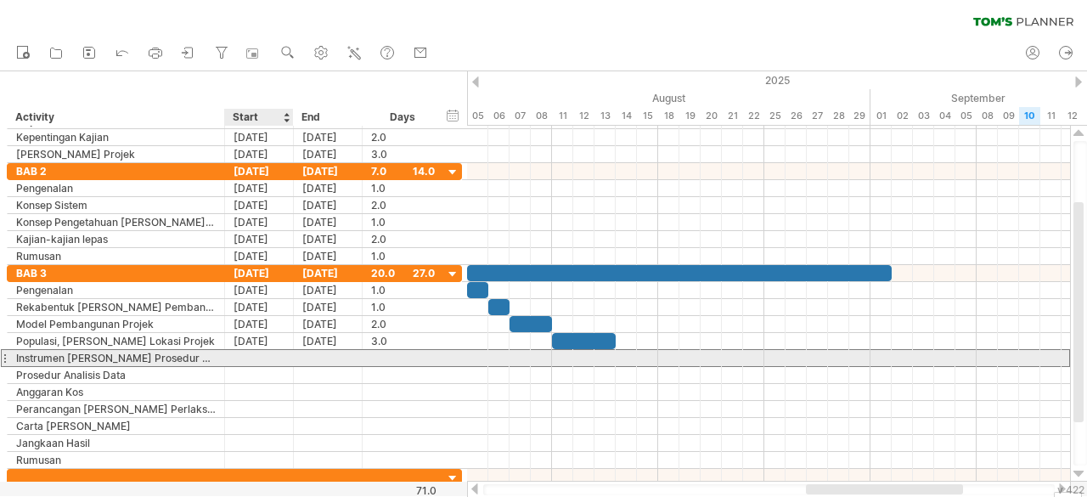
click at [271, 352] on div at bounding box center [259, 358] width 69 height 16
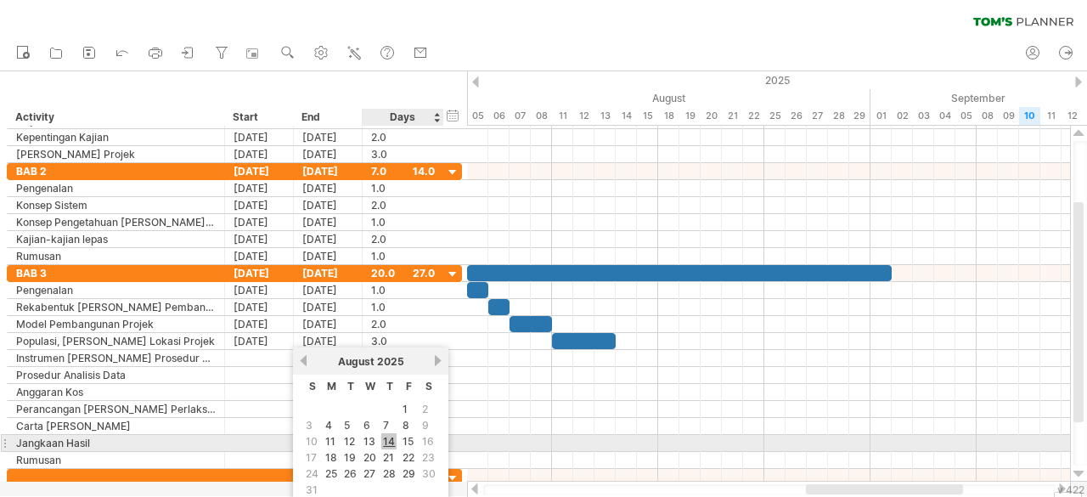
click at [387, 441] on link "14" at bounding box center [388, 441] width 15 height 16
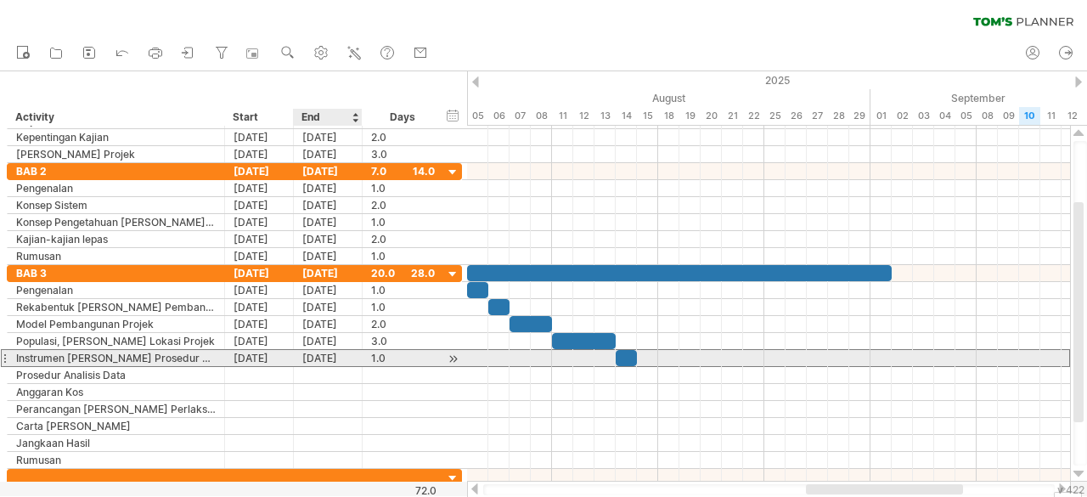
click at [318, 356] on div "[DATE]" at bounding box center [328, 358] width 69 height 16
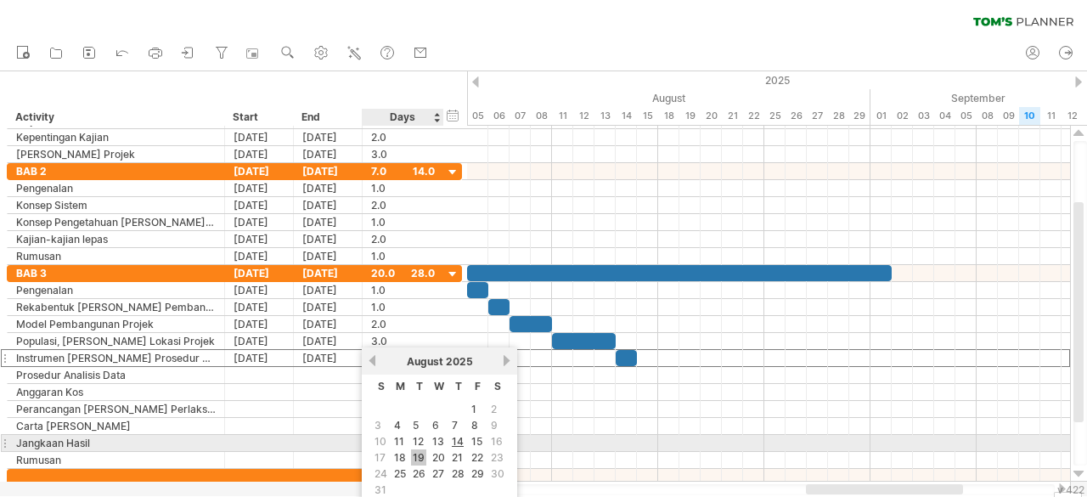
click at [416, 449] on link "19" at bounding box center [418, 457] width 15 height 16
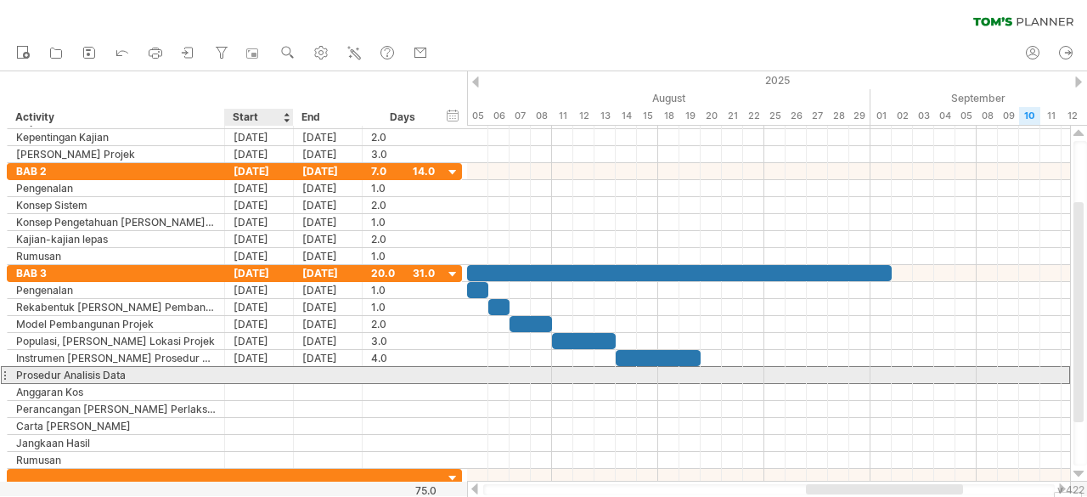
click at [251, 376] on div at bounding box center [259, 375] width 69 height 16
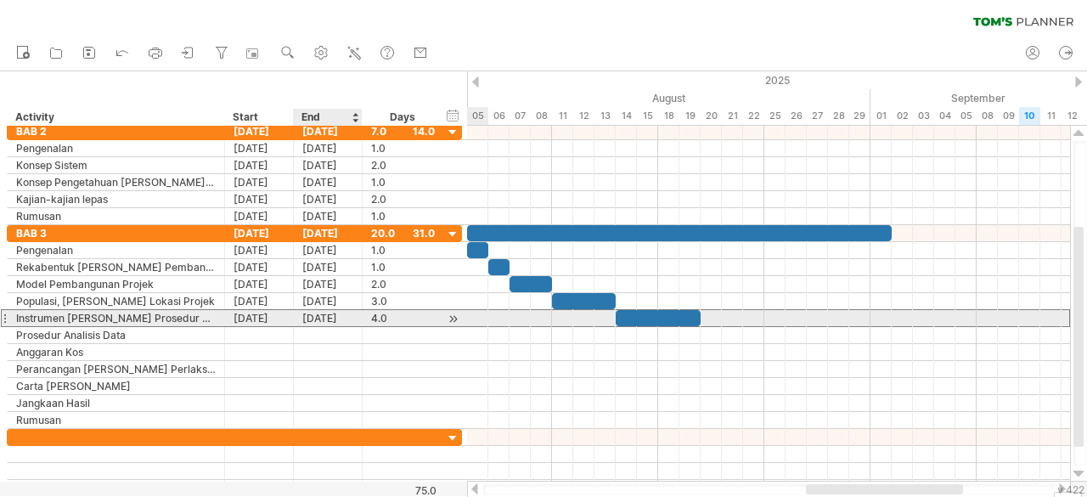
click at [339, 319] on div "[DATE]" at bounding box center [328, 318] width 69 height 16
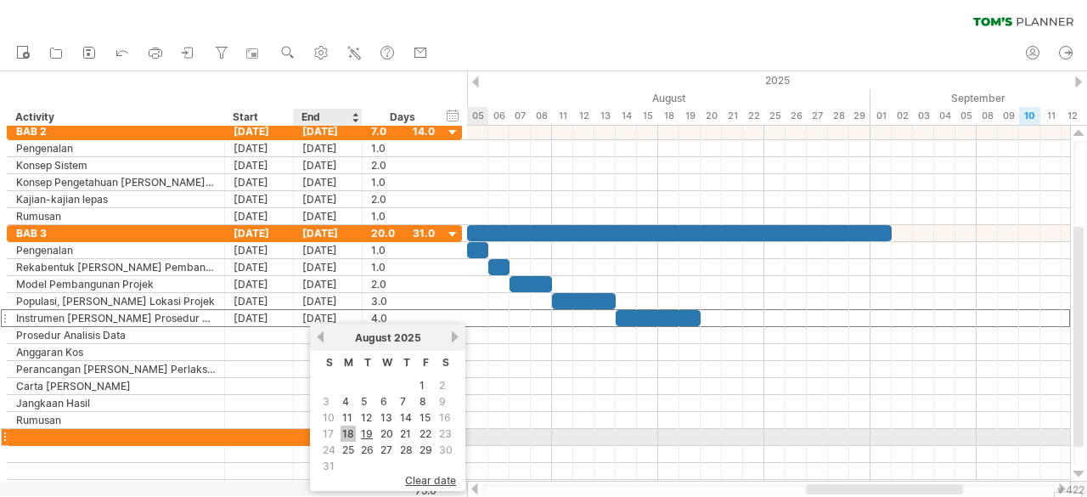
click at [350, 431] on link "18" at bounding box center [348, 434] width 15 height 16
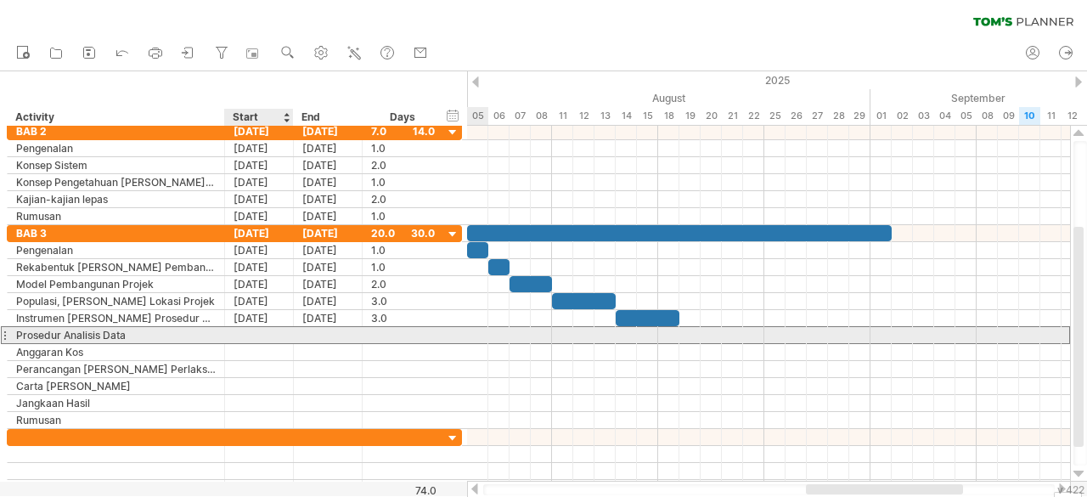
click at [269, 332] on div at bounding box center [259, 335] width 69 height 16
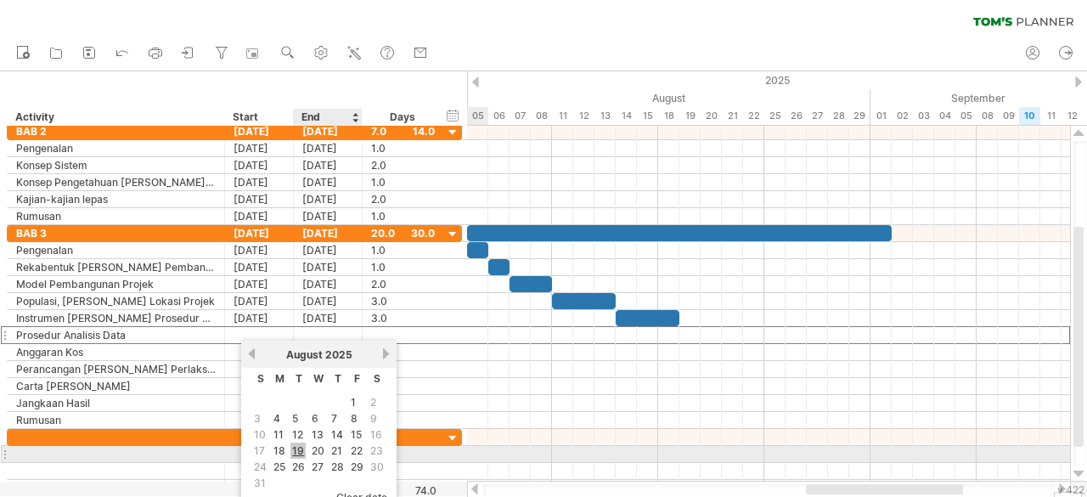
click at [296, 448] on link "19" at bounding box center [297, 451] width 15 height 16
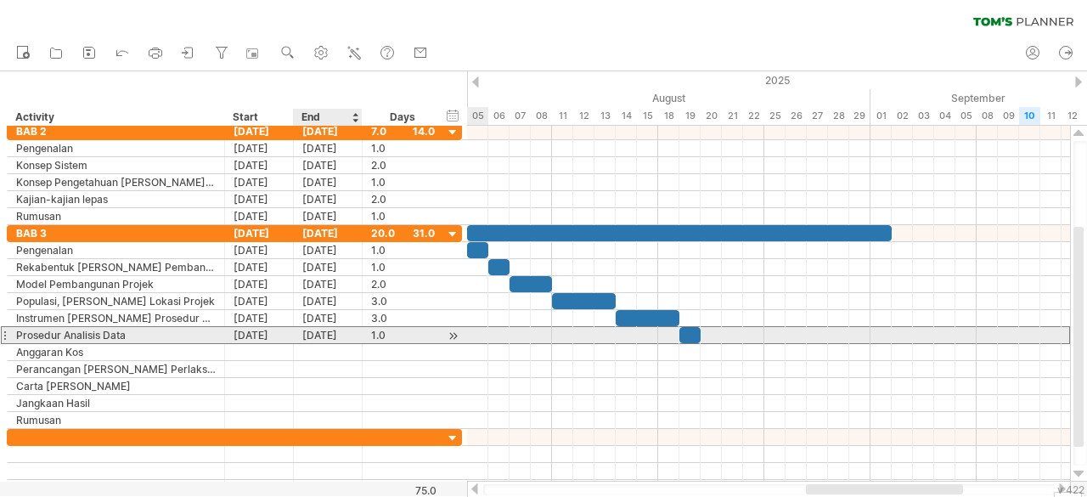
click at [331, 332] on div "[DATE]" at bounding box center [328, 335] width 69 height 16
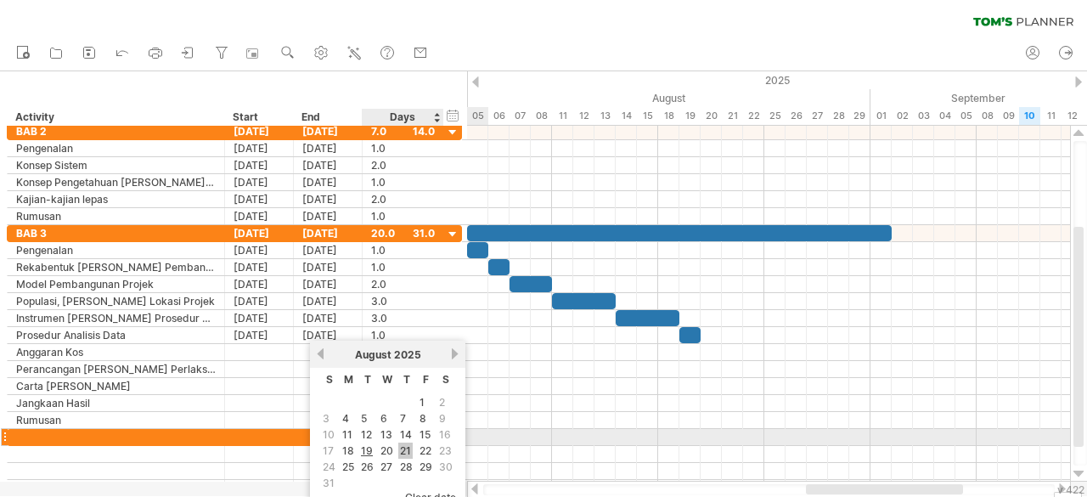
click at [409, 445] on link "21" at bounding box center [405, 451] width 14 height 16
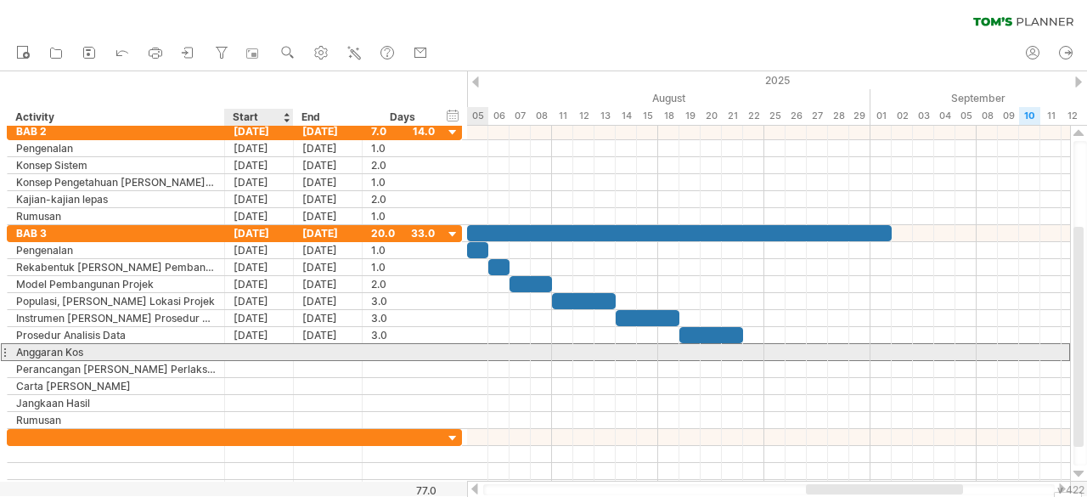
click at [275, 346] on div at bounding box center [259, 352] width 69 height 16
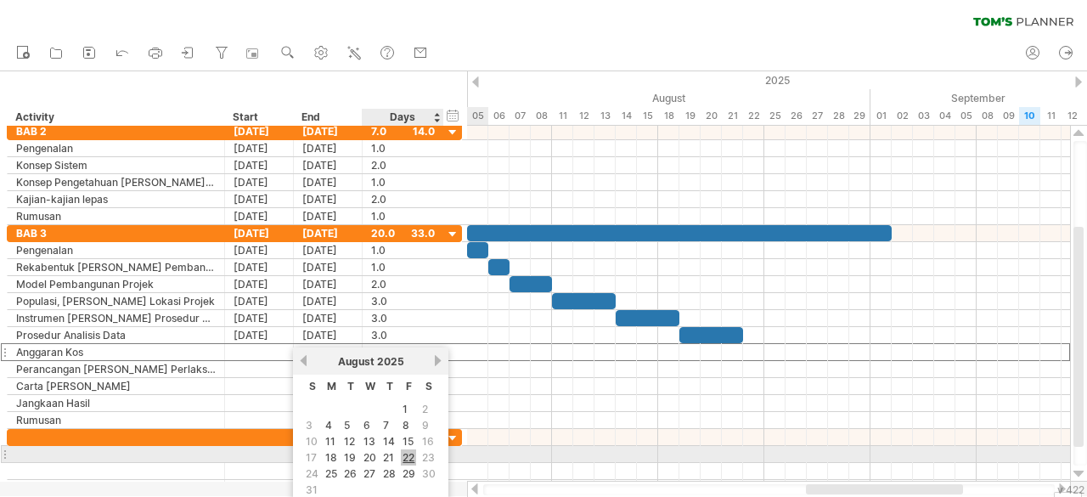
click at [409, 457] on link "22" at bounding box center [408, 457] width 15 height 16
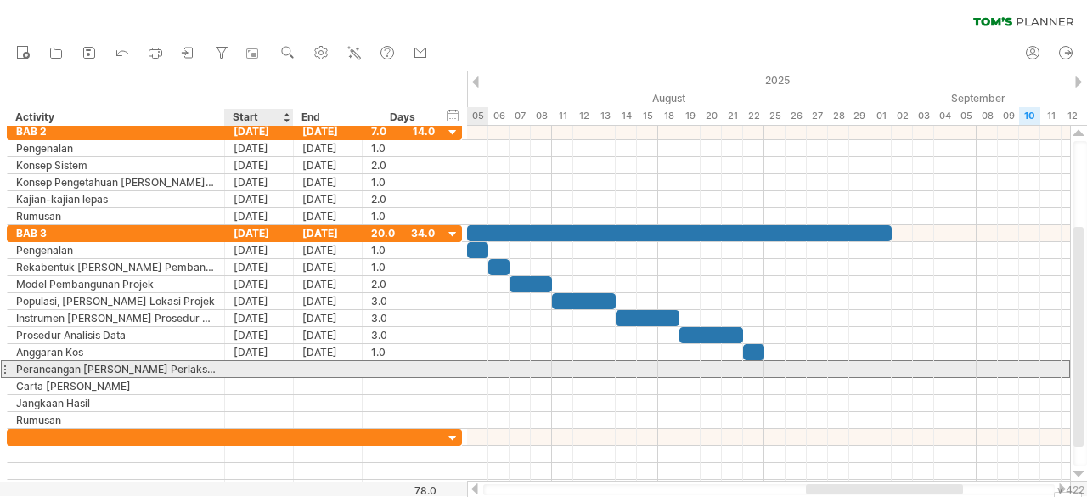
click at [279, 368] on div at bounding box center [259, 369] width 69 height 16
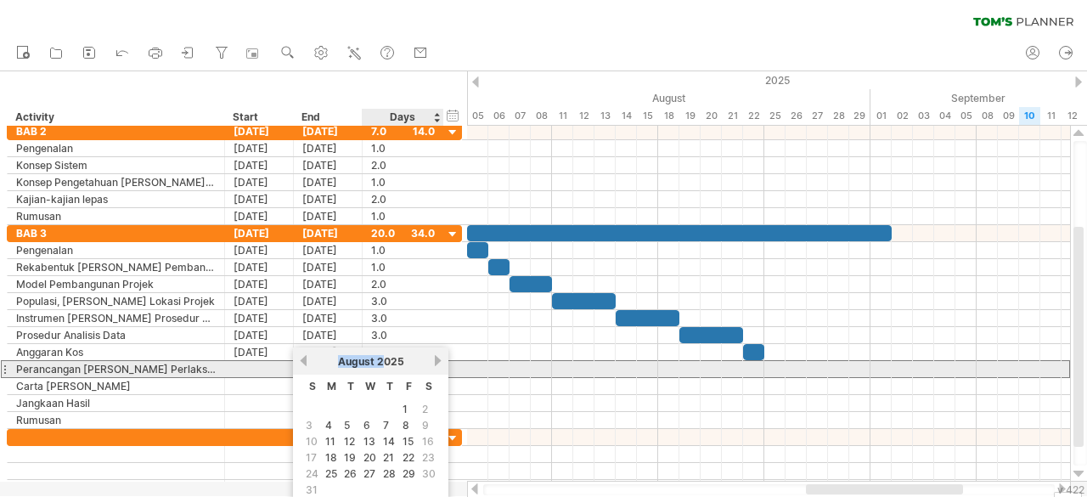
drag, startPoint x: 335, startPoint y: 366, endPoint x: 385, endPoint y: 374, distance: 49.9
click at [385, 374] on div "previous next [DATE]" at bounding box center [370, 360] width 155 height 27
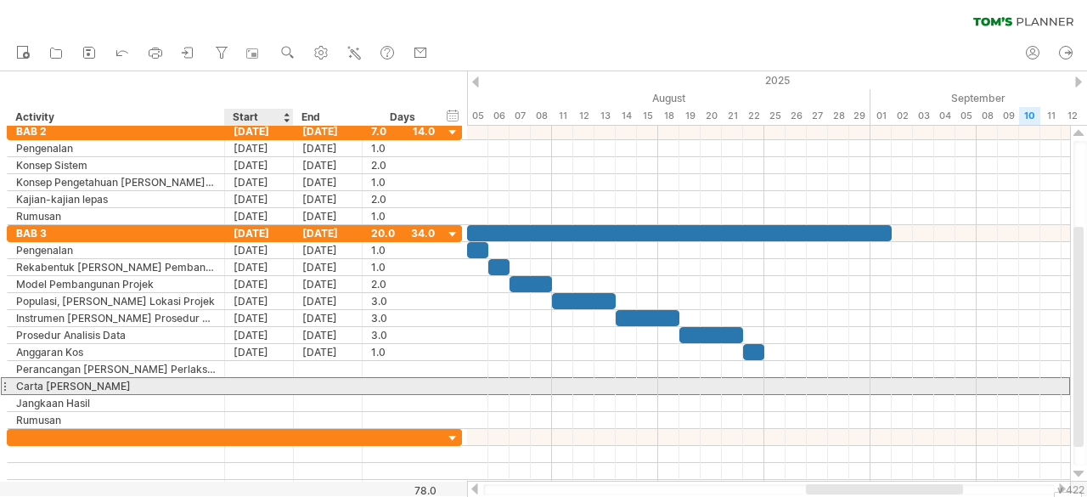
click at [280, 381] on div at bounding box center [259, 386] width 69 height 16
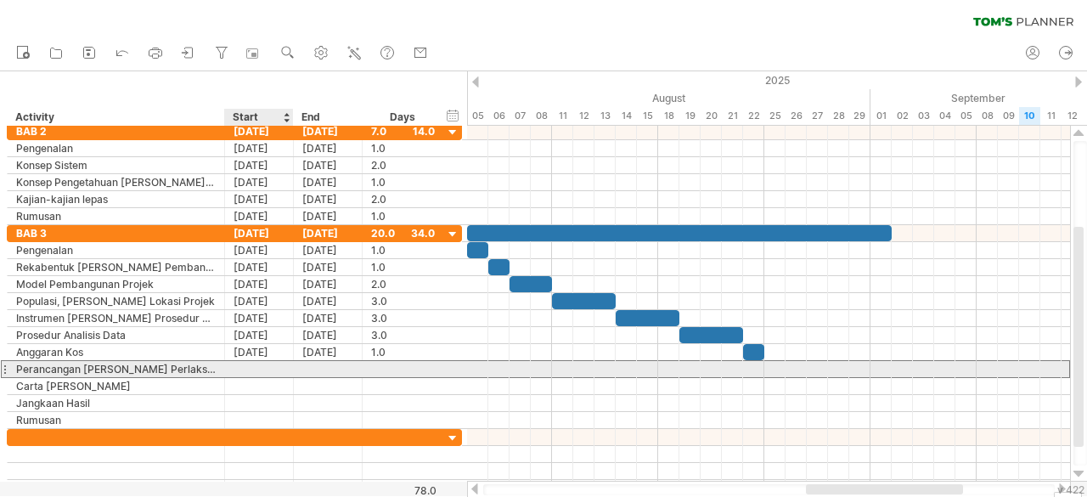
click at [262, 371] on div at bounding box center [259, 369] width 69 height 16
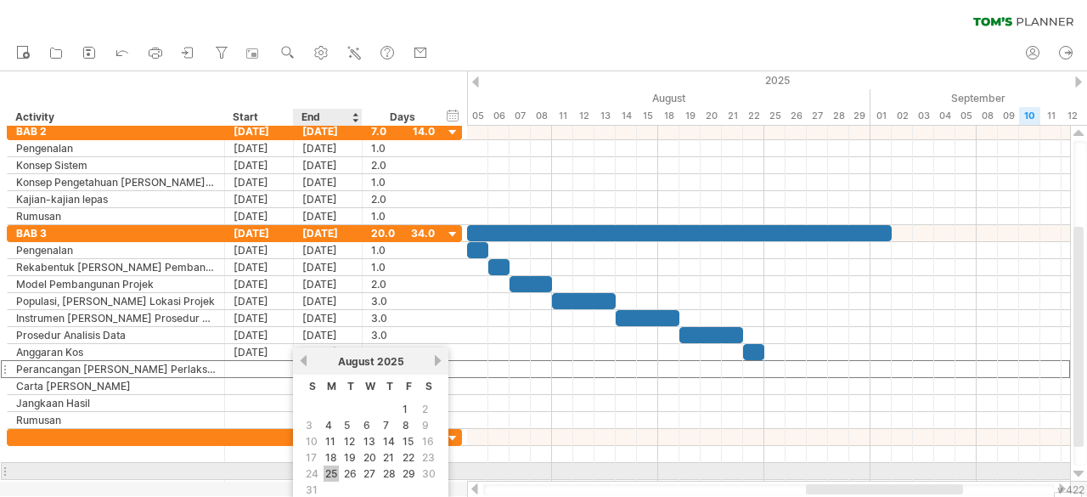
click at [332, 471] on link "25" at bounding box center [331, 473] width 15 height 16
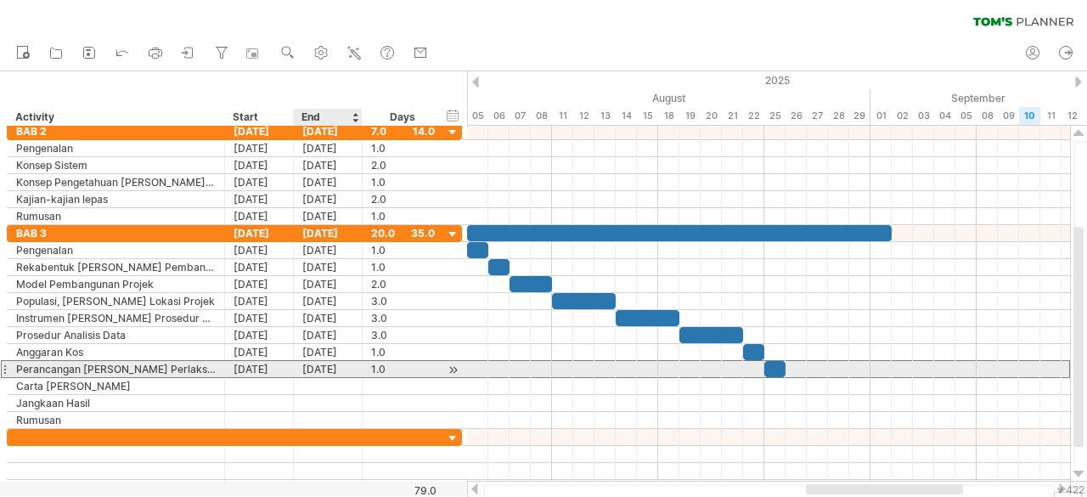
click at [318, 364] on div "[DATE]" at bounding box center [328, 369] width 69 height 16
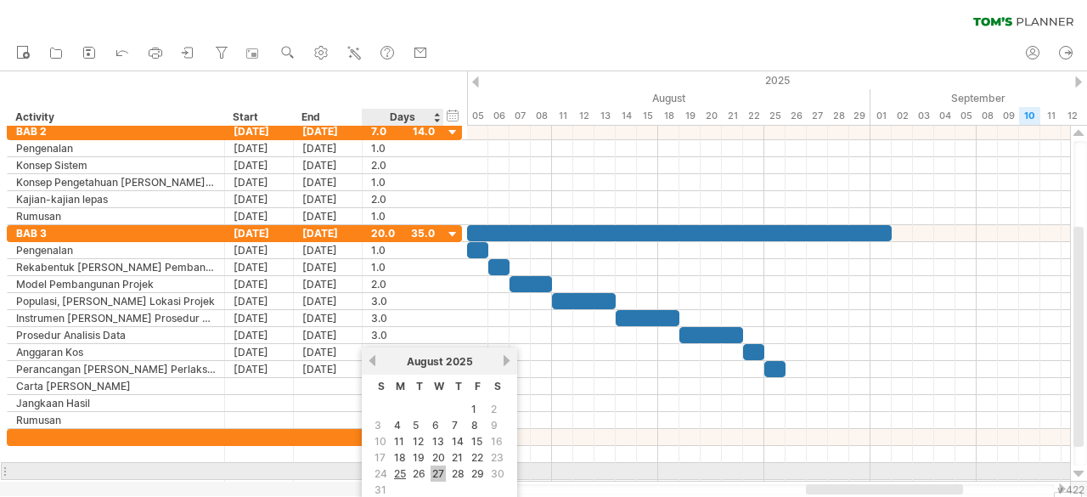
click at [443, 470] on link "27" at bounding box center [438, 473] width 15 height 16
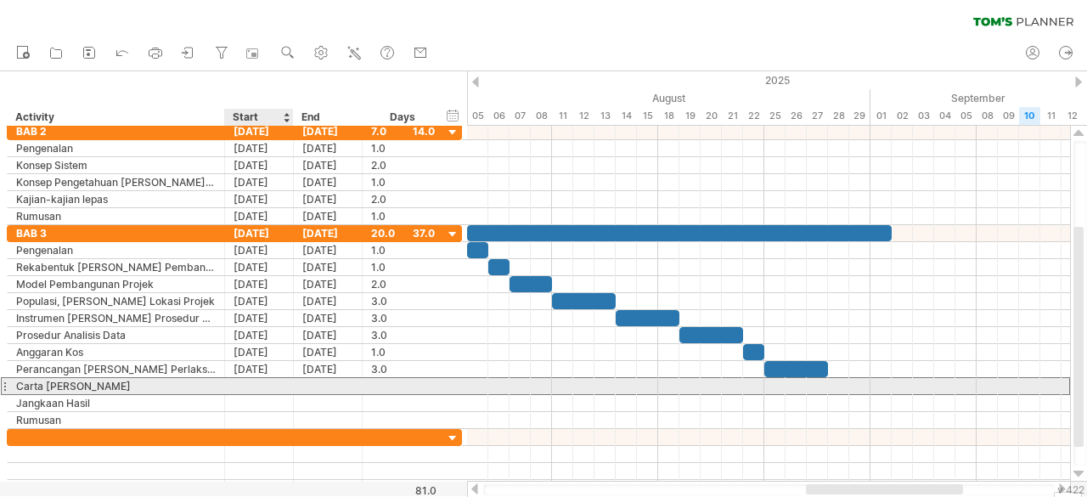
click at [278, 379] on div at bounding box center [259, 386] width 69 height 16
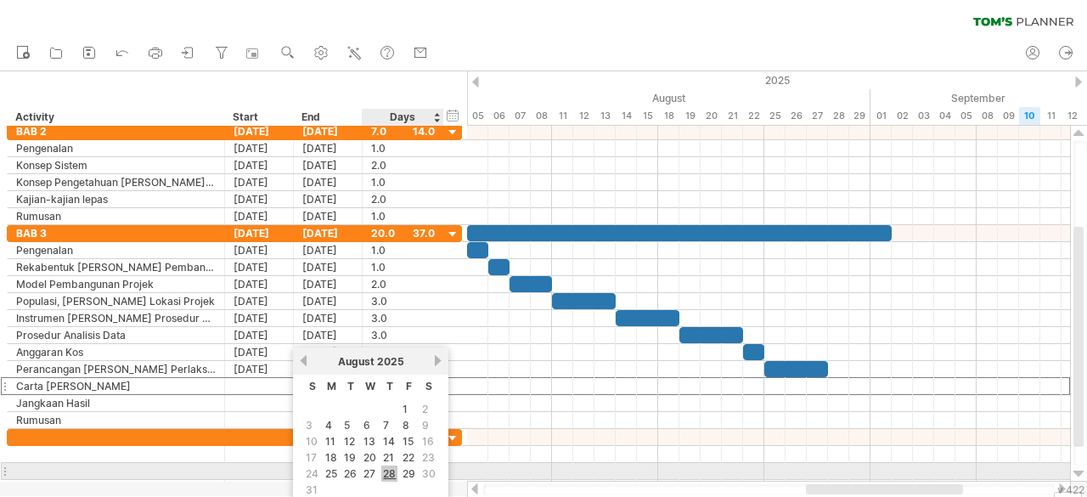
click at [392, 469] on link "28" at bounding box center [389, 473] width 16 height 16
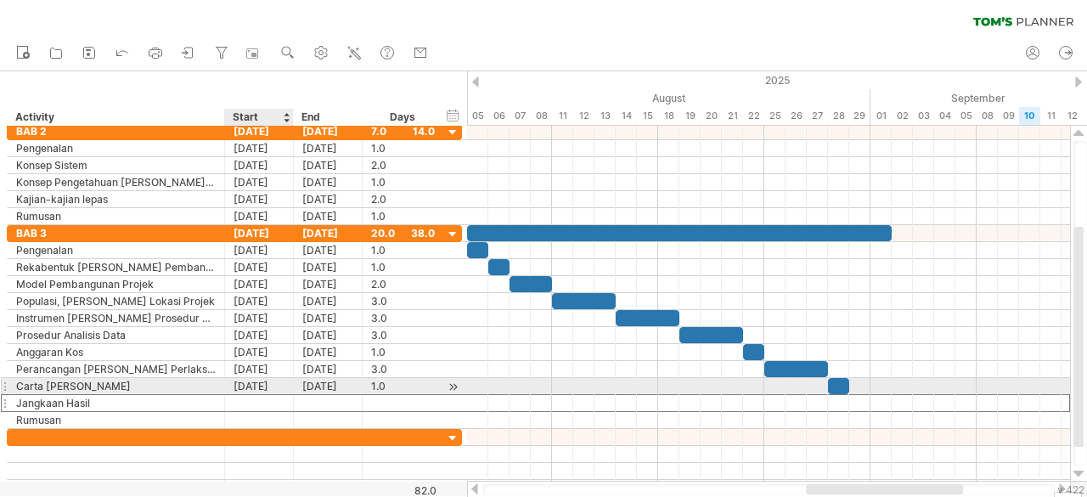
click at [246, 395] on div at bounding box center [259, 403] width 69 height 16
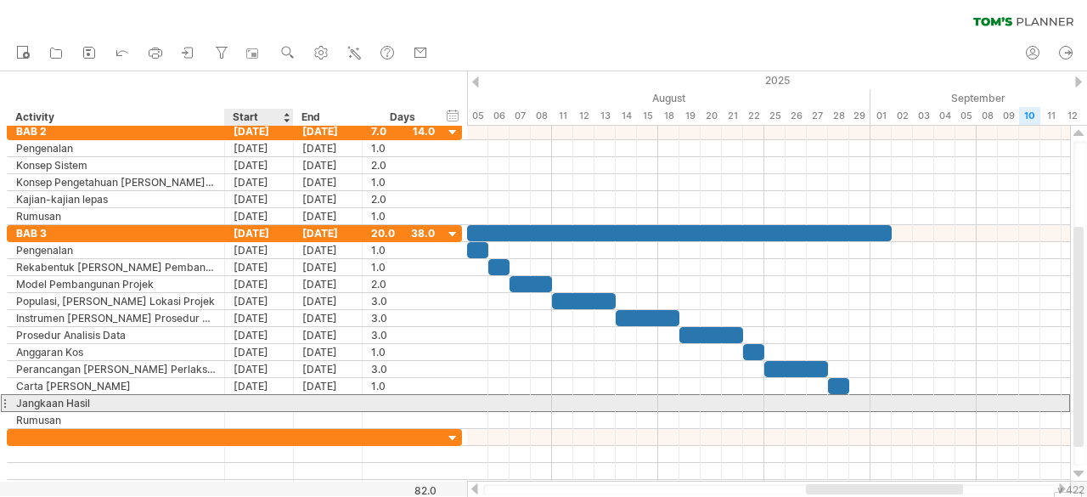
click at [246, 397] on div at bounding box center [259, 403] width 69 height 16
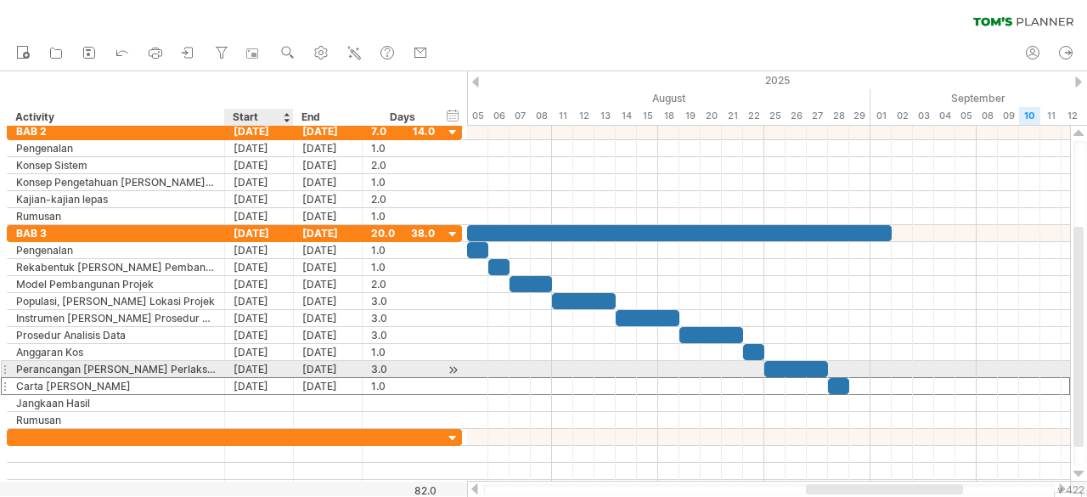
drag, startPoint x: 245, startPoint y: 390, endPoint x: 263, endPoint y: 366, distance: 30.2
click at [263, 366] on div "**********" at bounding box center [234, 327] width 455 height 204
click at [263, 366] on div "[DATE]" at bounding box center [259, 369] width 69 height 16
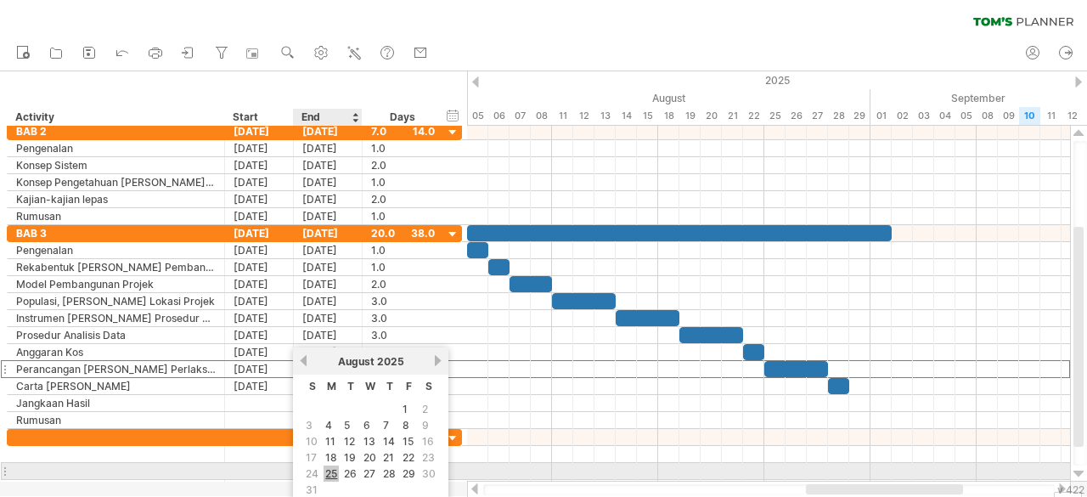
click at [336, 471] on link "25" at bounding box center [331, 473] width 15 height 16
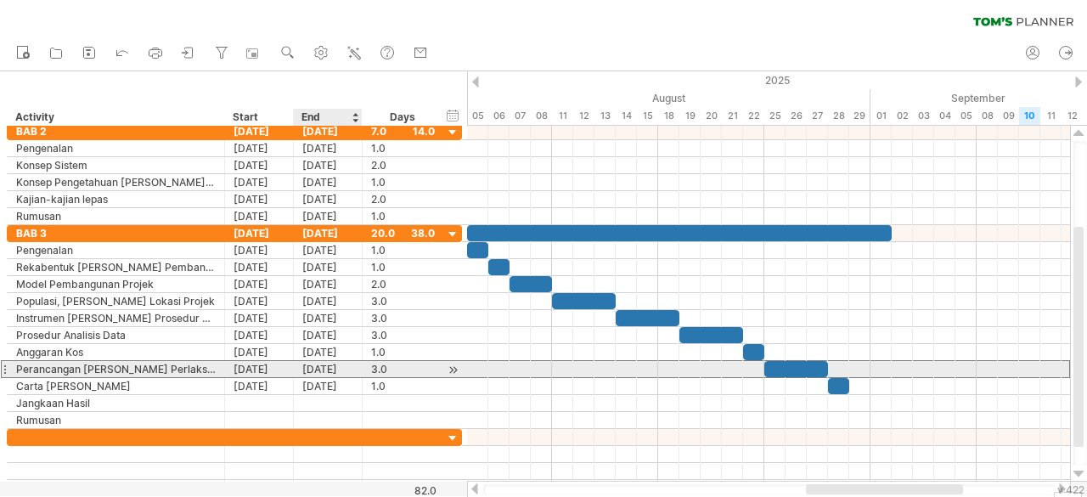
click at [316, 366] on div "[DATE]" at bounding box center [328, 369] width 69 height 16
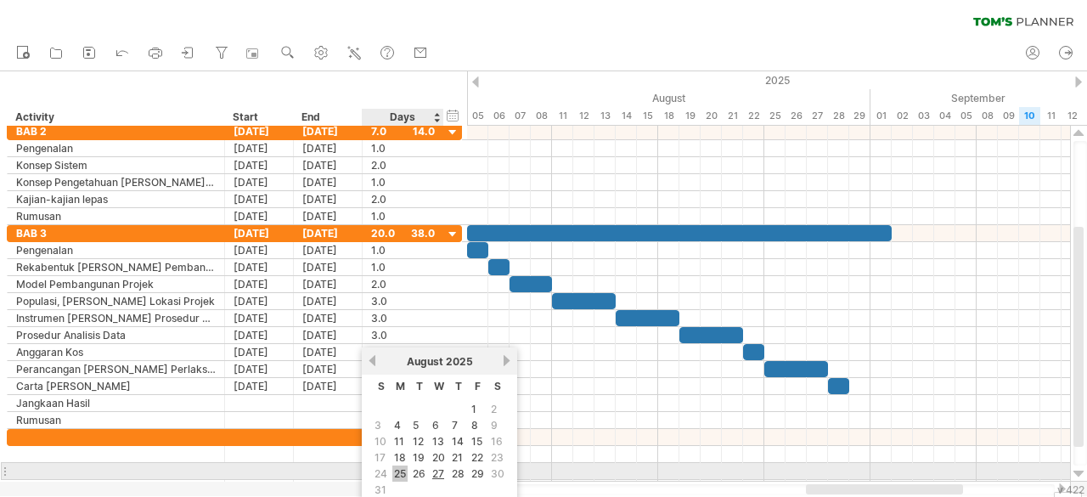
click at [397, 469] on link "25" at bounding box center [399, 473] width 15 height 16
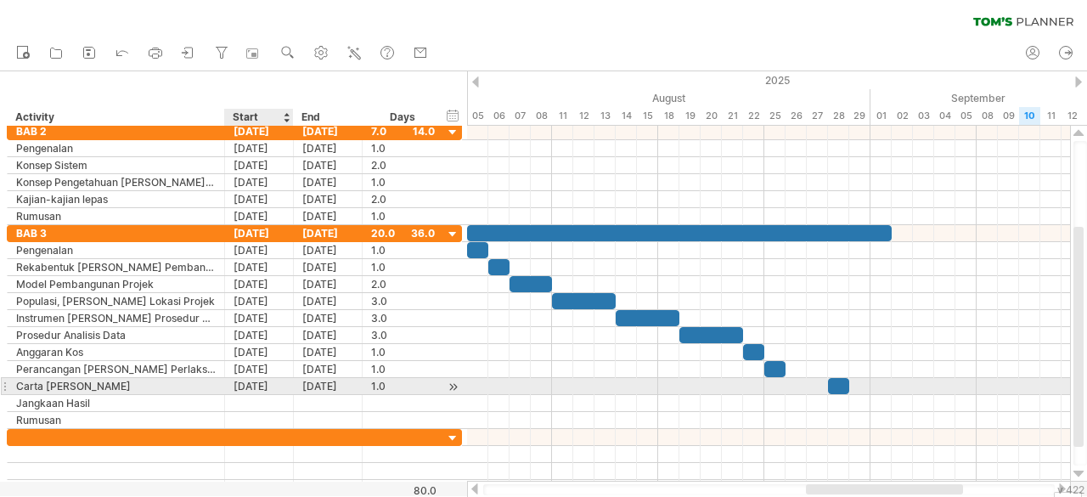
click at [252, 384] on div "[DATE]" at bounding box center [259, 386] width 69 height 16
click at [263, 386] on div "[DATE]" at bounding box center [259, 386] width 69 height 16
click at [263, 378] on div "[DATE]" at bounding box center [259, 386] width 69 height 16
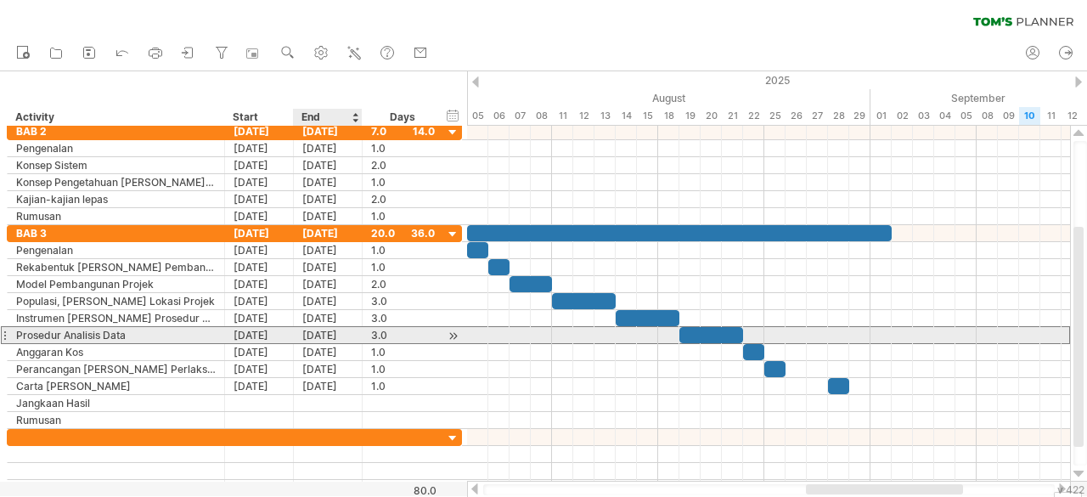
click at [320, 327] on div "[DATE]" at bounding box center [328, 335] width 69 height 16
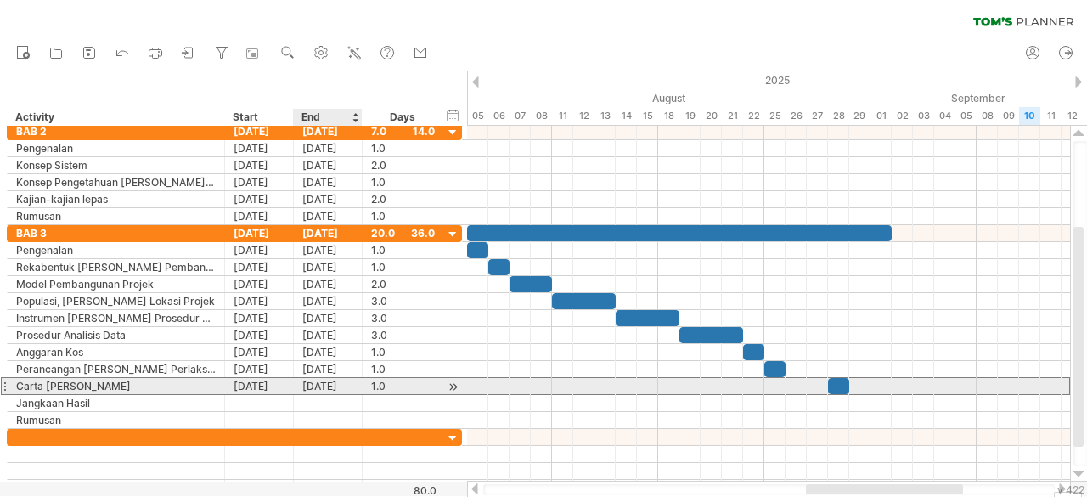
click at [304, 381] on div "[DATE]" at bounding box center [328, 386] width 69 height 16
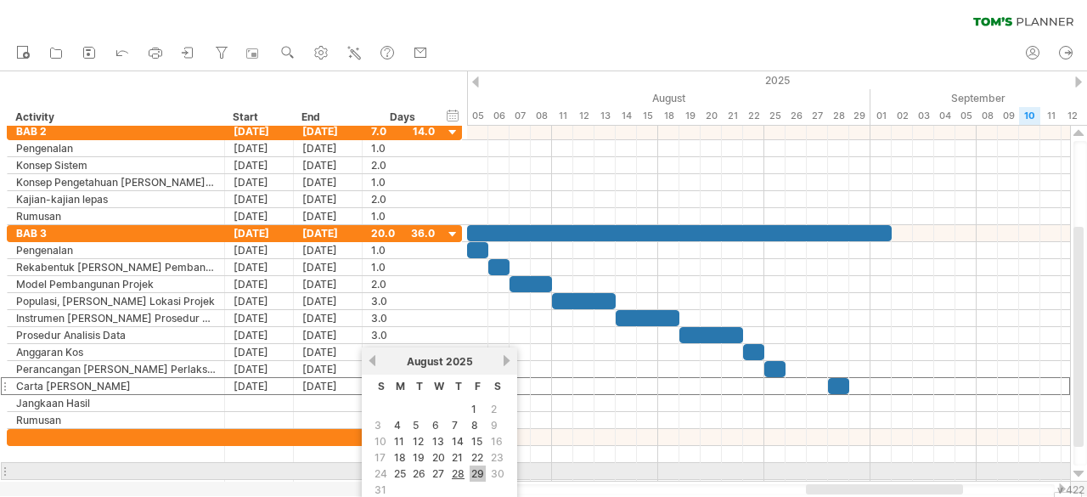
click at [479, 470] on link "29" at bounding box center [478, 473] width 16 height 16
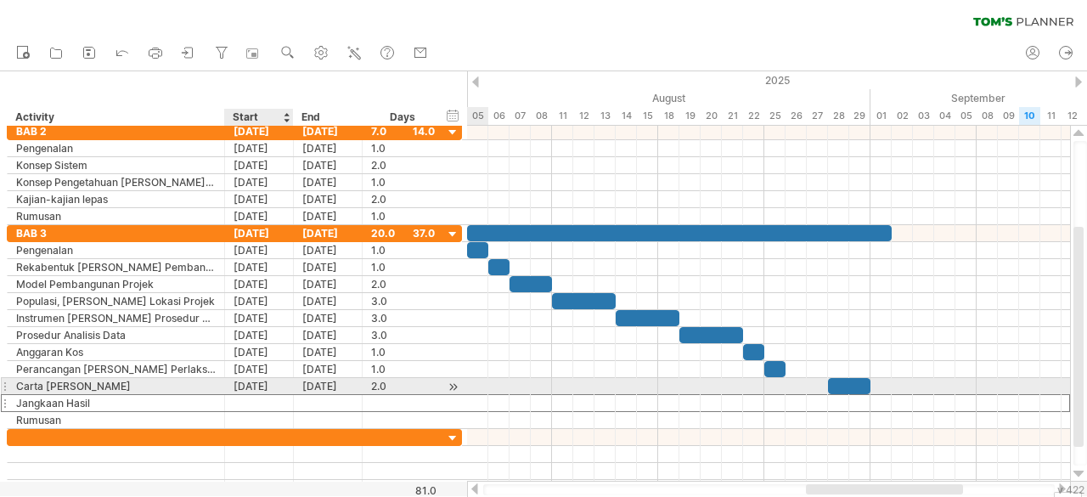
click at [256, 395] on div at bounding box center [259, 403] width 69 height 16
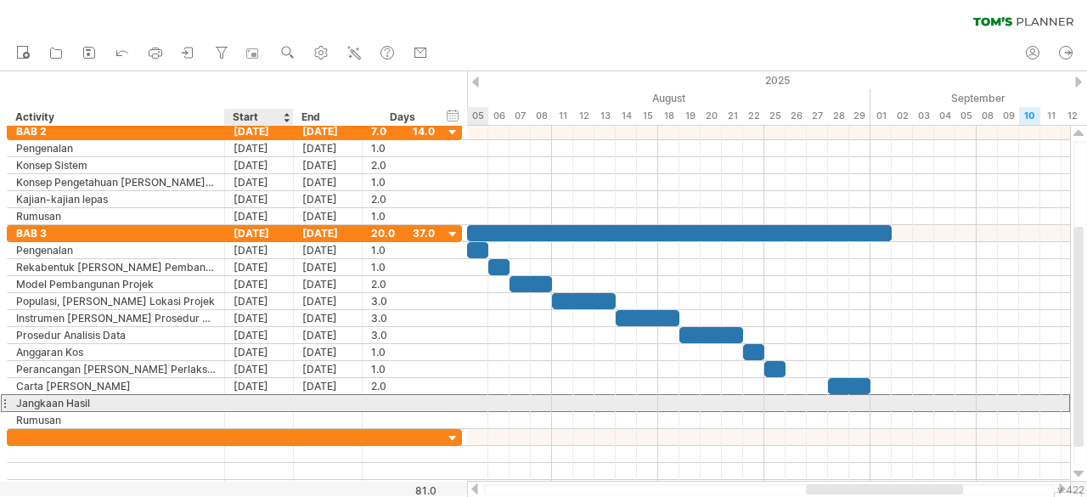
click at [253, 400] on div at bounding box center [259, 403] width 69 height 16
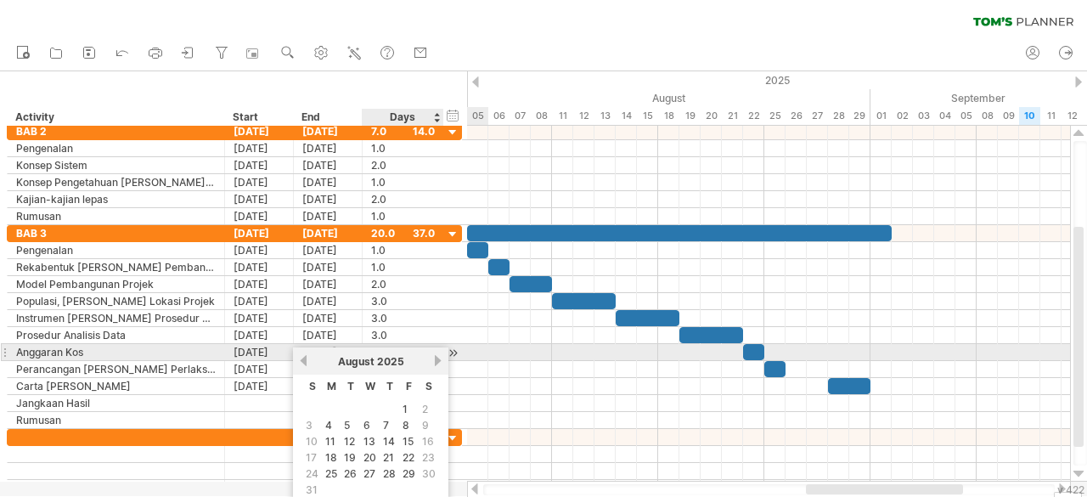
click at [436, 359] on link "next" at bounding box center [437, 360] width 13 height 13
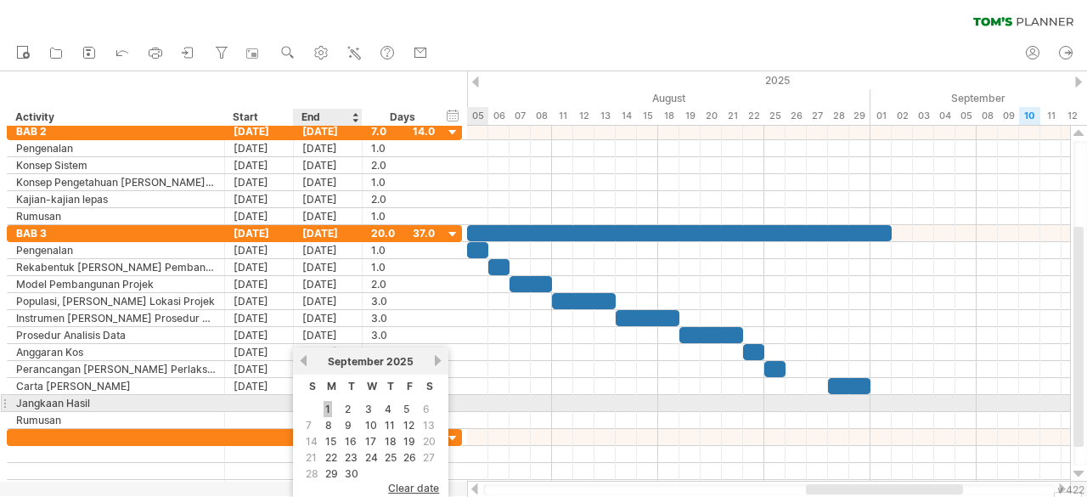
click at [324, 412] on link "1" at bounding box center [328, 409] width 8 height 16
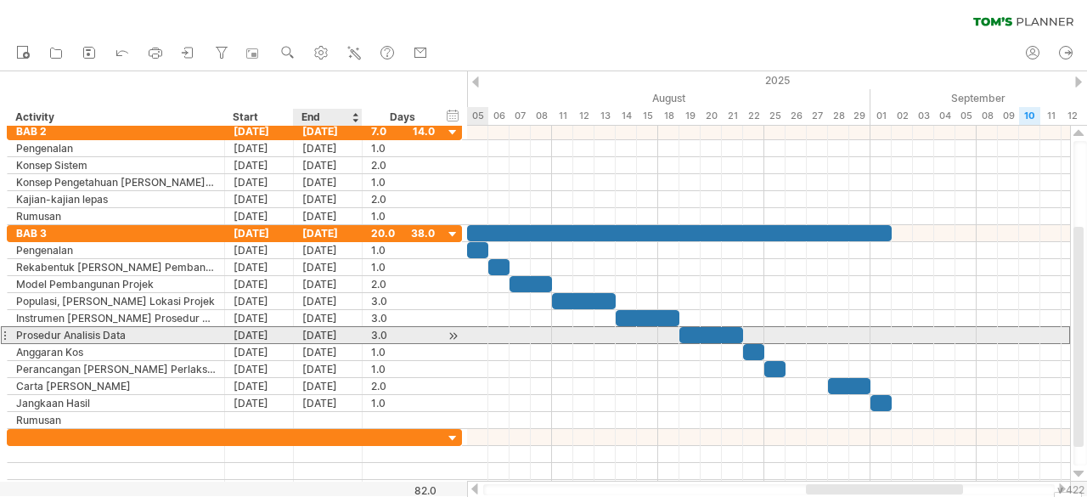
click at [335, 335] on div "[DATE]" at bounding box center [328, 335] width 69 height 16
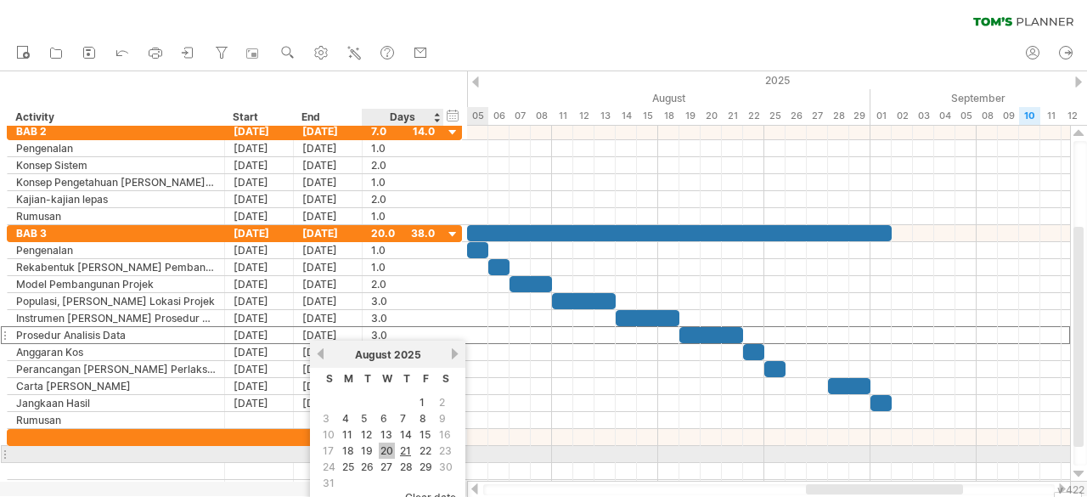
click at [391, 452] on link "20" at bounding box center [387, 451] width 16 height 16
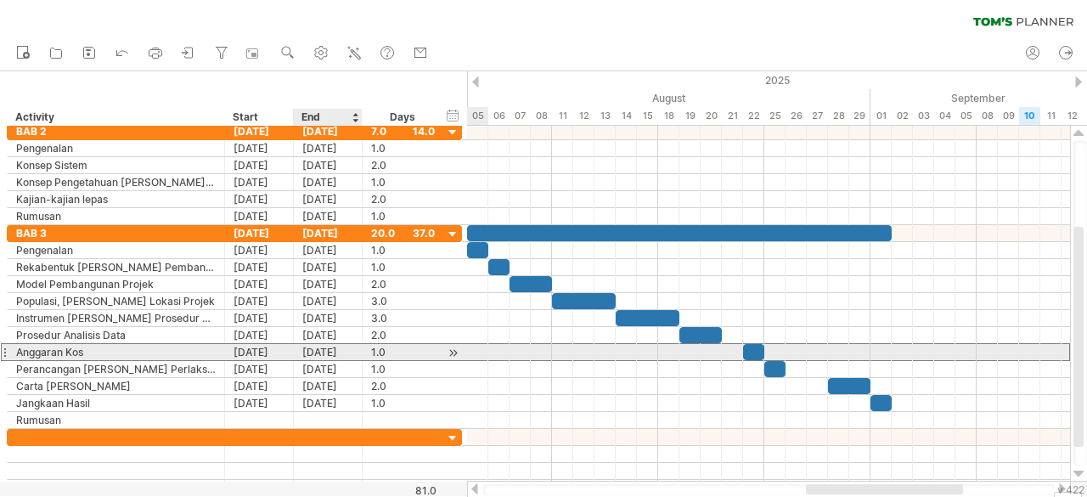
click at [348, 355] on div "[DATE]" at bounding box center [328, 352] width 69 height 16
click at [267, 350] on div "[DATE]" at bounding box center [259, 352] width 69 height 16
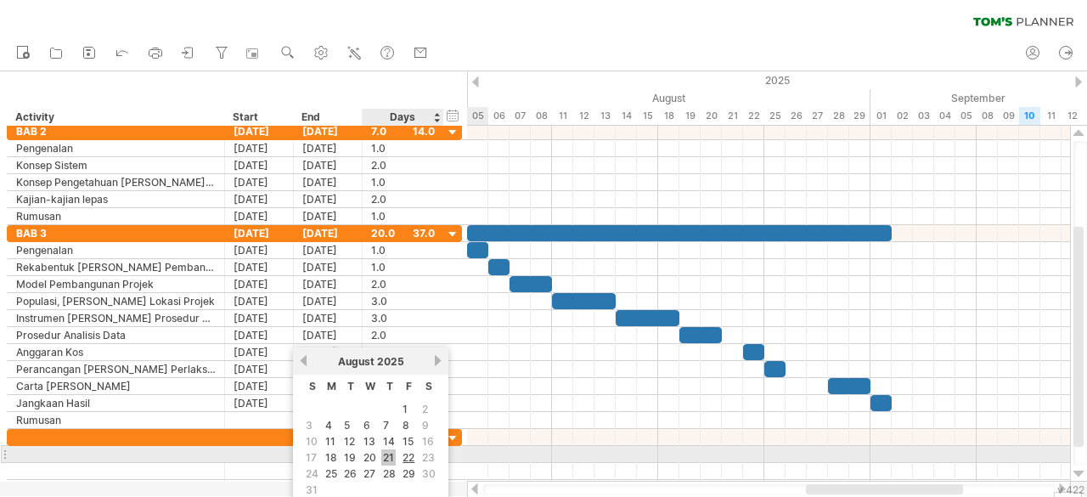
click at [393, 451] on link "21" at bounding box center [388, 457] width 14 height 16
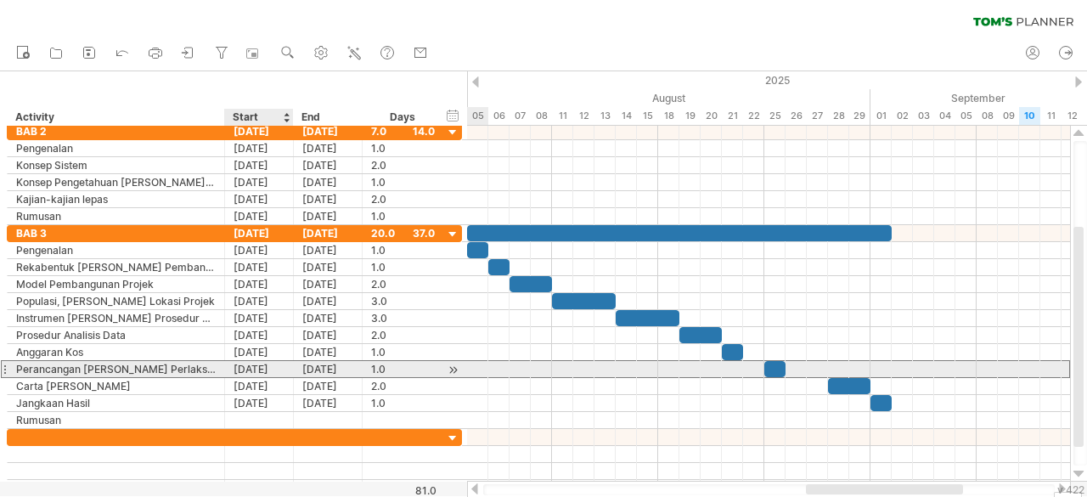
click at [262, 365] on div "[DATE]" at bounding box center [259, 369] width 69 height 16
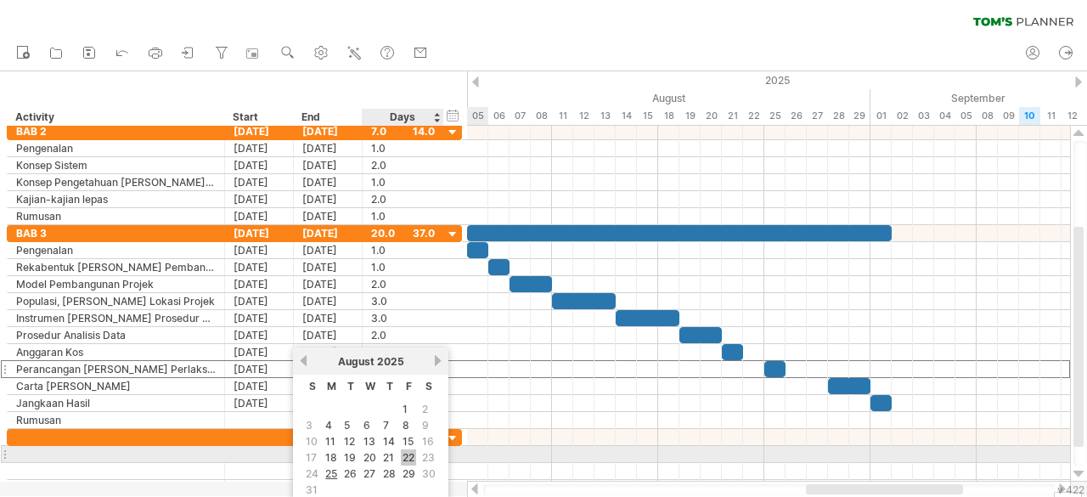
click at [403, 458] on link "22" at bounding box center [408, 457] width 15 height 16
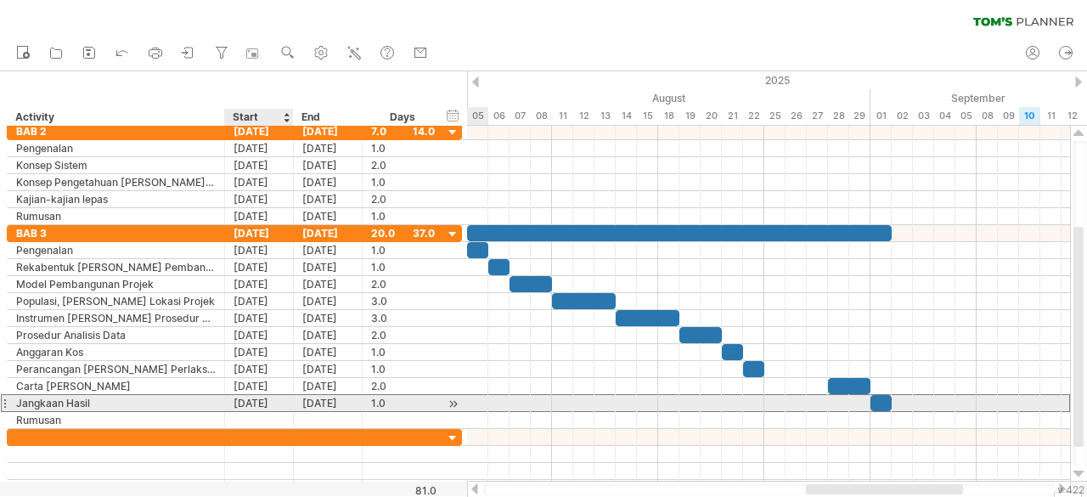
click at [273, 399] on div "[DATE]" at bounding box center [259, 403] width 69 height 16
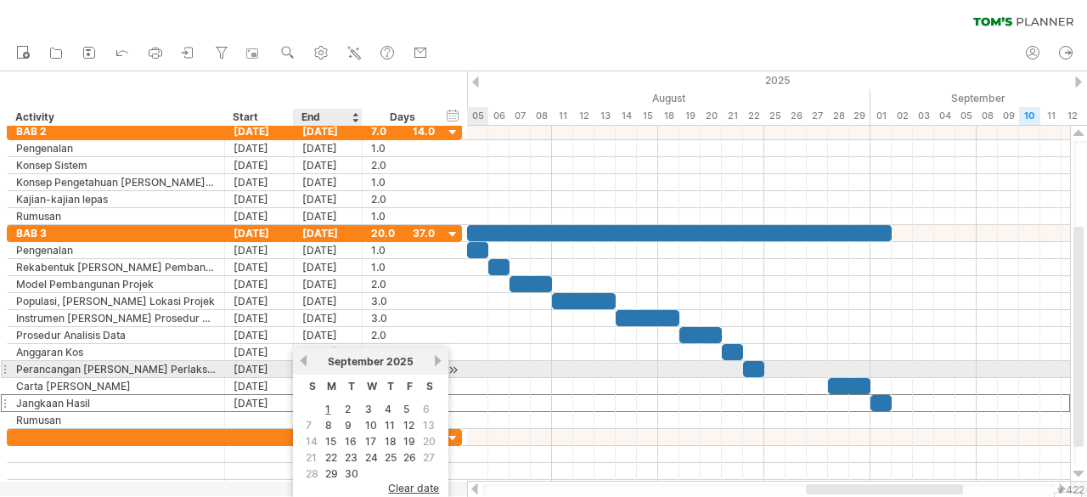
click at [302, 365] on link "previous" at bounding box center [303, 360] width 13 height 13
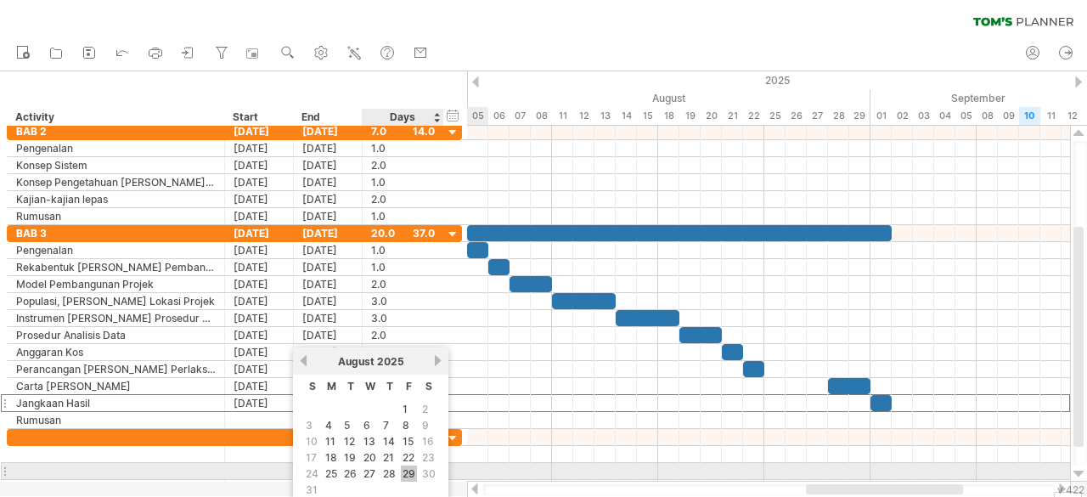
click at [409, 465] on link "29" at bounding box center [409, 473] width 16 height 16
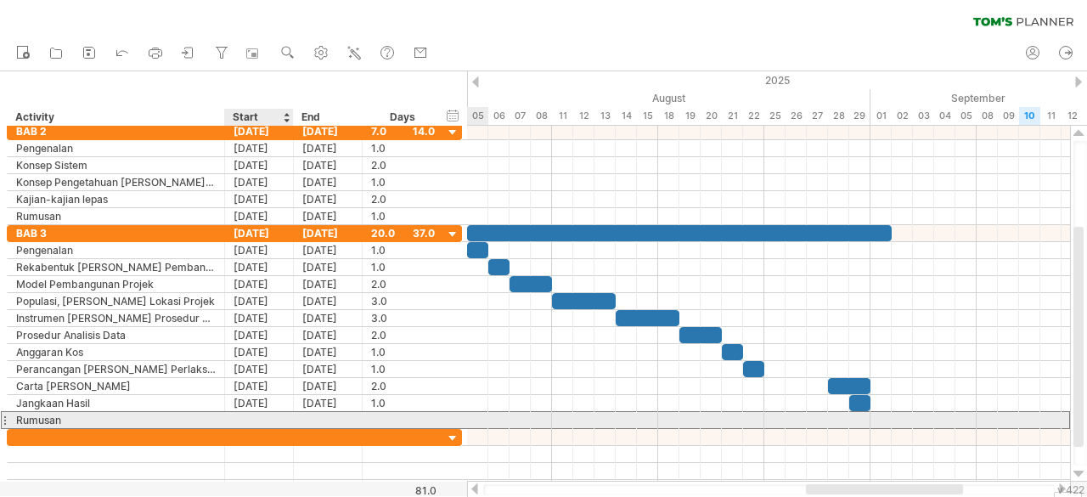
click at [258, 417] on div at bounding box center [259, 420] width 69 height 16
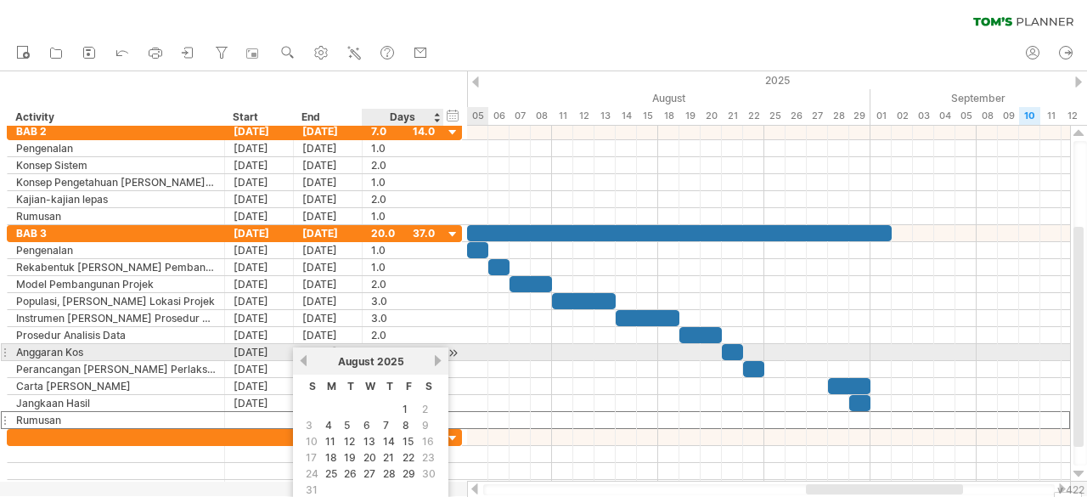
click at [438, 356] on link "next" at bounding box center [437, 360] width 13 height 13
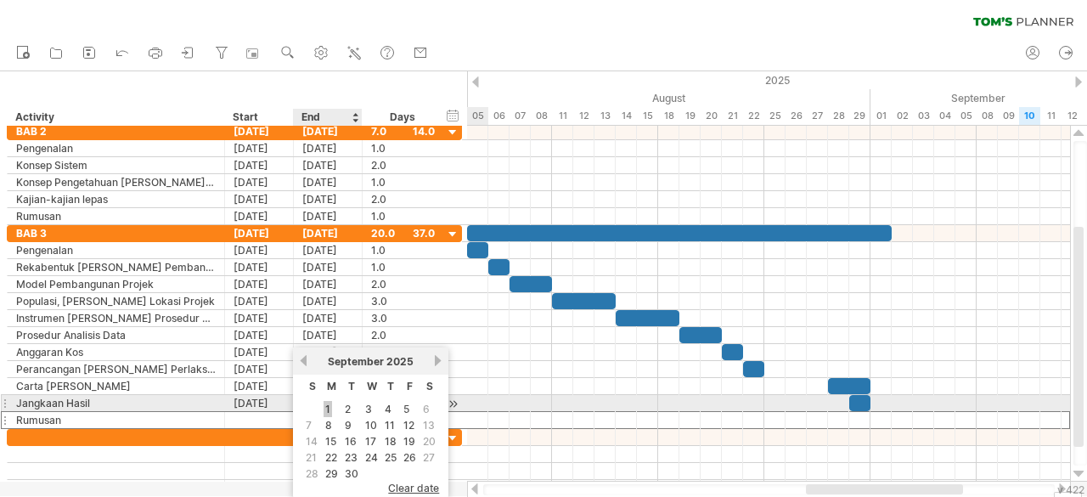
click at [329, 410] on link "1" at bounding box center [328, 409] width 8 height 16
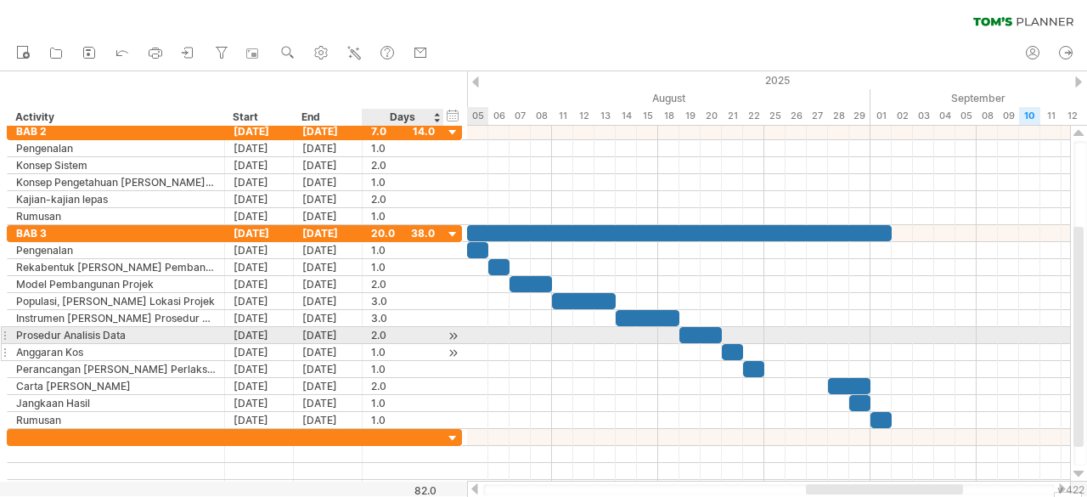
click at [452, 344] on div at bounding box center [453, 353] width 16 height 18
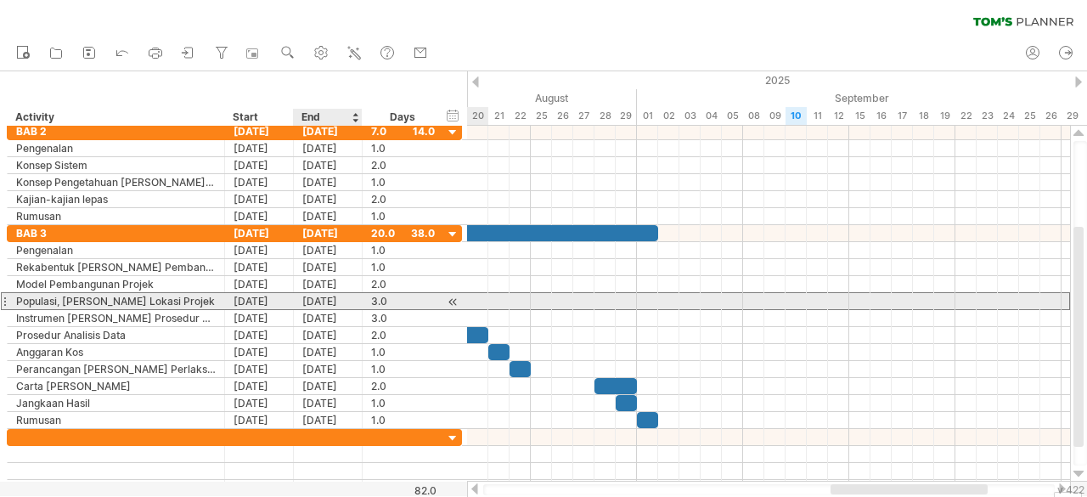
click at [323, 297] on div "[DATE]" at bounding box center [328, 301] width 69 height 16
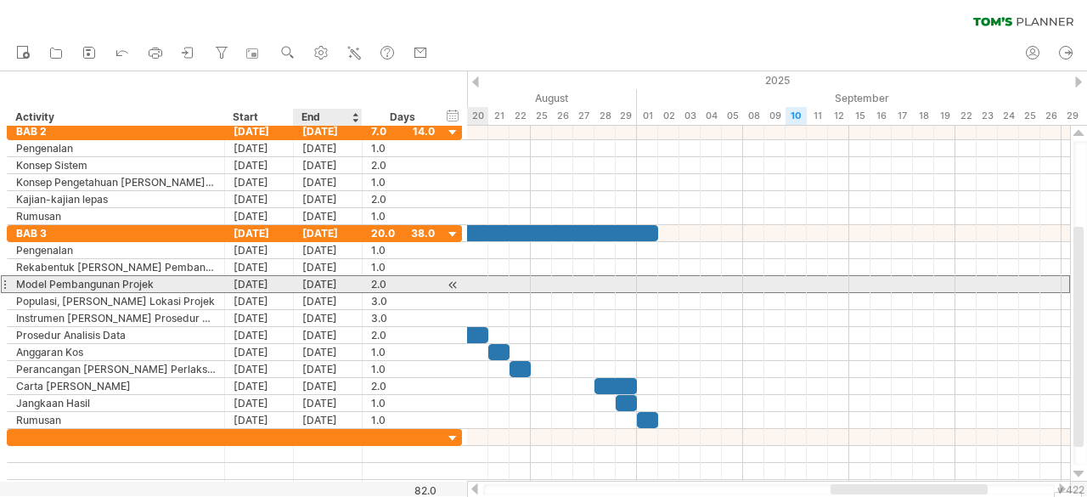
click at [309, 287] on div "[DATE]" at bounding box center [328, 284] width 69 height 16
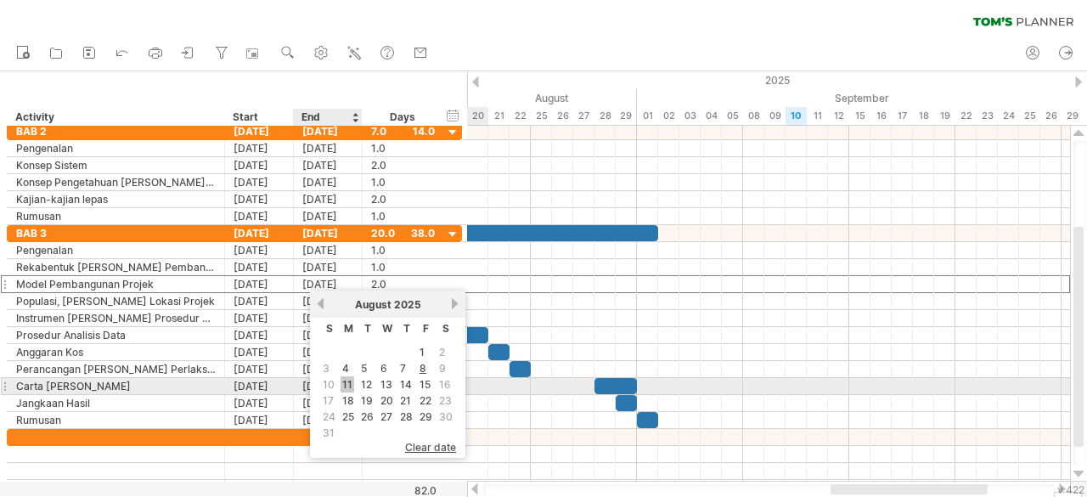
click at [350, 381] on link "11" at bounding box center [348, 384] width 14 height 16
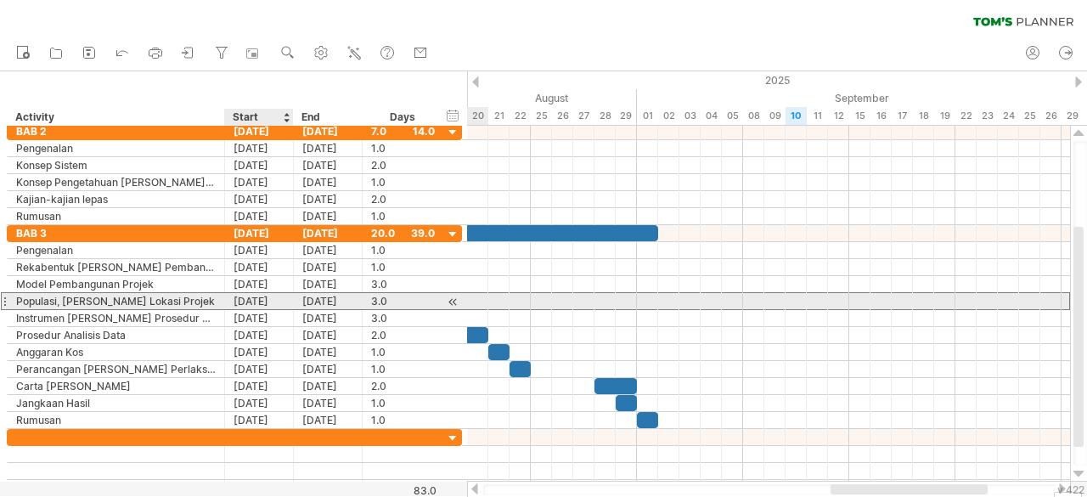
click at [256, 302] on div "[DATE]" at bounding box center [259, 301] width 69 height 16
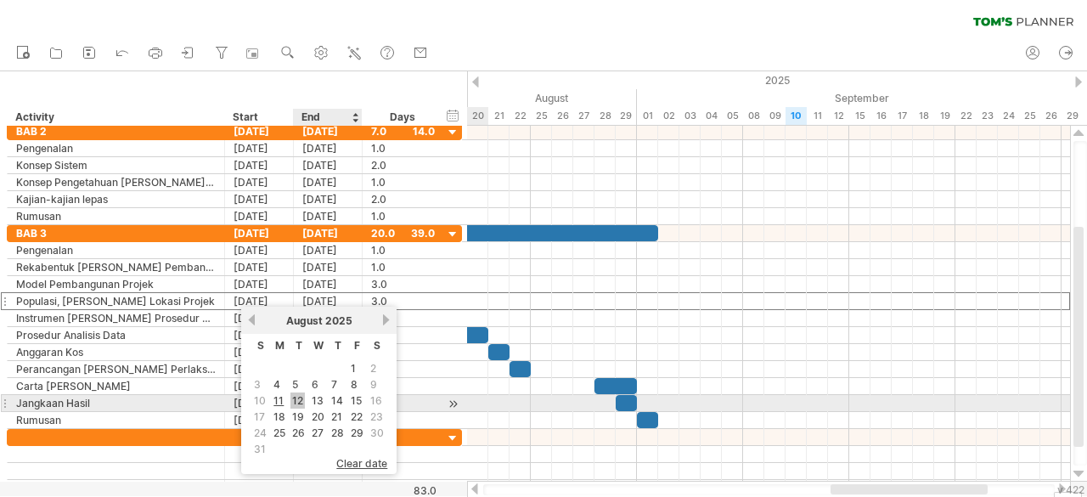
click at [299, 397] on link "12" at bounding box center [297, 400] width 14 height 16
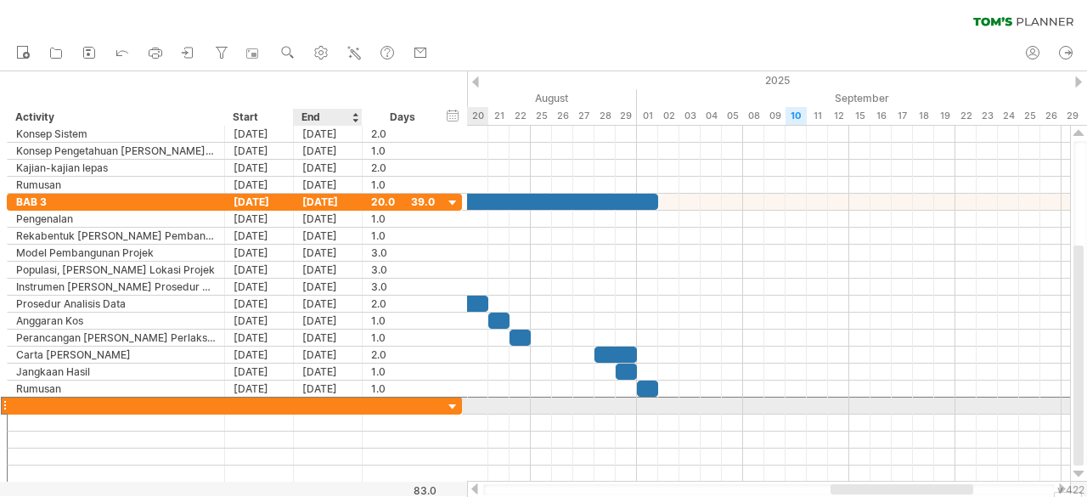
click at [302, 407] on div at bounding box center [328, 405] width 69 height 16
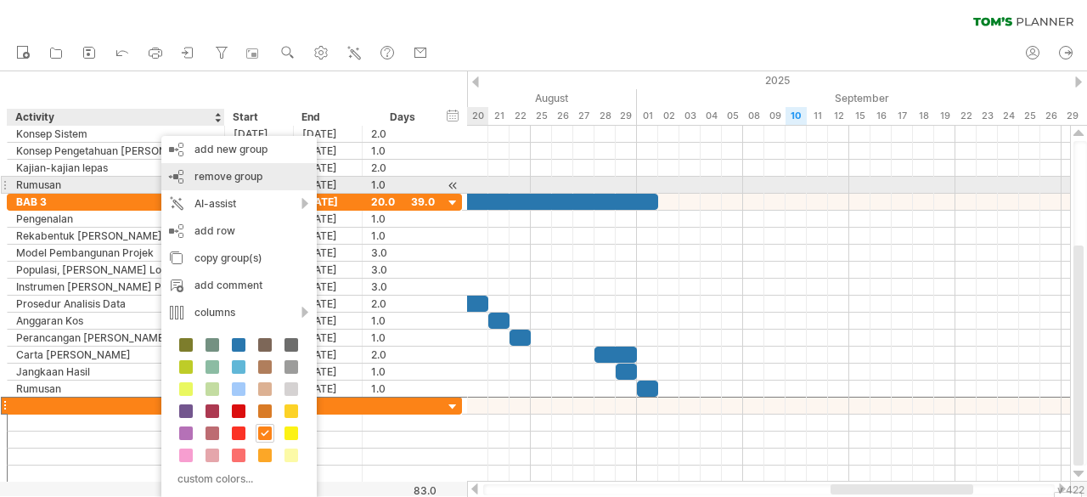
click at [179, 183] on div "remove group remove selected groups" at bounding box center [238, 176] width 155 height 27
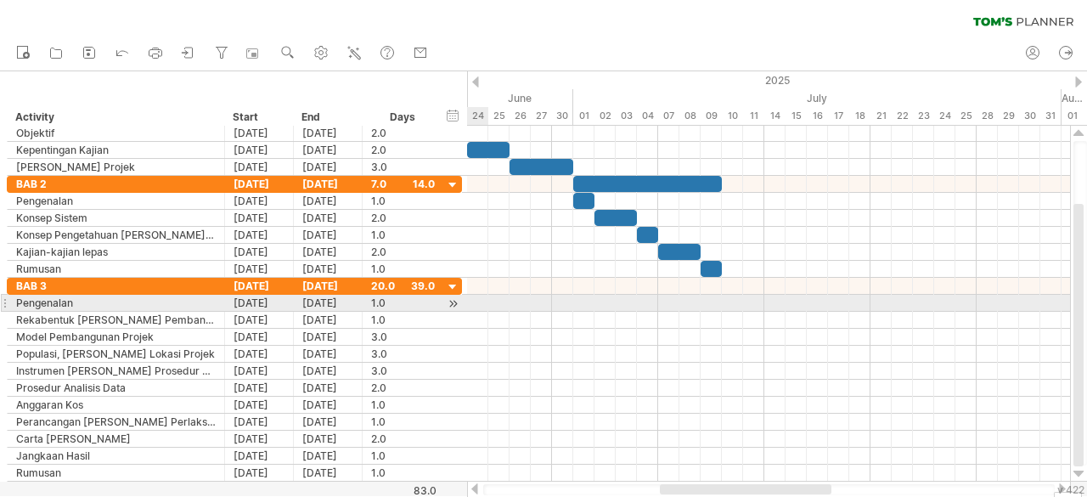
click at [492, 300] on div at bounding box center [768, 303] width 603 height 17
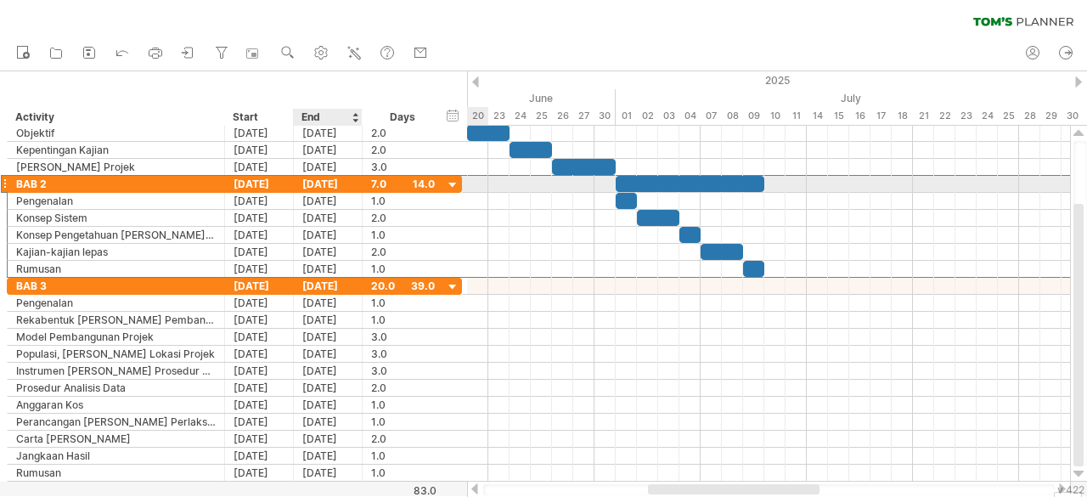
click at [327, 183] on div "[DATE]" at bounding box center [328, 184] width 69 height 16
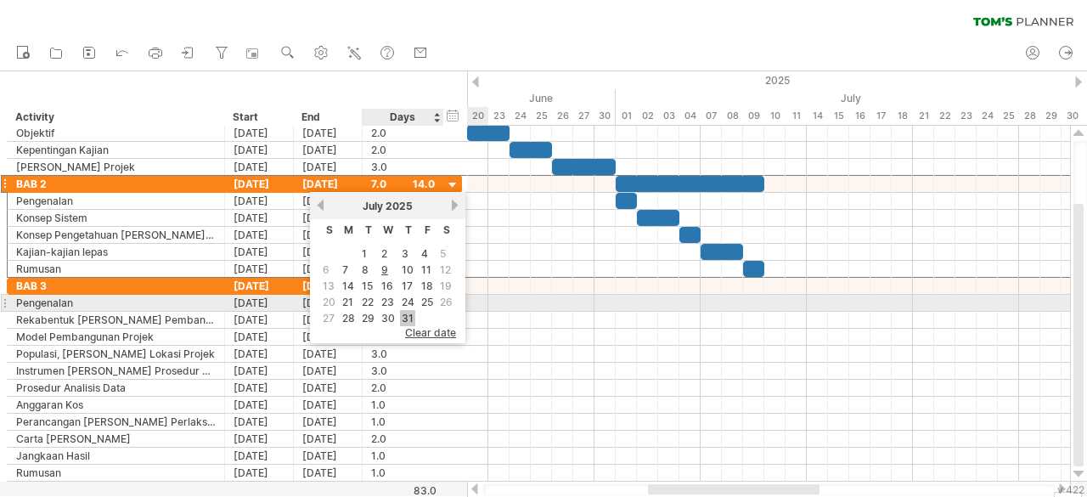
click at [411, 310] on link "31" at bounding box center [407, 318] width 15 height 16
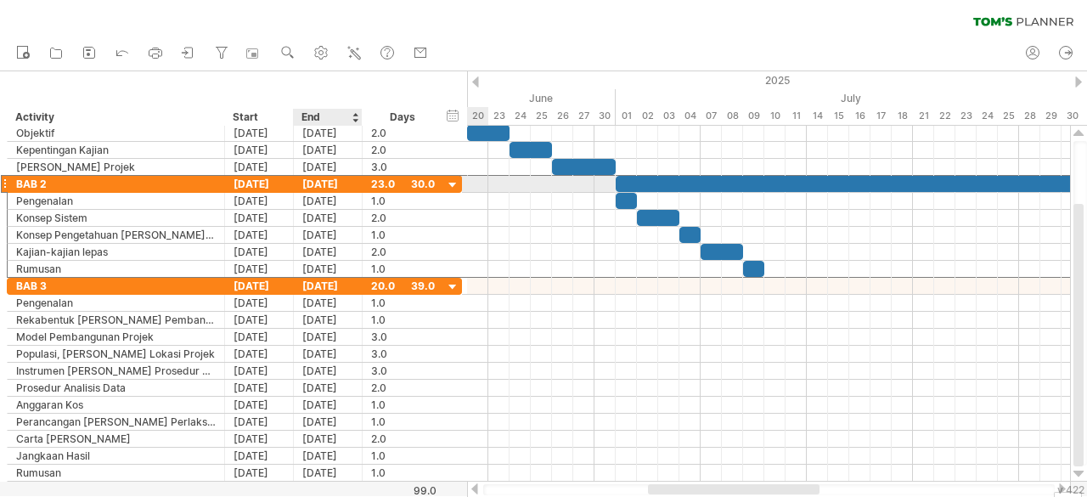
click at [339, 180] on div "[DATE]" at bounding box center [328, 184] width 69 height 16
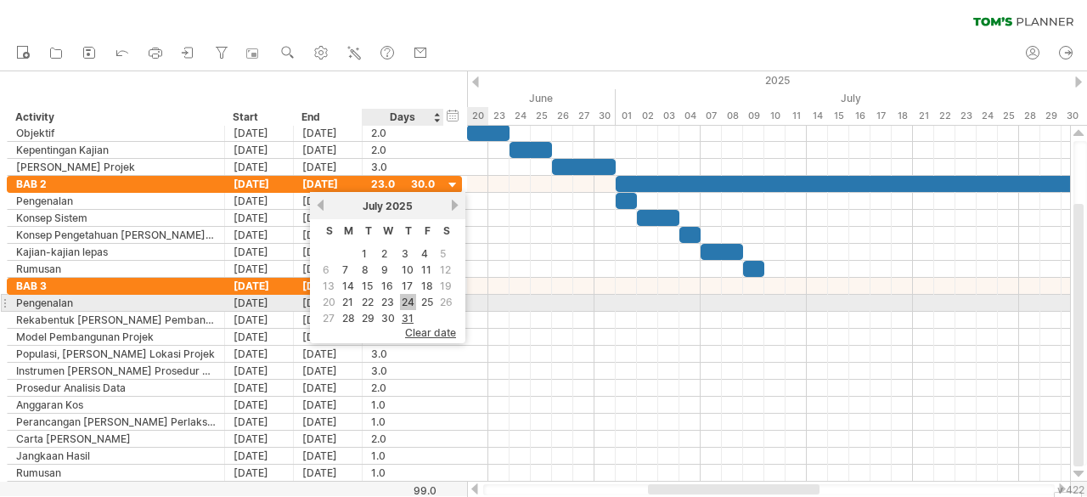
click at [403, 296] on link "24" at bounding box center [408, 302] width 16 height 16
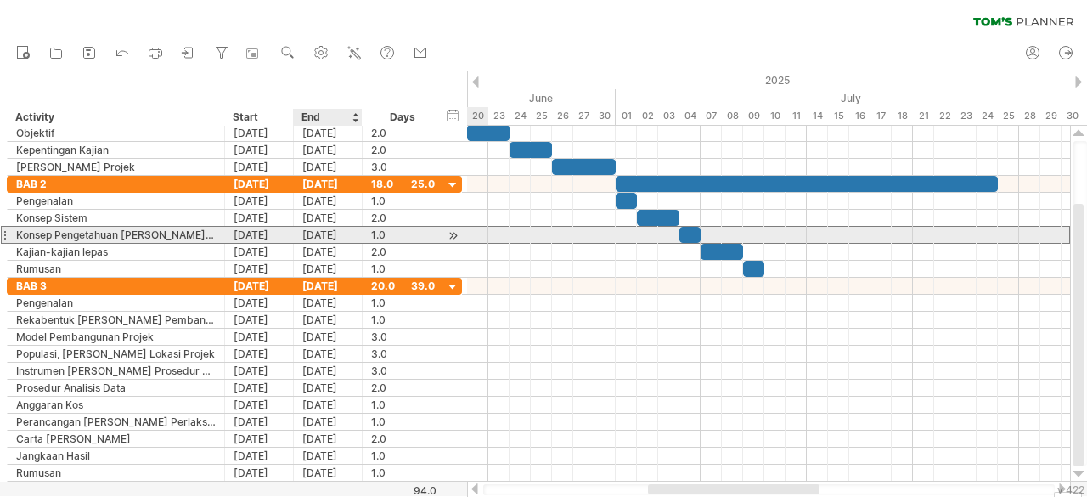
click at [309, 234] on div "[DATE]" at bounding box center [328, 235] width 69 height 16
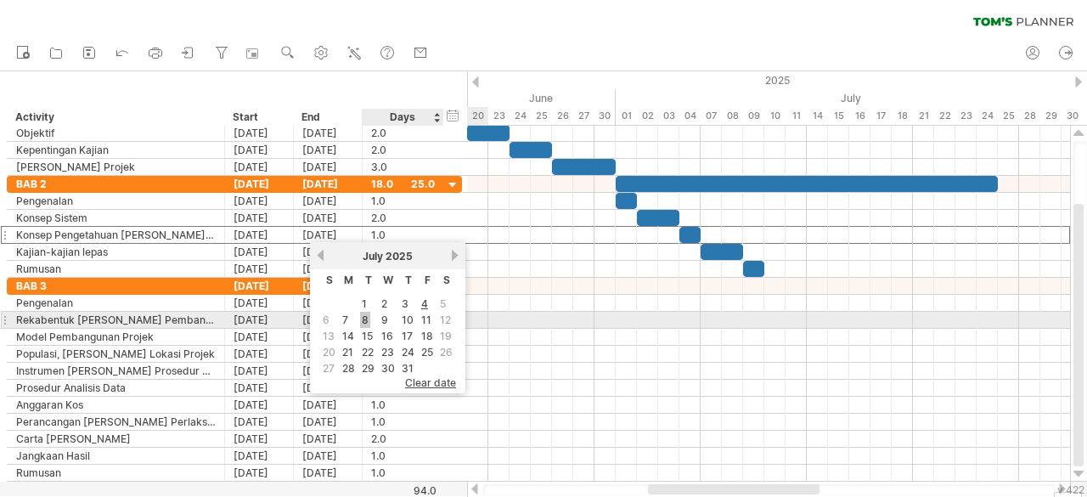
click at [368, 318] on link "8" at bounding box center [365, 320] width 10 height 16
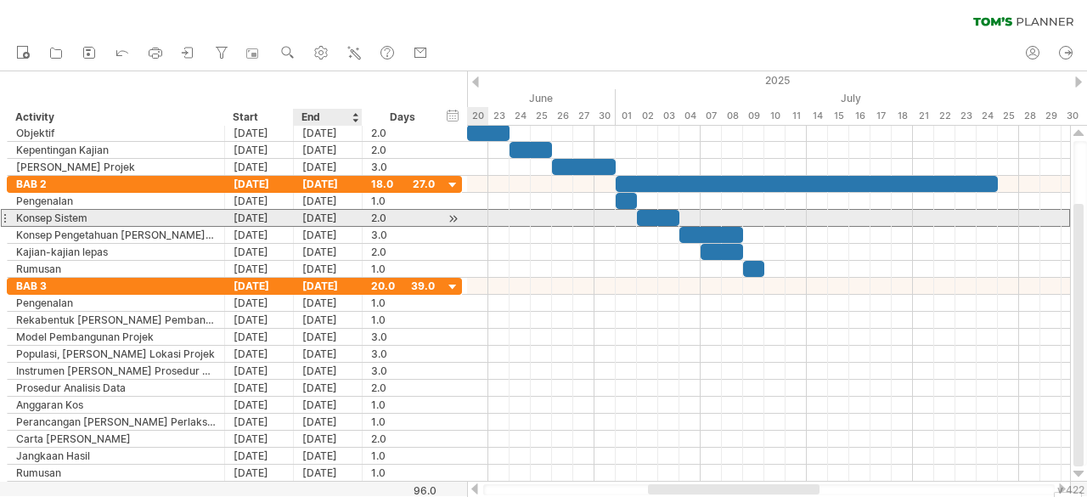
click at [318, 222] on div "[DATE]" at bounding box center [328, 218] width 69 height 16
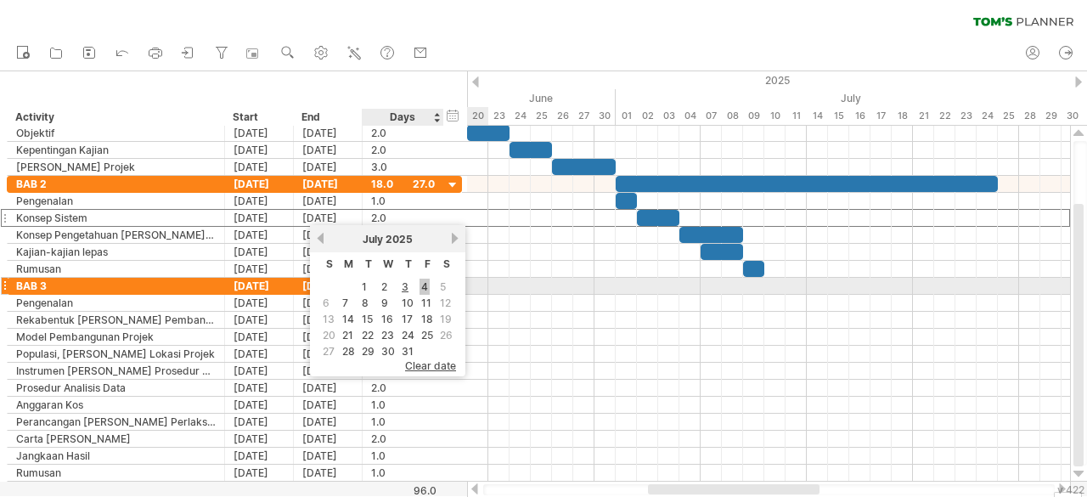
click at [428, 285] on link "4" at bounding box center [425, 287] width 10 height 16
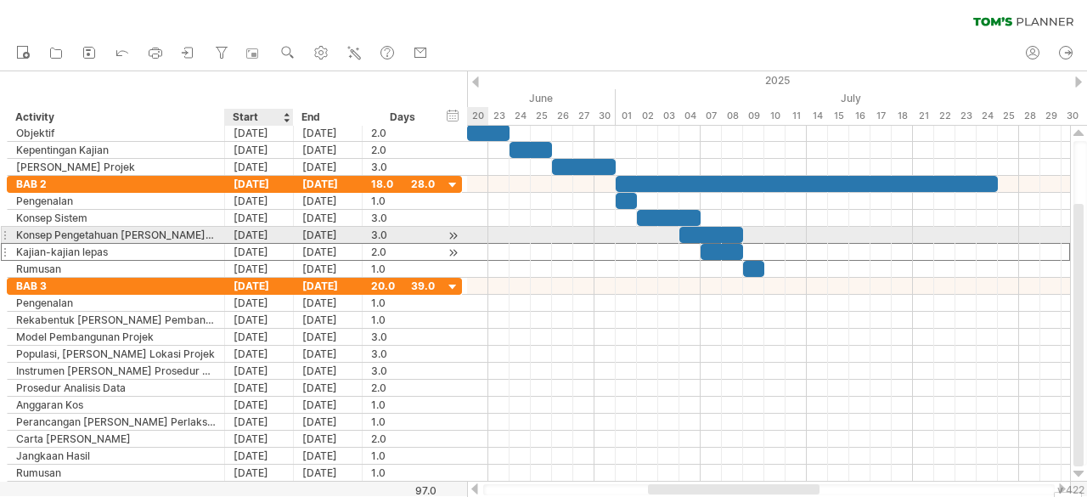
click at [237, 244] on div "[DATE]" at bounding box center [259, 252] width 69 height 16
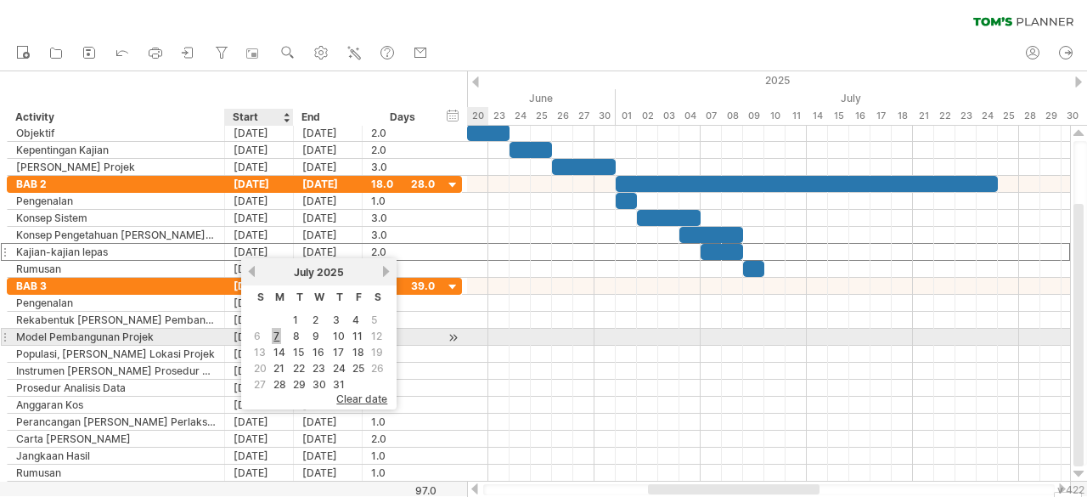
click at [279, 334] on link "7" at bounding box center [276, 336] width 9 height 16
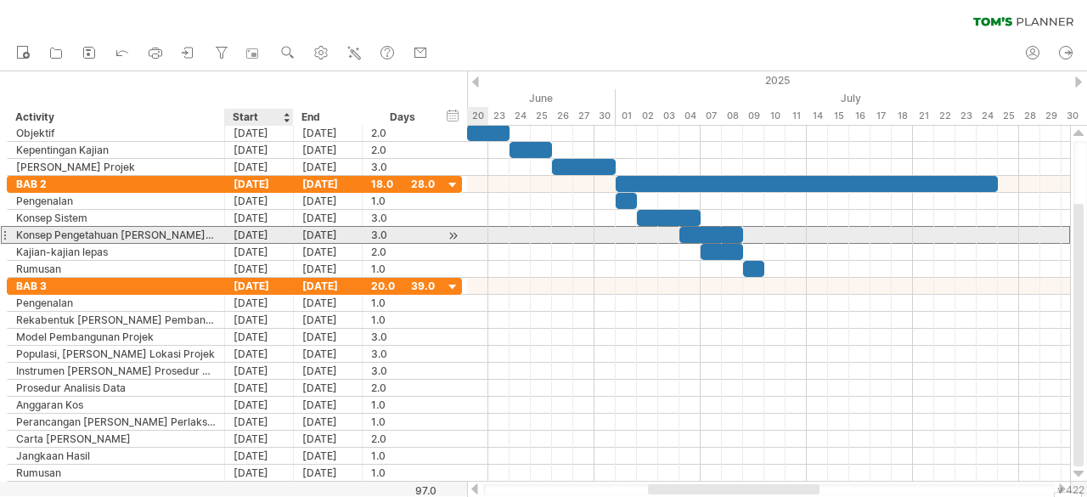
click at [256, 229] on div "[DATE]" at bounding box center [259, 235] width 69 height 16
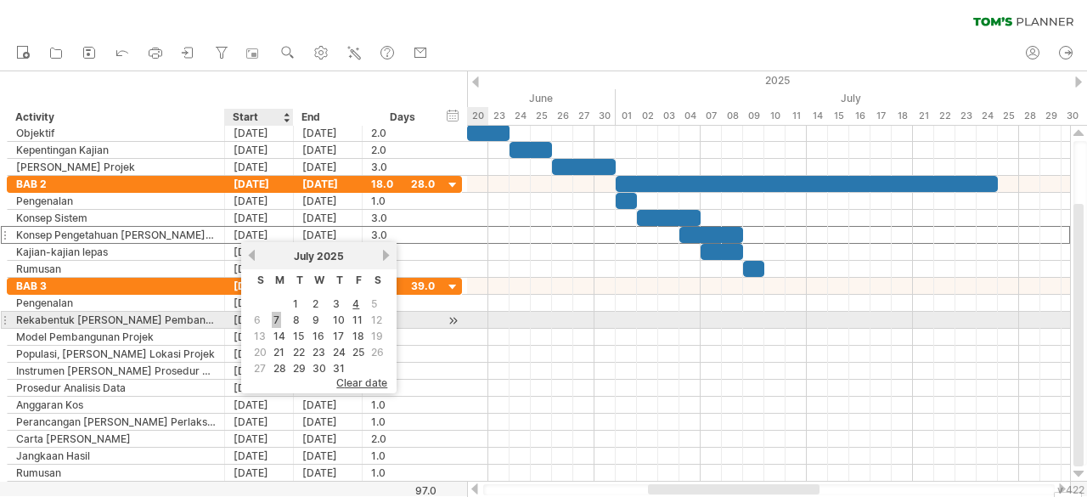
click at [278, 321] on link "7" at bounding box center [276, 320] width 9 height 16
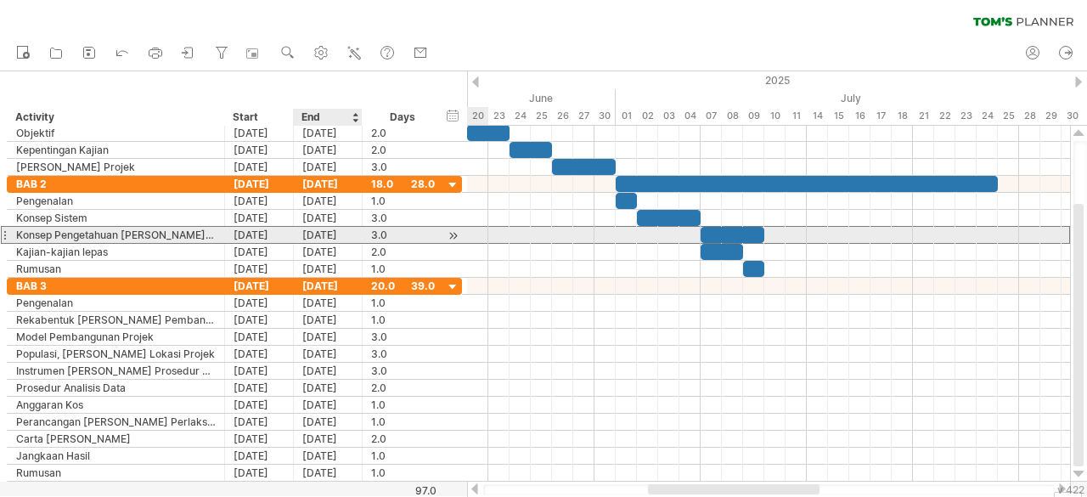
click at [306, 237] on div "[DATE]" at bounding box center [328, 235] width 69 height 16
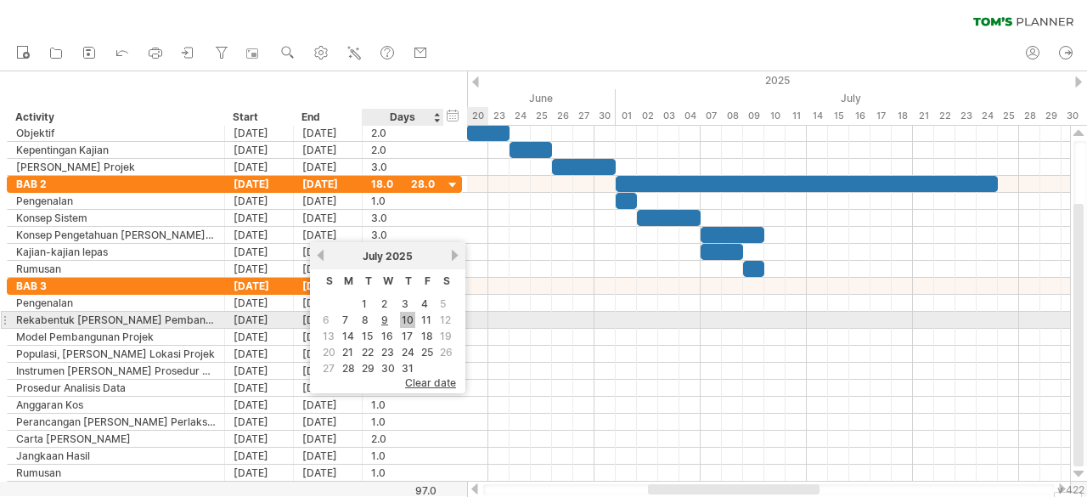
click at [409, 321] on link "10" at bounding box center [407, 320] width 15 height 16
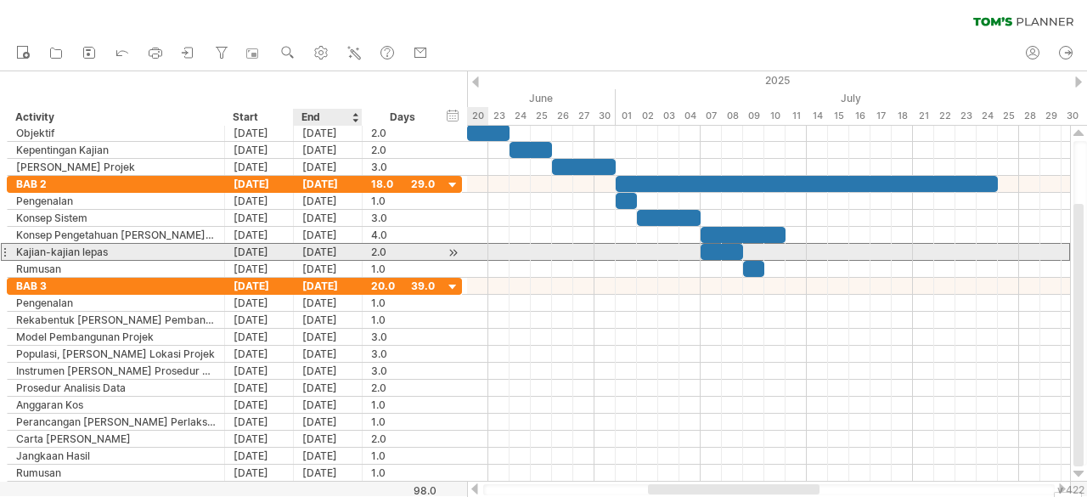
click at [343, 248] on div "[DATE]" at bounding box center [328, 252] width 69 height 16
click at [272, 252] on div "[DATE]" at bounding box center [259, 252] width 69 height 16
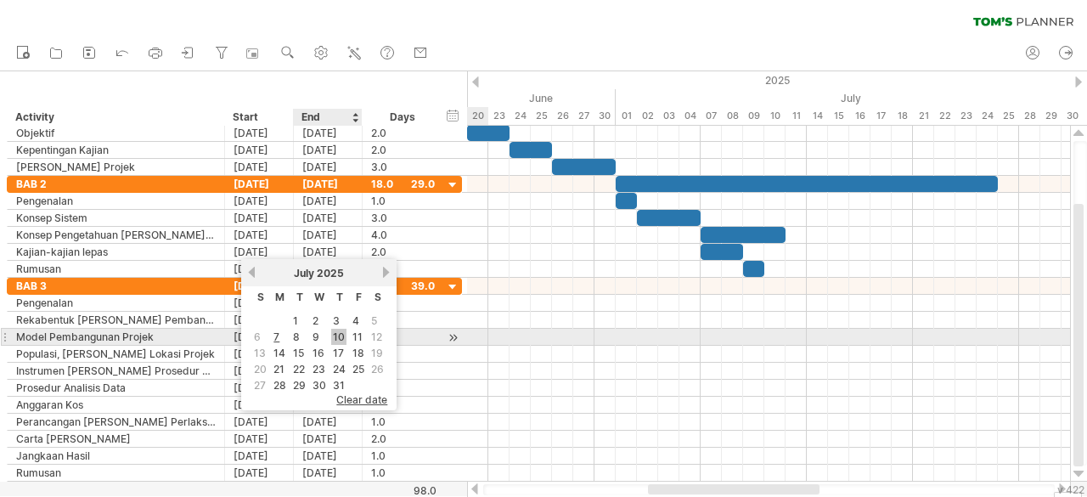
click at [340, 341] on link "10" at bounding box center [338, 337] width 15 height 16
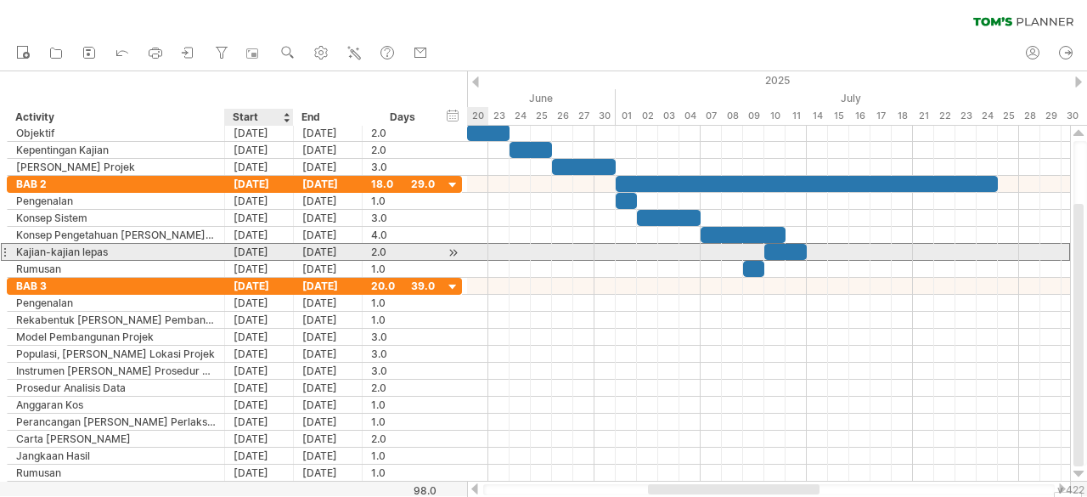
click at [233, 245] on div "[DATE]" at bounding box center [259, 252] width 69 height 16
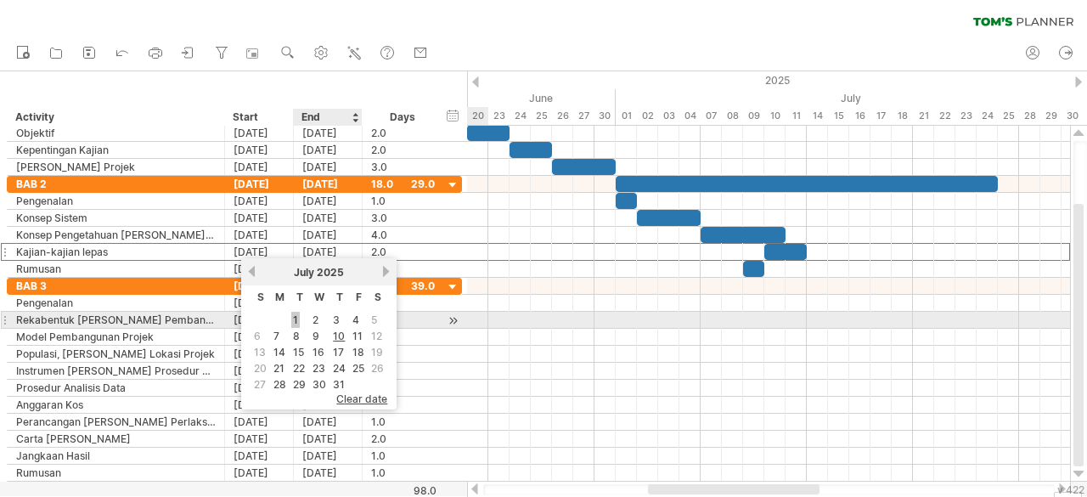
click at [296, 317] on link "1" at bounding box center [295, 320] width 8 height 16
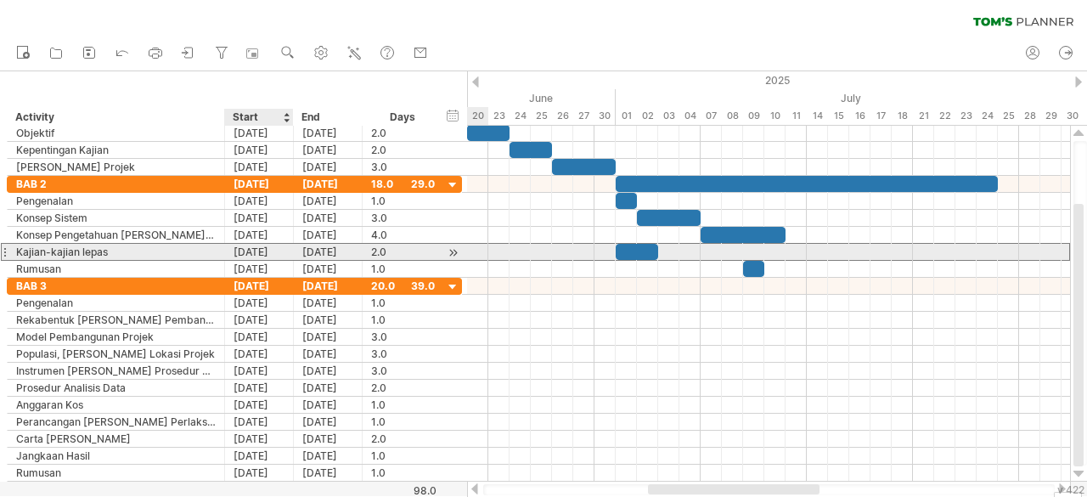
click at [260, 245] on div "[DATE]" at bounding box center [259, 252] width 69 height 16
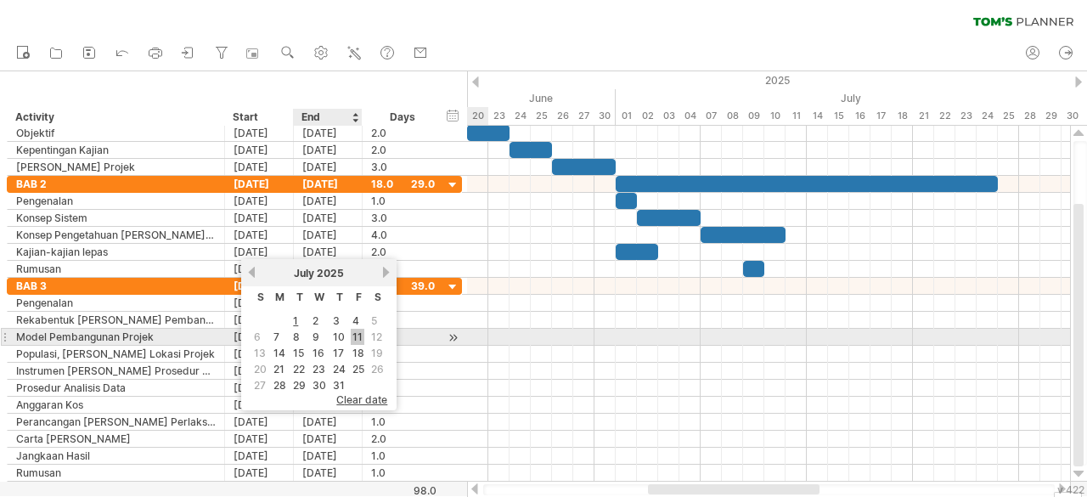
click at [360, 335] on link "11" at bounding box center [358, 337] width 14 height 16
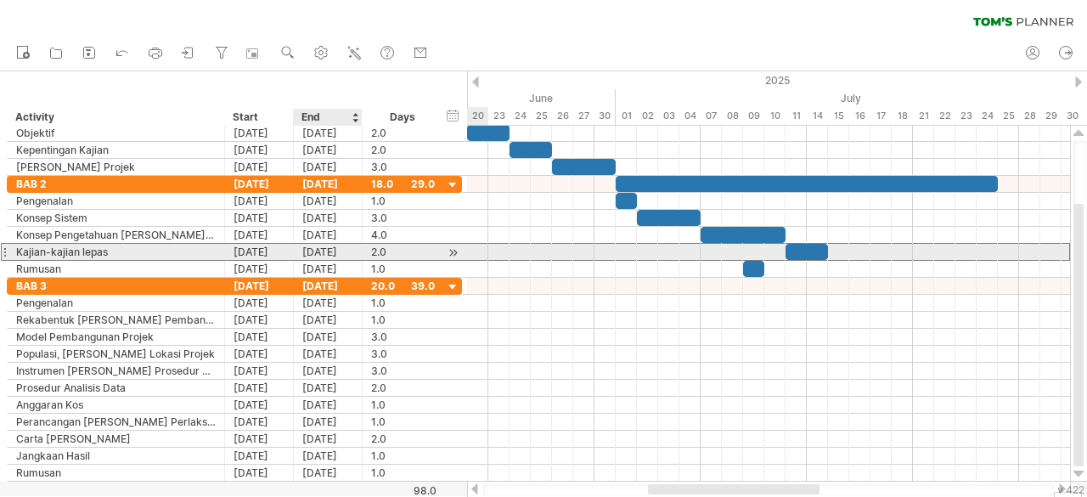
click at [323, 249] on div "[DATE]" at bounding box center [328, 252] width 69 height 16
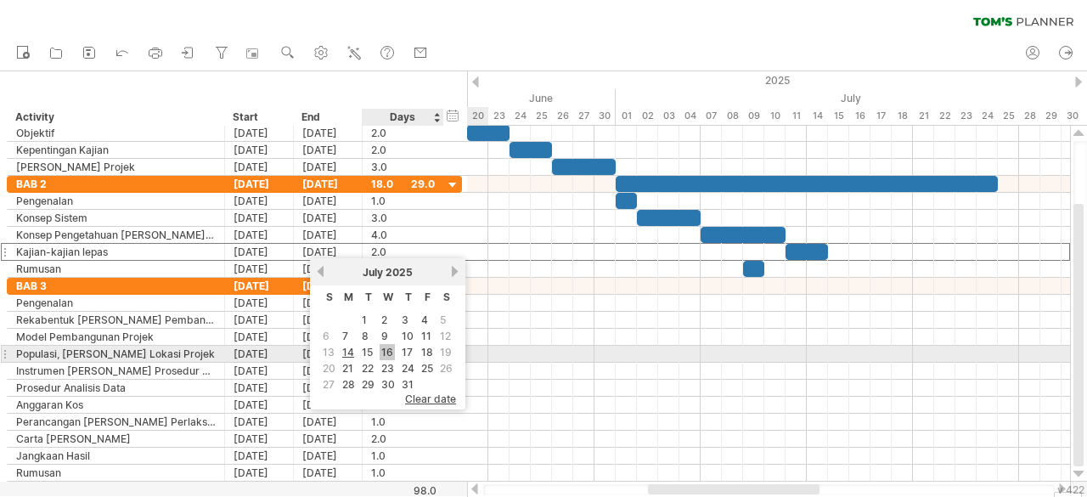
click at [389, 352] on link "16" at bounding box center [387, 352] width 15 height 16
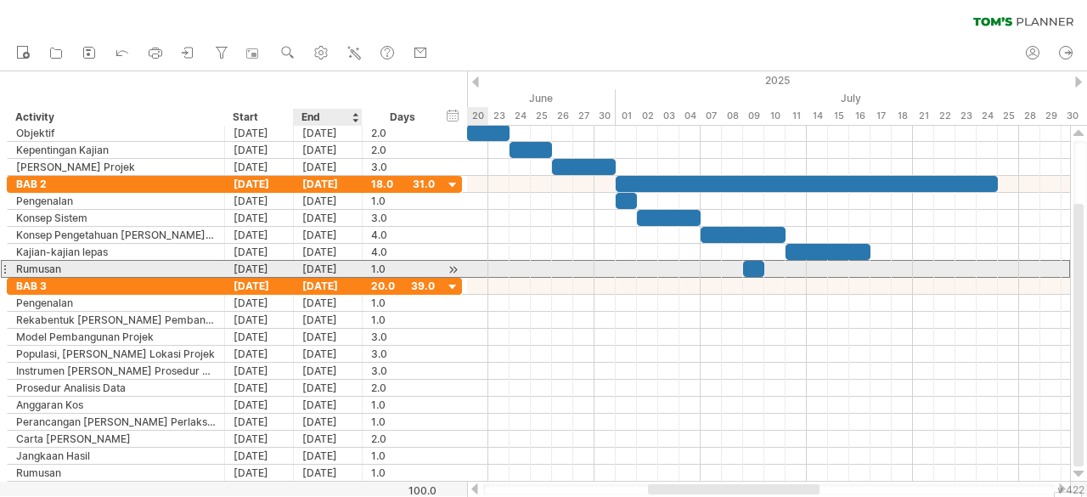
click at [306, 268] on div "[DATE]" at bounding box center [328, 269] width 69 height 16
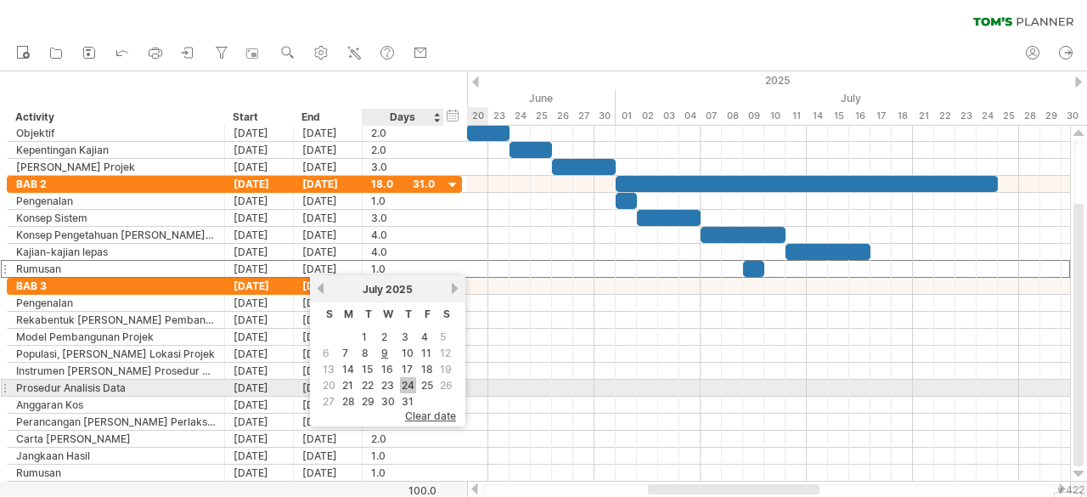
click at [408, 385] on link "24" at bounding box center [408, 385] width 16 height 16
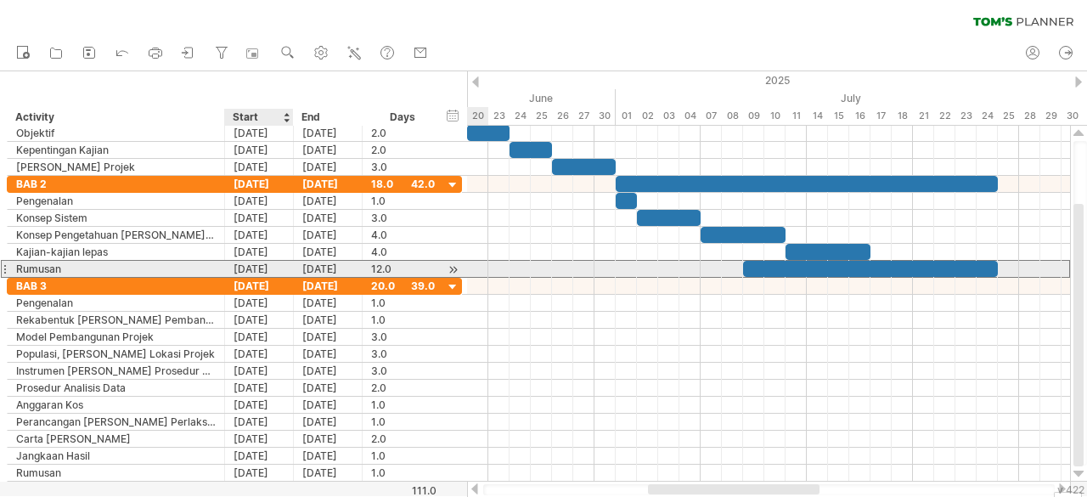
click at [276, 273] on div "[DATE]" at bounding box center [259, 269] width 69 height 16
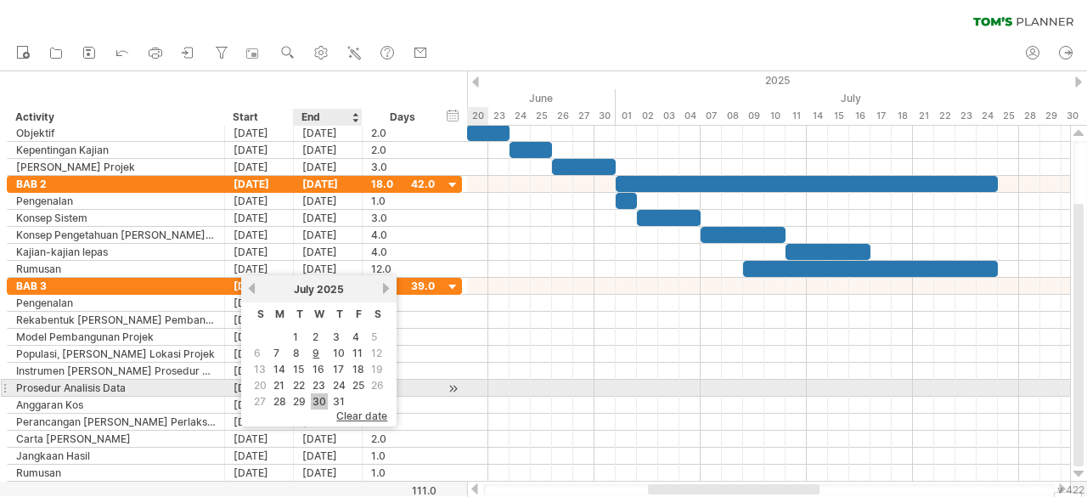
click at [324, 396] on link "30" at bounding box center [319, 401] width 17 height 16
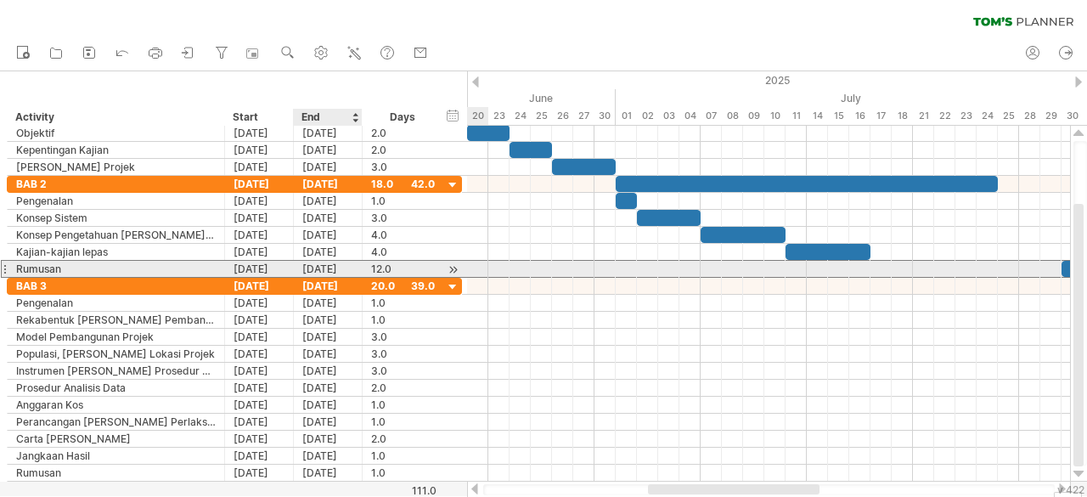
click at [323, 272] on div "[DATE]" at bounding box center [328, 269] width 69 height 16
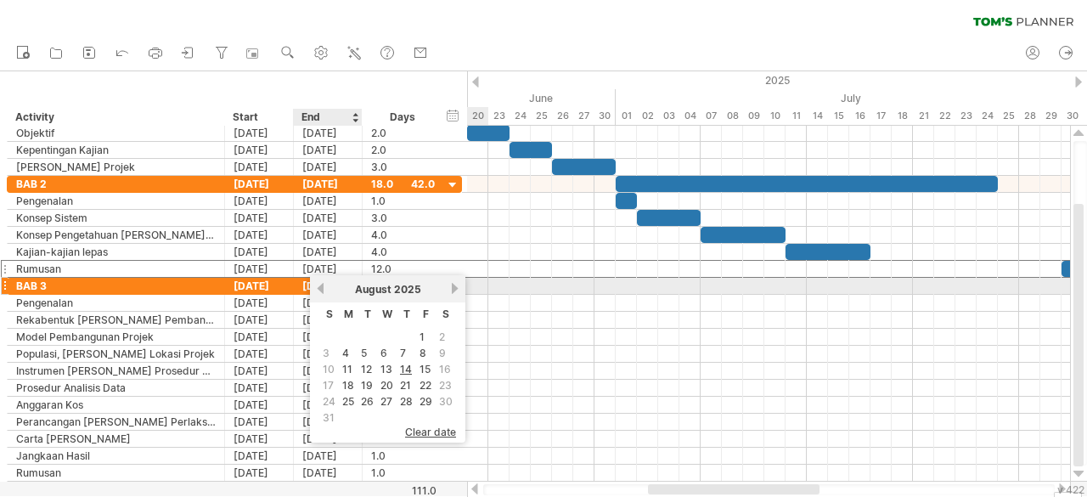
click at [322, 290] on link "previous" at bounding box center [320, 288] width 13 height 13
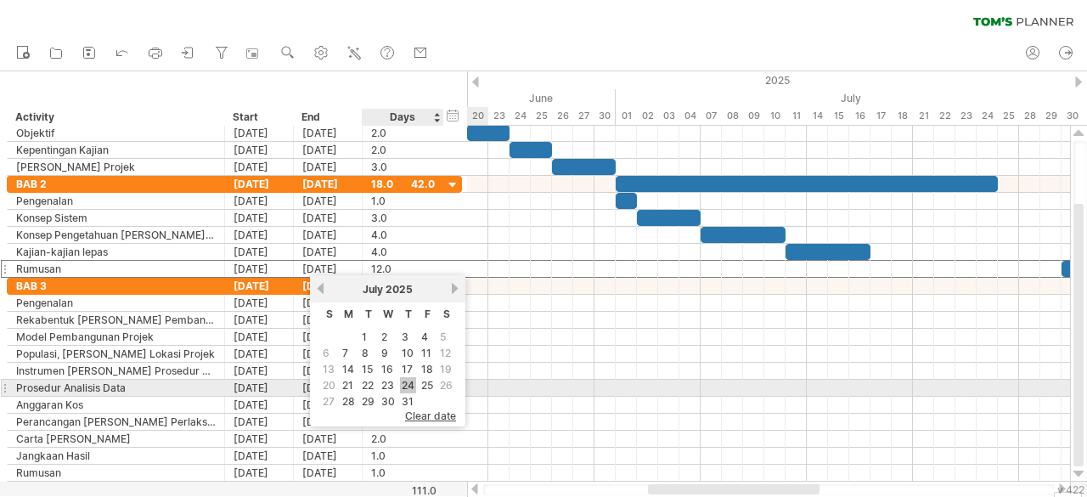
click at [403, 387] on link "24" at bounding box center [408, 385] width 16 height 16
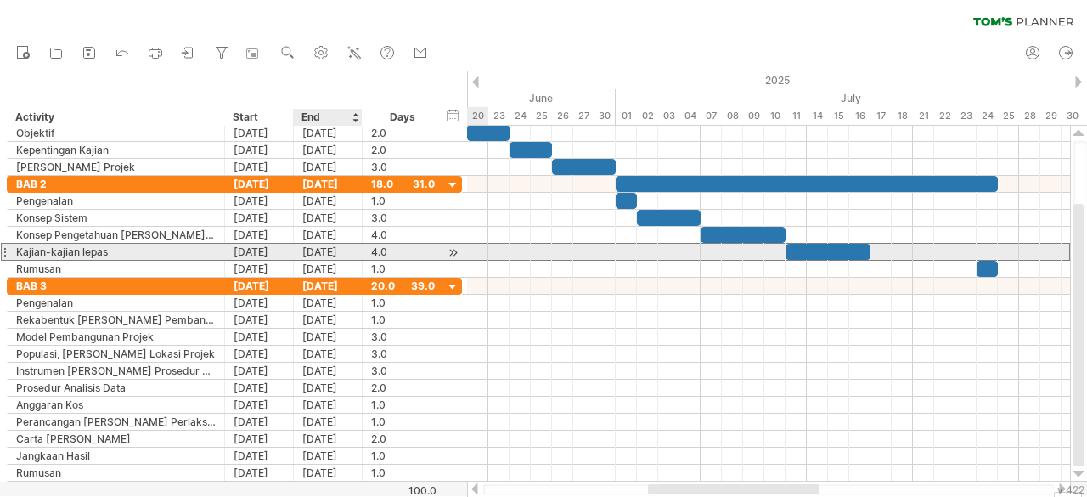
click at [323, 256] on div "[DATE]" at bounding box center [328, 252] width 69 height 16
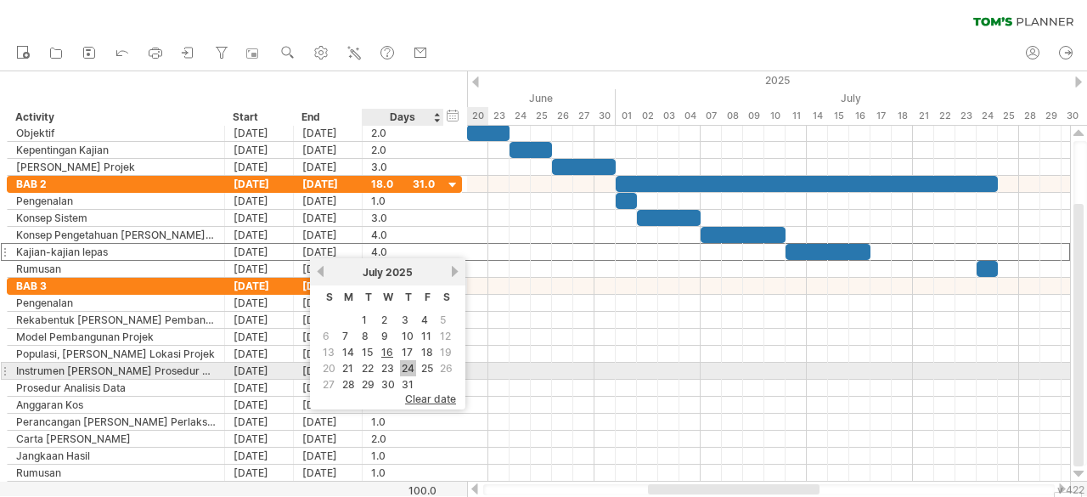
click at [401, 369] on link "24" at bounding box center [408, 368] width 16 height 16
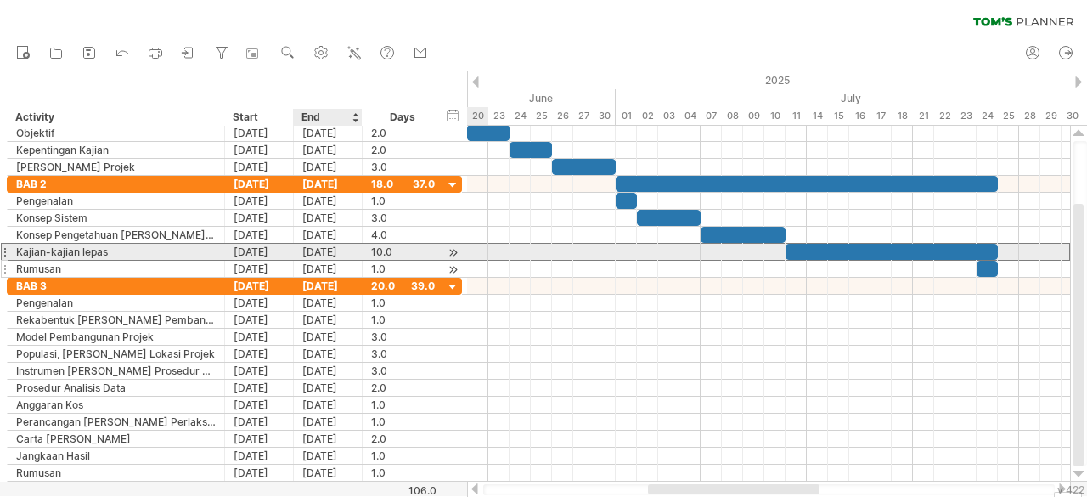
click at [305, 261] on div "[DATE]" at bounding box center [328, 269] width 69 height 16
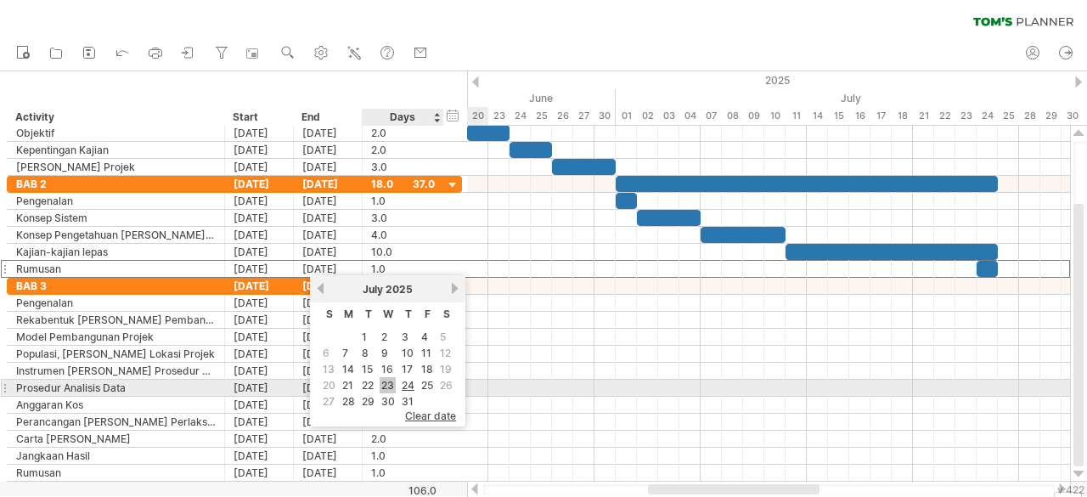
click at [382, 385] on link "23" at bounding box center [388, 385] width 16 height 16
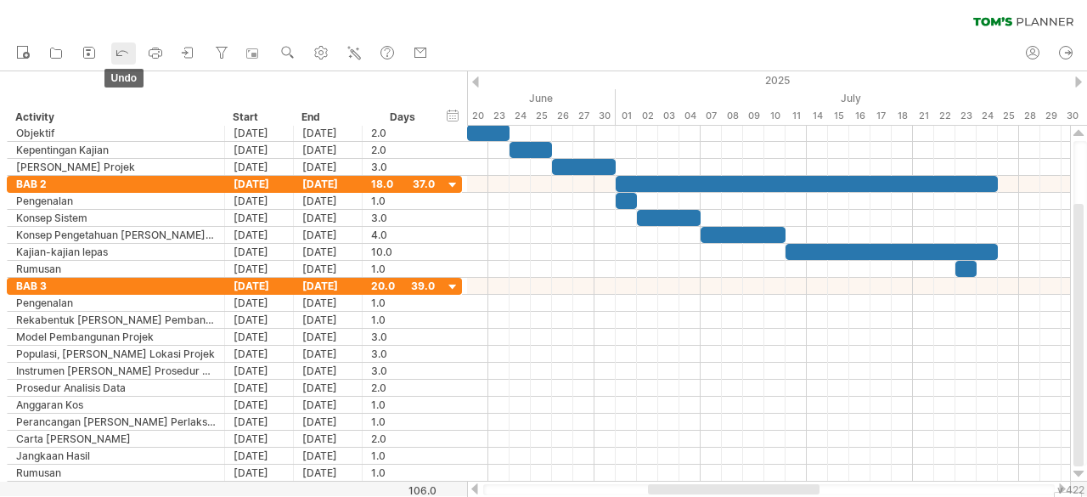
click at [131, 48] on link "undo" at bounding box center [123, 53] width 25 height 22
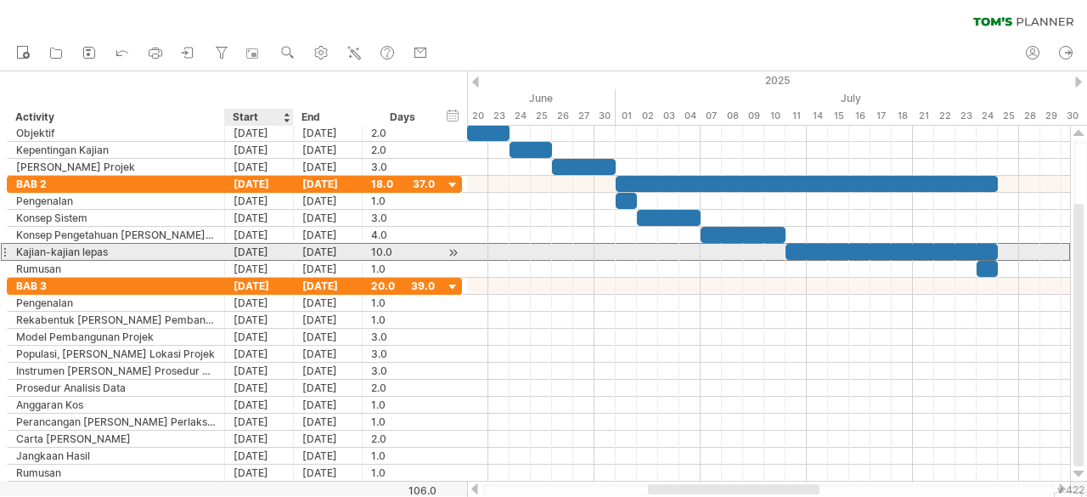
click at [280, 251] on div "[DATE]" at bounding box center [259, 252] width 69 height 16
click at [306, 251] on div "[DATE]" at bounding box center [328, 252] width 69 height 16
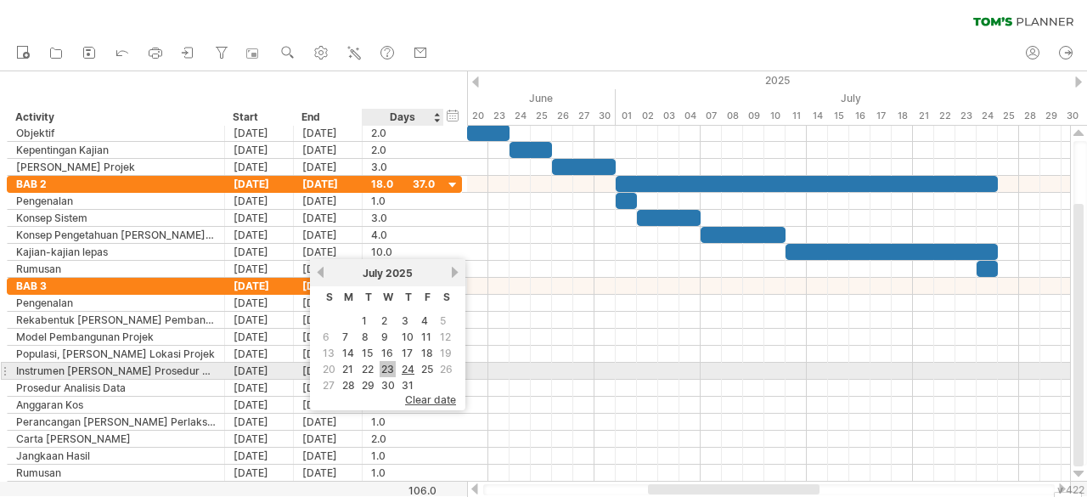
click at [392, 371] on link "23" at bounding box center [388, 369] width 16 height 16
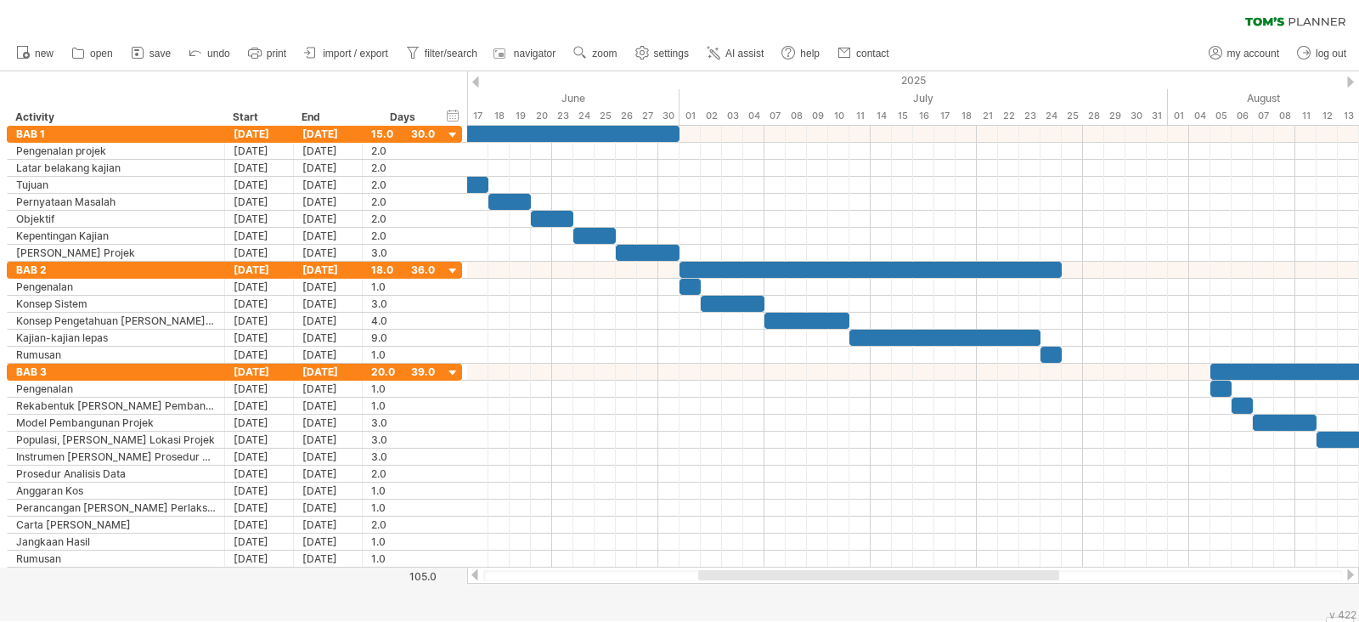
drag, startPoint x: 1062, startPoint y: 3, endPoint x: 770, endPoint y: 23, distance: 292.0
click at [770, 23] on div "clear filter reapply filter" at bounding box center [679, 18] width 1359 height 36
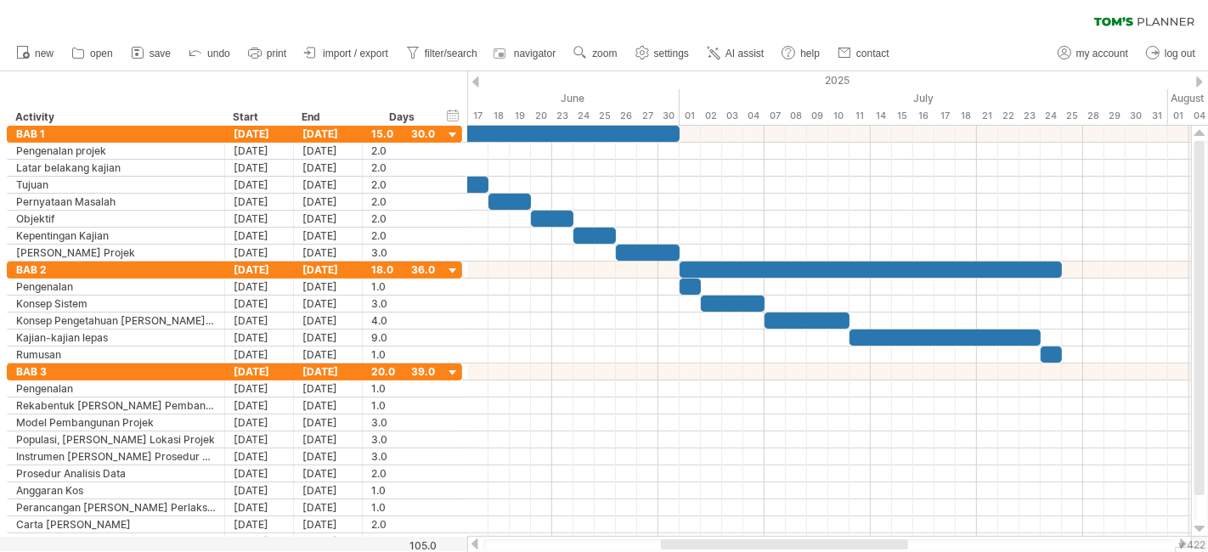
drag, startPoint x: 1275, startPoint y: 0, endPoint x: 629, endPoint y: 23, distance: 646.7
click at [629, 23] on div "clear filter reapply filter" at bounding box center [604, 18] width 1208 height 36
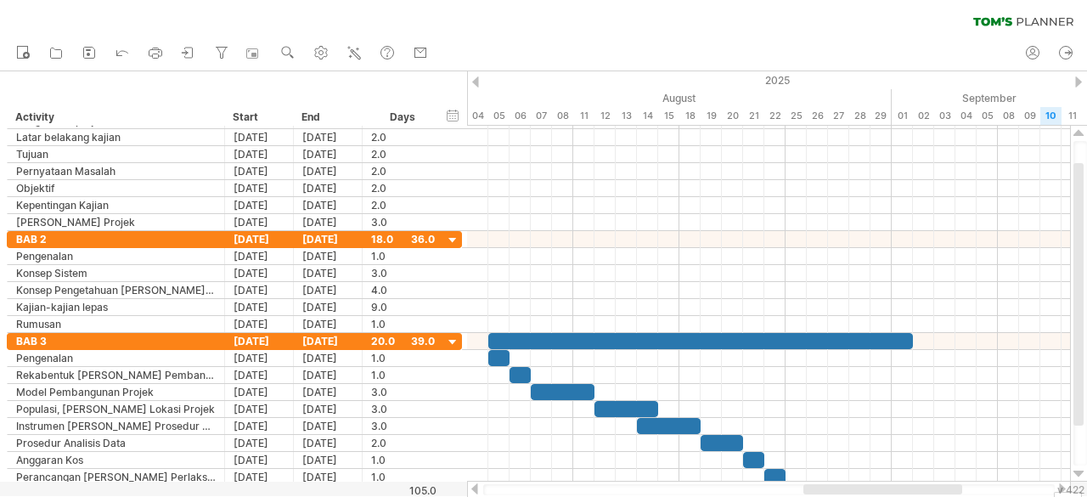
drag, startPoint x: 1171, startPoint y: 1, endPoint x: 589, endPoint y: 35, distance: 583.6
click at [589, 35] on div "clear filter reapply filter" at bounding box center [543, 18] width 1087 height 36
